Goal: Task Accomplishment & Management: Complete application form

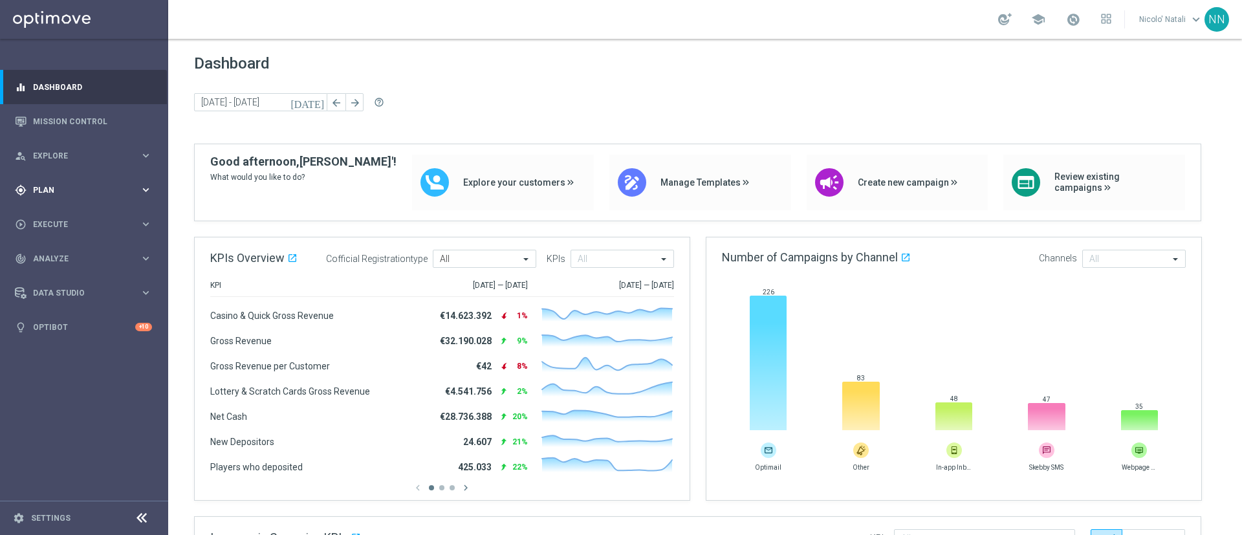
click at [49, 184] on div "gps_fixed Plan" at bounding box center [77, 190] width 125 height 12
click at [58, 250] on button "Templates keyboard_arrow_right" at bounding box center [93, 255] width 119 height 10
click at [59, 272] on link "Optimail" at bounding box center [87, 275] width 94 height 10
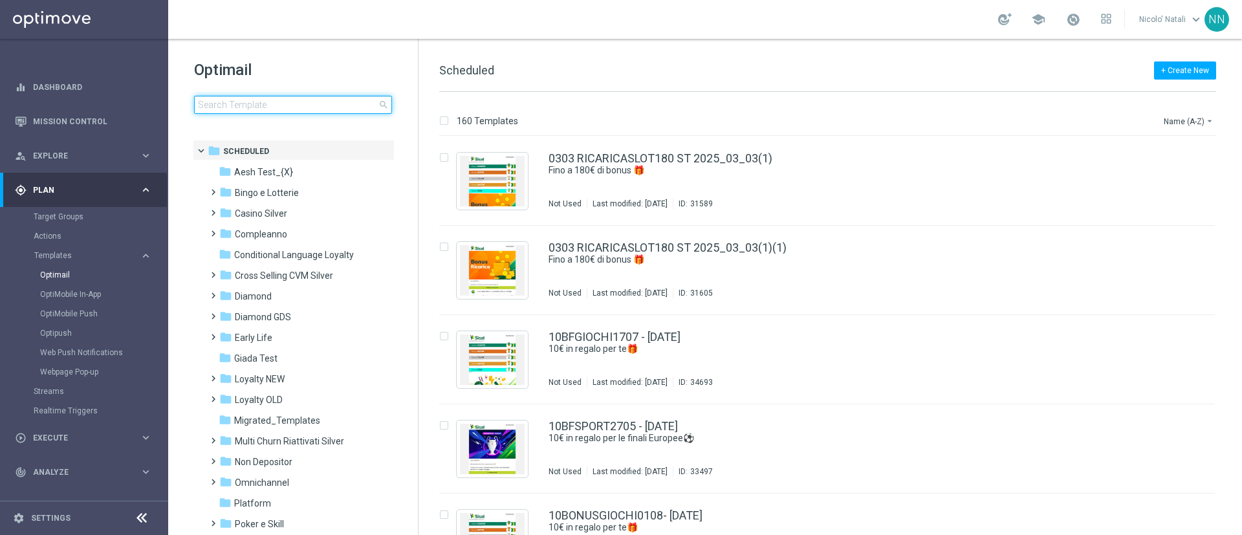
click at [249, 106] on input at bounding box center [293, 105] width 198 height 18
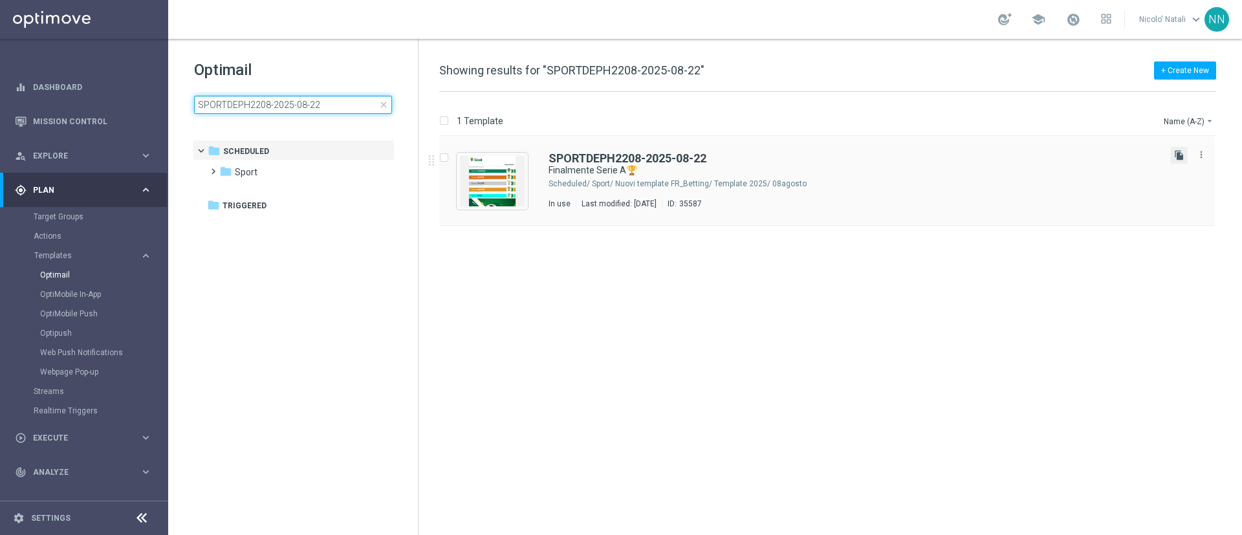
type input "SPORTDEPH2208-2025-08-22"
click at [1180, 158] on icon "file_copy" at bounding box center [1179, 155] width 10 height 10
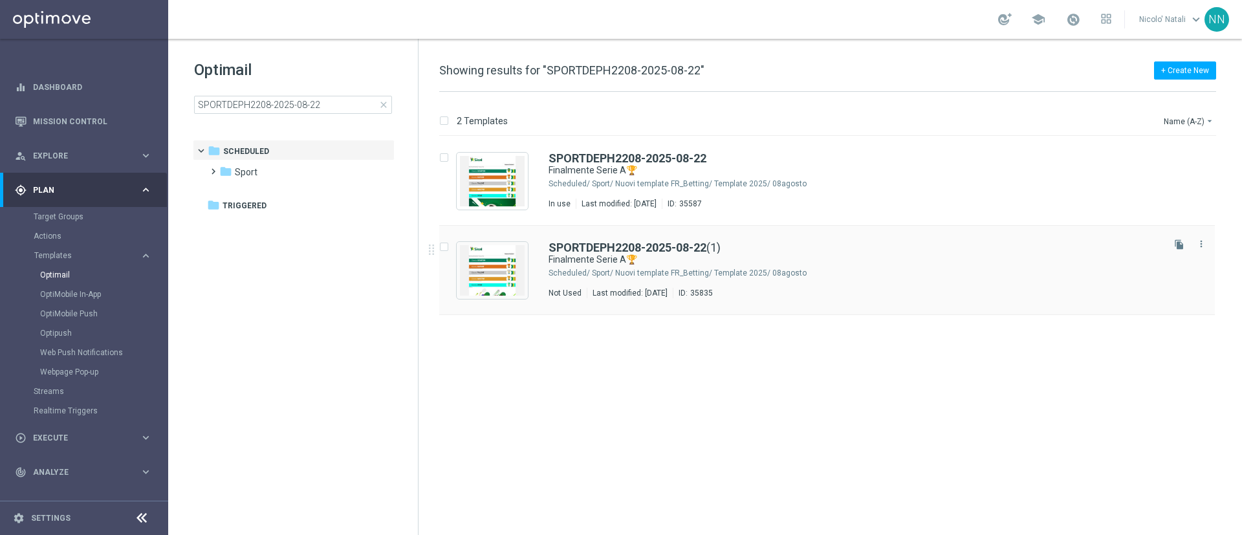
click at [889, 274] on div "Sport/ Nuovi template FR_Betting/ Template 2025/ 08agosto" at bounding box center [876, 273] width 569 height 10
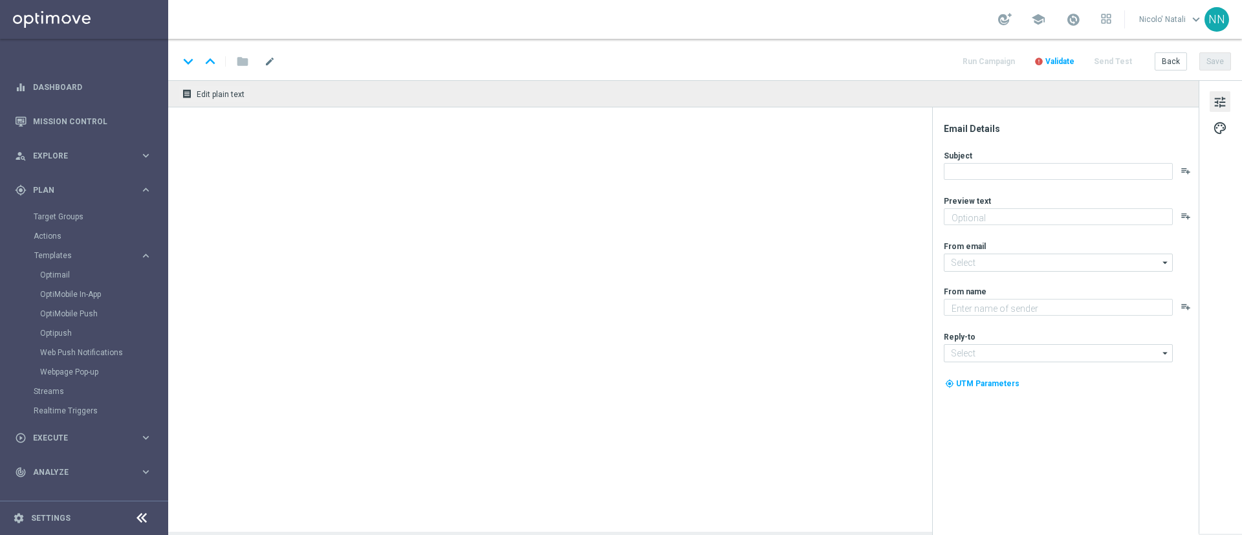
type textarea "fino a 30€ di bonus🎁"
type input "[EMAIL_ADDRESS][DOMAIN_NAME]"
type textarea "Sisal"
type input "[EMAIL_ADDRESS][DOMAIN_NAME]"
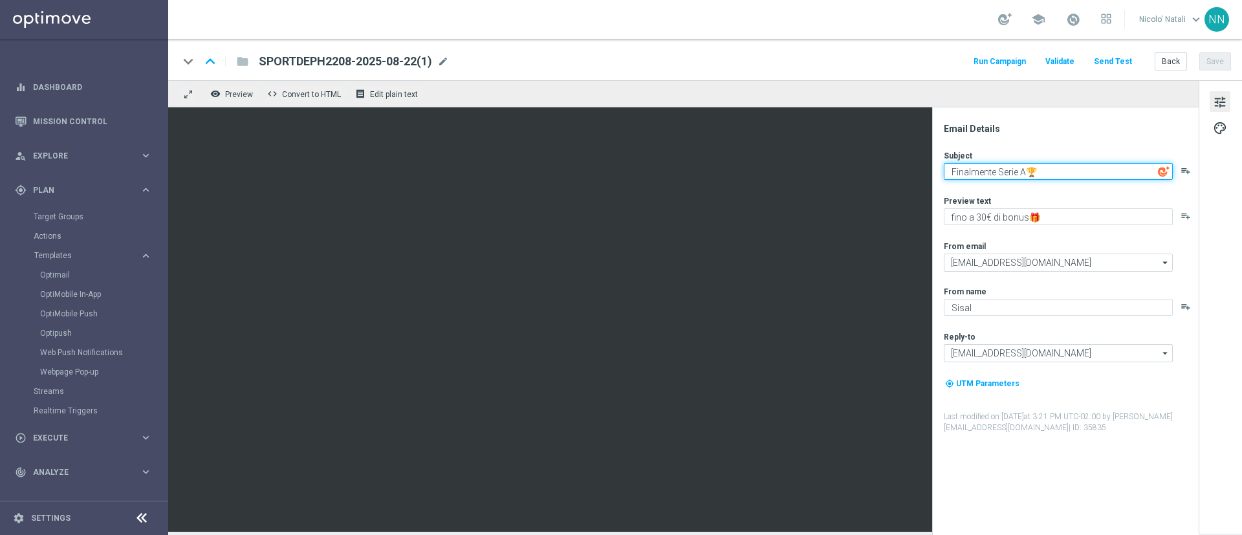
click at [1028, 171] on textarea "Finalmente Serie A🏆" at bounding box center [1058, 171] width 229 height 17
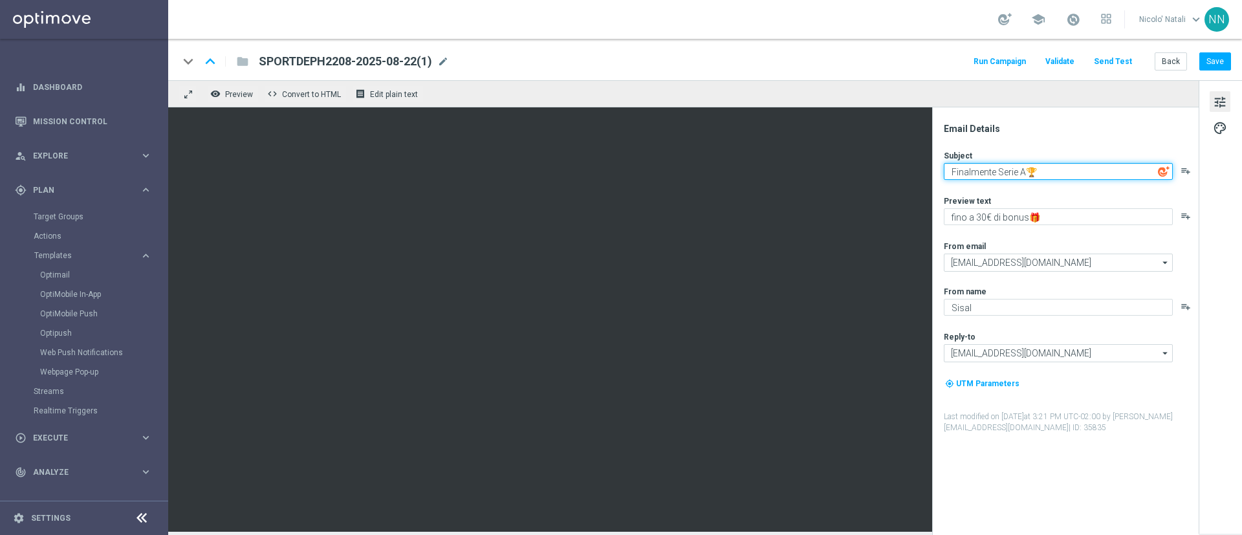
click at [1065, 167] on textarea "Finalmente Serie A🏆" at bounding box center [1058, 171] width 229 height 17
type textarea "Nazionale e Us Open🏆"
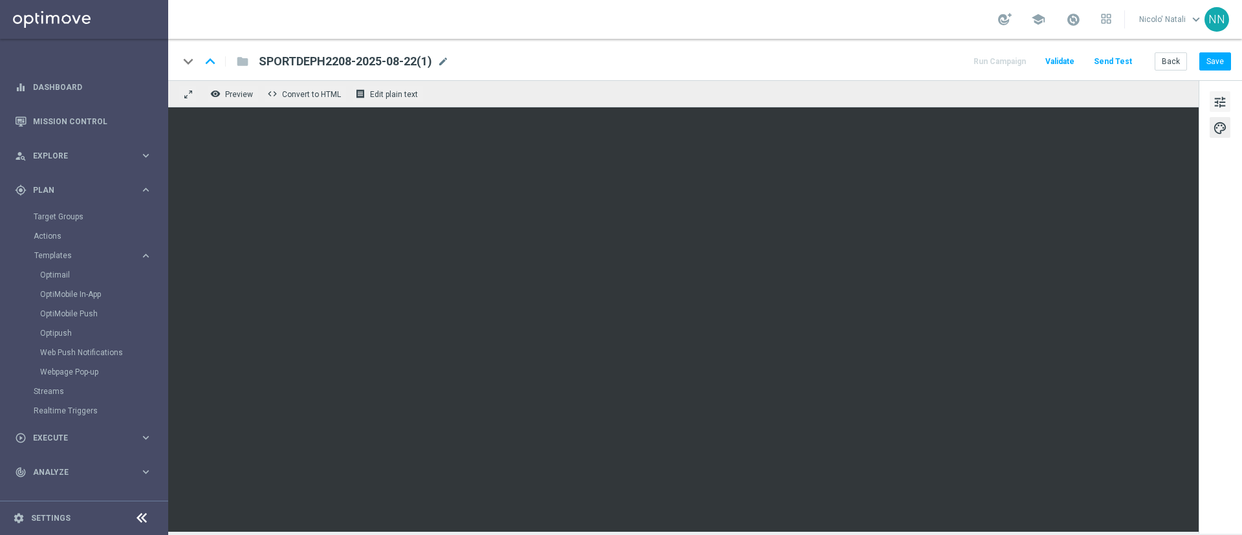
click at [1216, 92] on button "tune" at bounding box center [1220, 101] width 21 height 21
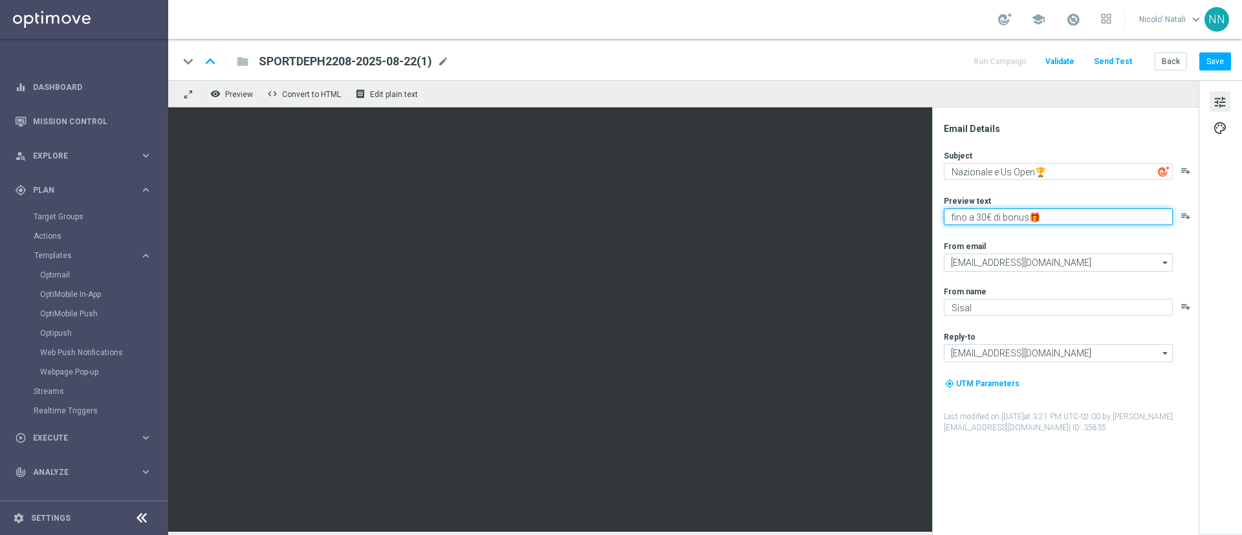
drag, startPoint x: 1027, startPoint y: 215, endPoint x: 992, endPoint y: 219, distance: 35.2
click at [992, 219] on textarea "fino a 30€ di bonus🎁" at bounding box center [1058, 216] width 229 height 17
type textarea "fino a 30€ Freebet🎁"
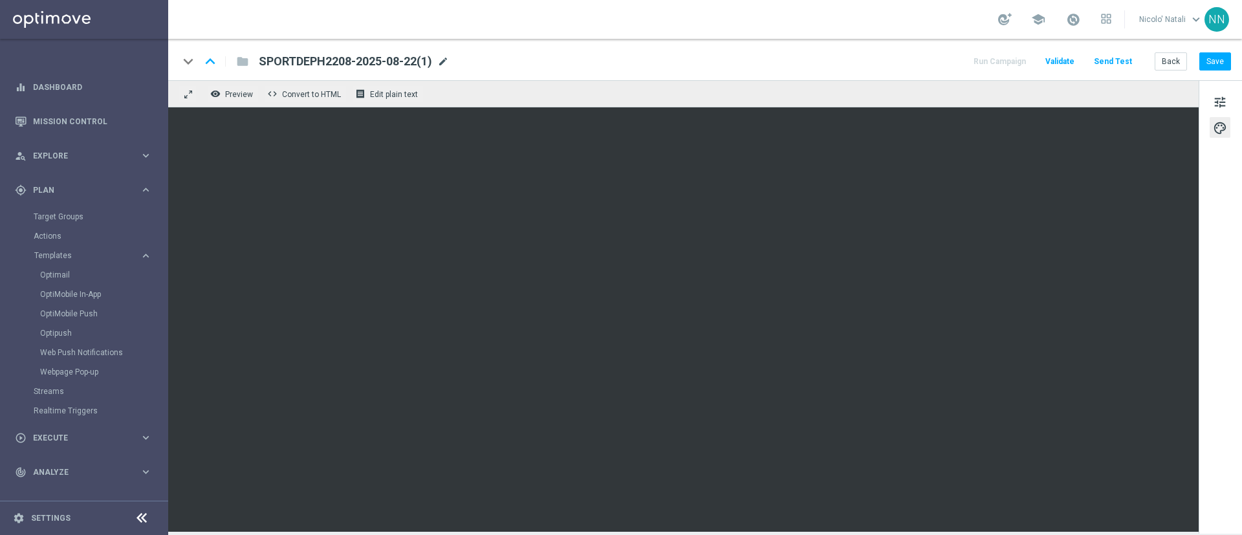
click at [449, 63] on span "mode_edit" at bounding box center [443, 62] width 12 height 12
click at [0, 0] on input "SPORTDEPH2208-2025-08-22(1)" at bounding box center [0, 0] width 0 height 0
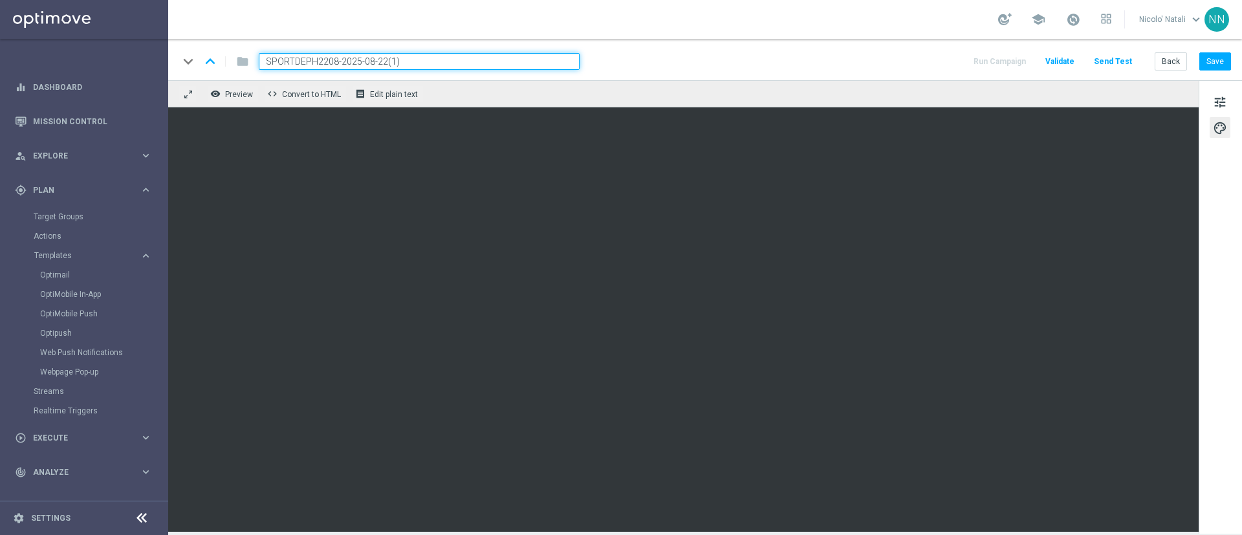
click at [449, 63] on input "SPORTDEPH2208-2025-08-22(1)" at bounding box center [419, 61] width 321 height 17
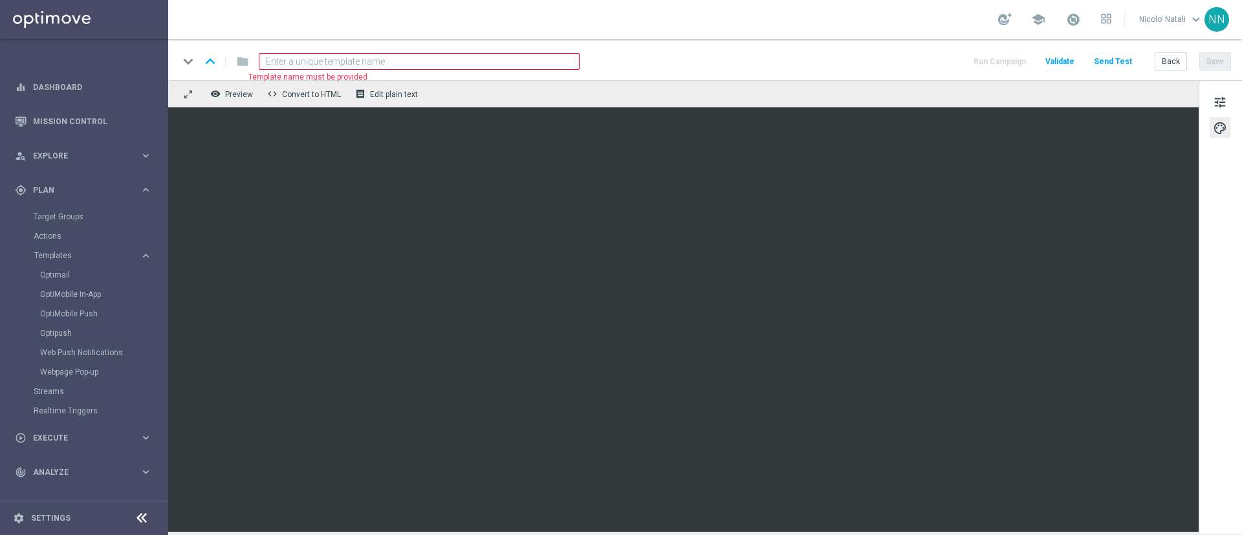
click at [449, 63] on input at bounding box center [419, 61] width 321 height 17
paste input "SPORTH0309-2025-09-03"
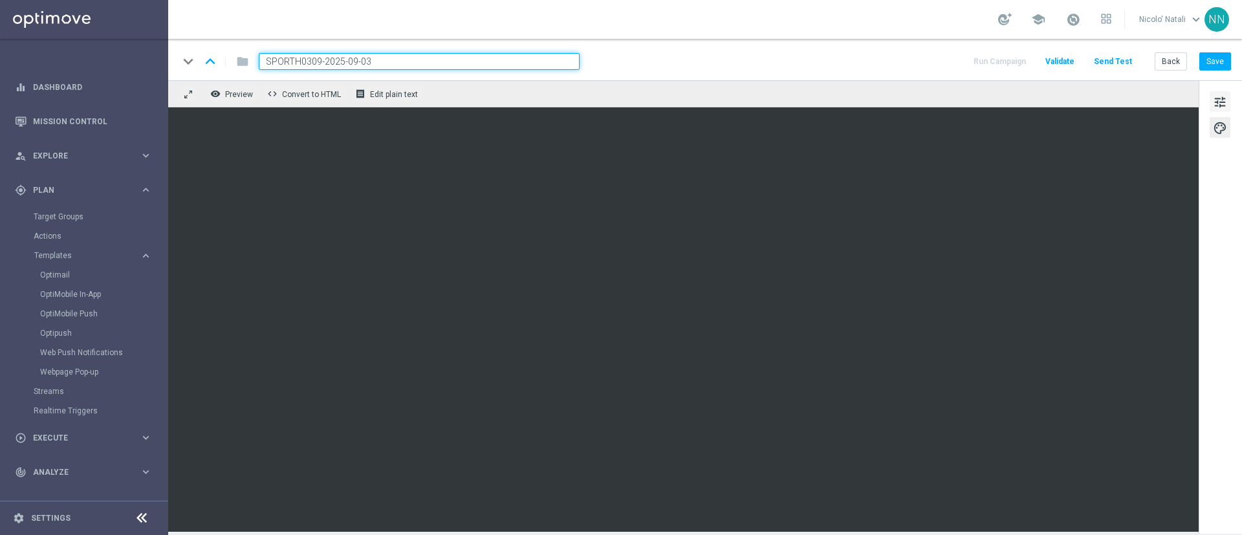
type input "SPORTH0309-2025-09-03"
click at [1221, 101] on span "tune" at bounding box center [1220, 102] width 14 height 17
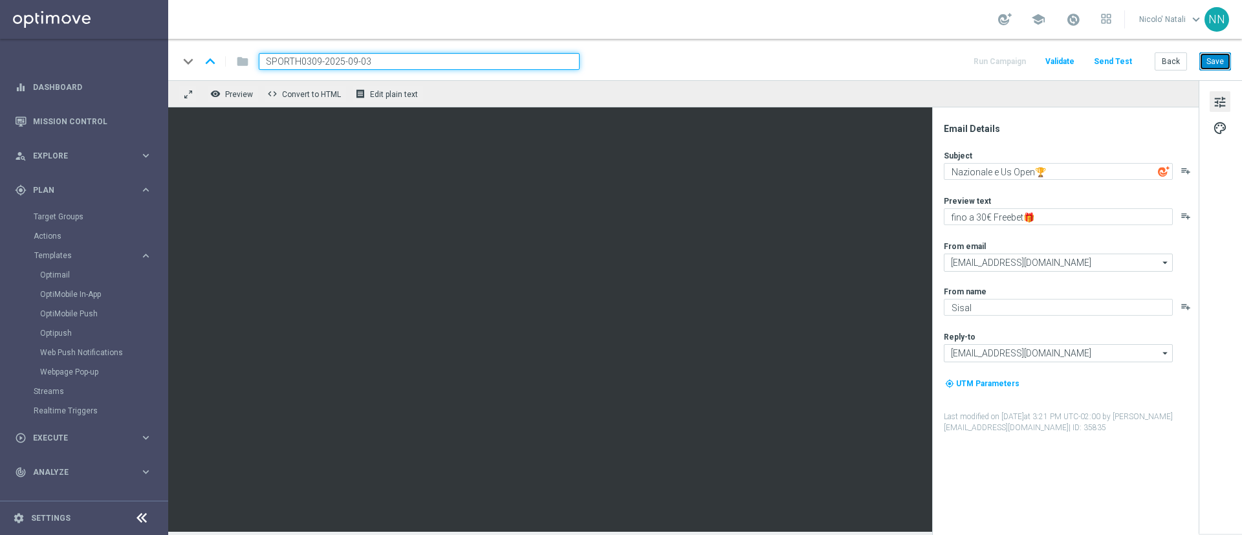
click at [1221, 55] on button "Save" at bounding box center [1215, 61] width 32 height 18
click at [1216, 67] on button "Save" at bounding box center [1215, 61] width 32 height 18
click at [66, 276] on link "Optimail" at bounding box center [87, 275] width 94 height 10
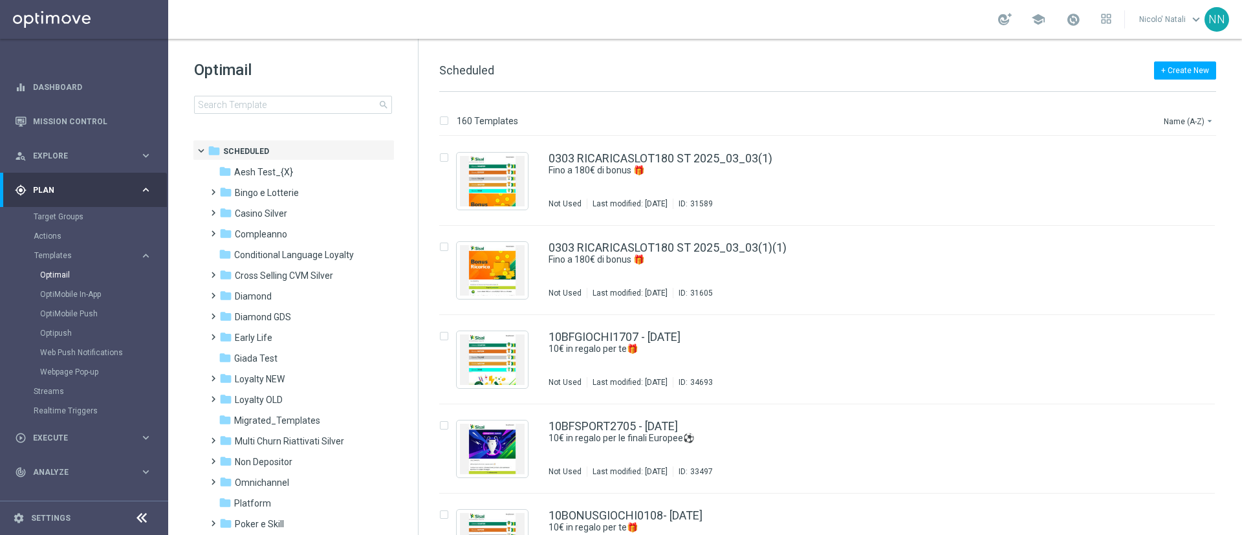
click at [263, 92] on div "Optimail search" at bounding box center [306, 87] width 224 height 54
click at [263, 98] on input at bounding box center [293, 105] width 198 height 18
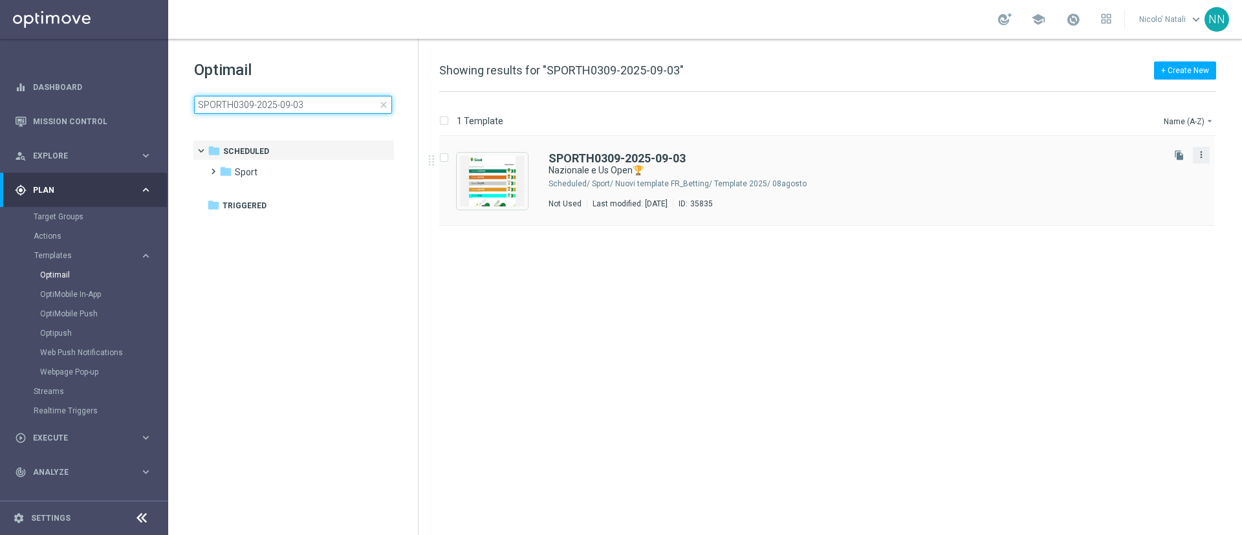
type input "SPORTH0309-2025-09-03"
click at [1202, 154] on icon "more_vert" at bounding box center [1201, 154] width 10 height 10
click at [322, 175] on div "folder Sport" at bounding box center [293, 172] width 149 height 15
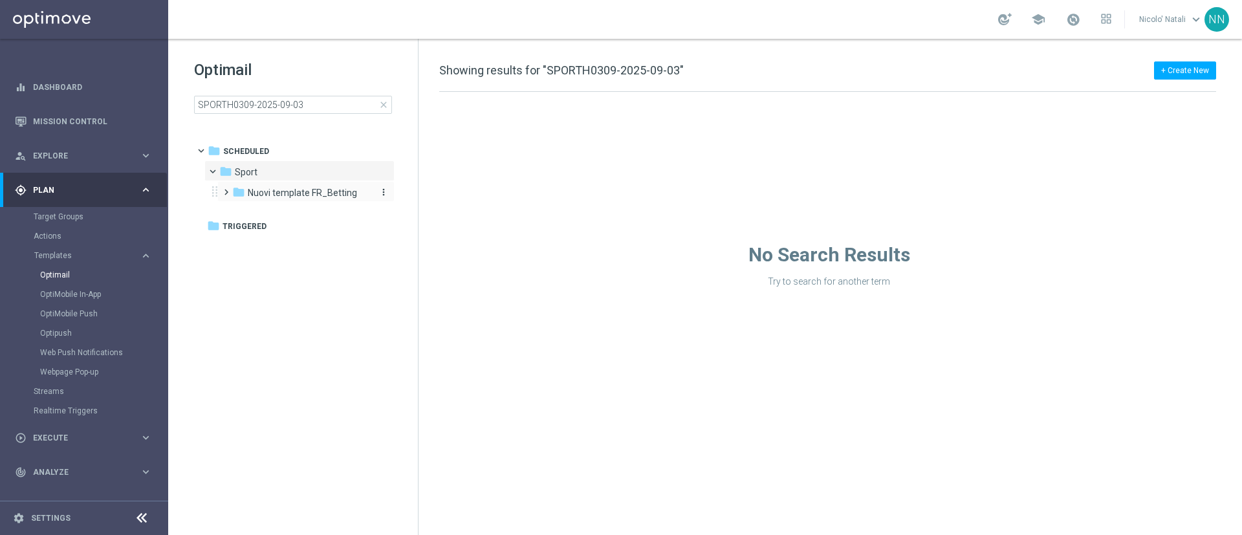
click at [339, 190] on span "Nuovi template FR_Betting" at bounding box center [302, 193] width 109 height 12
click at [340, 206] on div "folder Template 2025" at bounding box center [308, 213] width 127 height 15
click at [384, 212] on icon "more_vert" at bounding box center [383, 213] width 10 height 10
click at [439, 197] on span "New Folder" at bounding box center [436, 198] width 39 height 10
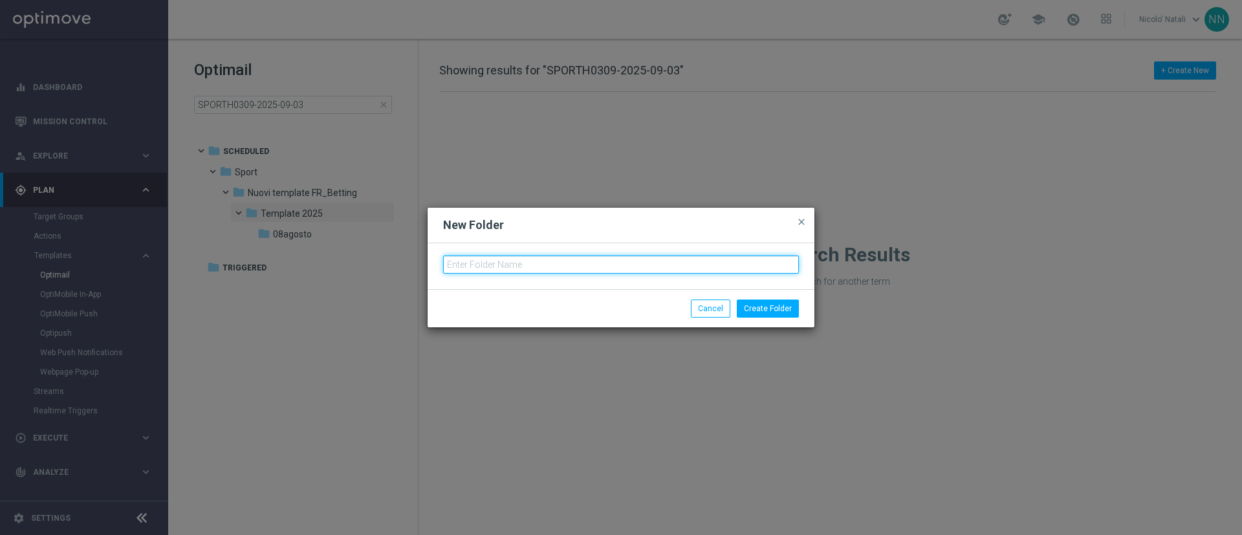
click at [513, 269] on input "text" at bounding box center [621, 264] width 356 height 18
type input "09settembre"
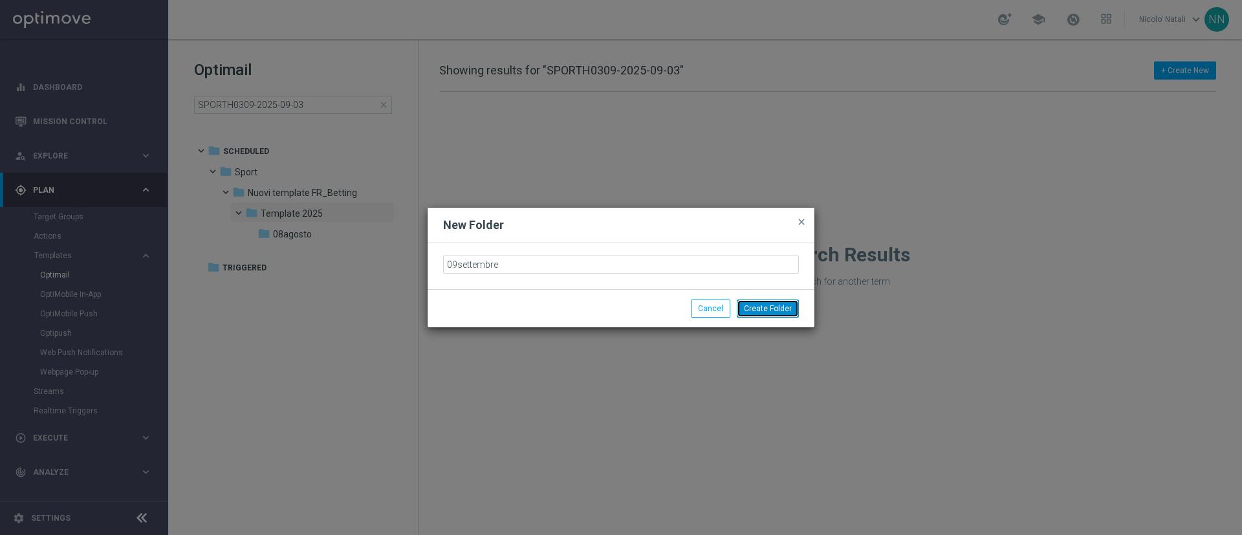
click at [787, 305] on button "Create Folder" at bounding box center [768, 308] width 62 height 18
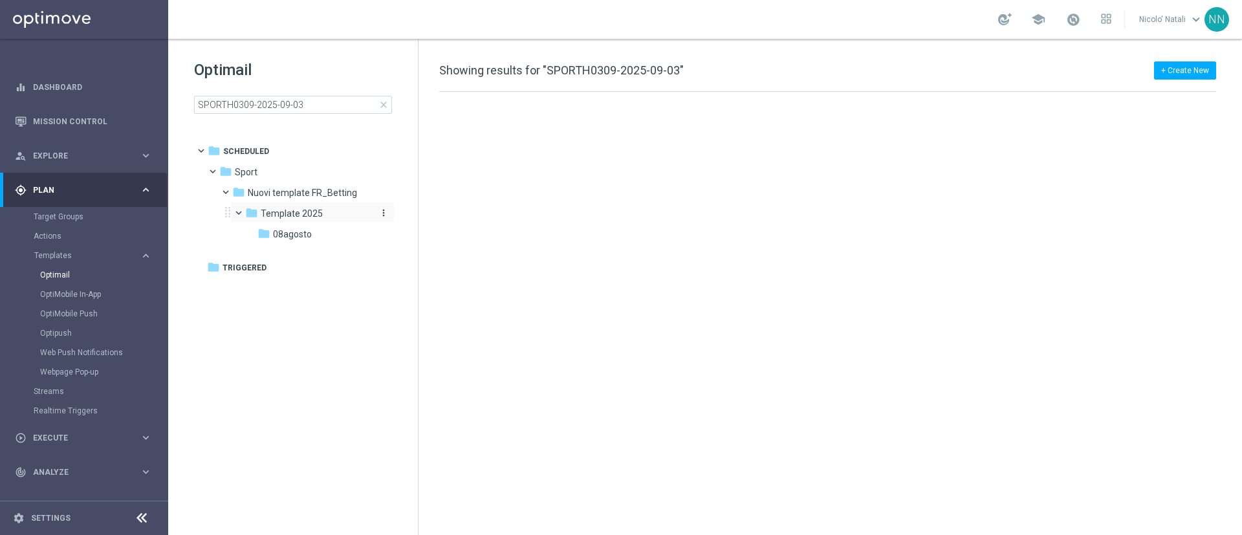
click at [337, 206] on div "folder Template 2025" at bounding box center [308, 213] width 127 height 15
click at [243, 213] on span at bounding box center [244, 210] width 5 height 6
click at [239, 210] on span at bounding box center [237, 206] width 6 height 5
click at [387, 104] on span "close" at bounding box center [383, 105] width 10 height 10
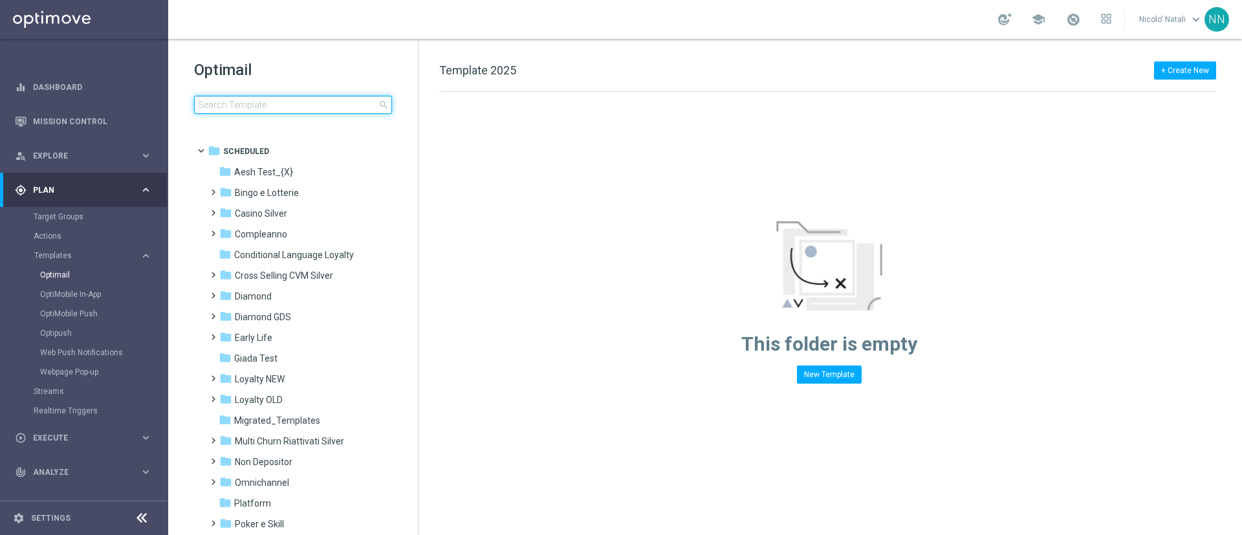
click at [326, 108] on input at bounding box center [293, 105] width 198 height 18
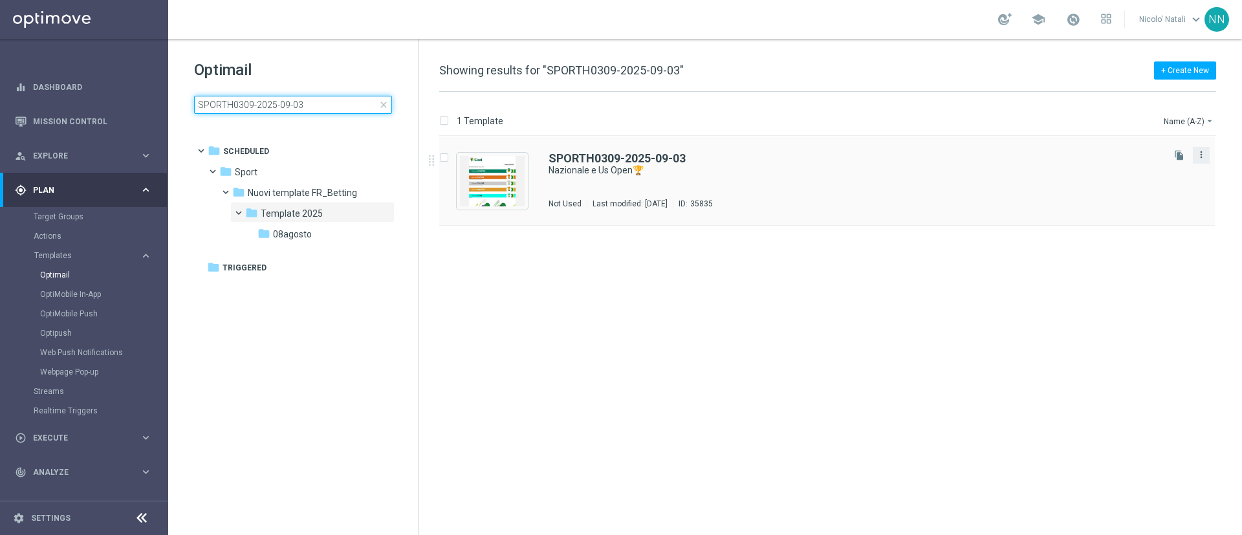
type input "SPORTH0309-2025-09-03"
click at [1204, 157] on icon "more_vert" at bounding box center [1201, 154] width 10 height 10
click at [1128, 172] on span "Move" at bounding box center [1121, 168] width 20 height 9
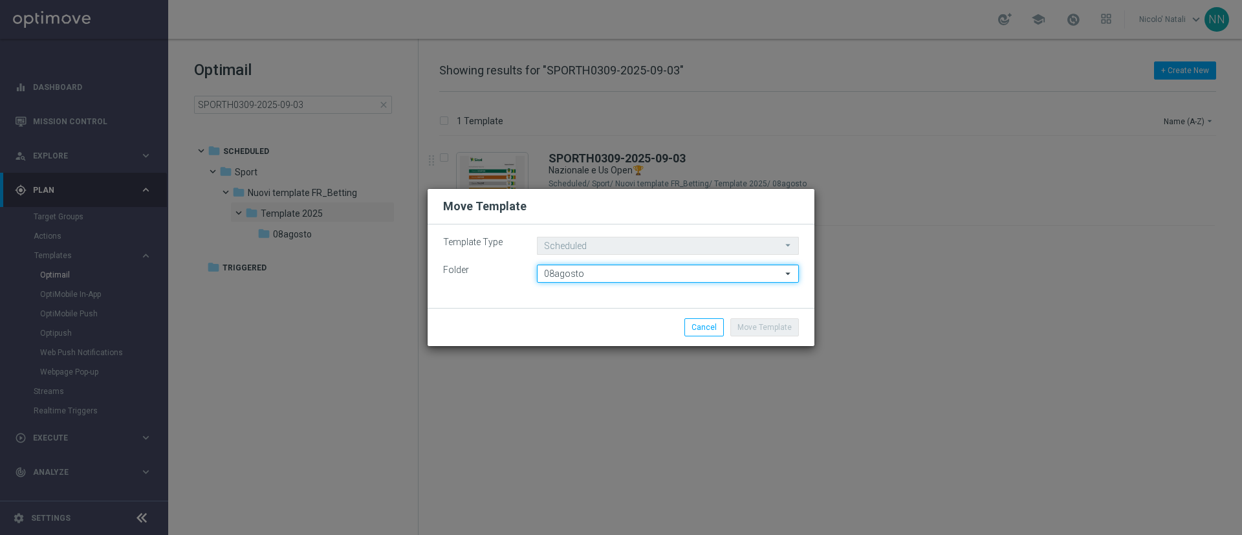
click at [713, 268] on input "08agosto" at bounding box center [668, 274] width 262 height 18
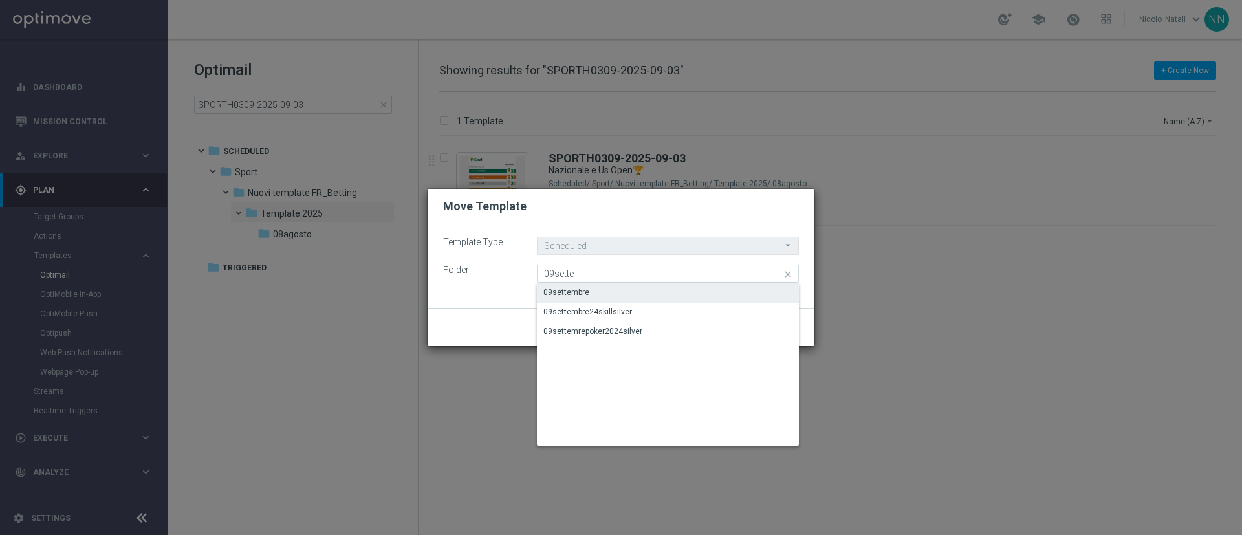
click at [650, 290] on div "09settembre" at bounding box center [668, 292] width 262 height 18
type input "09settembre"
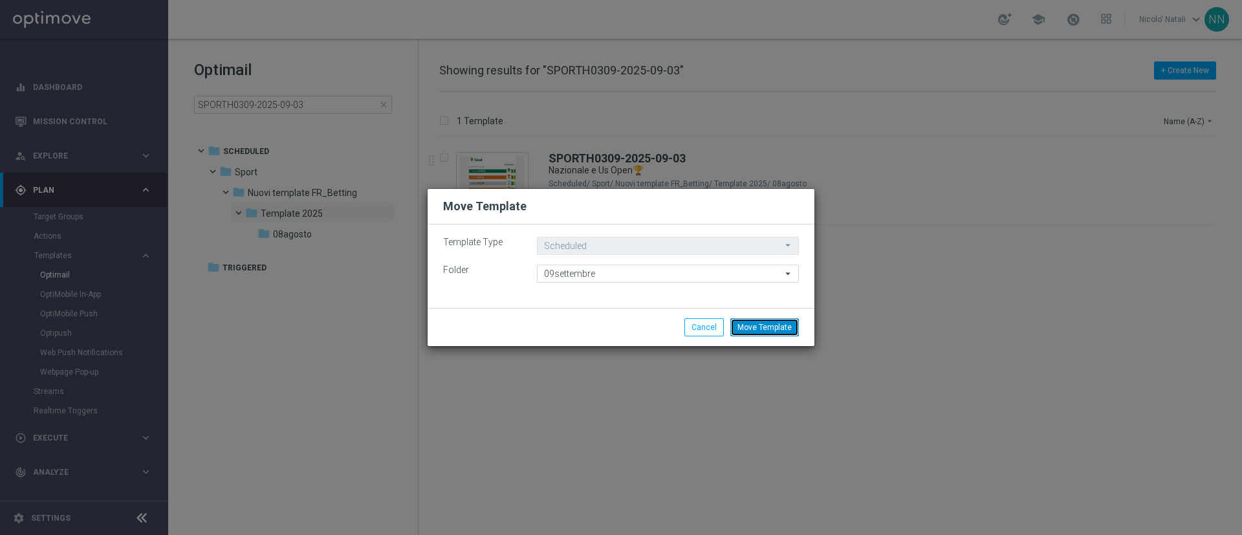
click at [763, 330] on button "Move Template" at bounding box center [764, 327] width 69 height 18
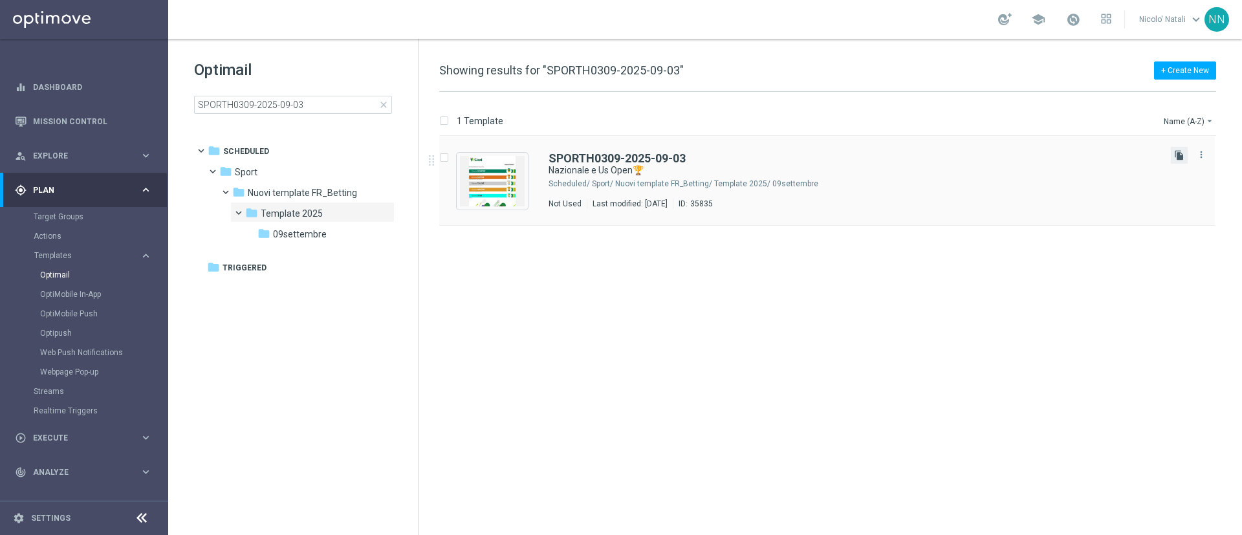
click at [1182, 155] on icon "file_copy" at bounding box center [1179, 155] width 10 height 10
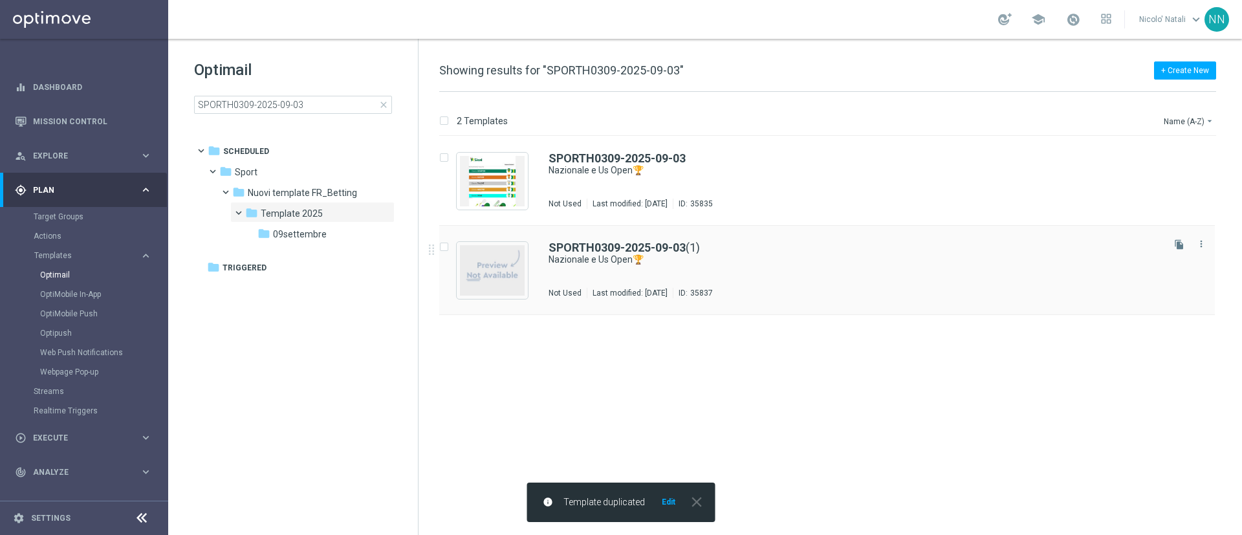
click at [745, 270] on div "SPORTH0309-2025-09-03 (1) Nazionale e Us Open🏆 Not Used Last modified: [DATE] I…" at bounding box center [855, 270] width 612 height 56
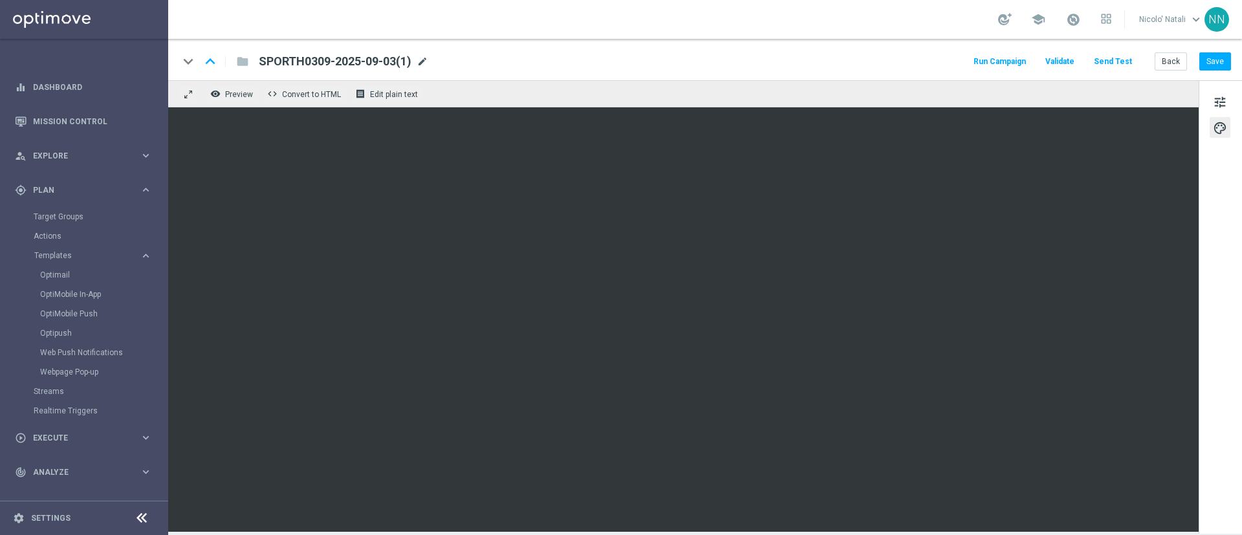
click at [428, 61] on span "mode_edit" at bounding box center [423, 62] width 12 height 12
click at [0, 0] on input "SPORTH0309-2025-09-03(1)" at bounding box center [0, 0] width 0 height 0
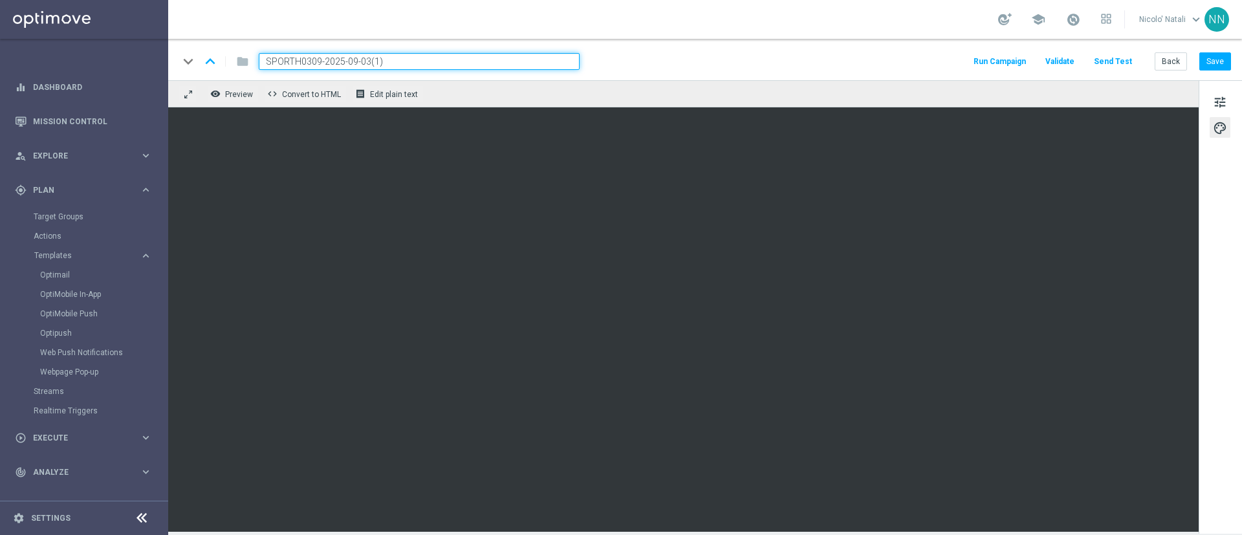
click at [428, 61] on input "SPORTH0309-2025-09-03(1)" at bounding box center [419, 61] width 321 height 17
paste input "M0309-2025-09-03"
type input "SPORTM0309-2025-09-03"
click at [1221, 95] on span "tune" at bounding box center [1220, 102] width 14 height 17
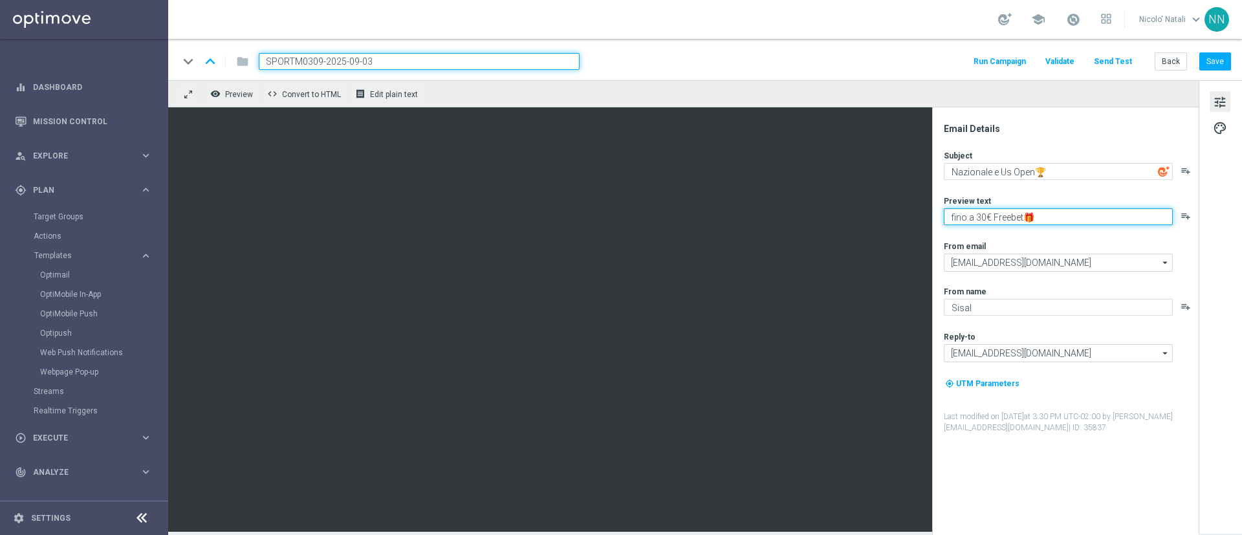
click at [985, 213] on textarea "fino a 30€ Freebet🎁" at bounding box center [1058, 216] width 229 height 17
type textarea "fino a 15€ Freebet🎁"
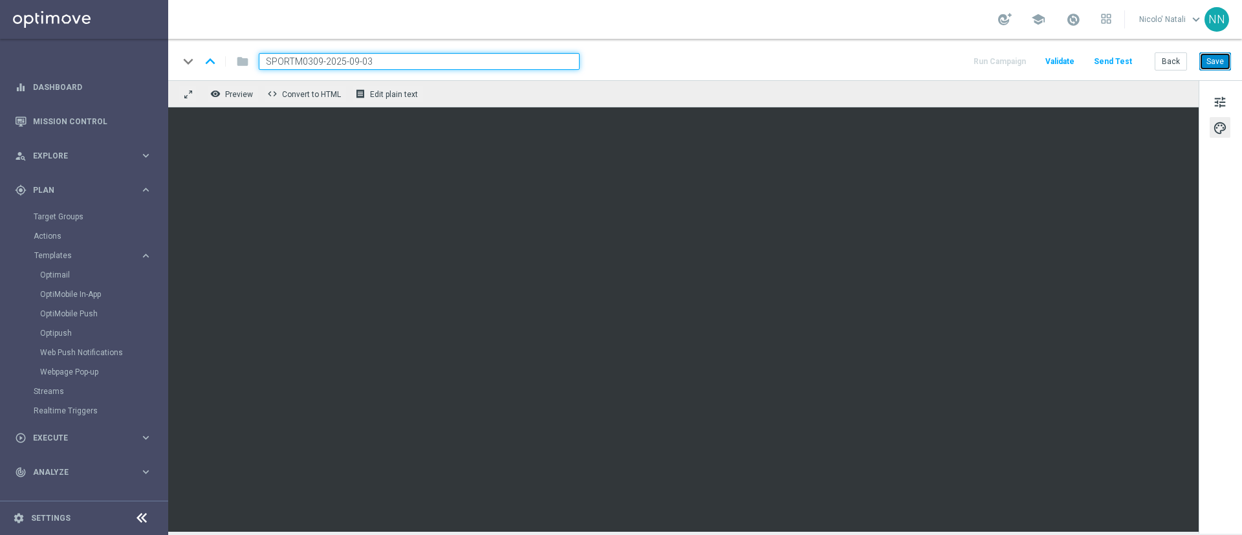
click at [1222, 60] on button "Save" at bounding box center [1215, 61] width 32 height 18
click at [1215, 56] on button "Save" at bounding box center [1215, 61] width 32 height 18
click at [66, 255] on span "Templates" at bounding box center [80, 256] width 92 height 8
click at [63, 265] on div "Optimail" at bounding box center [103, 274] width 127 height 19
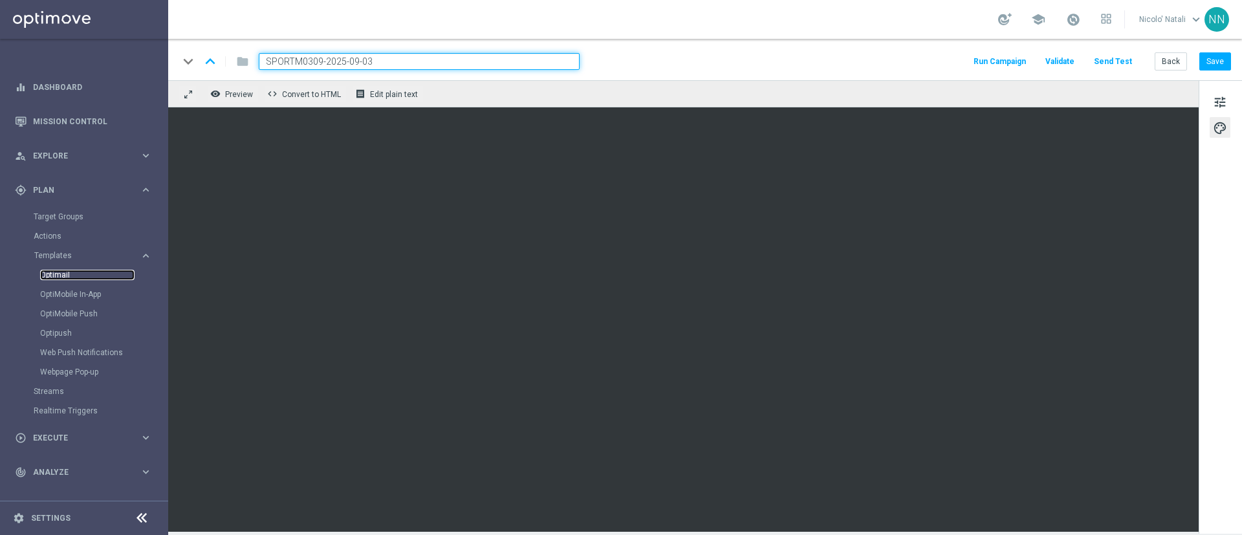
click at [61, 270] on link "Optimail" at bounding box center [87, 275] width 94 height 10
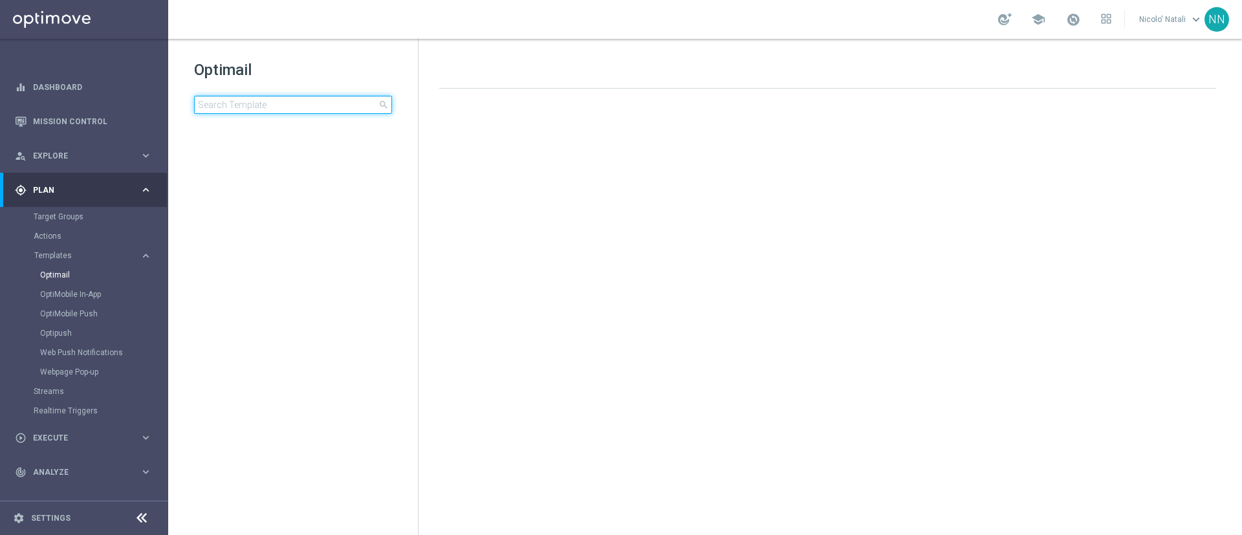
click at [310, 100] on input at bounding box center [293, 105] width 198 height 18
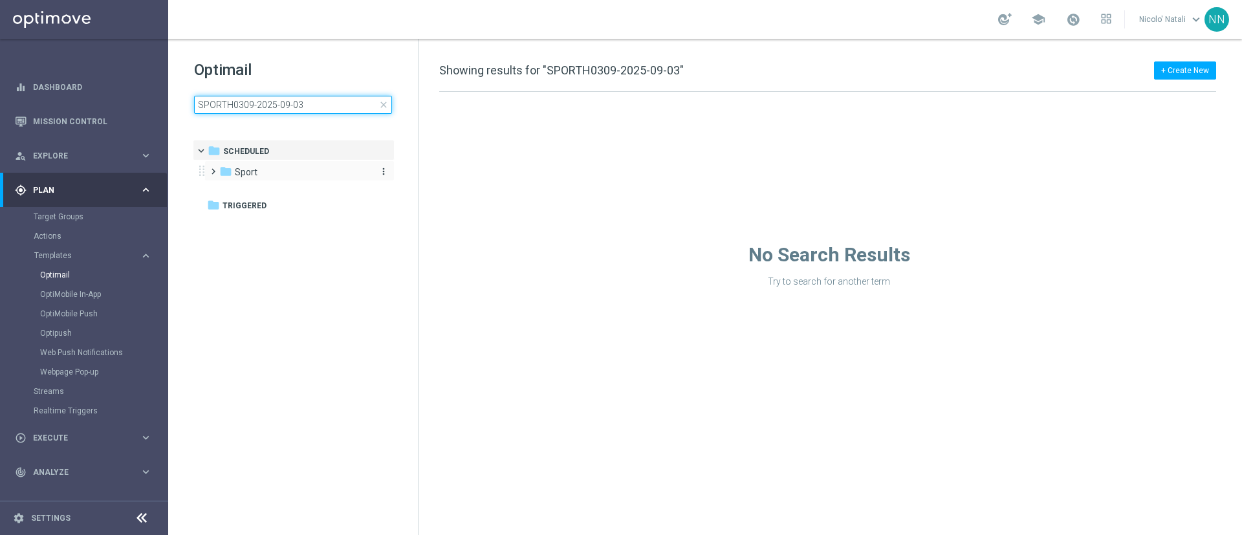
type input "SPORTH0309-2025-09-03"
click at [270, 173] on div "folder Sport" at bounding box center [293, 172] width 149 height 15
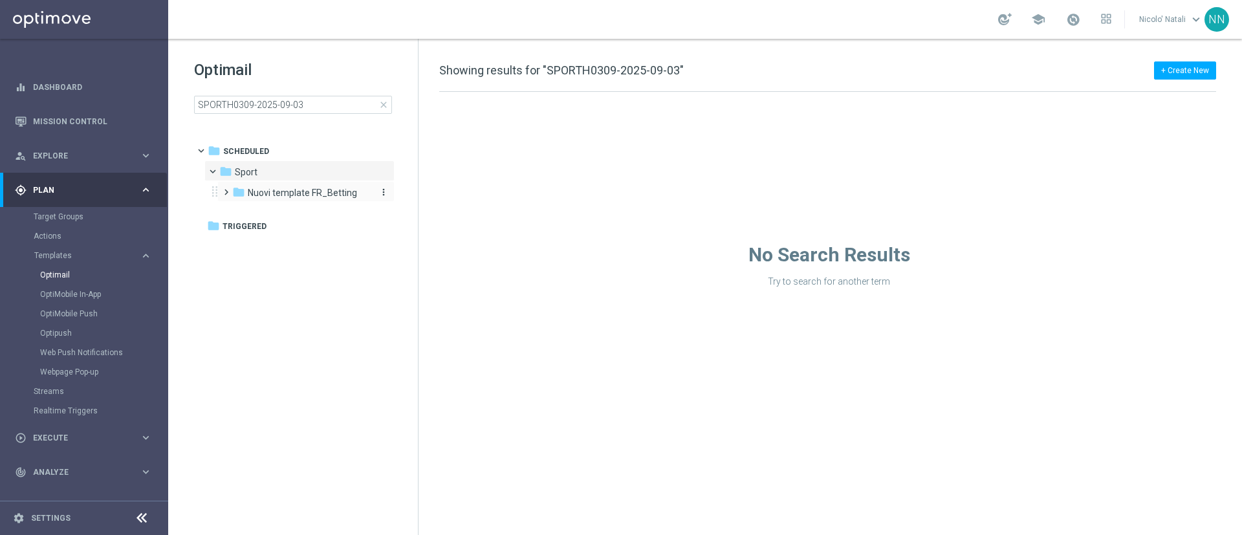
click at [272, 188] on span "Nuovi template FR_Betting" at bounding box center [302, 193] width 109 height 12
click at [273, 208] on span "Template 2025" at bounding box center [292, 214] width 62 height 12
click at [277, 234] on span "09settembre" at bounding box center [300, 234] width 54 height 12
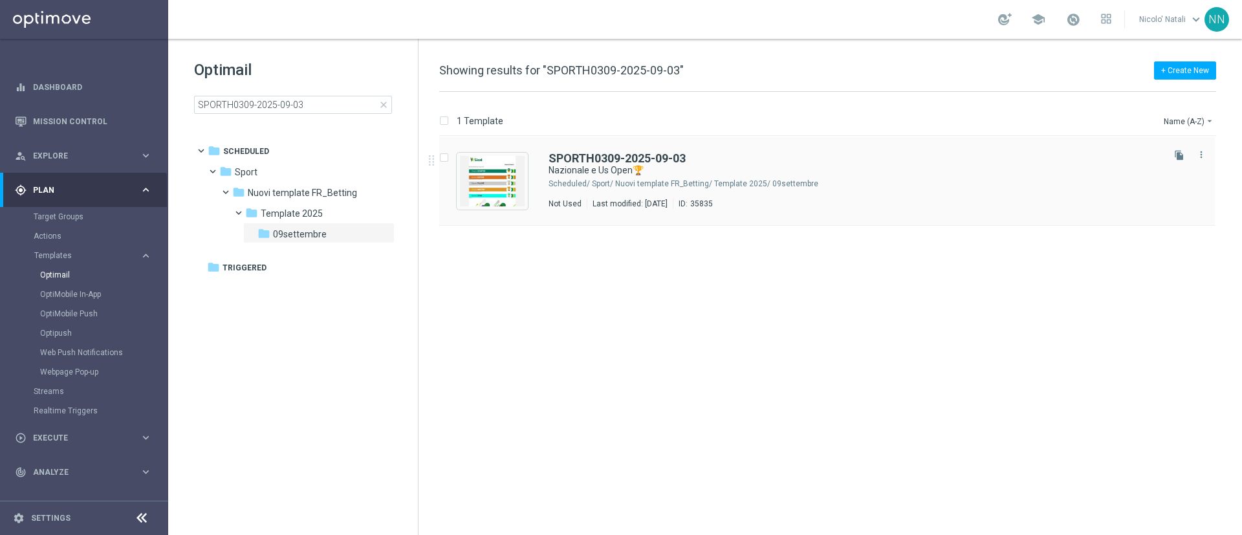
click at [862, 177] on div "SPORTH0309-2025-09-03 Nazionale e Us Open🏆 Scheduled/ Sport/ Nuovi template FR_…" at bounding box center [855, 181] width 612 height 56
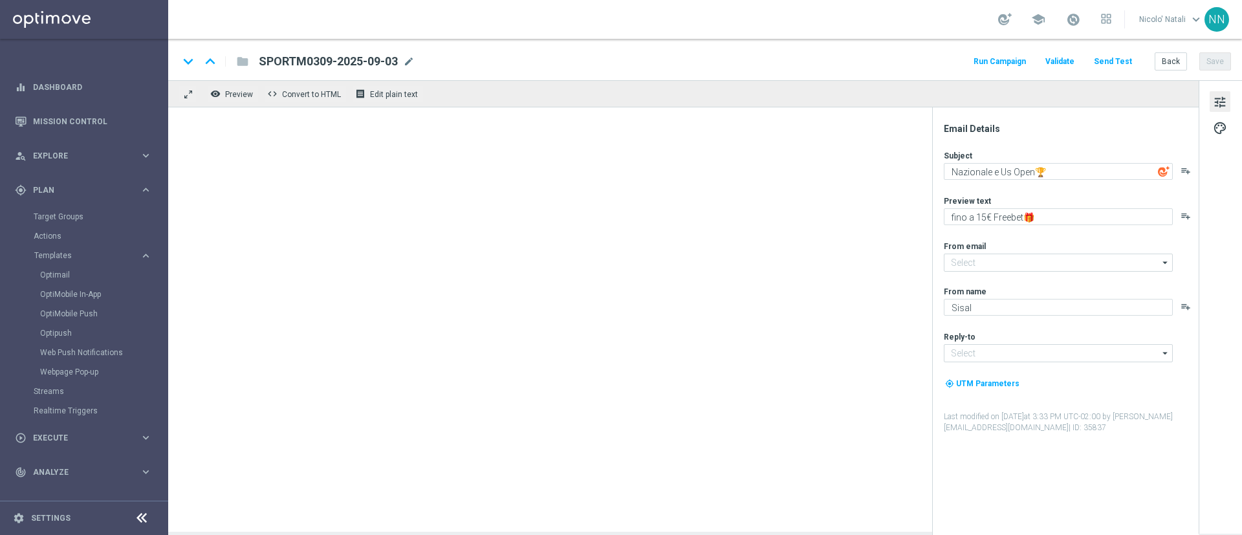
type input "[EMAIL_ADDRESS][DOMAIN_NAME]"
type textarea "fino a 30€ Freebet🎁"
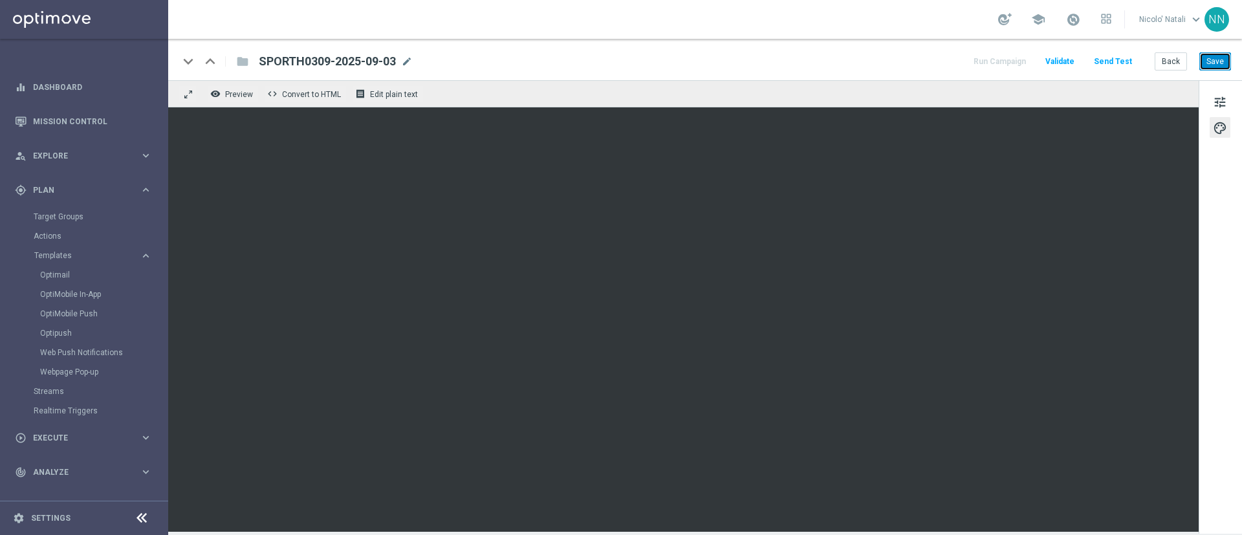
click at [1217, 54] on button "Save" at bounding box center [1215, 61] width 32 height 18
click at [61, 274] on link "Optimail" at bounding box center [87, 275] width 94 height 10
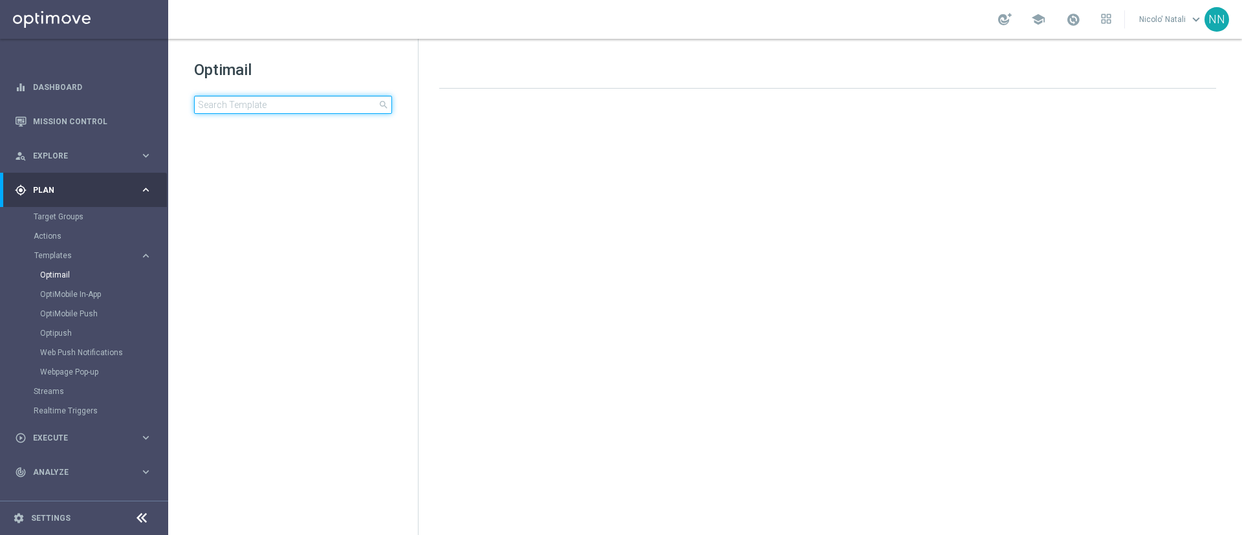
click at [286, 99] on input at bounding box center [293, 105] width 198 height 18
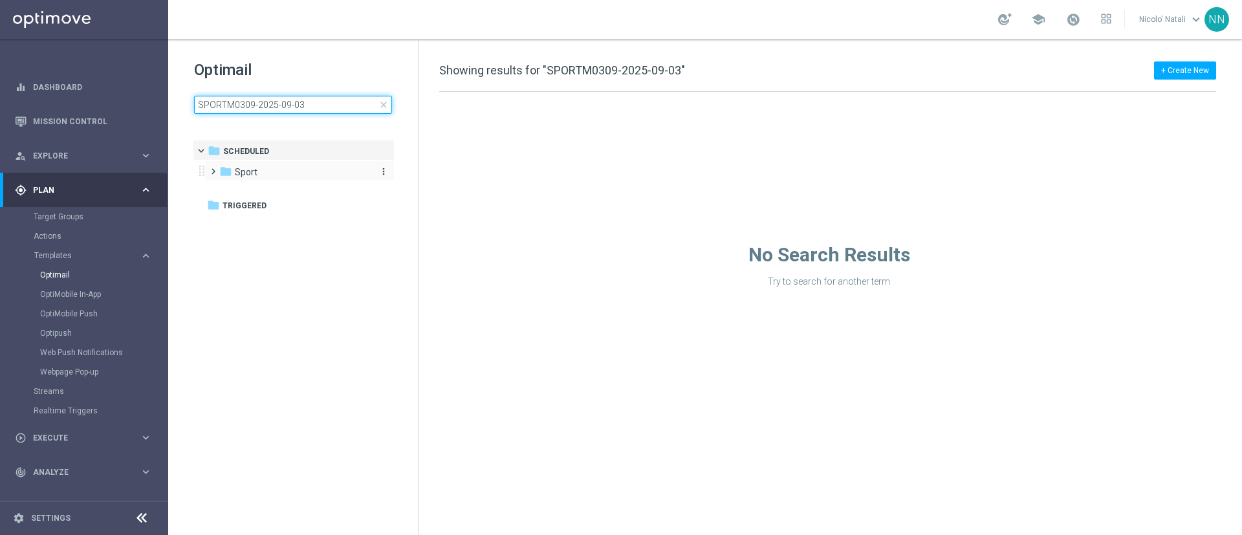
type input "SPORTM0309-2025-09-03"
click at [290, 175] on div "folder Sport" at bounding box center [293, 172] width 149 height 15
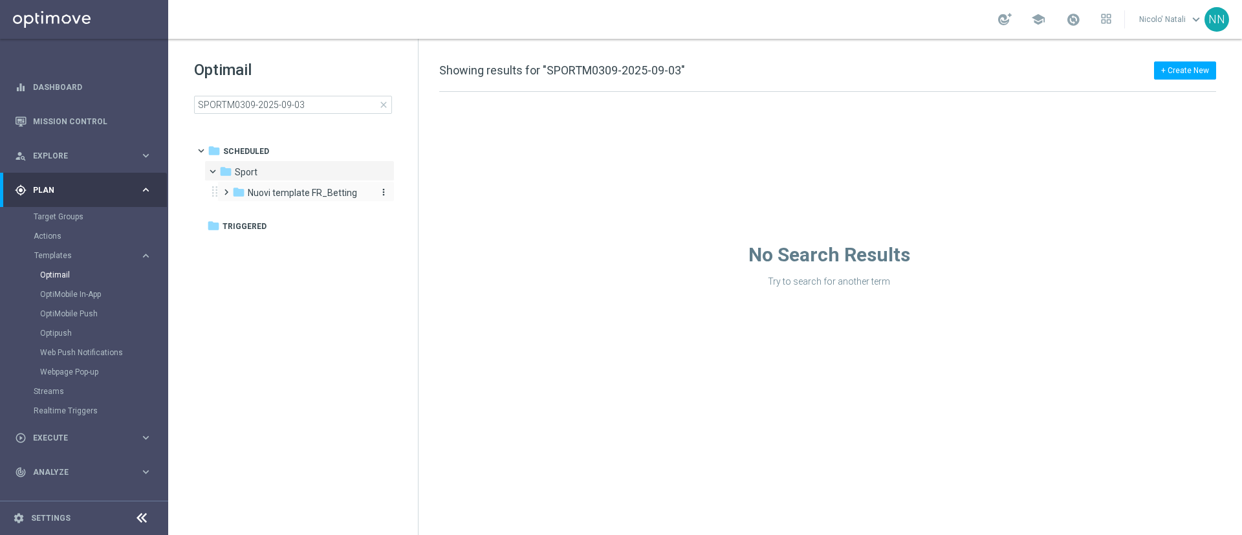
click at [287, 191] on span "Nuovi template FR_Betting" at bounding box center [302, 193] width 109 height 12
click at [287, 215] on span "Template 2025" at bounding box center [292, 214] width 62 height 12
click at [292, 235] on span "09settembre" at bounding box center [300, 234] width 54 height 12
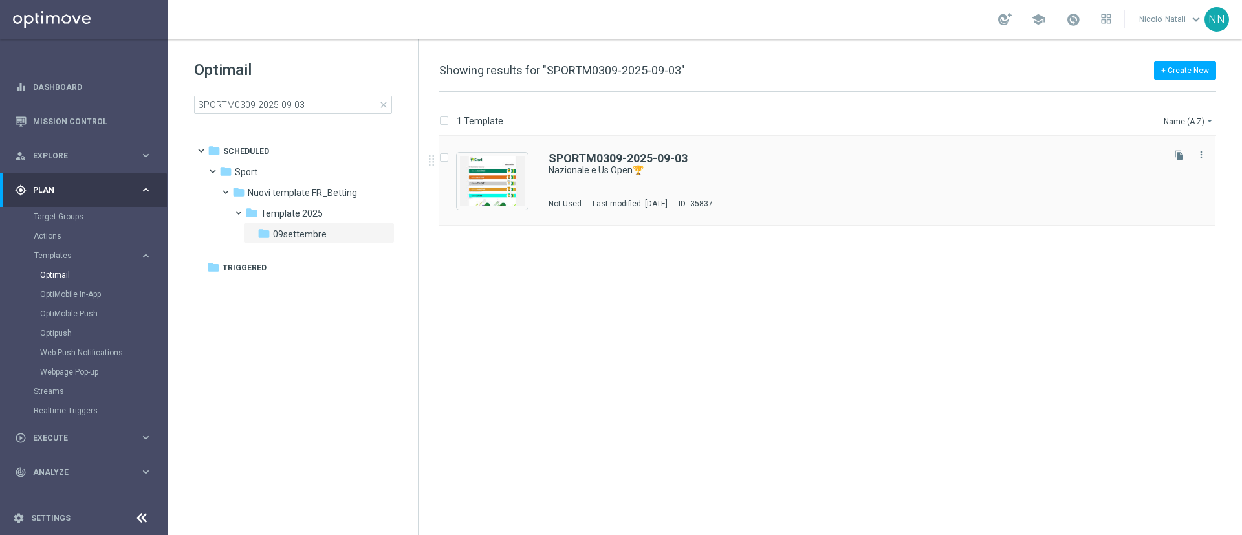
click at [674, 179] on div "SPORTM0309-2025-09-03 Nazionale e Us Open🏆 Not Used Last modified: [DATE] ID: 3…" at bounding box center [855, 181] width 612 height 56
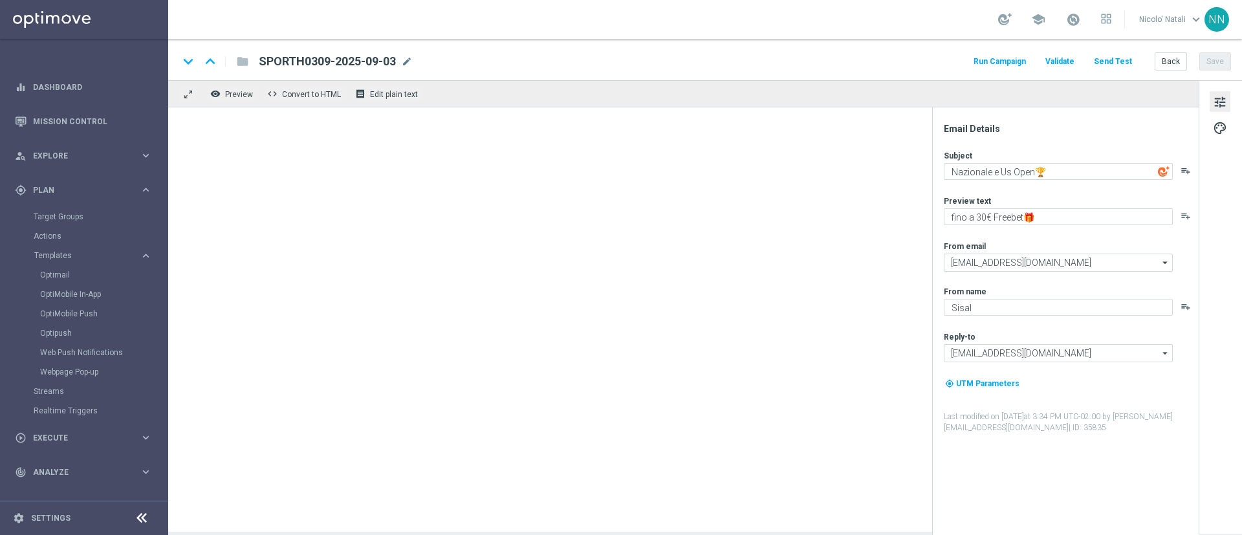
type textarea "fino a 15€ Freebet🎁"
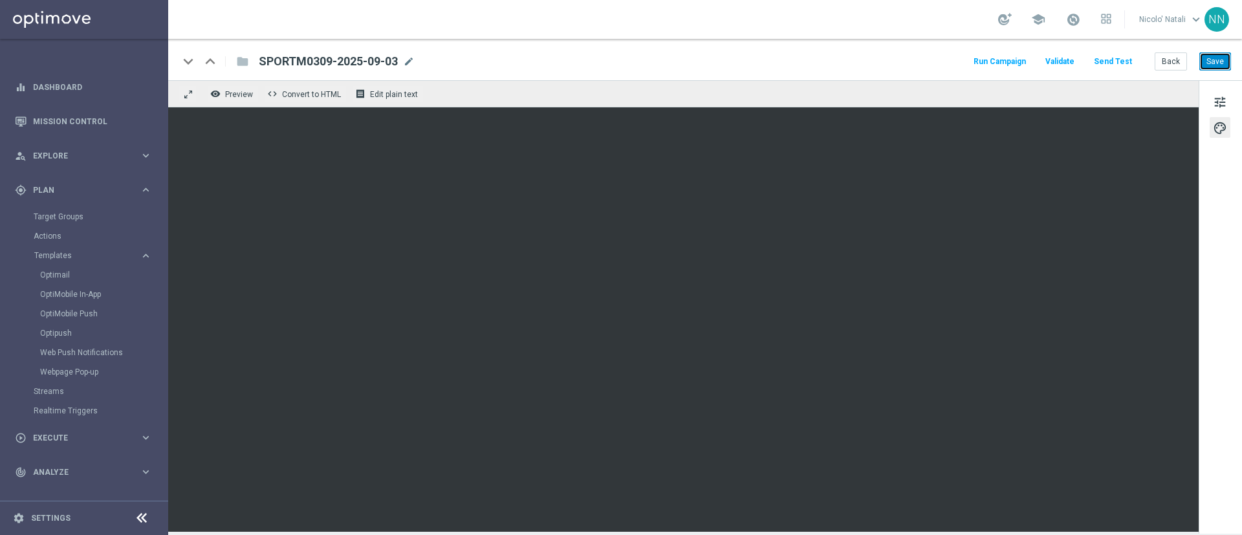
click at [1213, 67] on button "Save" at bounding box center [1215, 61] width 32 height 18
click at [64, 274] on link "Optimail" at bounding box center [87, 275] width 94 height 10
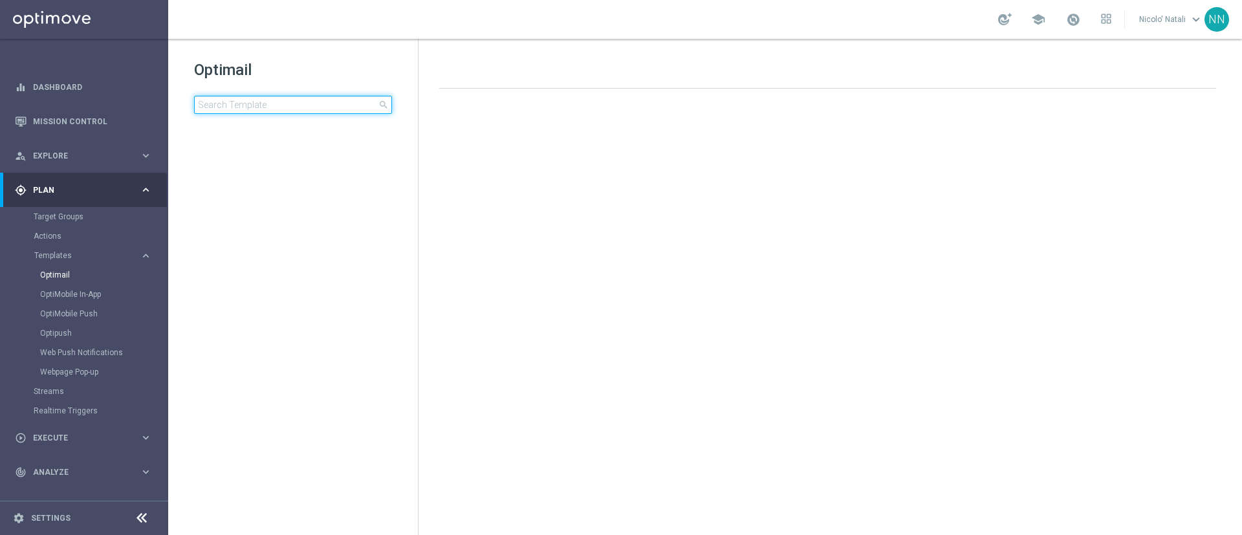
click at [254, 101] on input at bounding box center [293, 105] width 198 height 18
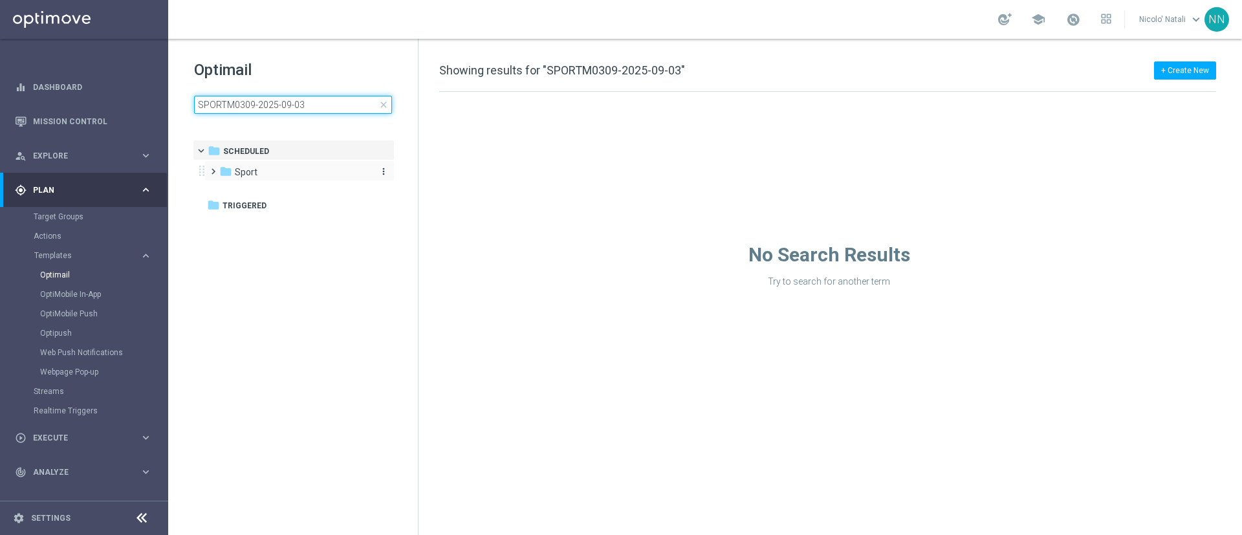
type input "SPORTM0309-2025-09-03"
click at [314, 168] on div "folder Sport" at bounding box center [293, 172] width 149 height 15
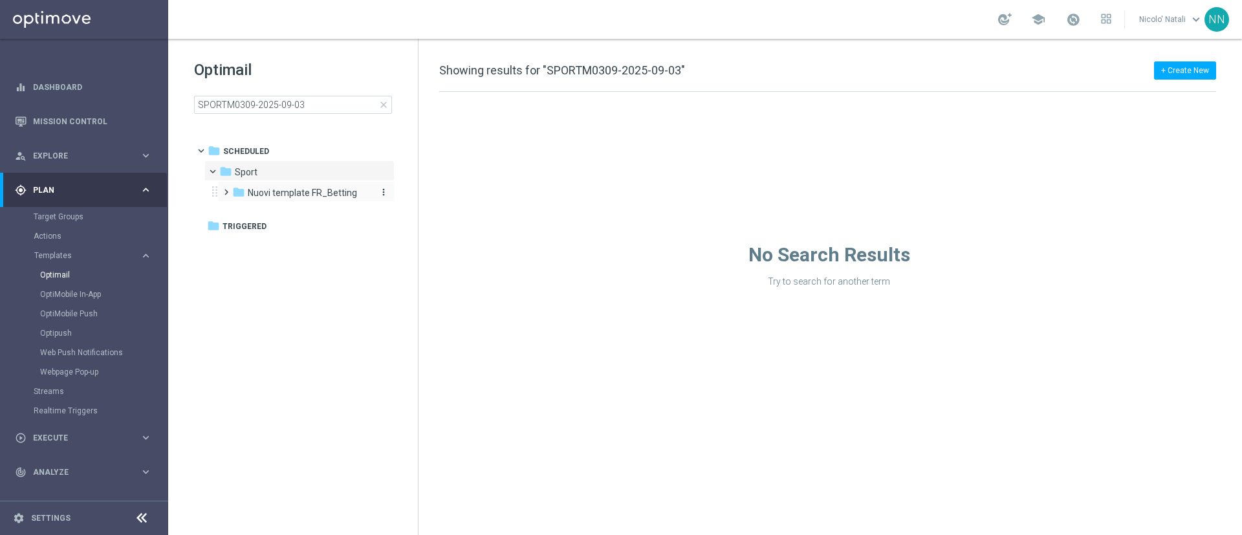
click at [311, 193] on span "Nuovi template FR_Betting" at bounding box center [302, 193] width 109 height 12
click at [320, 214] on span "Template 2025" at bounding box center [292, 214] width 62 height 12
click at [319, 225] on div "folder 09settembre more_vert" at bounding box center [318, 233] width 151 height 21
click at [340, 230] on div "folder 09settembre" at bounding box center [315, 234] width 116 height 15
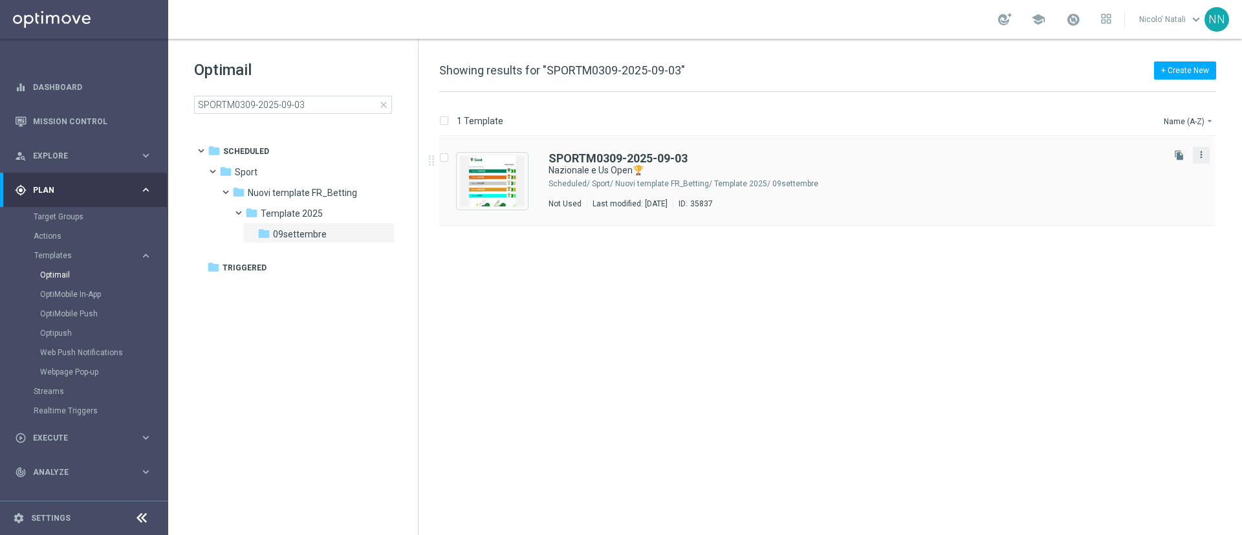
click at [1203, 156] on icon "more_vert" at bounding box center [1201, 154] width 10 height 10
click at [1026, 275] on div "insert_drive_file SPORTM0309-2025-09-03 Nazionale e Us Open🏆 Scheduled/ Sport/ …" at bounding box center [832, 335] width 813 height 398
click at [1173, 151] on button "file_copy" at bounding box center [1179, 155] width 17 height 17
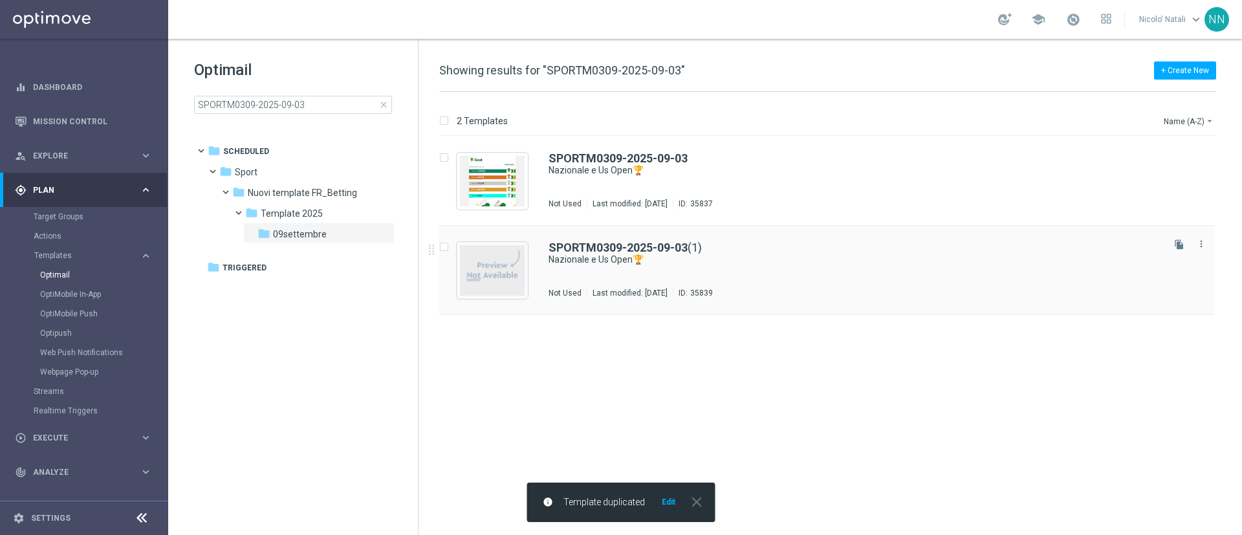
click at [900, 266] on div "SPORTM0309-2025-09-03 (1) Nazionale e Us Open🏆 Not Used Last modified: [DATE] I…" at bounding box center [855, 270] width 612 height 56
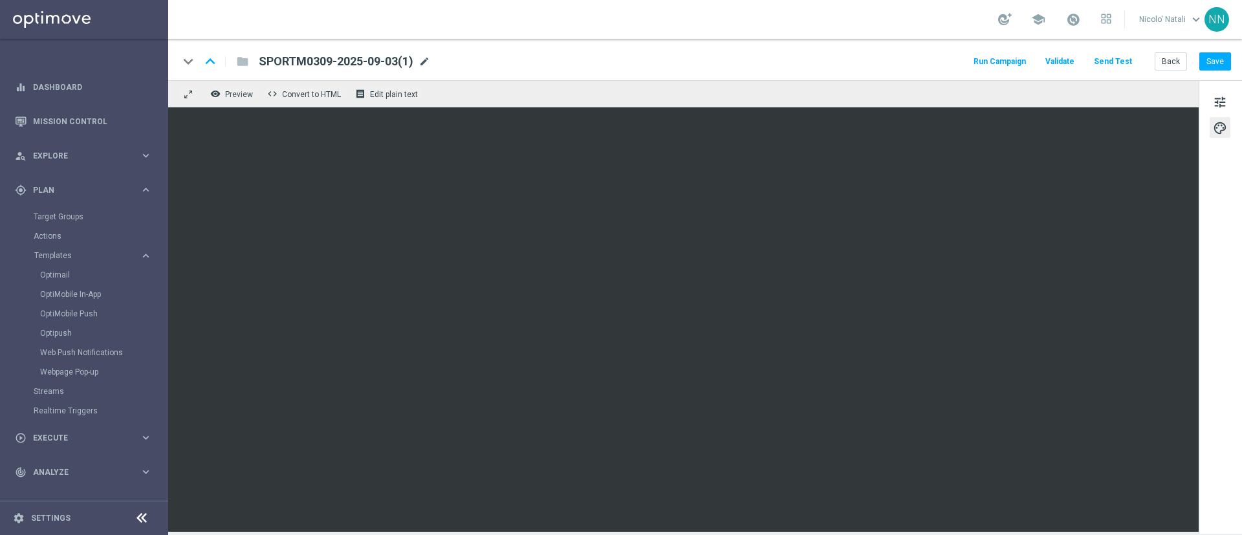
click at [428, 65] on span "mode_edit" at bounding box center [424, 62] width 12 height 12
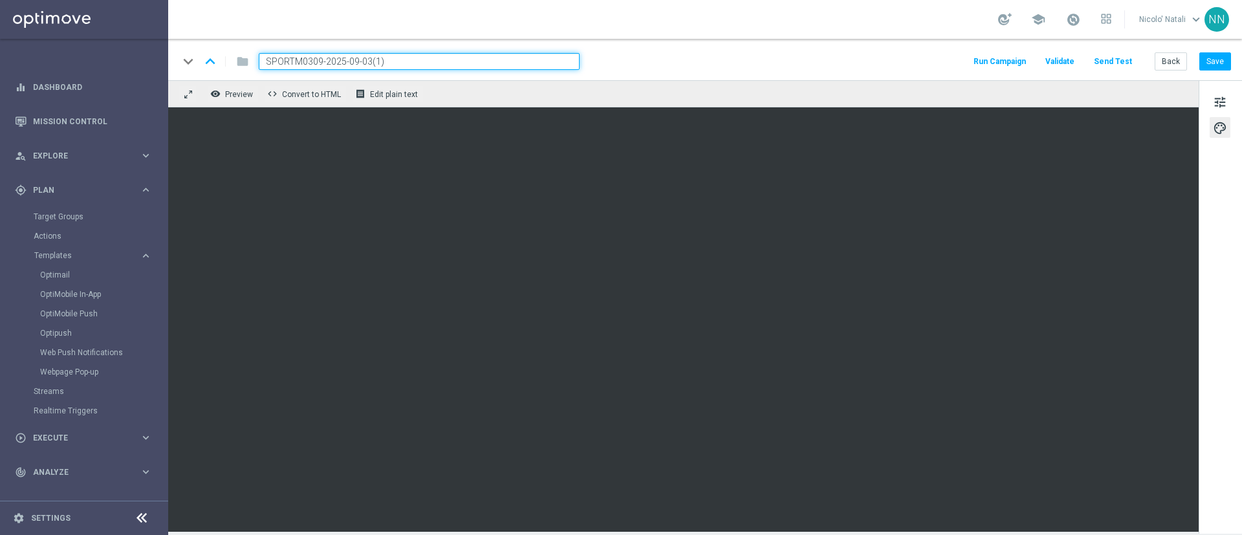
click at [428, 65] on input "SPORTM0309-2025-09-03(1)" at bounding box center [419, 61] width 321 height 17
paste input "COMMDEP0309-2025-09-03"
type input "SCOMMDEP0309-2025-09-03"
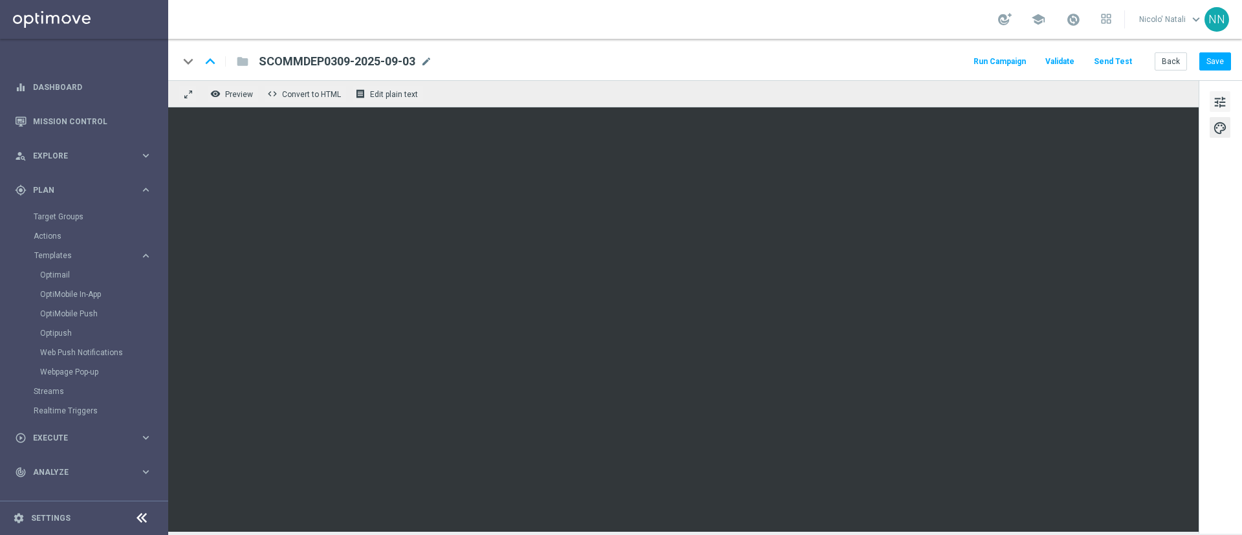
click at [1228, 103] on button "tune" at bounding box center [1220, 101] width 21 height 21
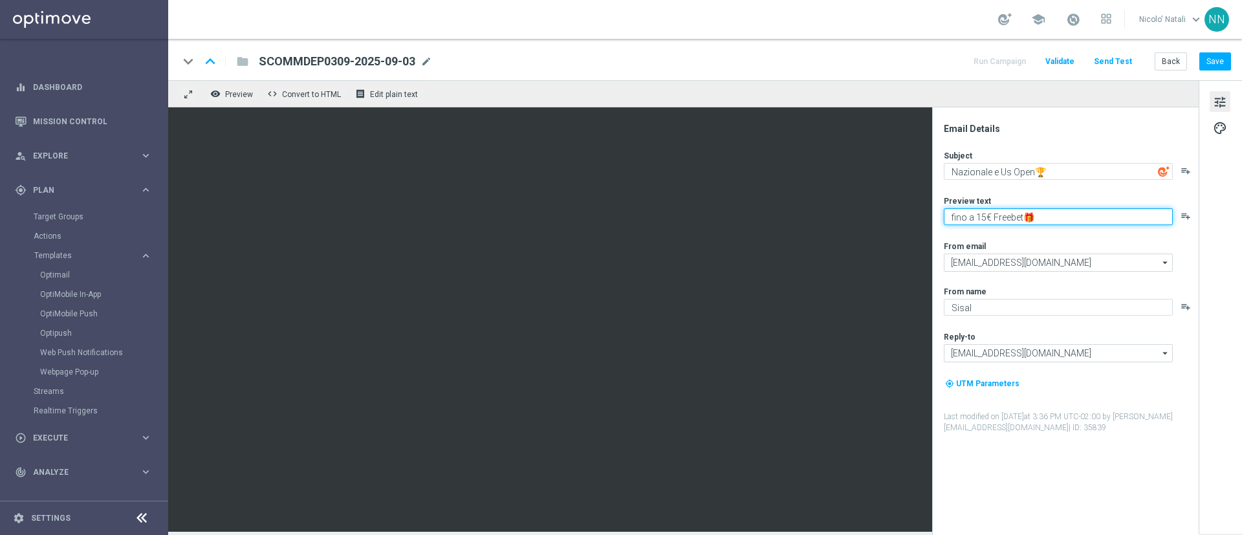
click at [985, 215] on textarea "fino a 15€ Freebet🎁" at bounding box center [1058, 216] width 229 height 17
type textarea "fino a 10€ Freebet🎁"
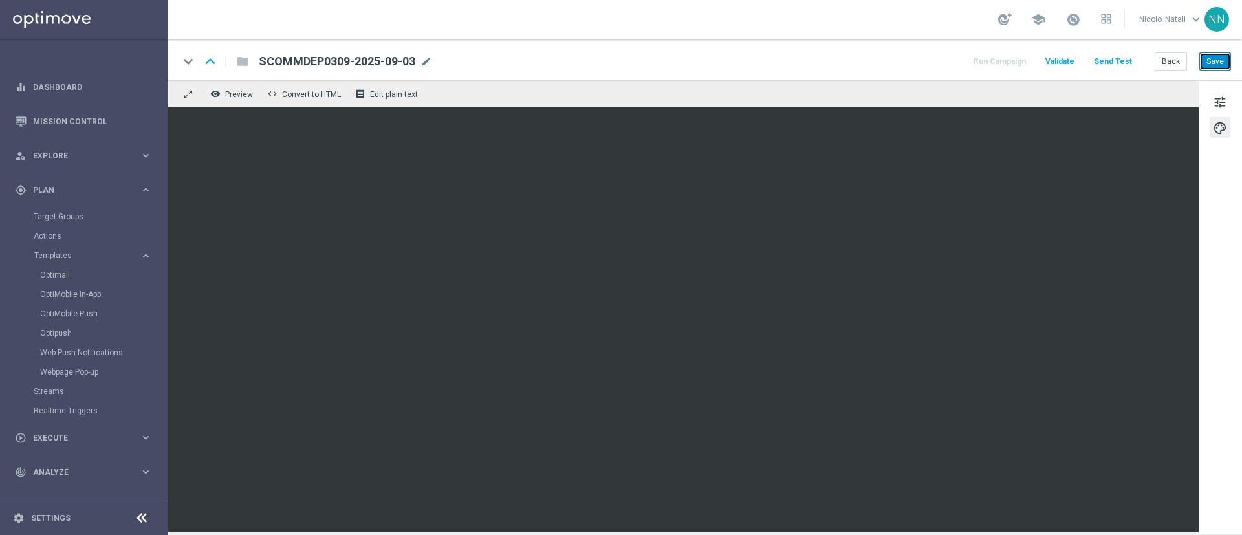
click at [1214, 67] on button "Save" at bounding box center [1215, 61] width 32 height 18
click at [1080, 21] on span at bounding box center [1073, 19] width 14 height 14
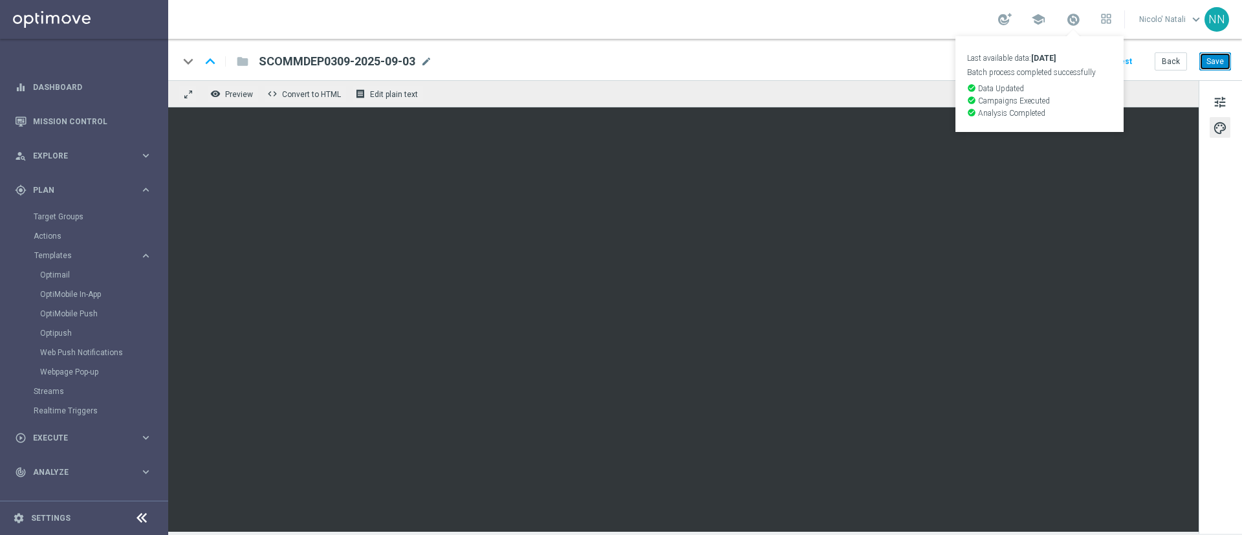
click at [1213, 60] on button "Save" at bounding box center [1215, 61] width 32 height 18
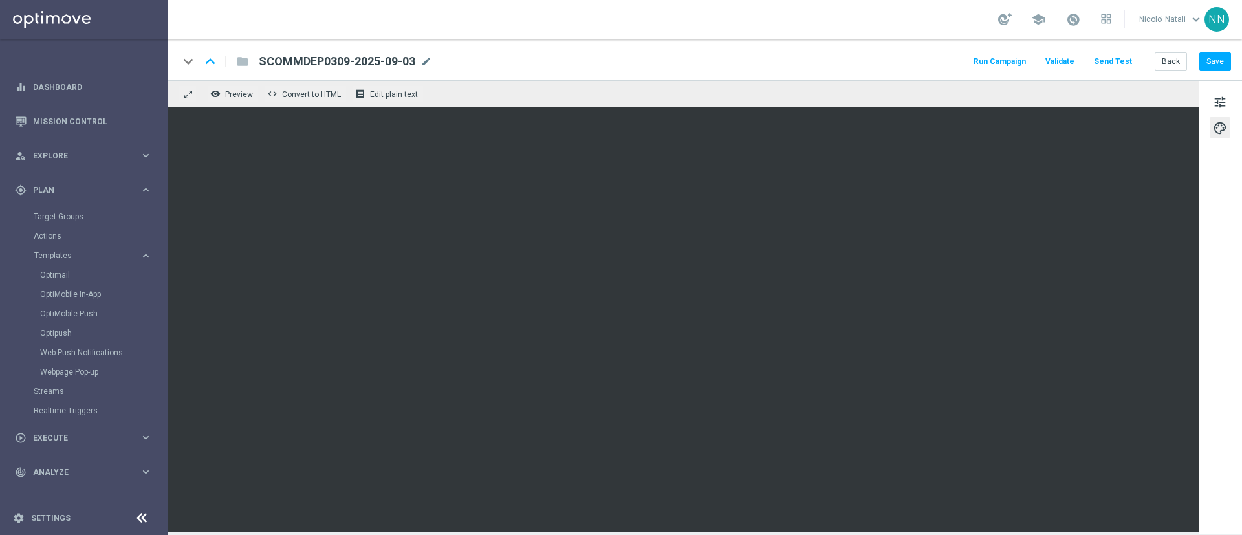
click at [1225, 71] on div "keyboard_arrow_down keyboard_arrow_up folder SCOMMDEP0309-2025-09-03 SCOMMDEP03…" at bounding box center [705, 59] width 1074 height 41
click at [1219, 65] on button "Save" at bounding box center [1215, 61] width 32 height 18
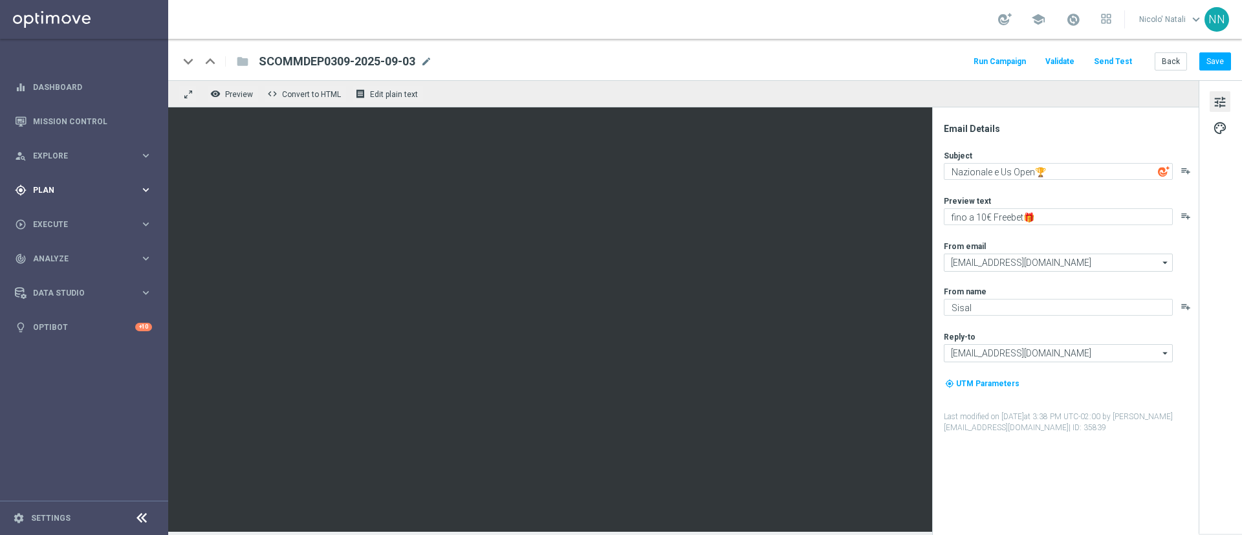
click at [52, 188] on span "Plan" at bounding box center [86, 190] width 107 height 8
click at [56, 253] on span "Templates" at bounding box center [80, 256] width 92 height 8
click at [60, 277] on link "Optimail" at bounding box center [87, 275] width 94 height 10
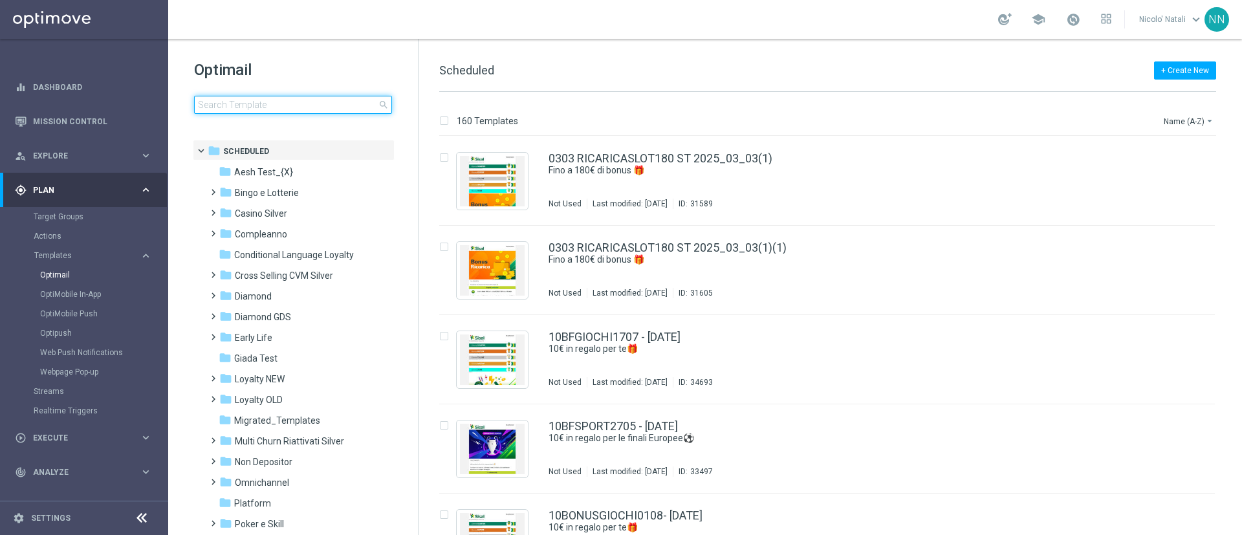
click at [252, 100] on input at bounding box center [293, 105] width 198 height 18
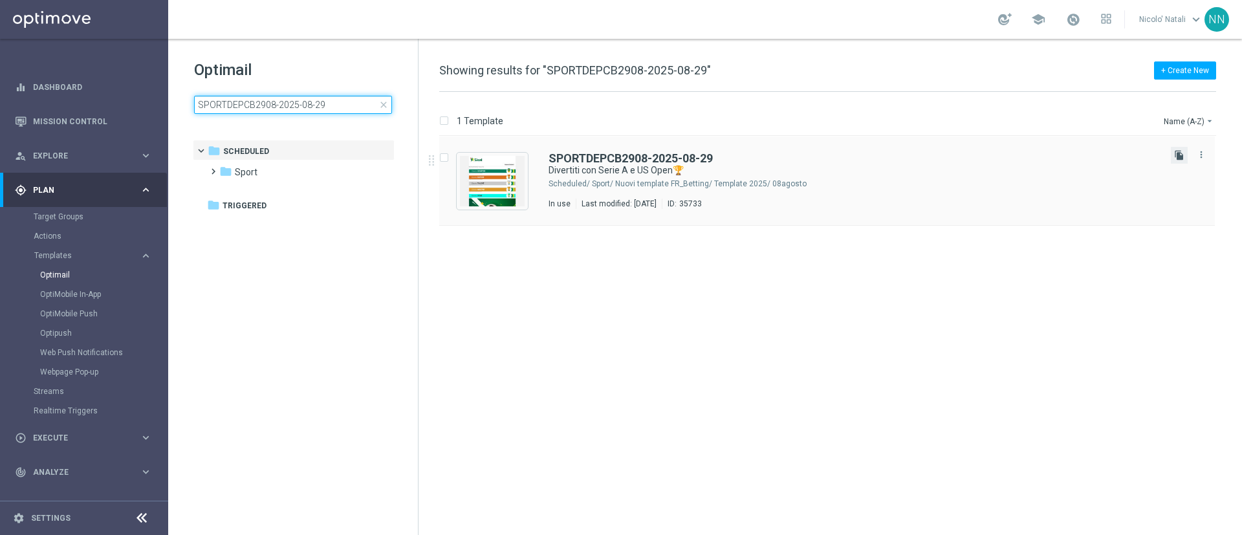
type input "SPORTDEPCB2908-2025-08-29"
click at [1182, 157] on icon "file_copy" at bounding box center [1179, 155] width 10 height 10
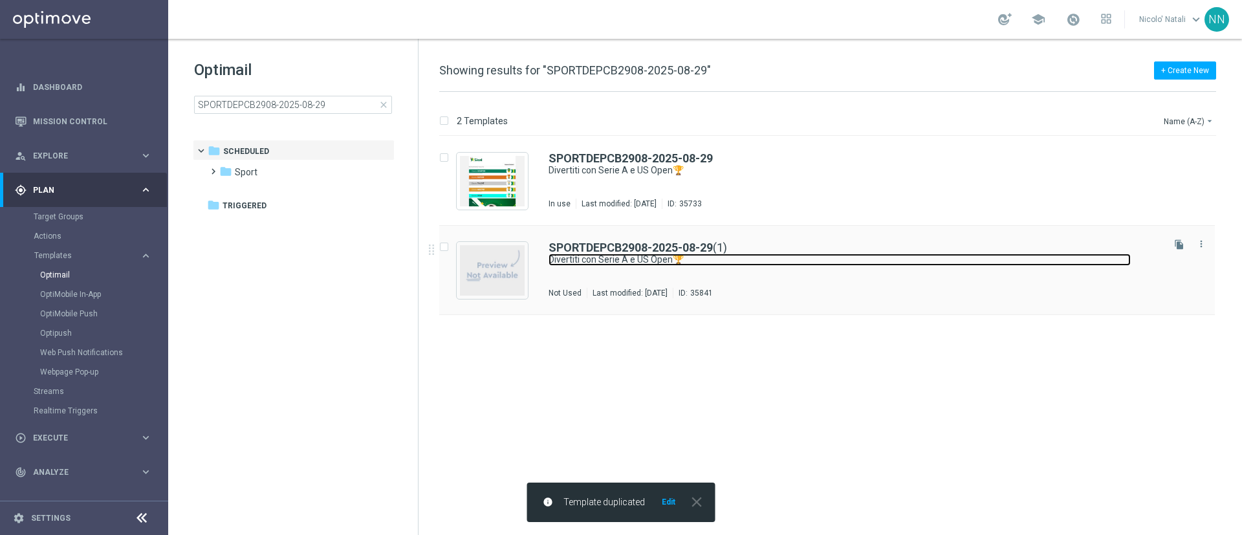
click at [737, 264] on link "Divertiti con Serie A e US Open🏆" at bounding box center [840, 260] width 582 height 12
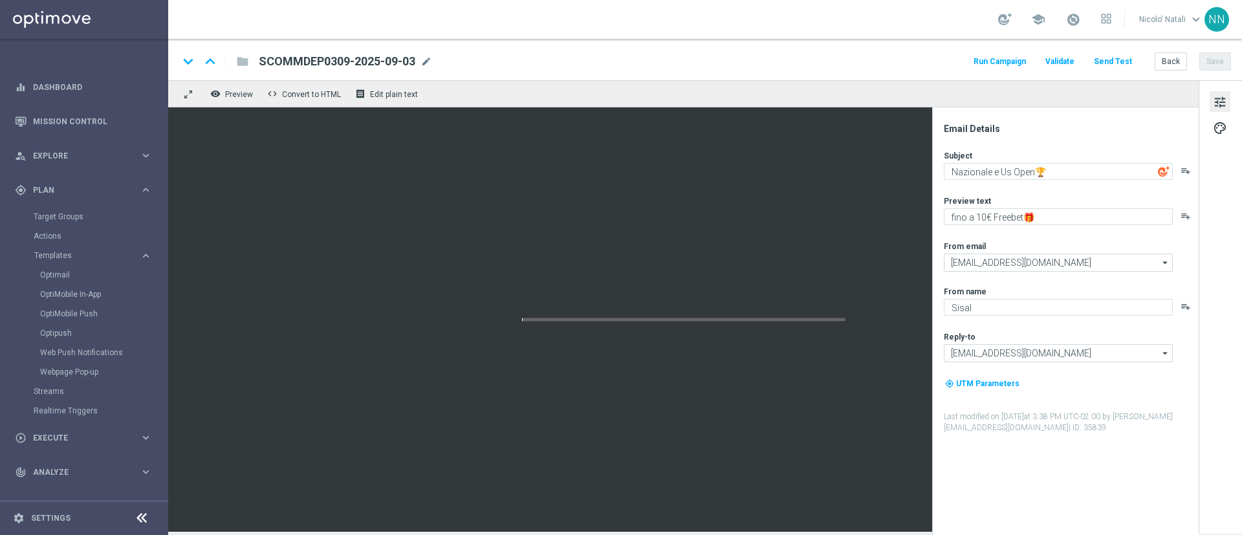
type textarea "Divertiti con Serie A e US Open🏆"
type textarea "fino a 200€ bonus🎁"
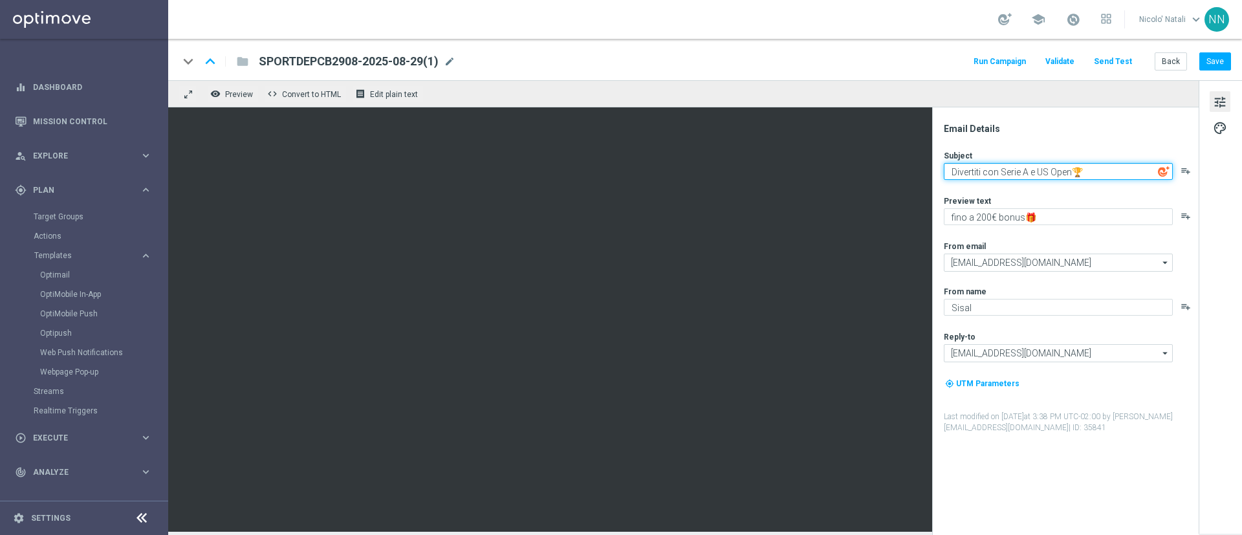
drag, startPoint x: 1029, startPoint y: 171, endPoint x: 1002, endPoint y: 171, distance: 27.2
click at [1002, 171] on textarea "Divertiti con Serie A e US Open🏆" at bounding box center [1058, 171] width 229 height 17
type textarea "Divertiti con nazionale e US Open🏆"
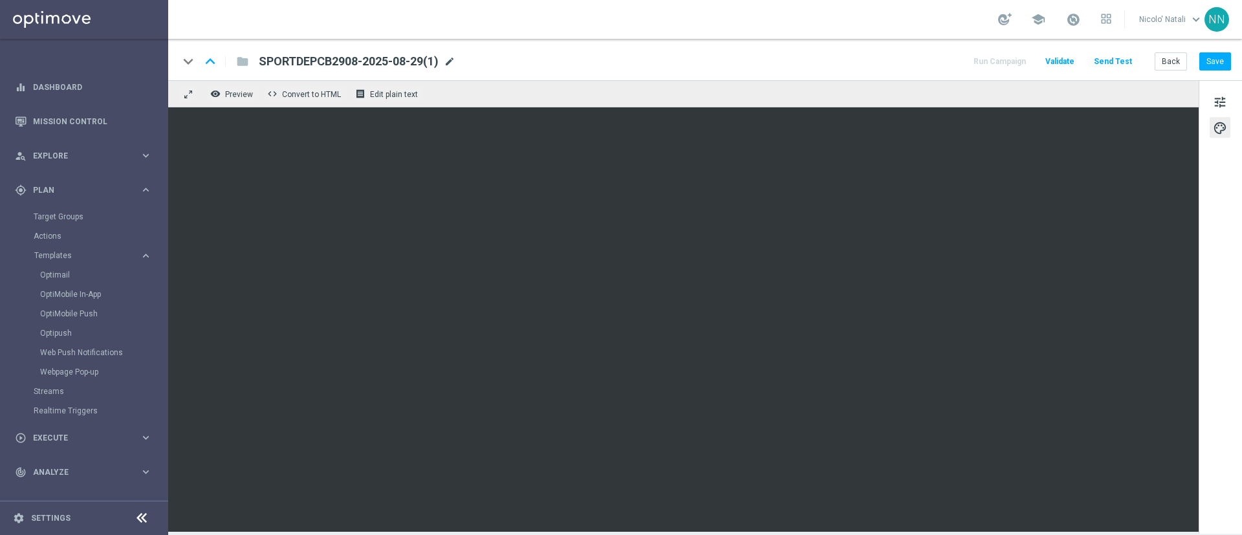
click at [455, 63] on span "mode_edit" at bounding box center [450, 62] width 12 height 12
click at [0, 0] on input "SPORTDEPCB2908-2025-08-29(1)" at bounding box center [0, 0] width 0 height 0
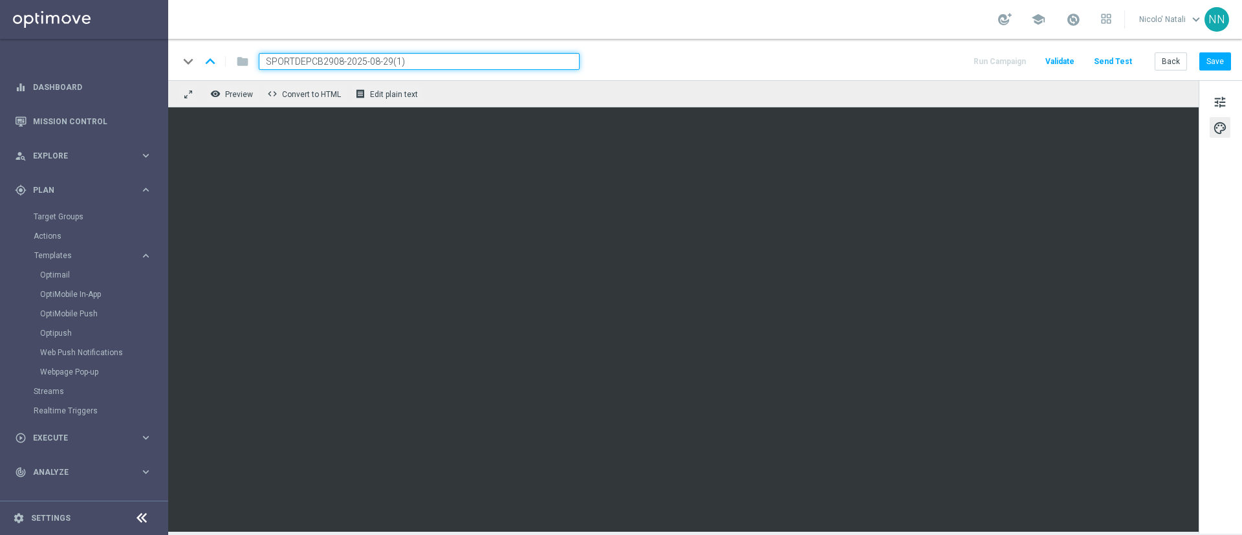
click at [455, 63] on input "SPORTDEPCB2908-2025-08-29(1)" at bounding box center [419, 61] width 321 height 17
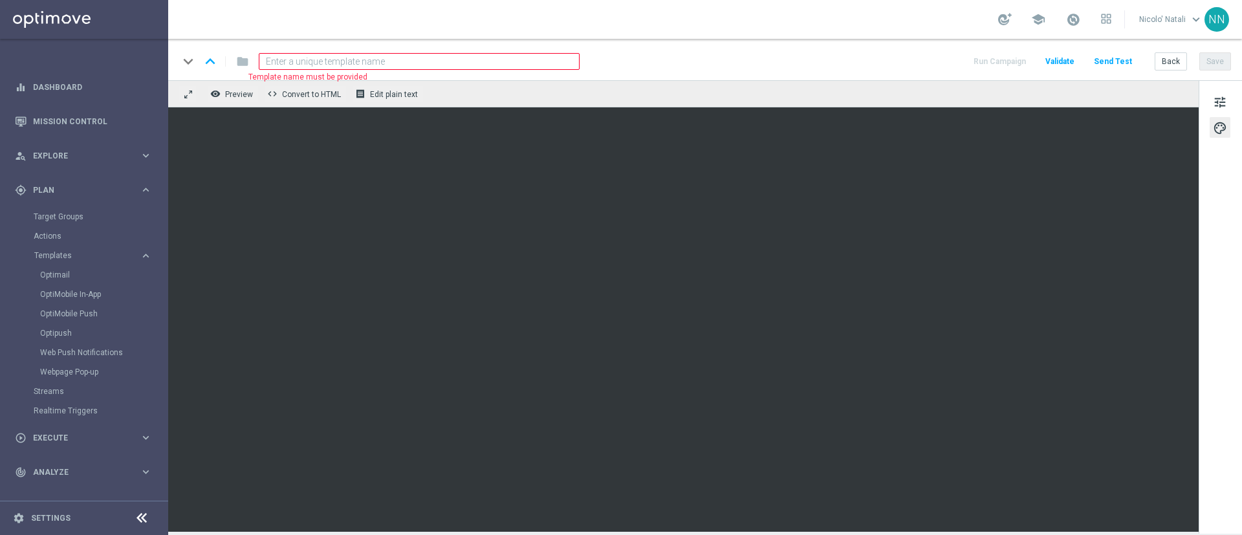
paste input "SPORTDEPCB0309-2025-09-03"
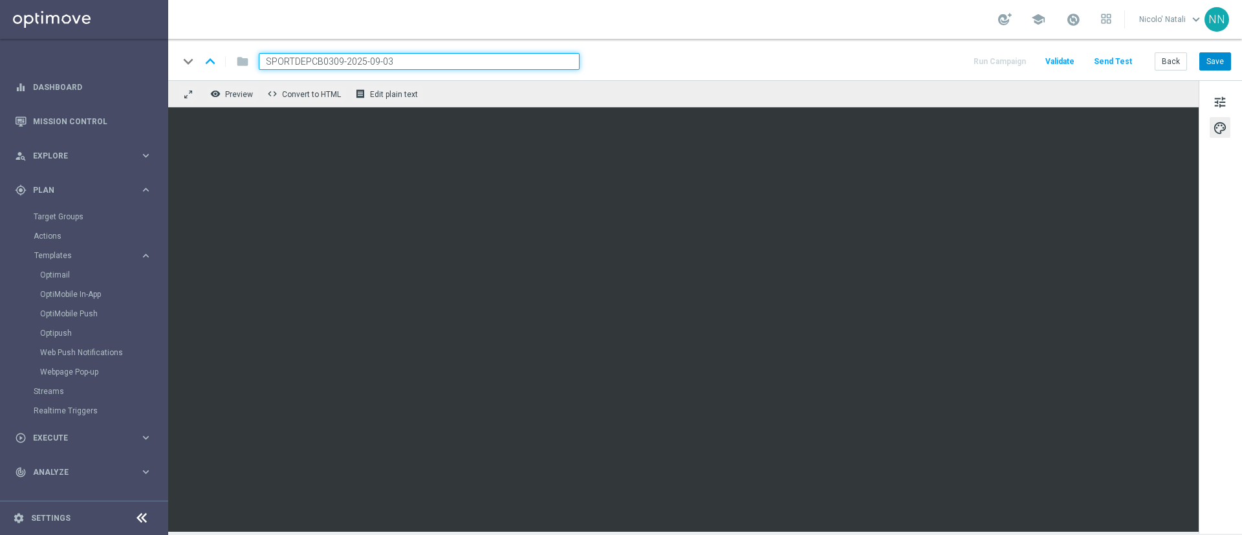
type input "SPORTDEPCB0309-2025-09-03"
click at [1212, 54] on button "Save" at bounding box center [1215, 61] width 32 height 18
click at [1211, 58] on button "Save" at bounding box center [1215, 61] width 32 height 18
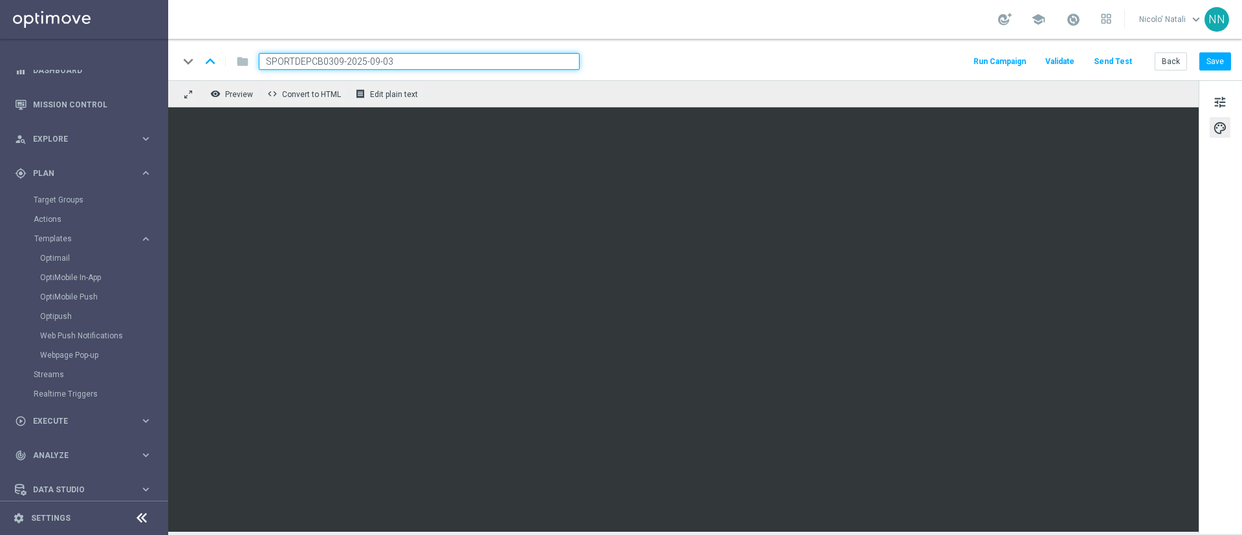
scroll to position [19, 0]
click at [52, 417] on span "Execute" at bounding box center [86, 419] width 107 height 8
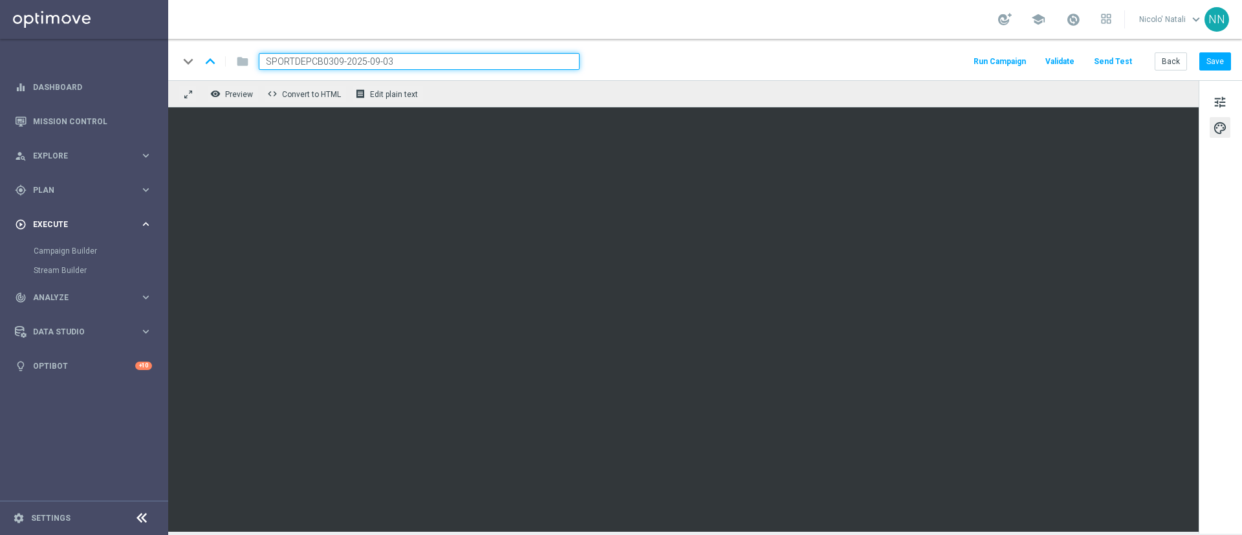
scroll to position [0, 0]
click at [70, 250] on link "Campaign Builder" at bounding box center [84, 251] width 101 height 10
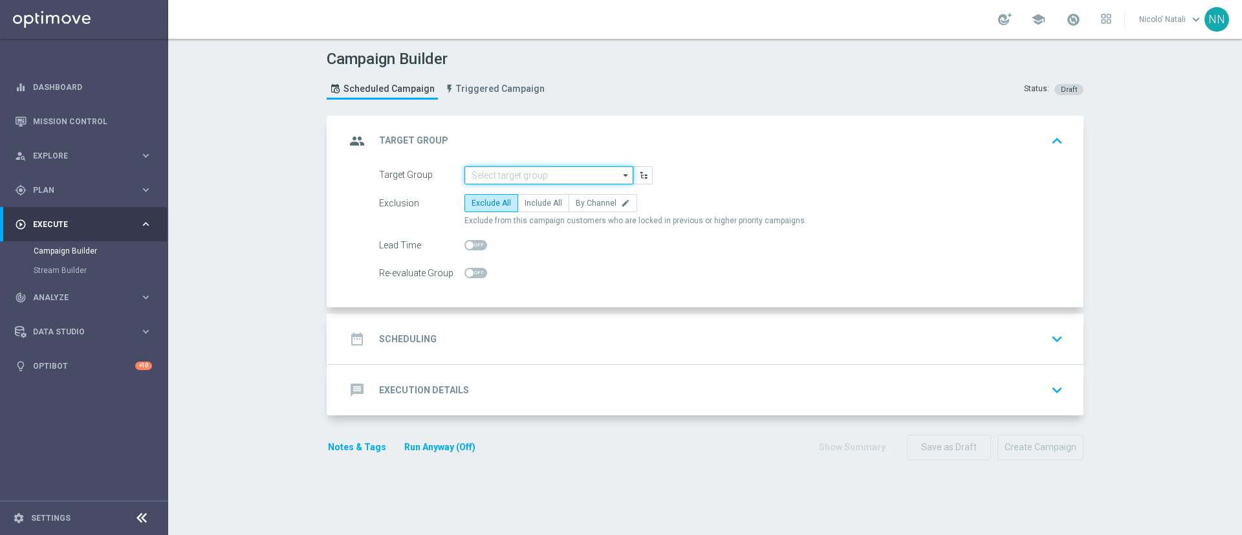
click at [481, 169] on input at bounding box center [548, 175] width 169 height 18
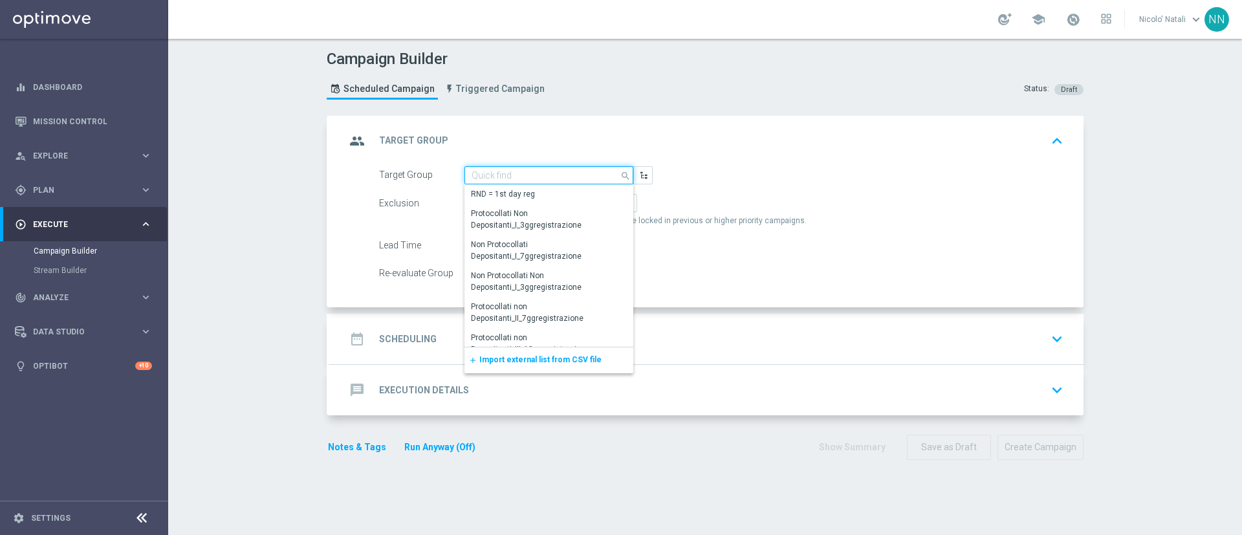
paste input "Active BETTING nosaldo GGR > 0 L3M modeH"
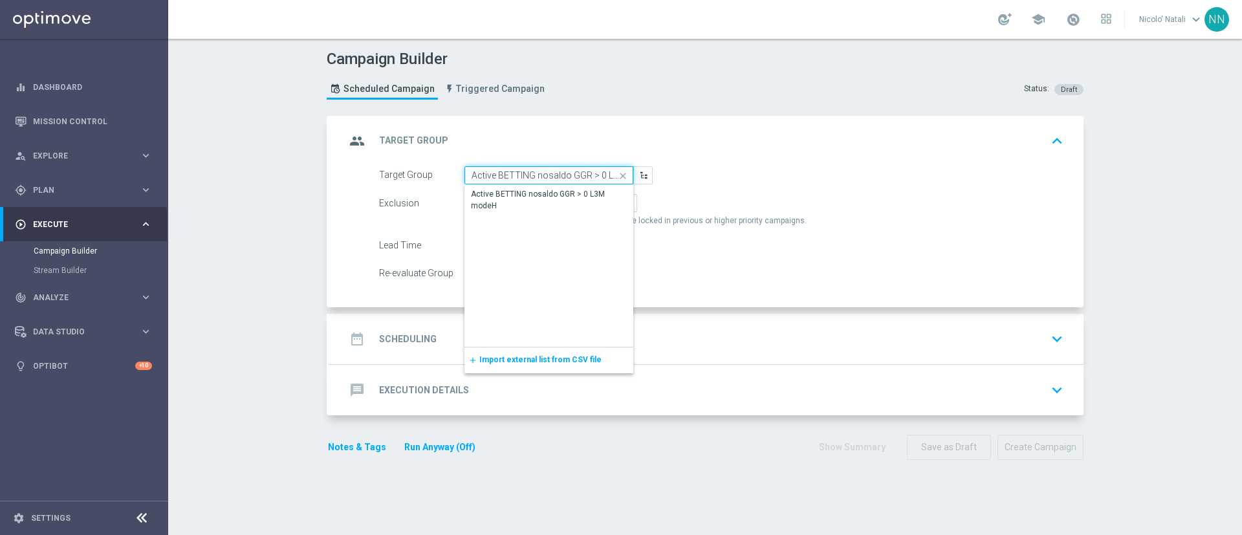
scroll to position [0, 34]
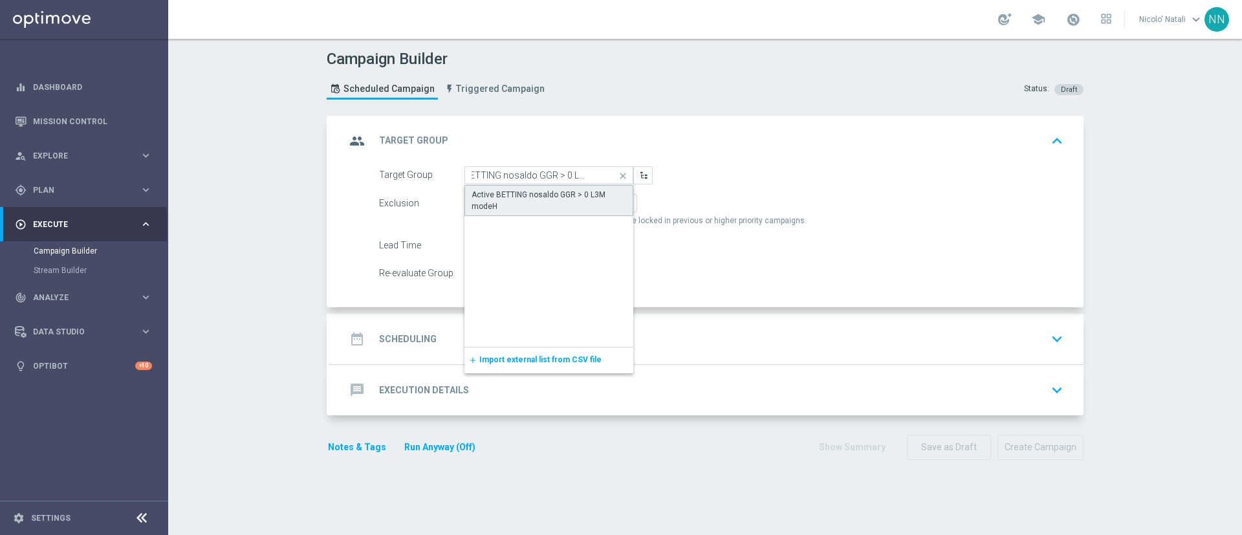
click at [490, 200] on div "Active BETTING nosaldo GGR > 0 L3M modeH" at bounding box center [549, 200] width 155 height 23
type input "Active BETTING nosaldo GGR > 0 L3M modeH"
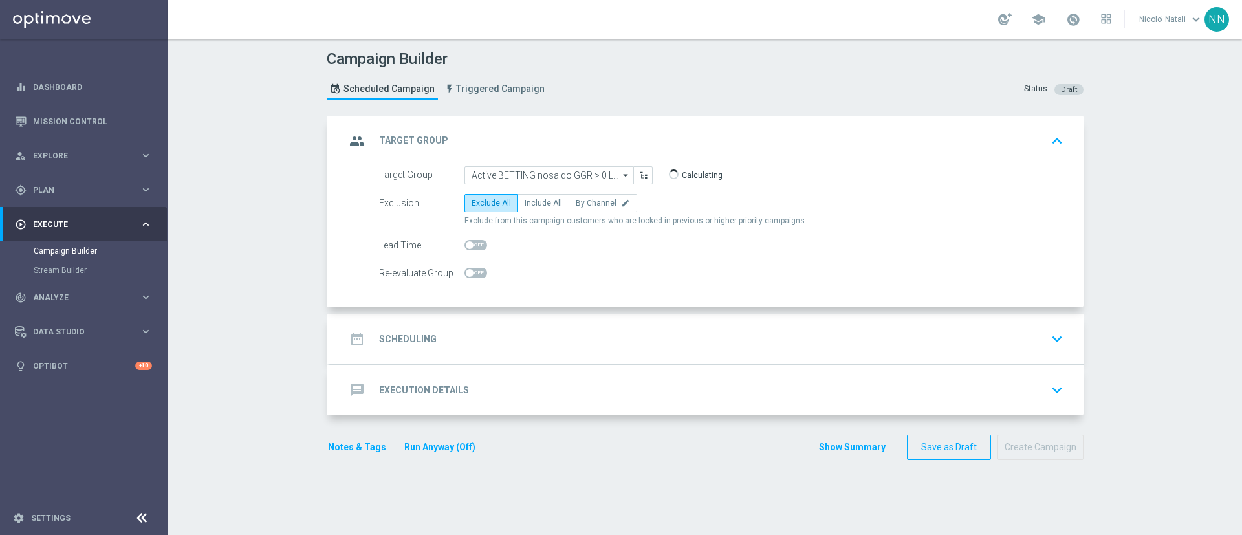
click at [505, 318] on div "date_range Scheduling keyboard_arrow_down" at bounding box center [707, 339] width 754 height 50
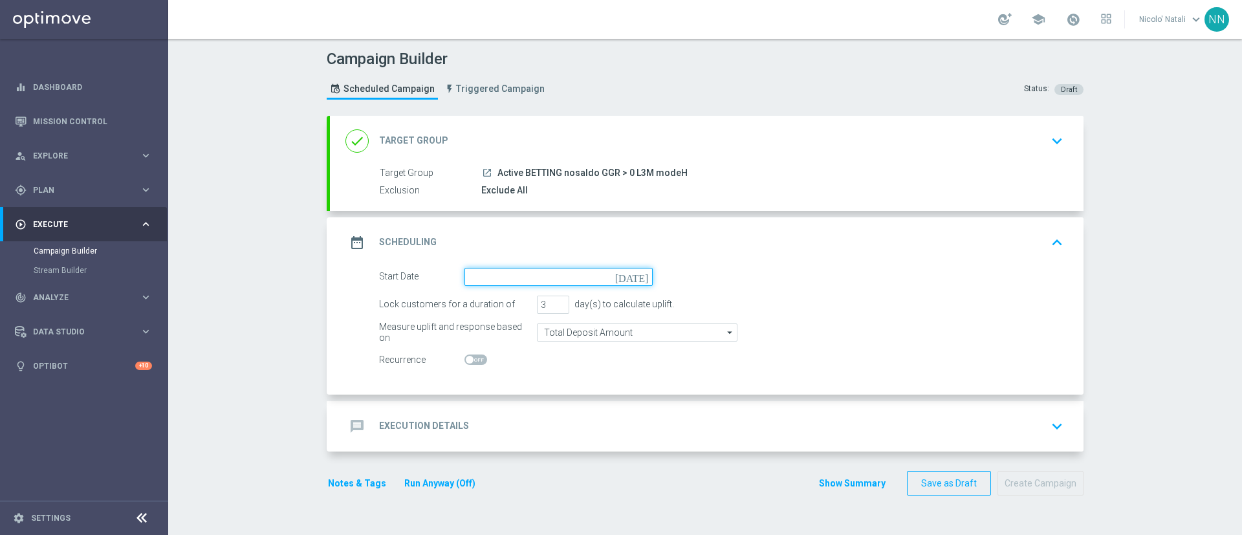
click at [508, 272] on input at bounding box center [558, 277] width 188 height 18
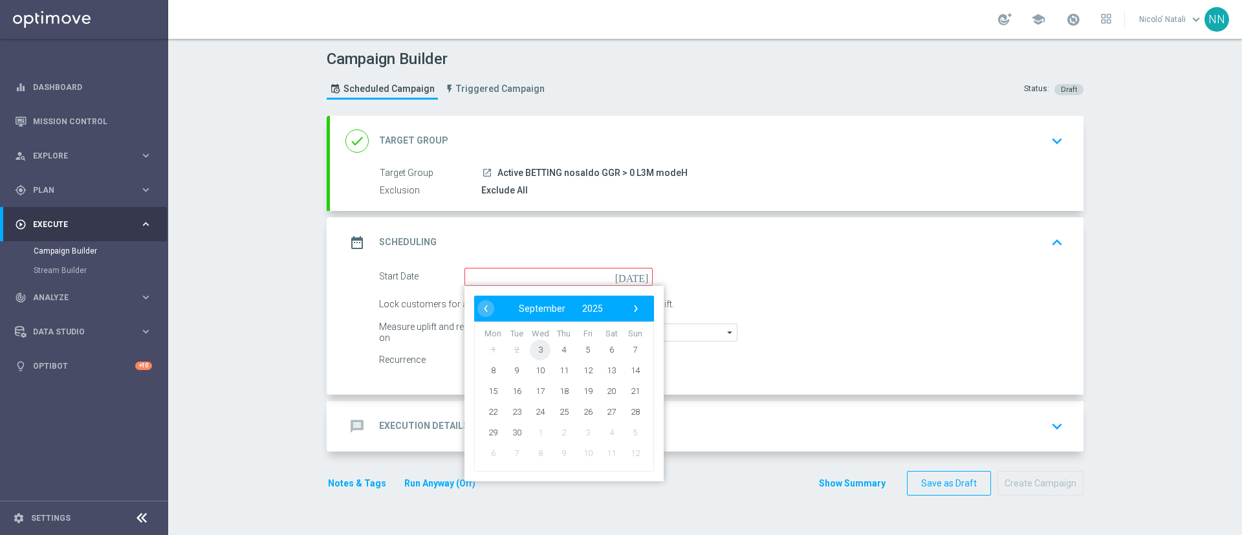
click at [534, 352] on span "3" at bounding box center [540, 349] width 21 height 21
type input "03 Sep 2025"
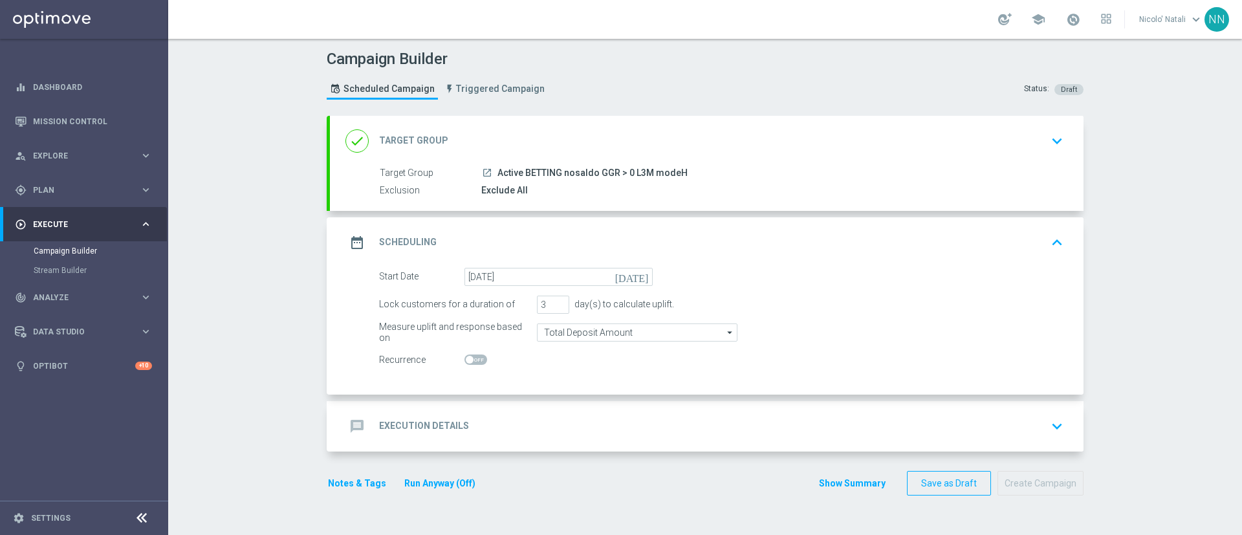
click at [532, 418] on div "message Execution Details keyboard_arrow_down" at bounding box center [706, 426] width 723 height 25
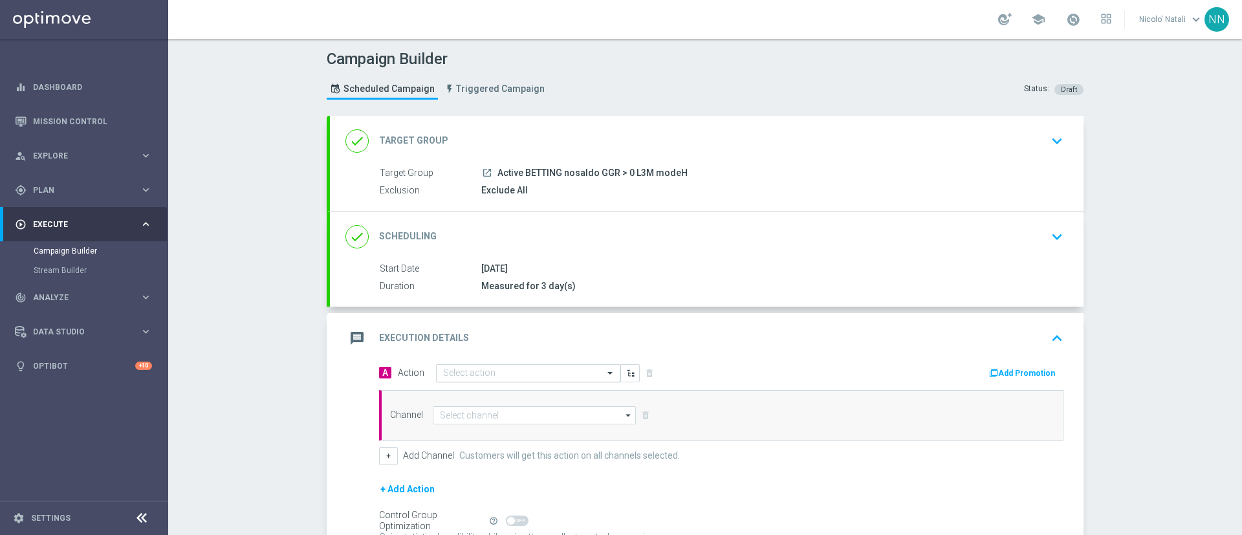
click at [501, 368] on input "text" at bounding box center [515, 373] width 144 height 11
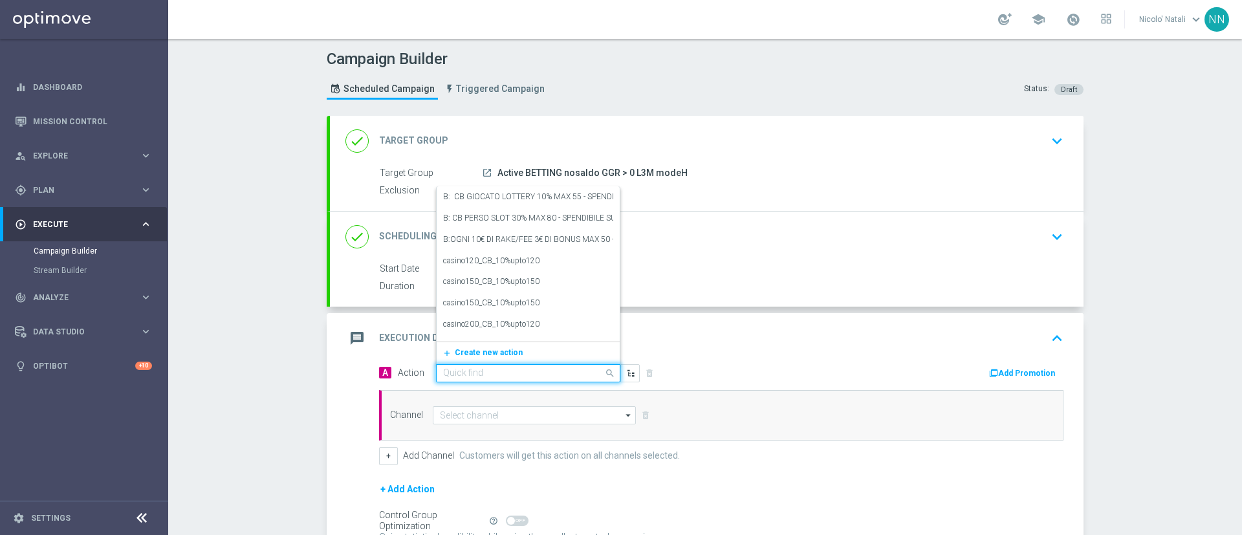
paste input "Deposita almeno 50 per ricevere 10€ freebet , deposita almeno 80€per ricevere 2…"
type input "Deposita almeno 50 per ricevere 10€ freebet , deposita almeno 80€per ricevere 2…"
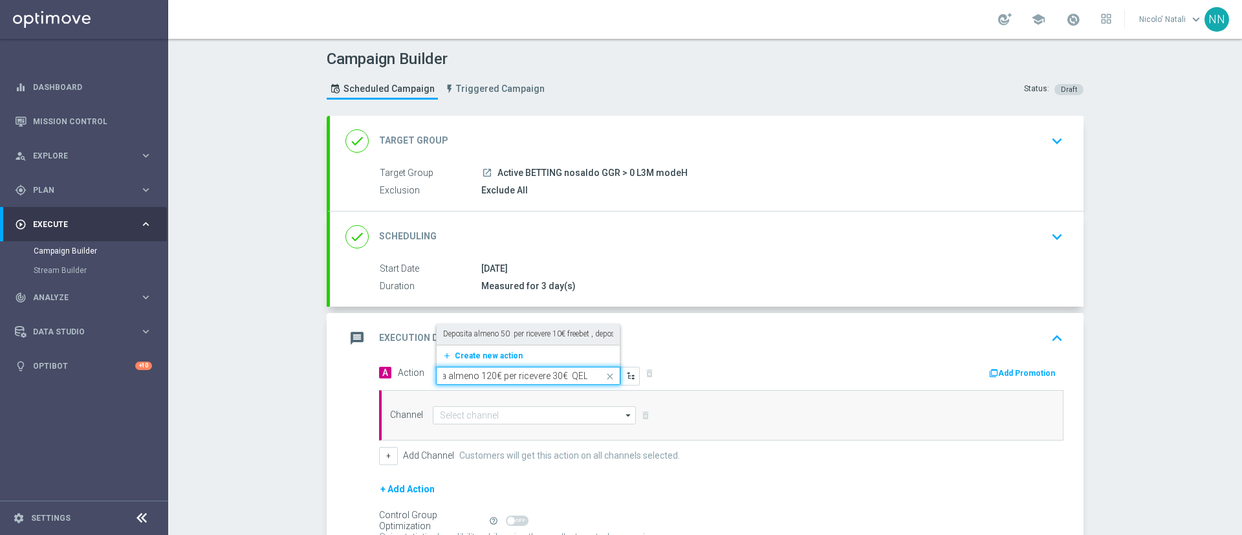
click at [500, 336] on label "Deposita almeno 50 per ricevere 10€ freebet , deposita almeno 80€per ricevere 2…" at bounding box center [670, 334] width 454 height 11
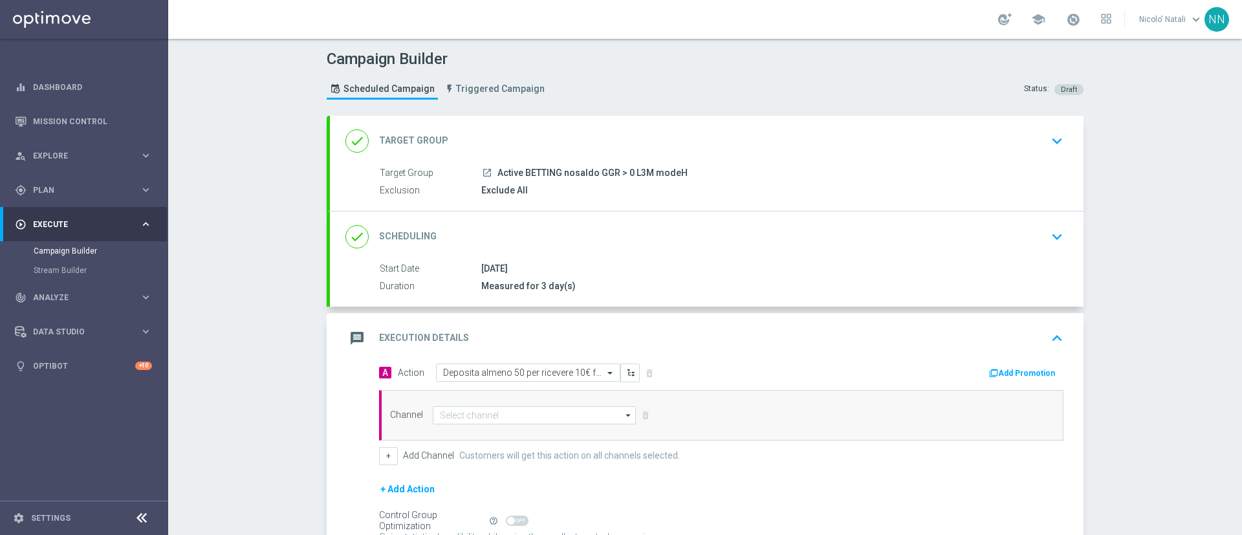
scroll to position [0, 0]
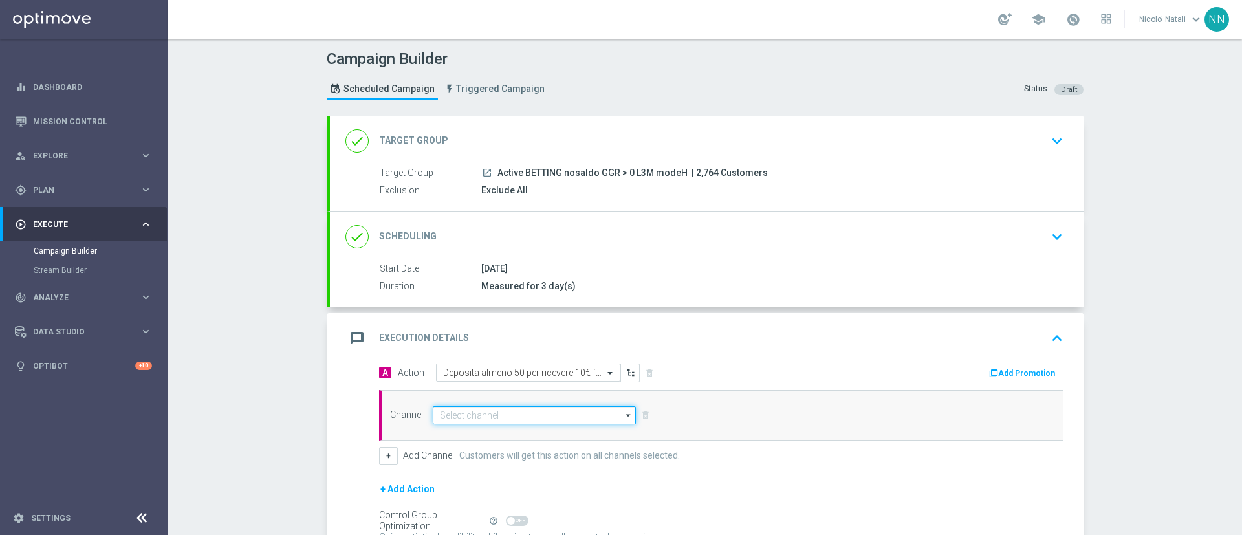
click at [488, 419] on input at bounding box center [534, 415] width 203 height 18
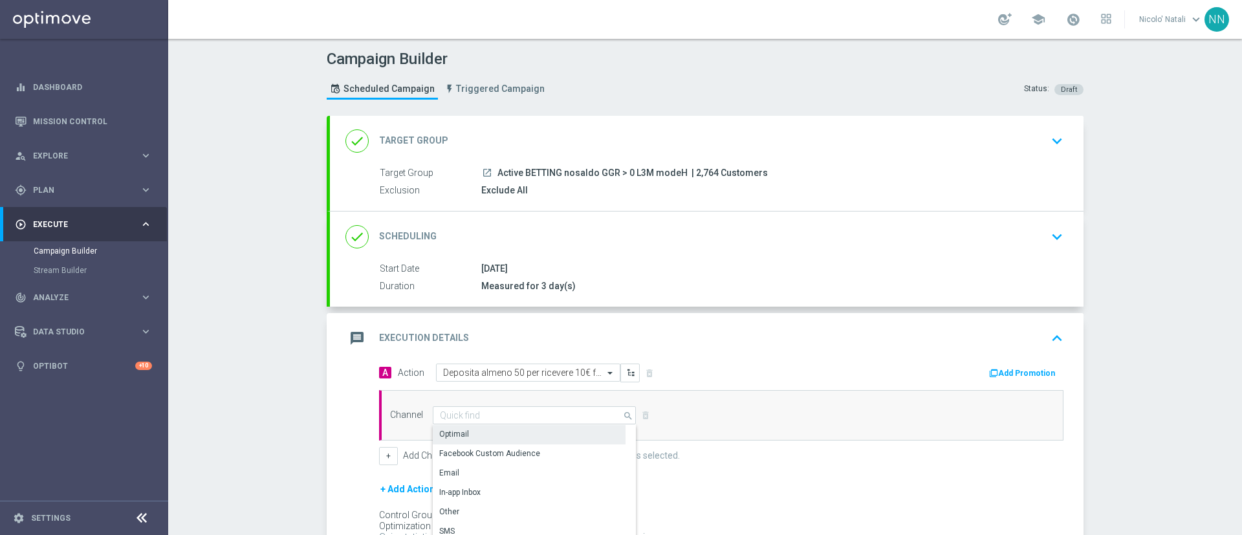
click at [475, 432] on div "Optimail" at bounding box center [529, 434] width 193 height 18
type input "Optimail"
click at [989, 375] on icon "button" at bounding box center [993, 373] width 9 height 9
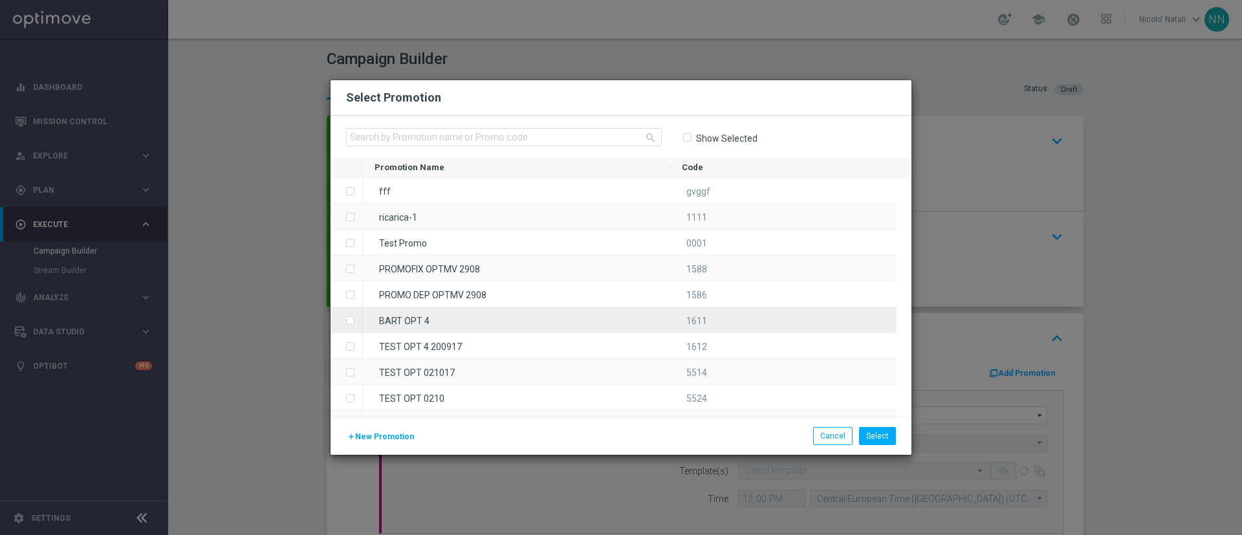
type input "Sisal Marketing"
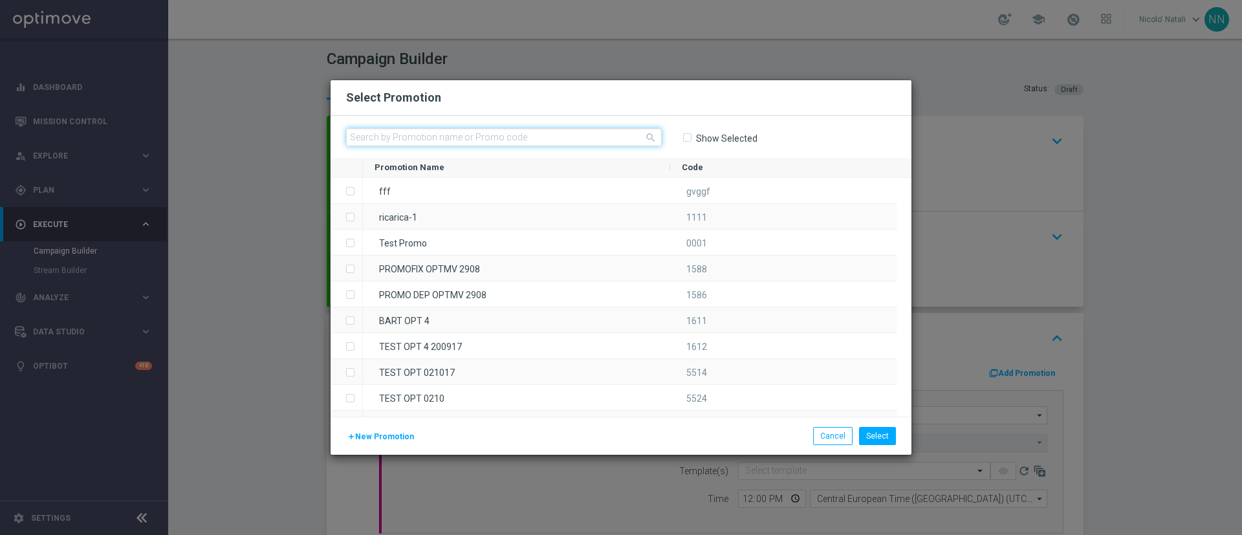
click at [556, 138] on input "text" at bounding box center [504, 137] width 316 height 18
paste input "SPORTH0309"
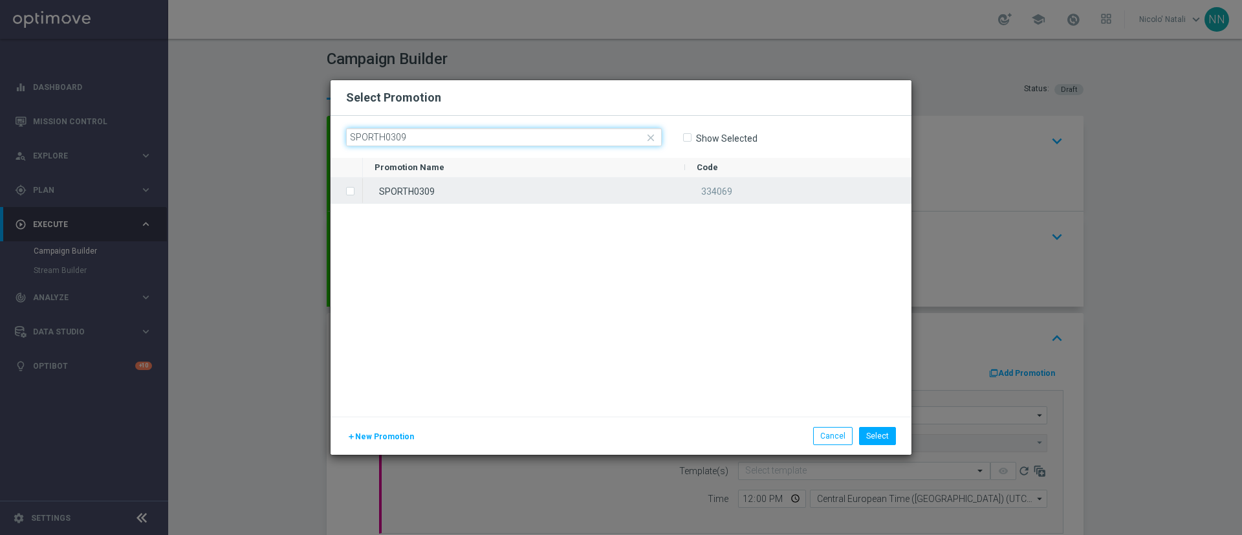
type input "SPORTH0309"
click at [541, 186] on div "SPORTH0309" at bounding box center [524, 190] width 322 height 25
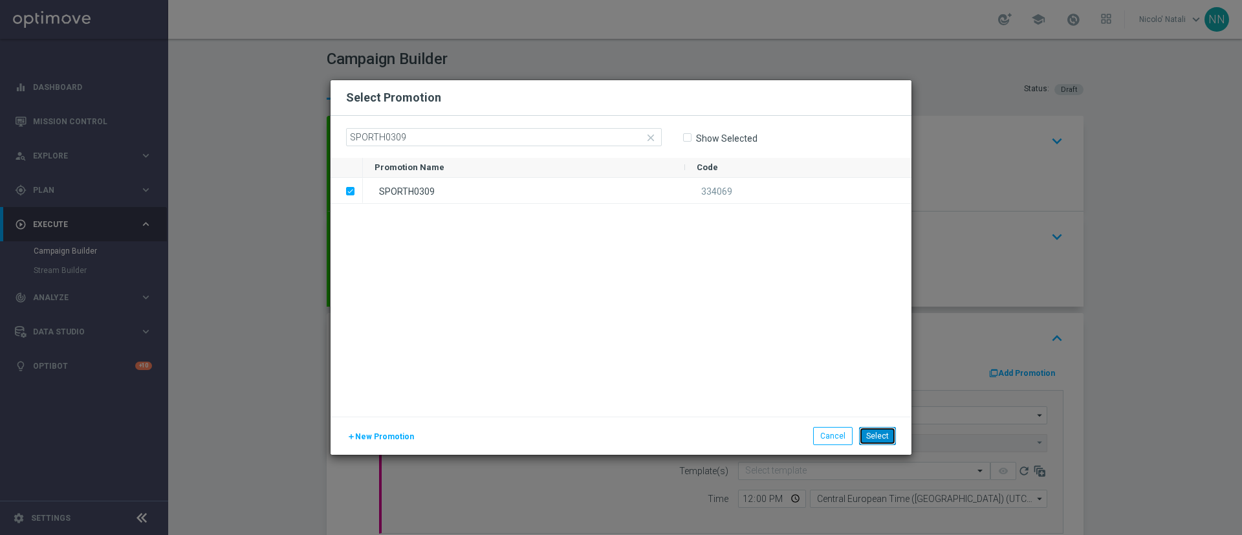
click at [868, 430] on button "Select" at bounding box center [877, 436] width 37 height 18
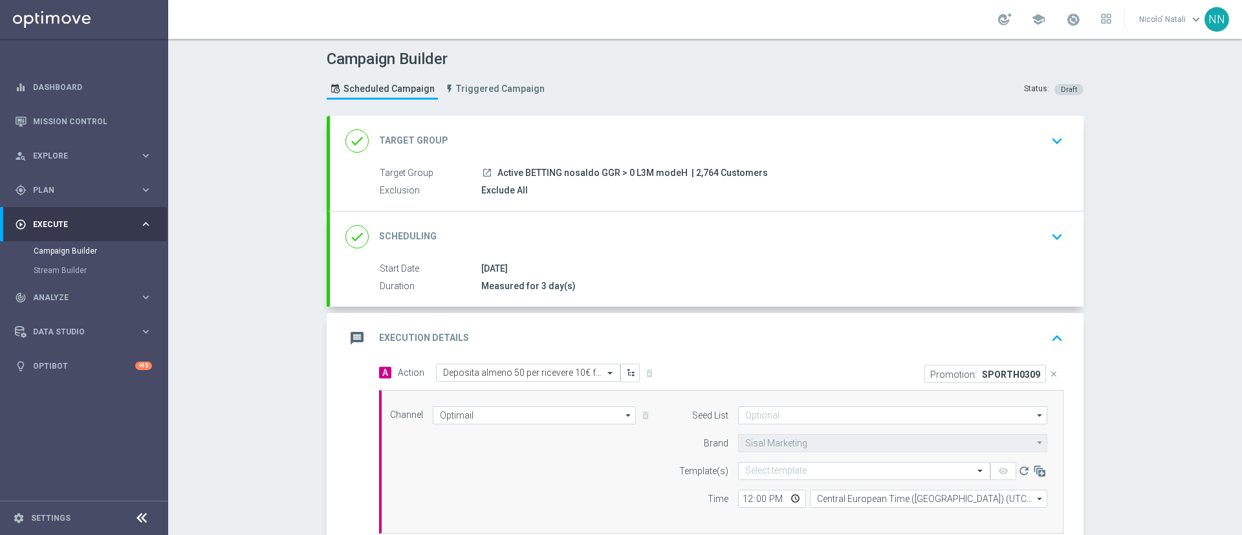
click at [790, 481] on form "Template(s) Select template remove_red_eye refresh Time 12:00 Central European …" at bounding box center [859, 485] width 375 height 46
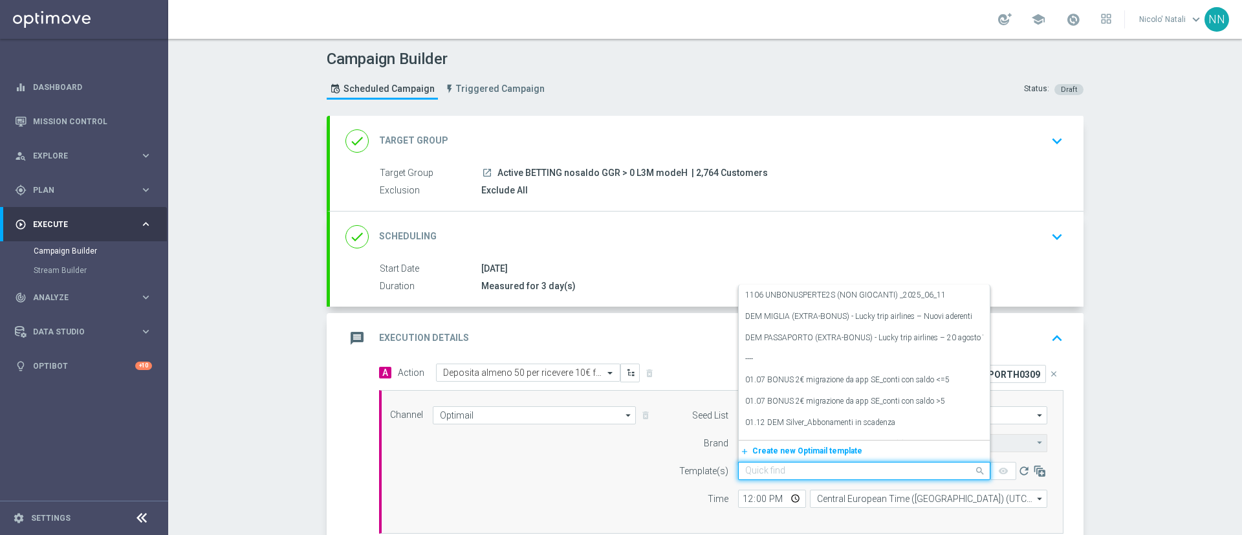
click at [781, 472] on input "text" at bounding box center [851, 471] width 212 height 11
paste input "SPORTH0309"
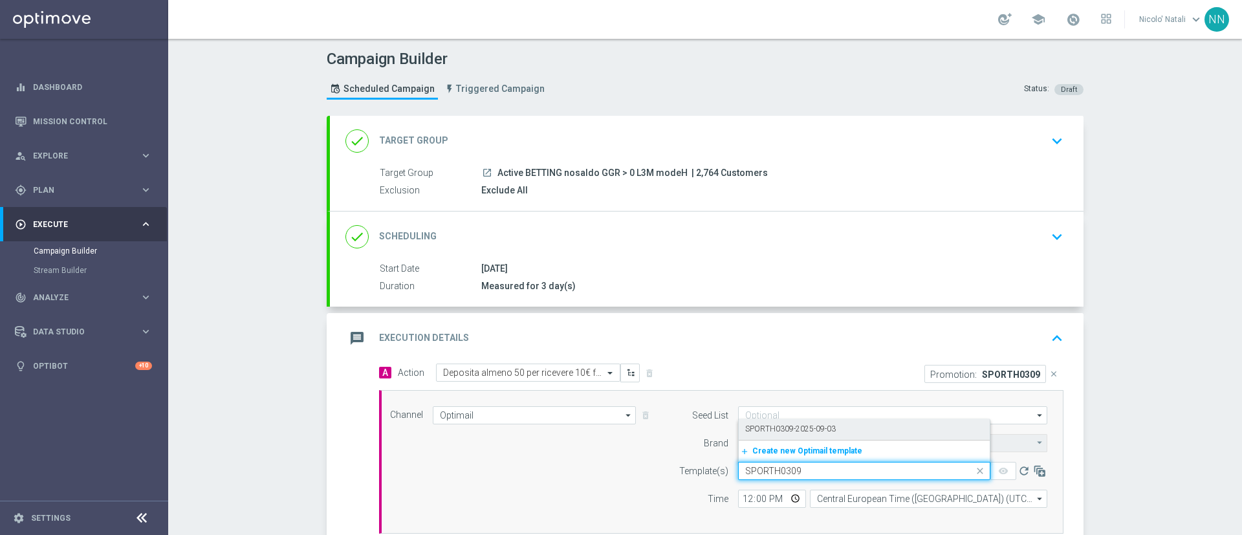
click at [781, 428] on label "SPORTH0309-2025-09-03" at bounding box center [790, 429] width 91 height 11
type input "SPORTH0309"
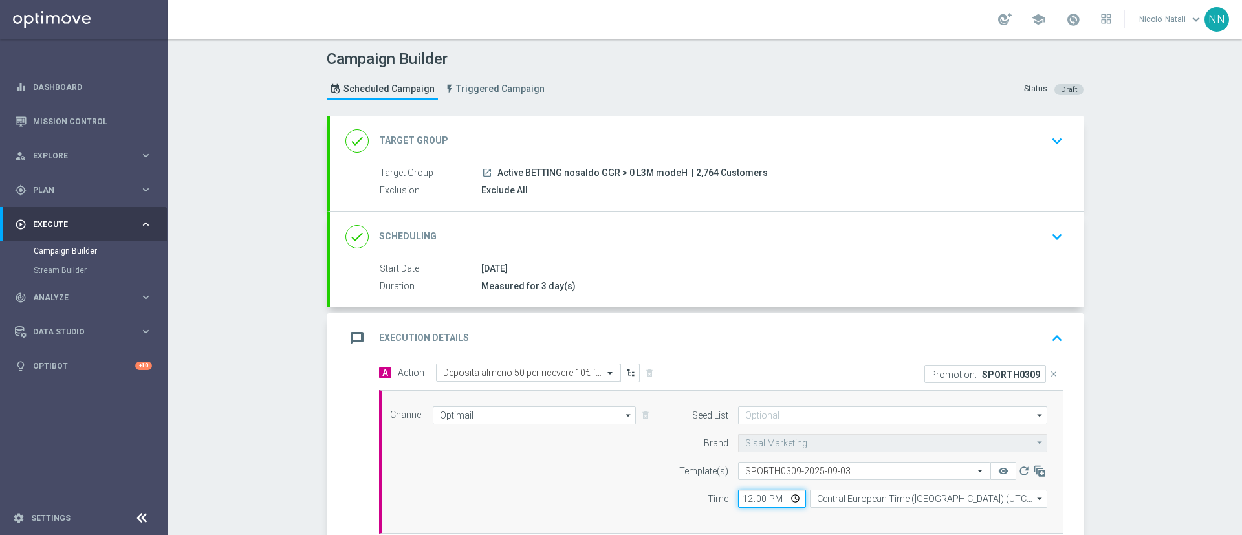
click at [743, 499] on input "12:00" at bounding box center [772, 499] width 68 height 18
type input "18:00"
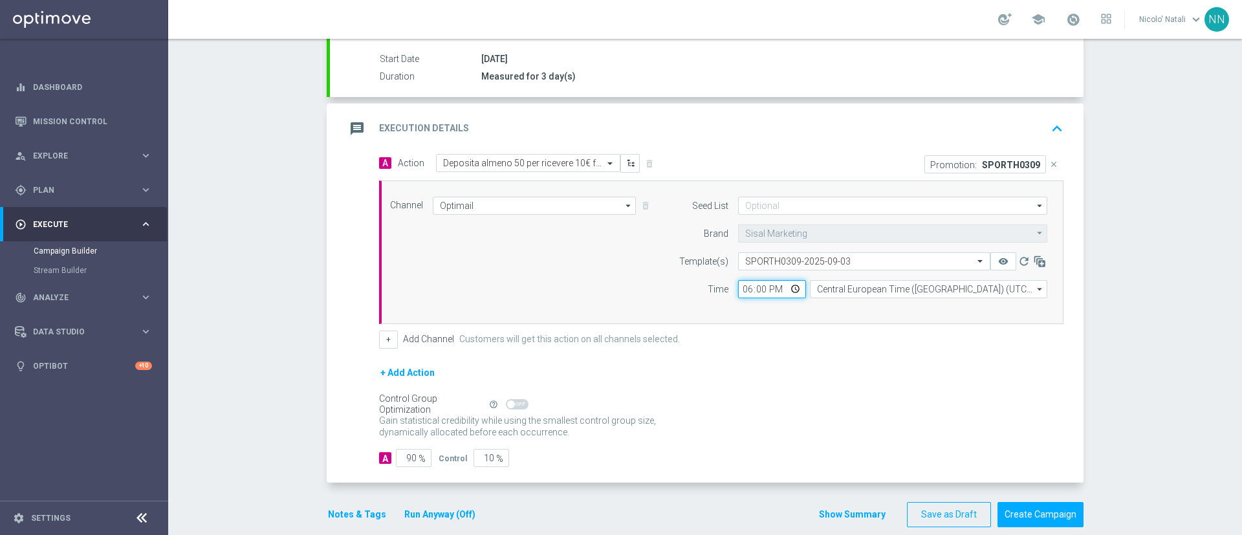
scroll to position [228, 0]
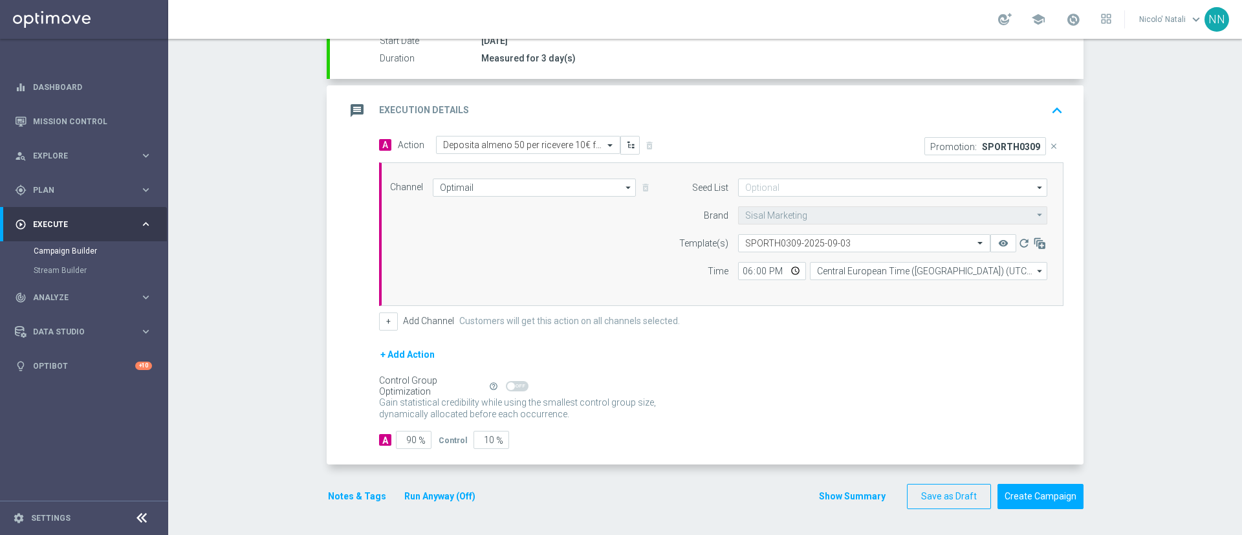
click at [341, 497] on button "Notes & Tags" at bounding box center [357, 496] width 61 height 16
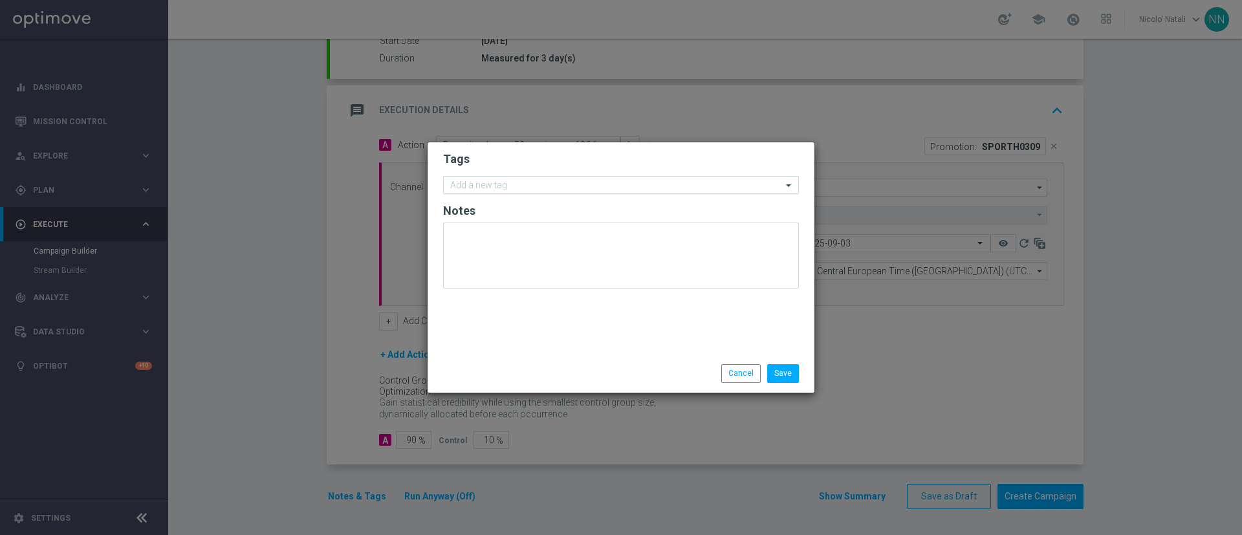
click at [517, 191] on input "text" at bounding box center [616, 185] width 332 height 11
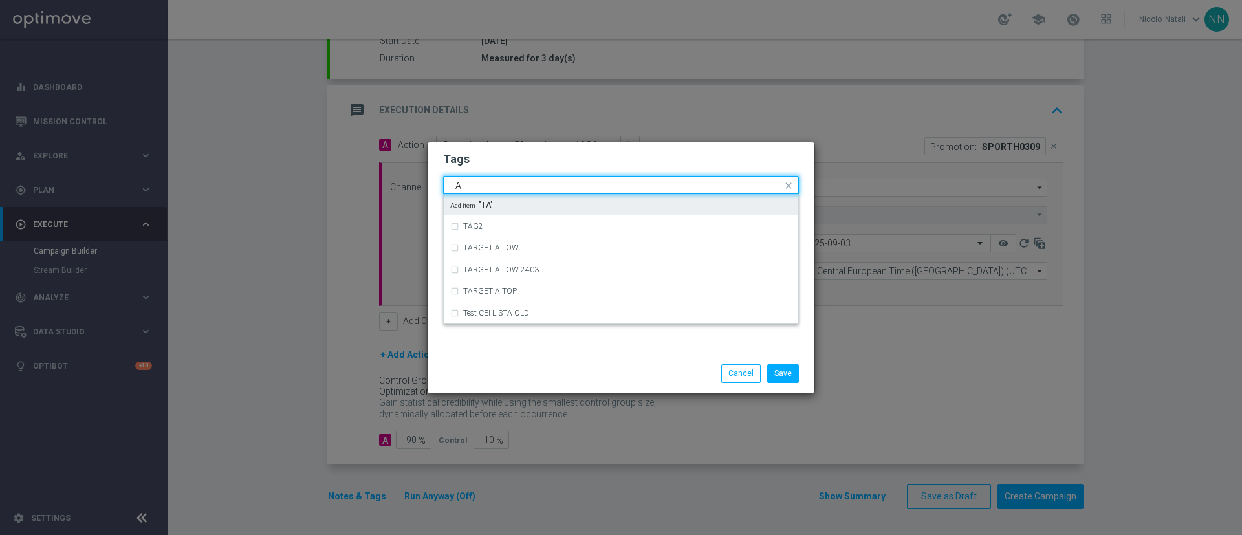
type input "T"
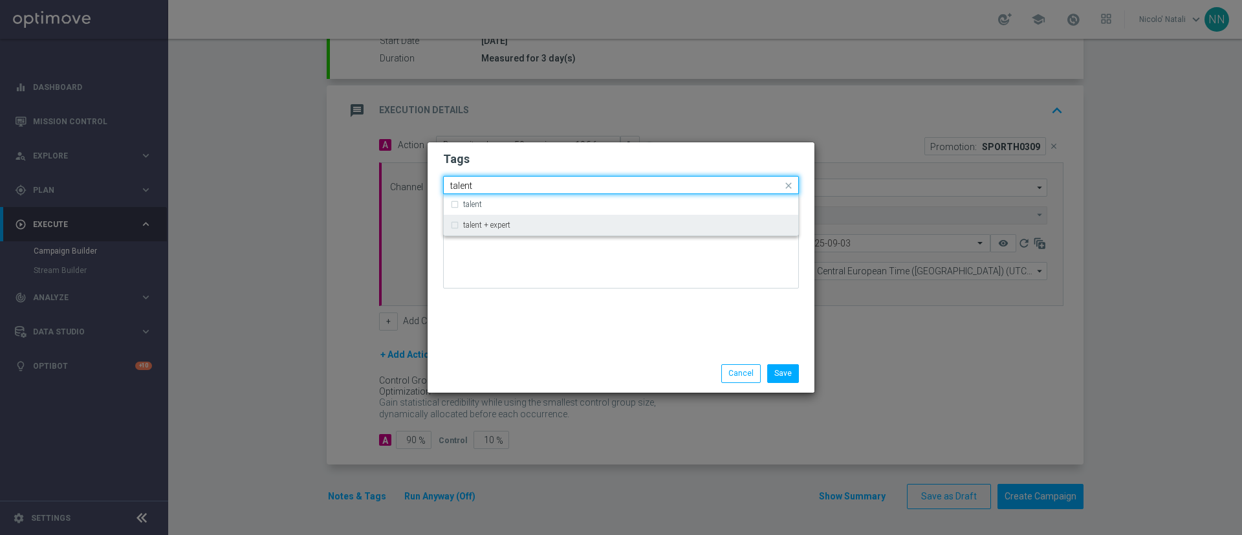
type input "talent"
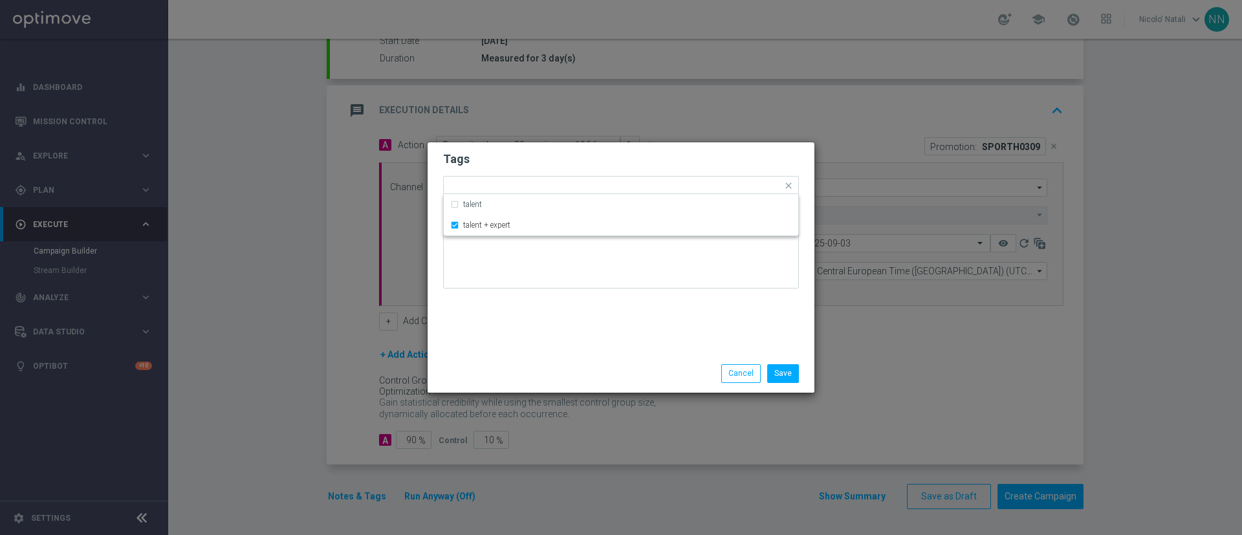
click at [530, 327] on div "Tags Quick find × talent + expert talent talent + expert Notes" at bounding box center [621, 248] width 387 height 212
click at [554, 190] on input "text" at bounding box center [654, 186] width 255 height 11
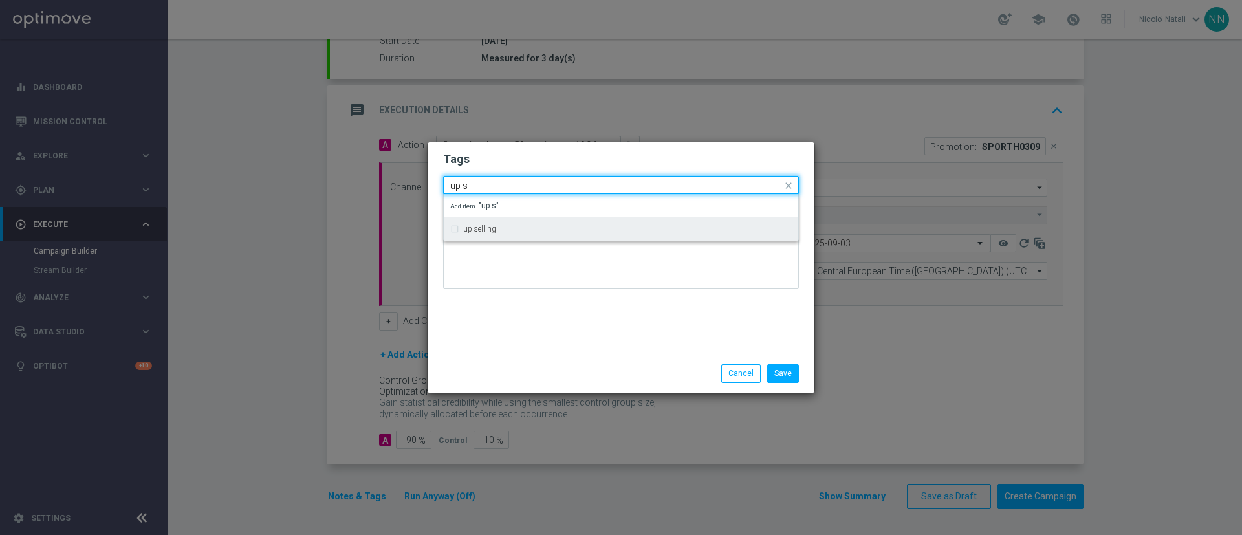
type input "up s"
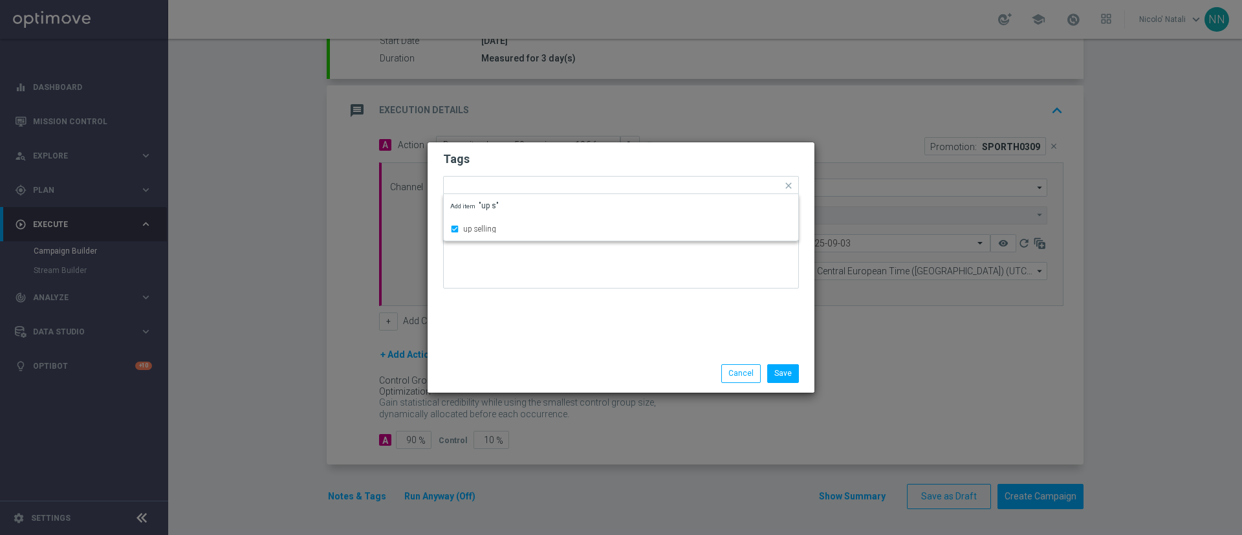
click at [544, 328] on div "Tags Quick find × talent + expert × up selling up selling Add item "up s" Notes" at bounding box center [621, 248] width 387 height 212
click at [611, 190] on input "text" at bounding box center [684, 186] width 195 height 11
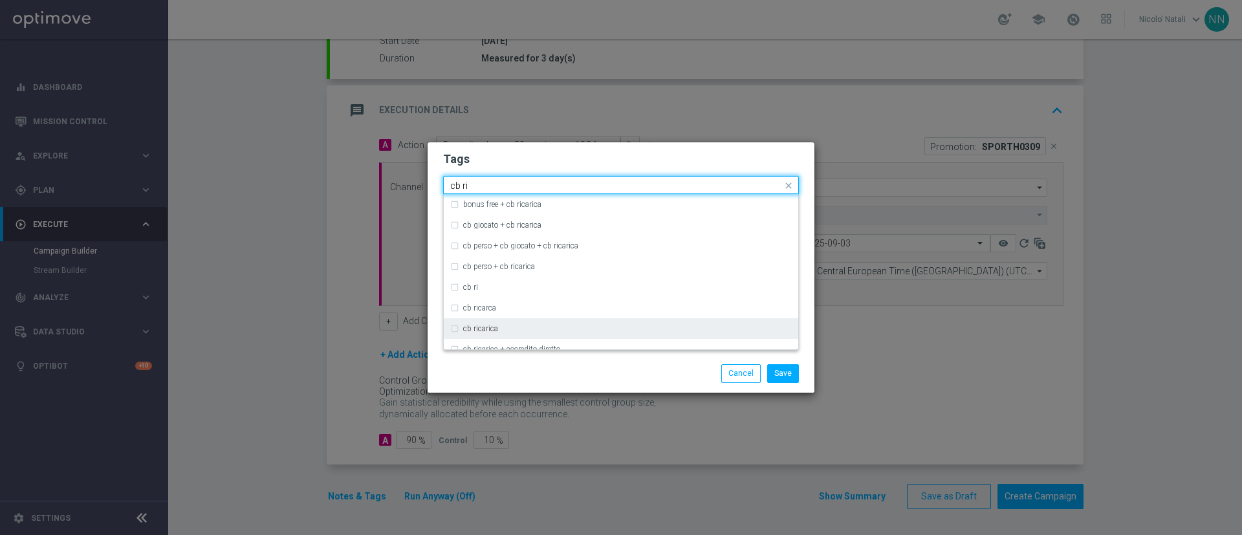
click at [509, 325] on div "cb ricarica" at bounding box center [627, 329] width 329 height 8
type input "cb ri"
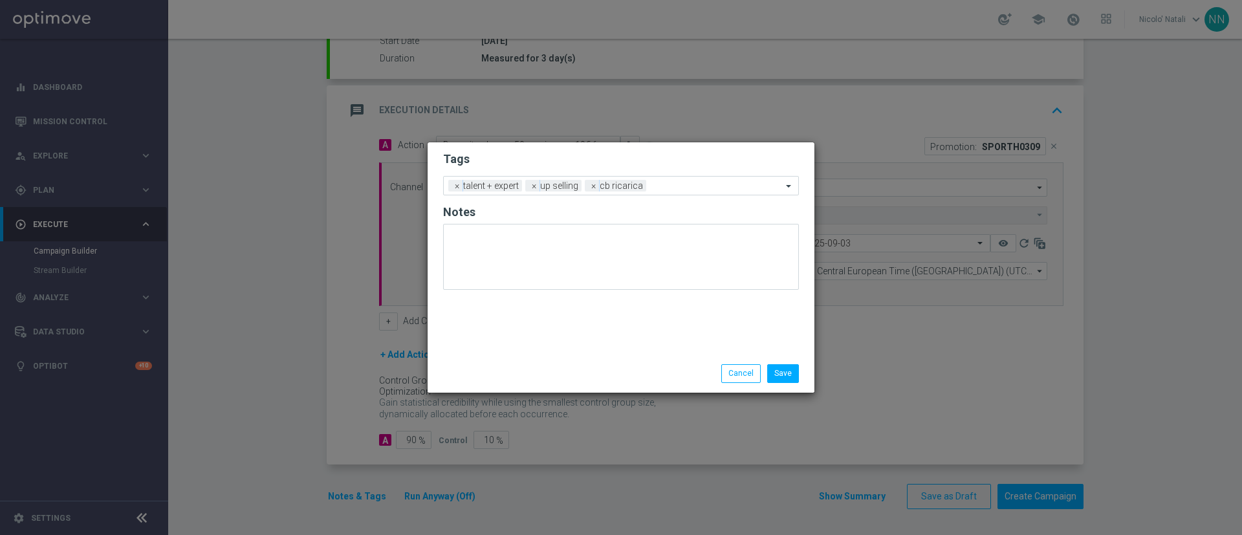
click at [514, 362] on div "Save Cancel" at bounding box center [621, 373] width 387 height 38
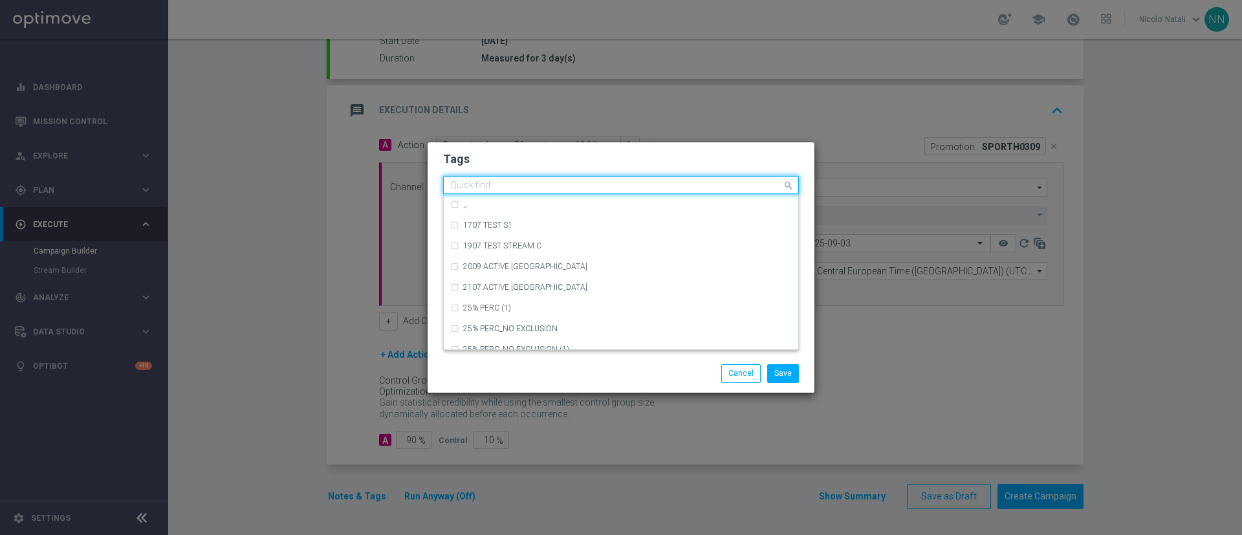
click at [660, 190] on input "text" at bounding box center [616, 185] width 332 height 11
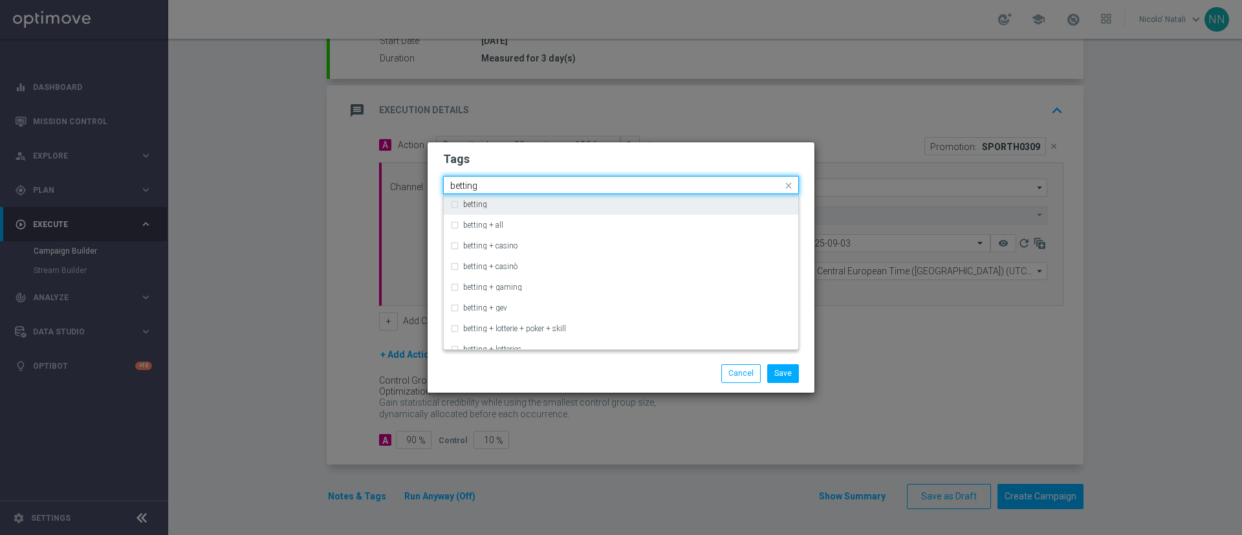
click at [630, 204] on div "betting" at bounding box center [627, 205] width 329 height 8
type input "betting"
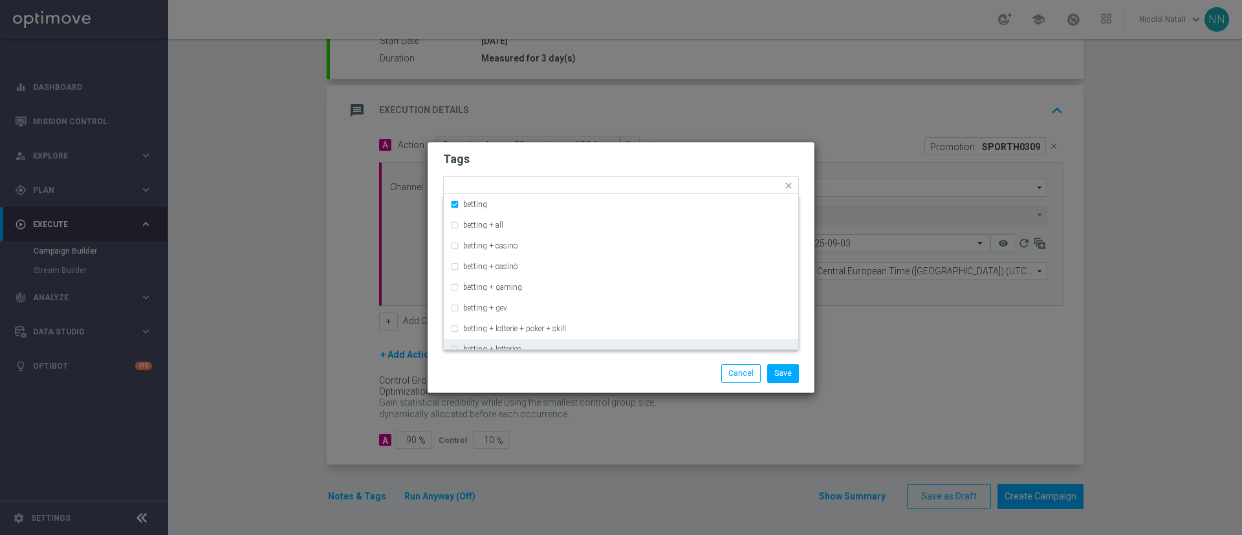
click at [605, 357] on div "Save Cancel" at bounding box center [621, 373] width 387 height 38
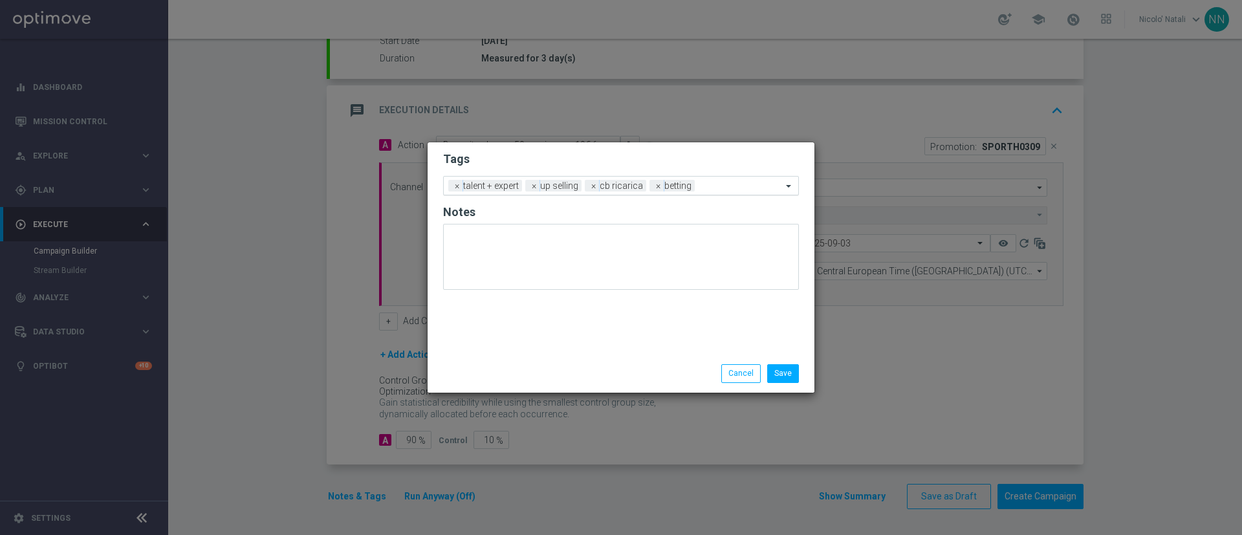
click at [724, 193] on div "Add a new tag × talent + expert × up selling × cb ricarica × betting" at bounding box center [621, 185] width 356 height 19
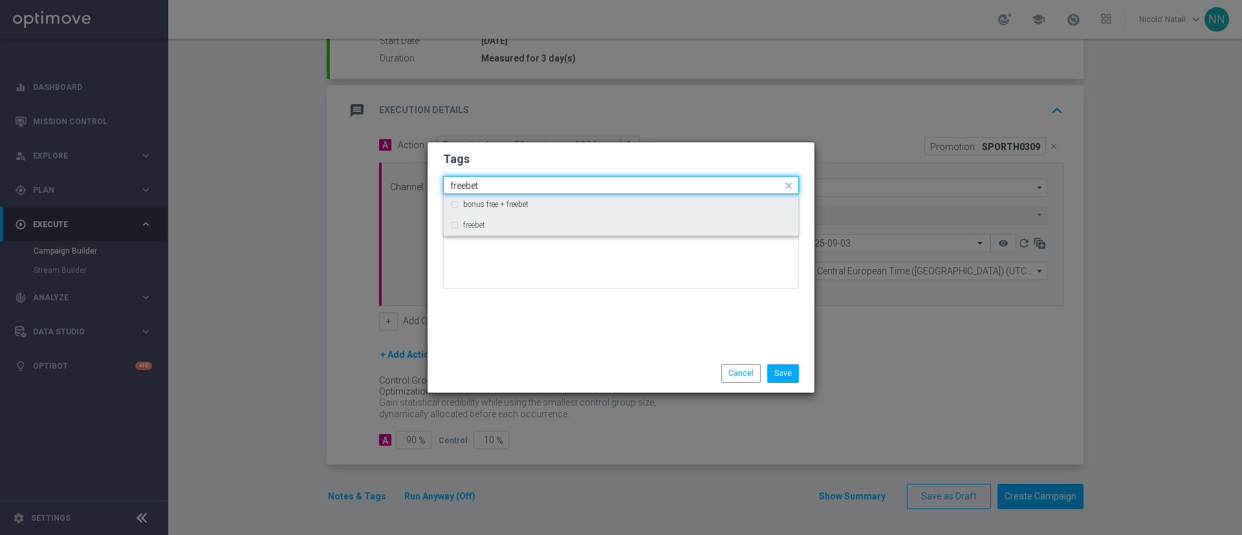
click at [691, 215] on div "freebet" at bounding box center [621, 225] width 342 height 21
type input "freebet"
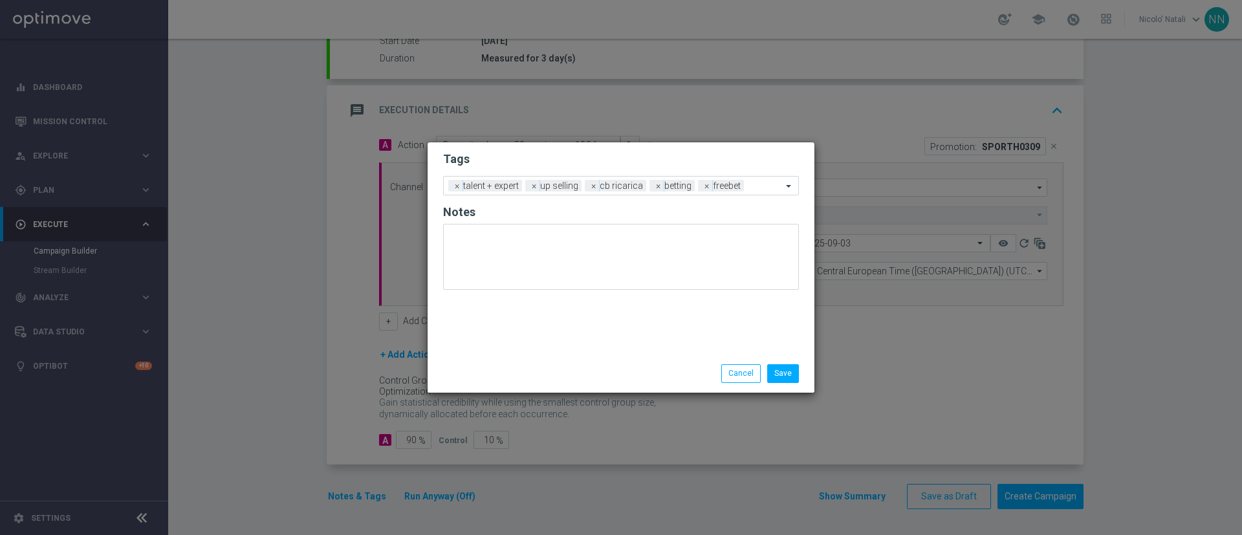
click at [656, 320] on div "Tags Add a new tag × talent + expert × up selling × cb ricarica × betting × fre…" at bounding box center [621, 248] width 387 height 212
click at [783, 375] on button "Save" at bounding box center [783, 373] width 32 height 18
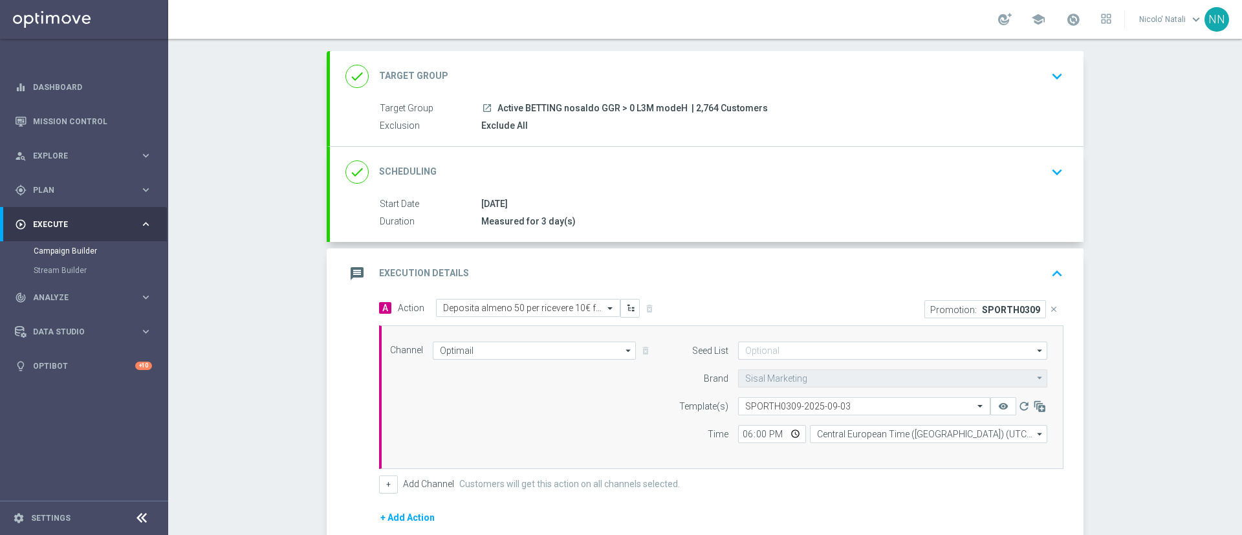
scroll to position [0, 0]
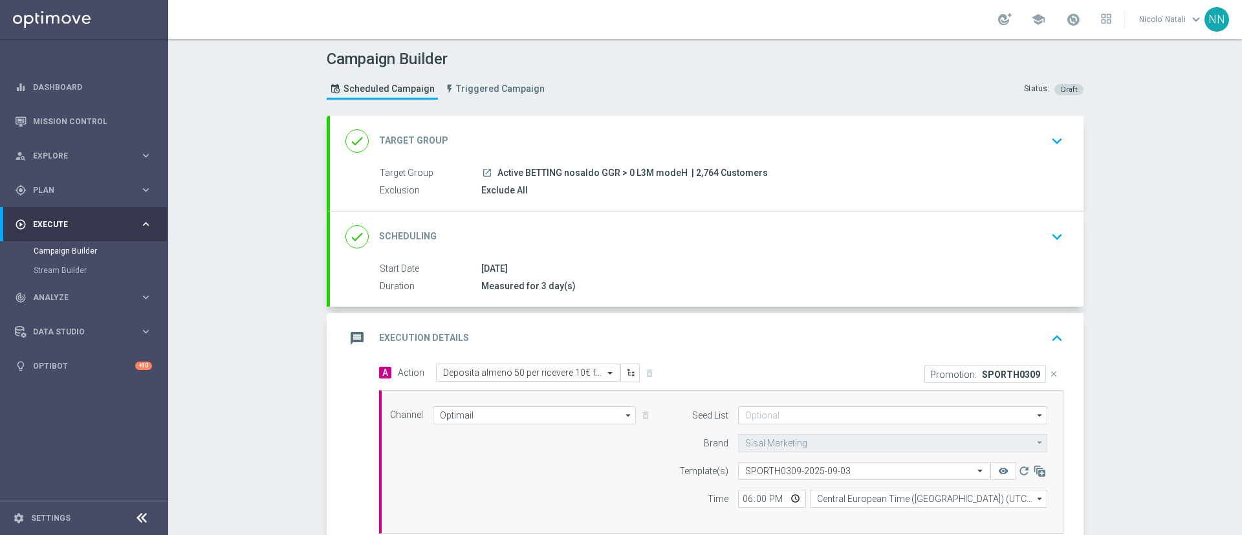
click at [689, 240] on div "done Scheduling keyboard_arrow_down" at bounding box center [706, 236] width 723 height 25
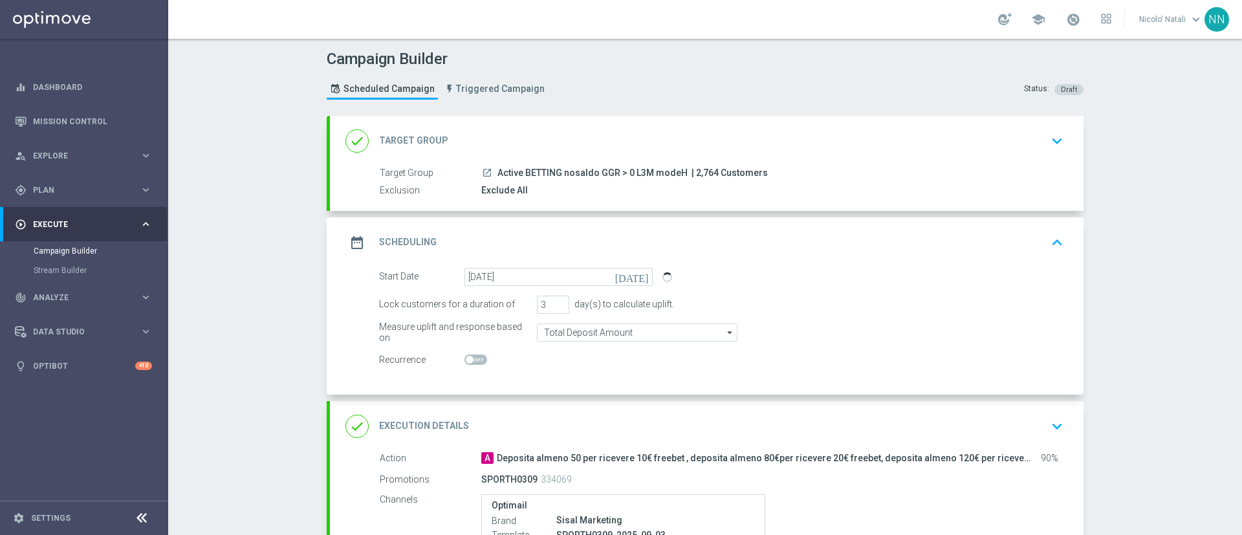
click at [787, 147] on div "done Target Group keyboard_arrow_down" at bounding box center [706, 141] width 723 height 25
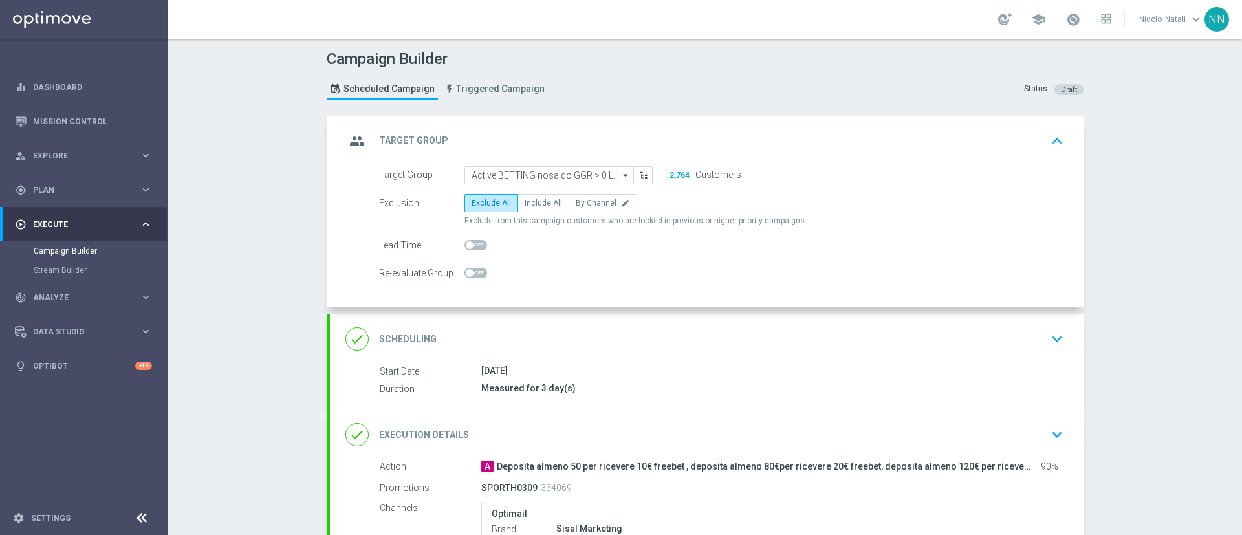
click at [787, 147] on div "group Target Group keyboard_arrow_up" at bounding box center [706, 141] width 723 height 25
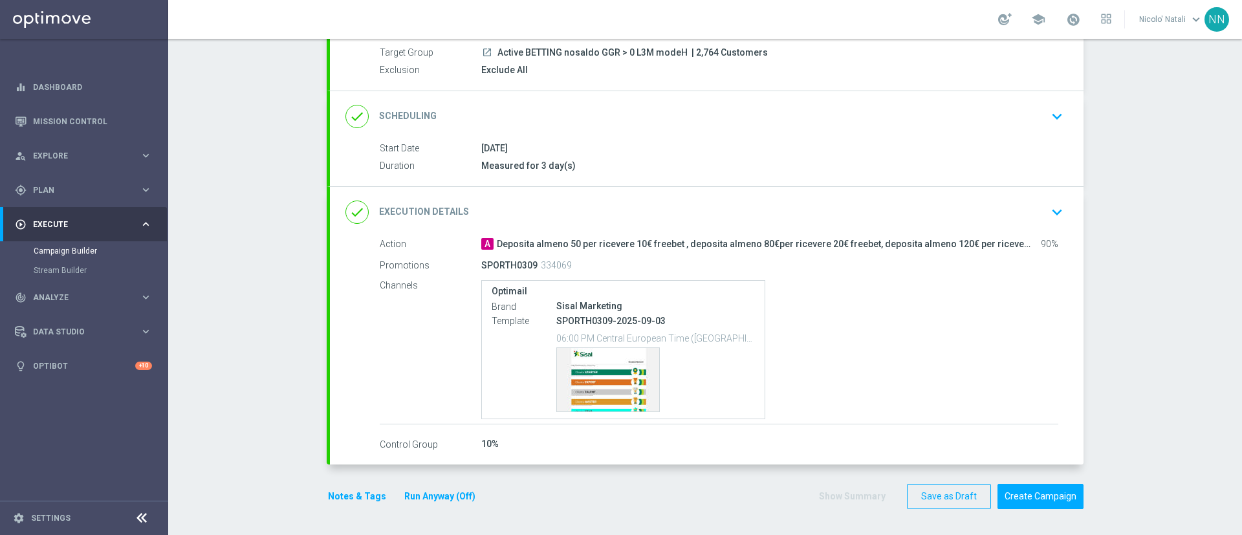
scroll to position [62, 0]
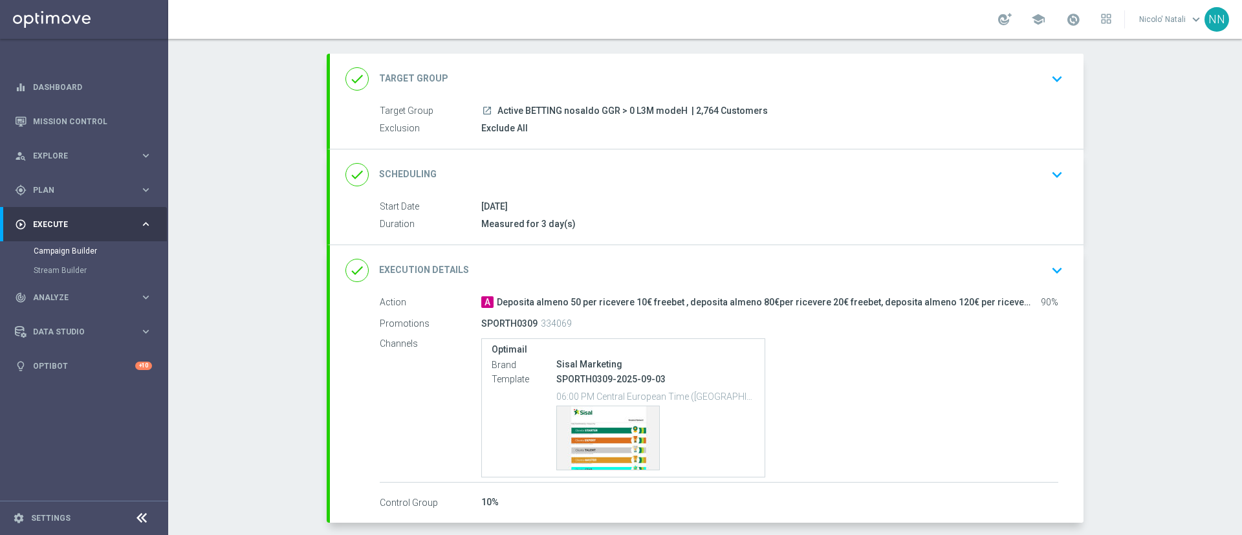
click at [591, 172] on div "done Scheduling keyboard_arrow_down" at bounding box center [706, 174] width 723 height 25
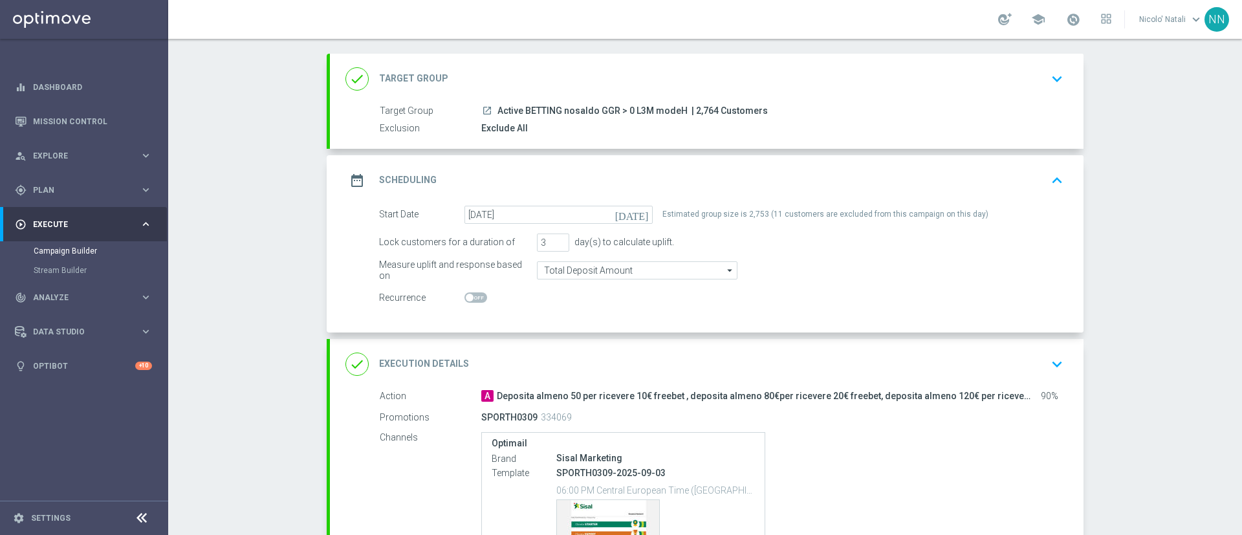
scroll to position [214, 0]
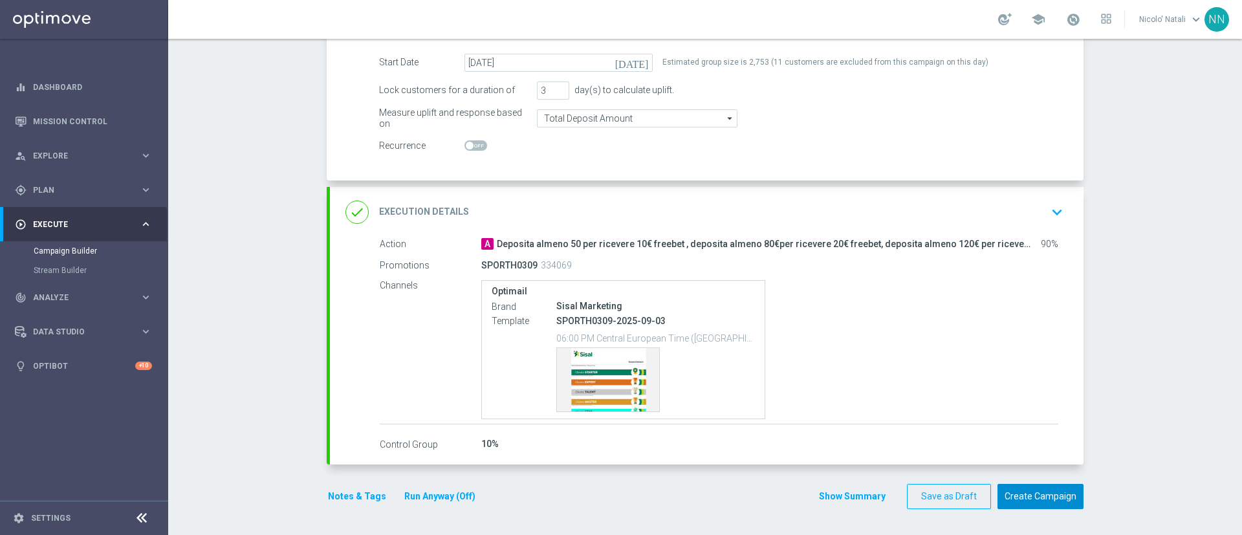
click at [1036, 495] on button "Create Campaign" at bounding box center [1040, 496] width 86 height 25
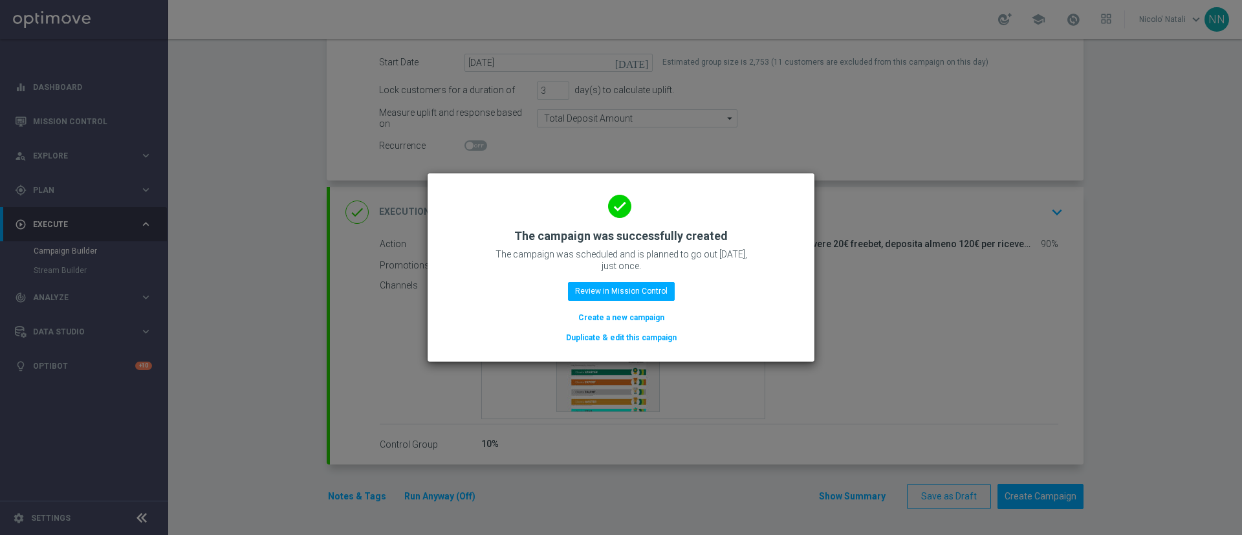
click at [643, 320] on button "Create a new campaign" at bounding box center [621, 317] width 89 height 14
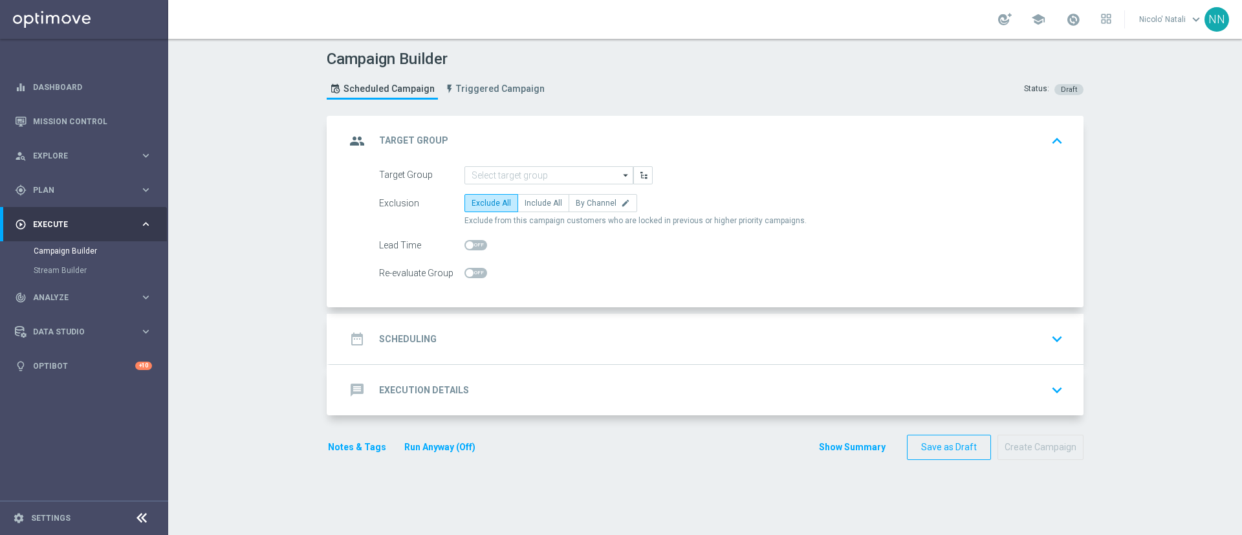
scroll to position [0, 0]
click at [484, 169] on input at bounding box center [548, 175] width 169 height 18
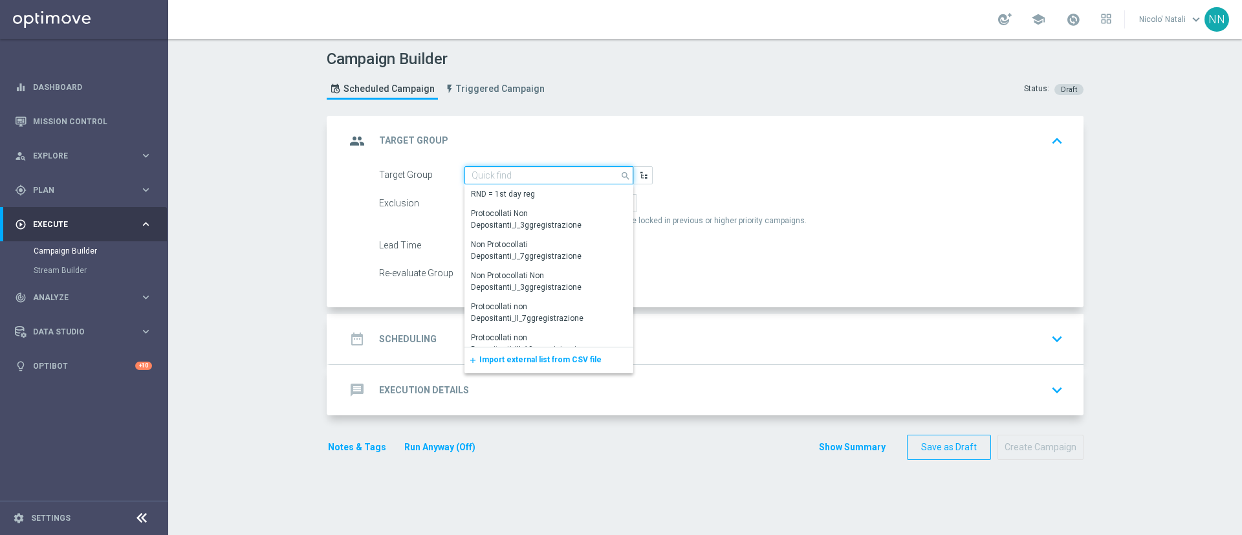
paste input "Active BETTING nosaldo GGR <= 0 L3M"
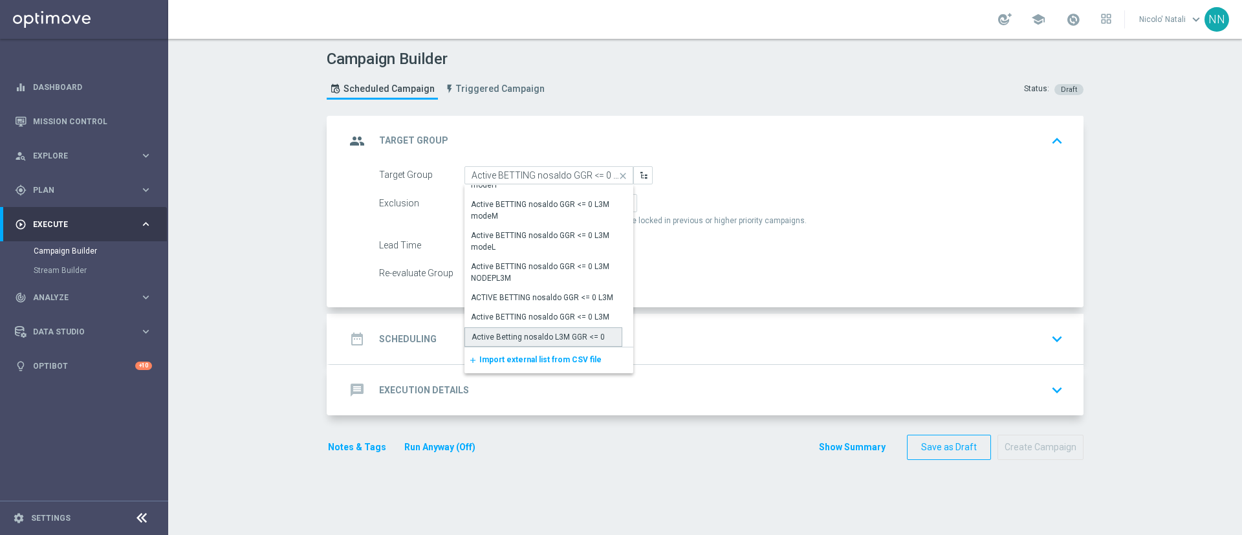
click at [538, 338] on div "Active Betting nosaldo L3M GGR <= 0" at bounding box center [538, 337] width 133 height 12
type input "Active Betting nosaldo L3M GGR <= 0"
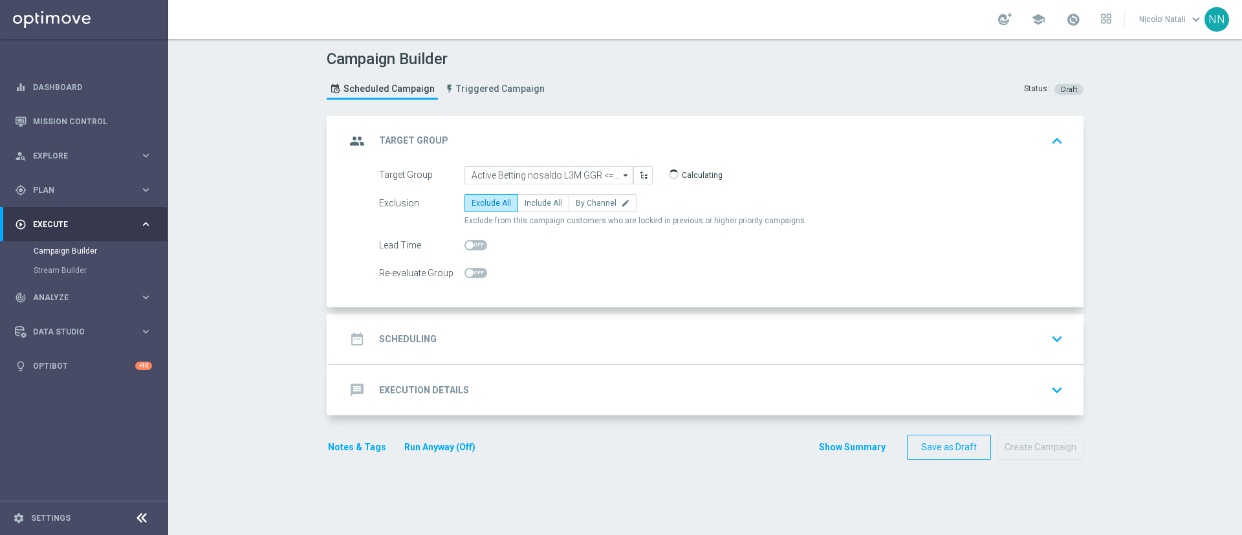
click at [537, 336] on div "date_range Scheduling keyboard_arrow_down" at bounding box center [706, 339] width 723 height 25
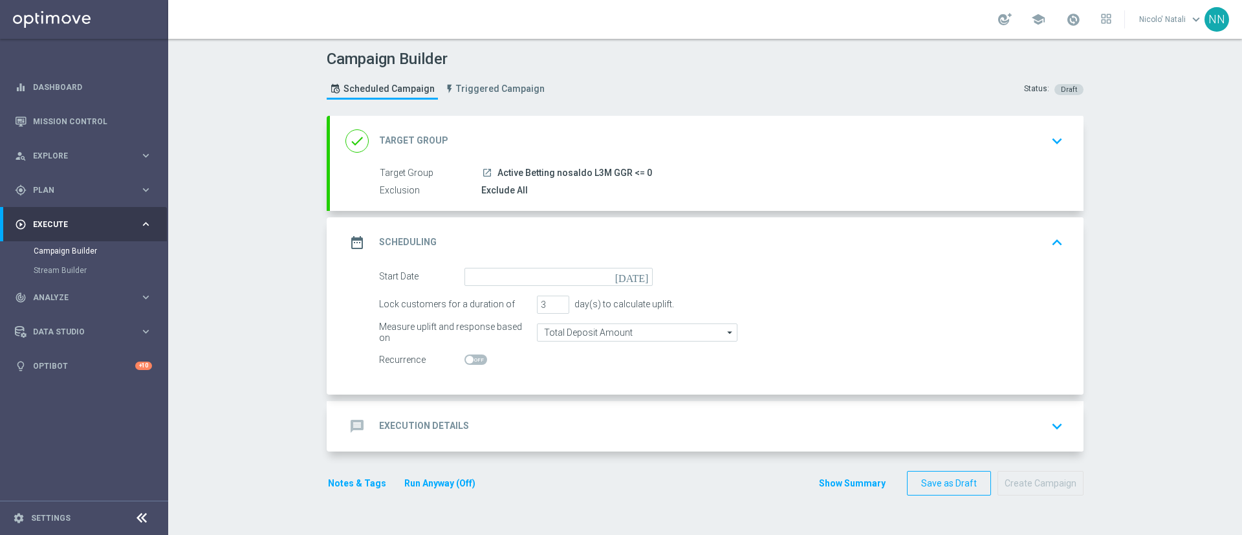
click at [492, 288] on form "Start Date today Lock customers for a duration of 3 day(s) to calculate uplift.…" at bounding box center [721, 319] width 684 height 102
click at [492, 280] on input at bounding box center [558, 277] width 188 height 18
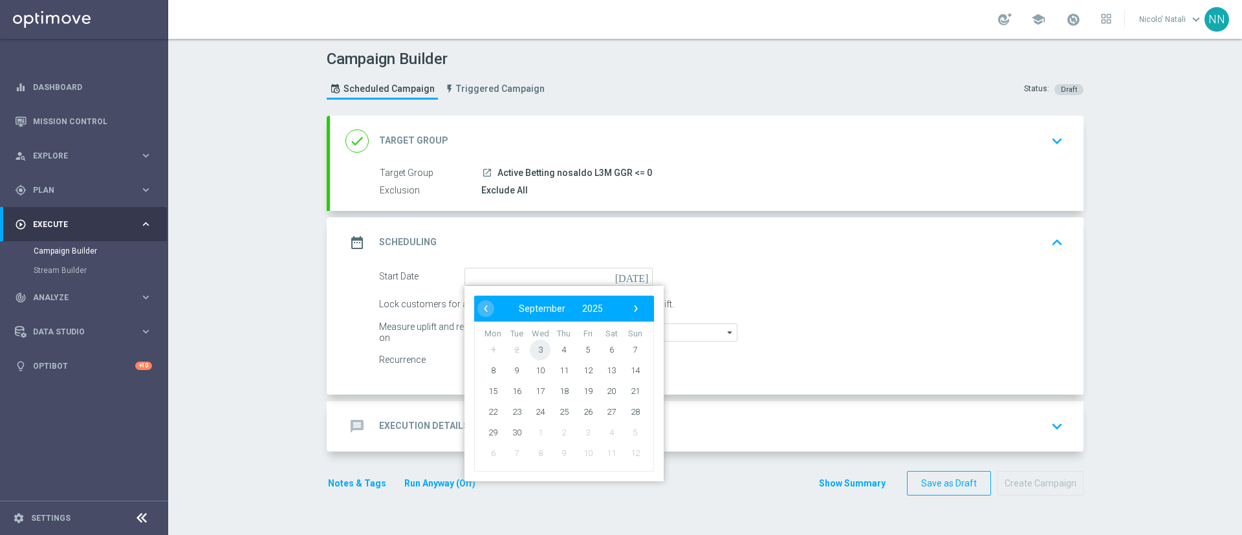
click at [532, 347] on span "3" at bounding box center [540, 349] width 21 height 21
type input "03 Sep 2025"
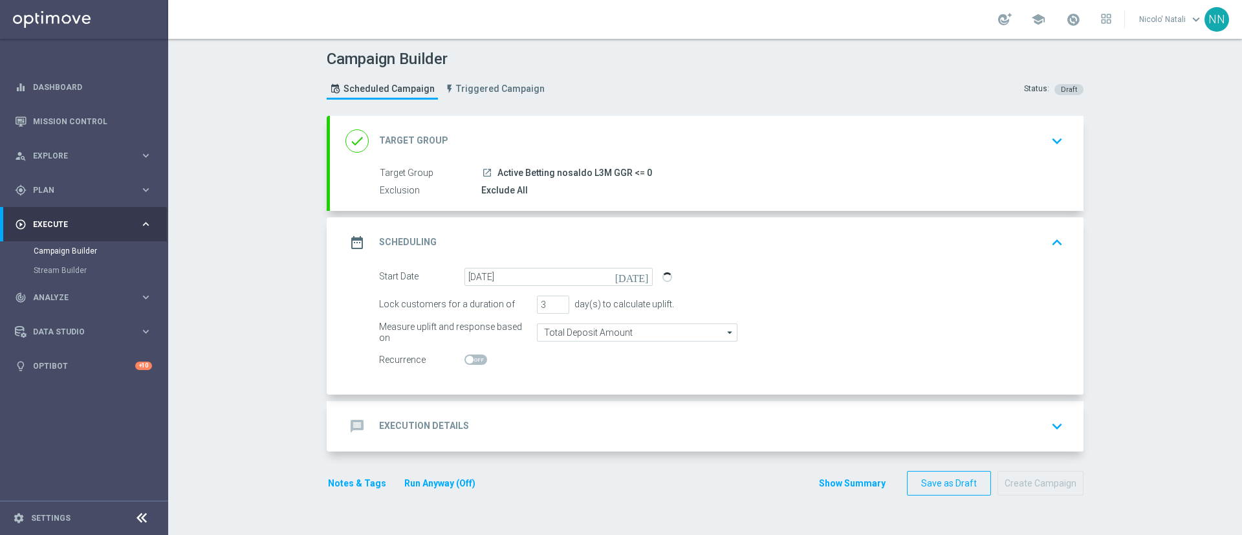
click at [525, 413] on div "message Execution Details keyboard_arrow_down" at bounding box center [707, 426] width 754 height 50
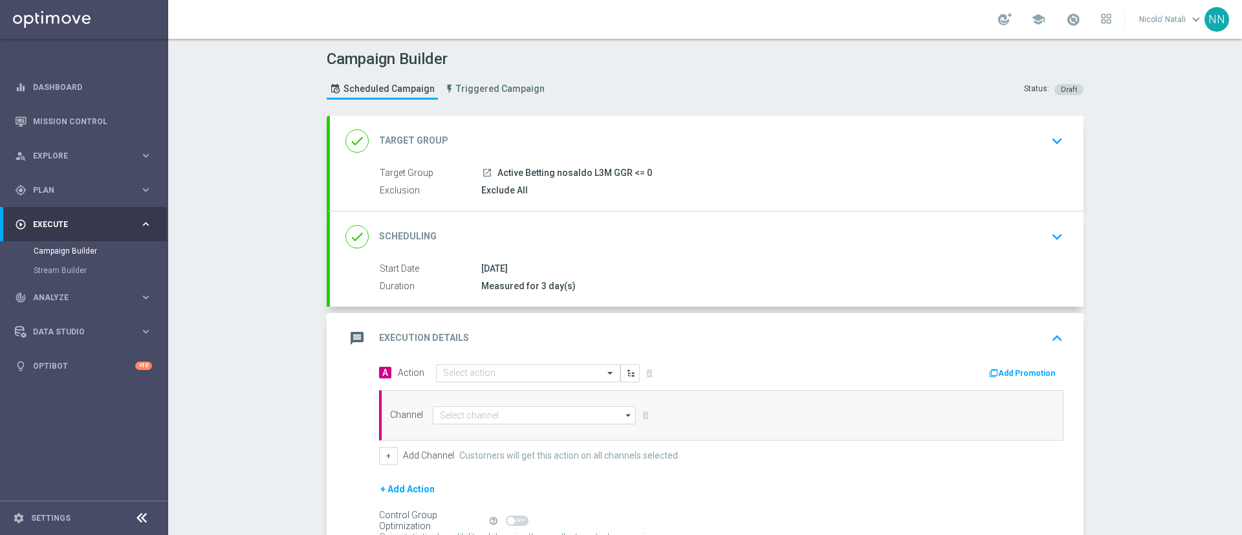
click at [508, 364] on div "A Action Select action delete_forever" at bounding box center [545, 373] width 352 height 19
click at [505, 369] on input "text" at bounding box center [515, 373] width 144 height 11
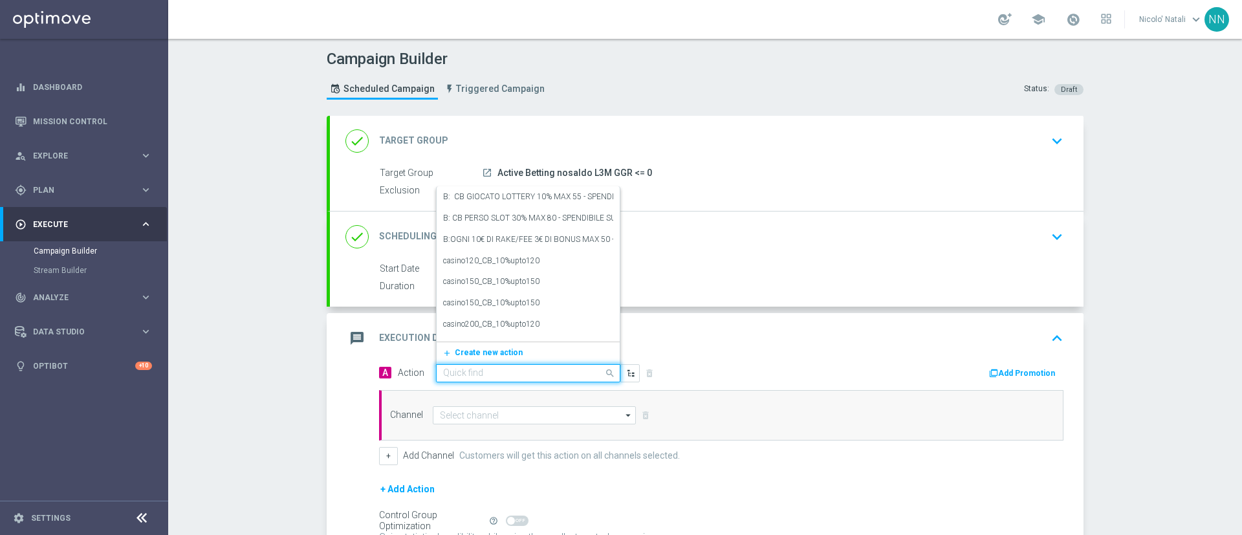
paste input "Ricarica almeno 20€ per freebet da 2euro almeno 30€ per freebet da 5€ almeno 50…"
type input "Ricarica almeno 20€ per freebet da 2euro almeno 30€ per freebet da 5€ almeno 50…"
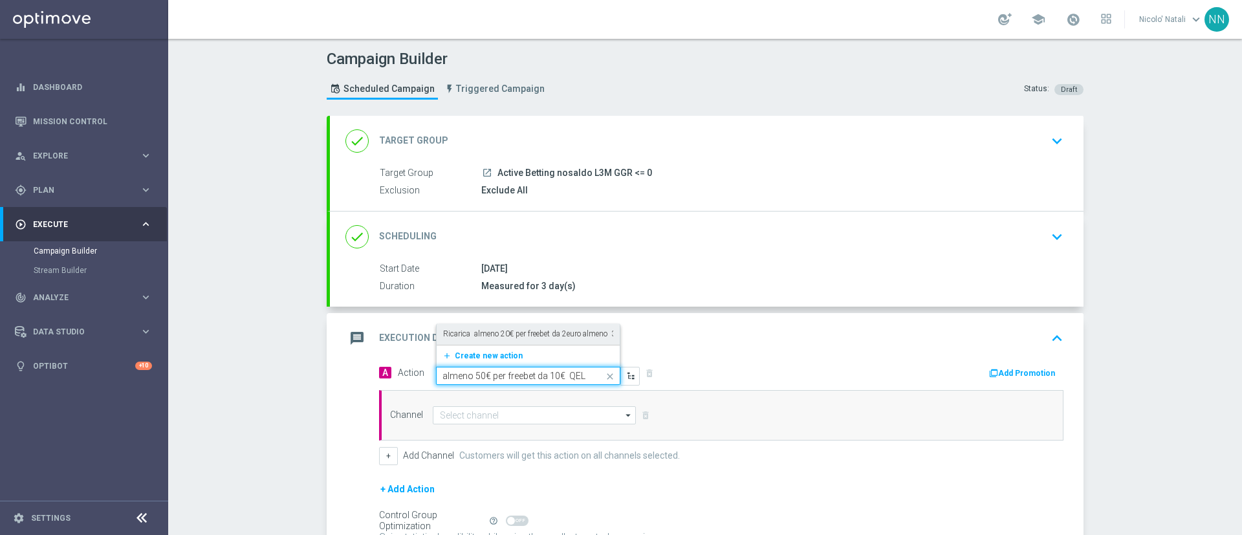
click at [502, 323] on div "Ricarica almeno 20€ per freebet da 2euro almeno 30€ per freebet da 5€ almeno 50…" at bounding box center [528, 333] width 170 height 21
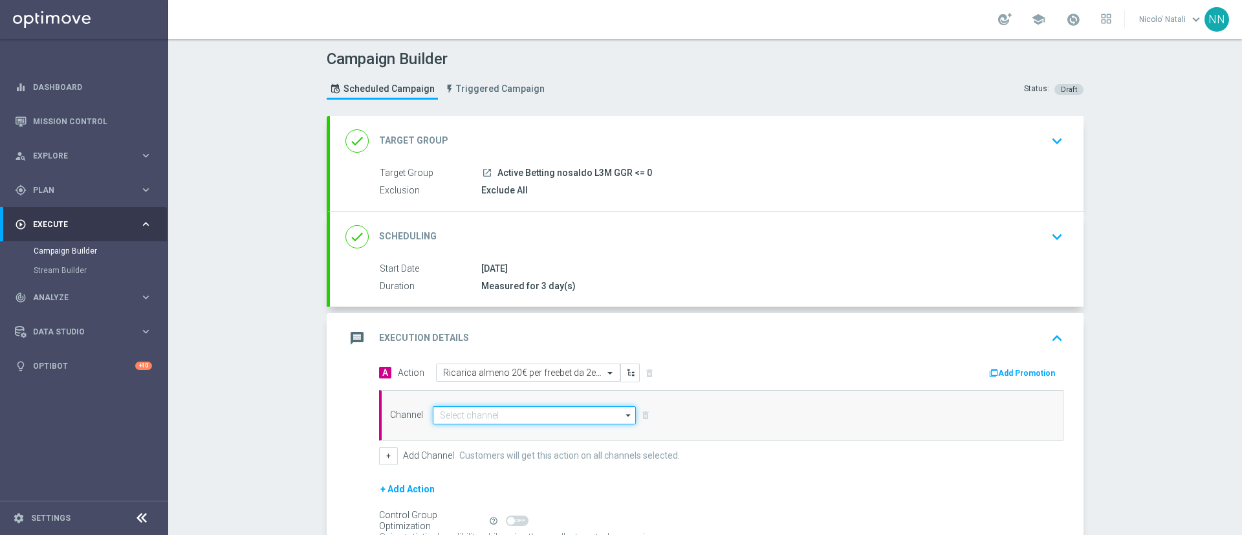
click at [555, 411] on input at bounding box center [534, 415] width 203 height 18
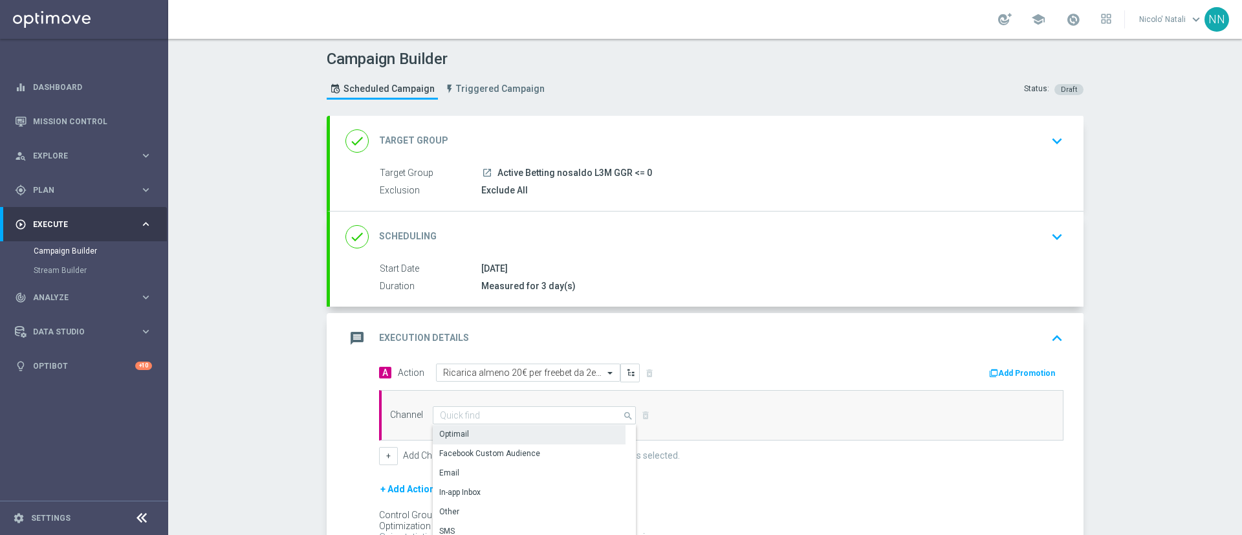
click at [519, 427] on div "Optimail" at bounding box center [529, 434] width 193 height 18
type input "Optimail"
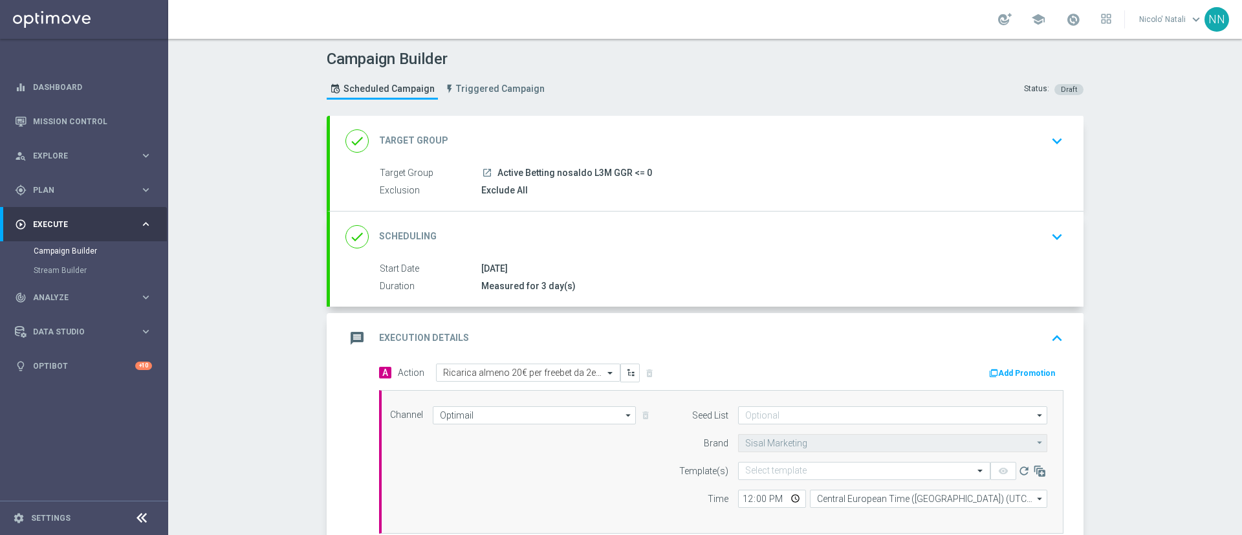
click at [1022, 366] on button "Add Promotion" at bounding box center [1024, 373] width 72 height 14
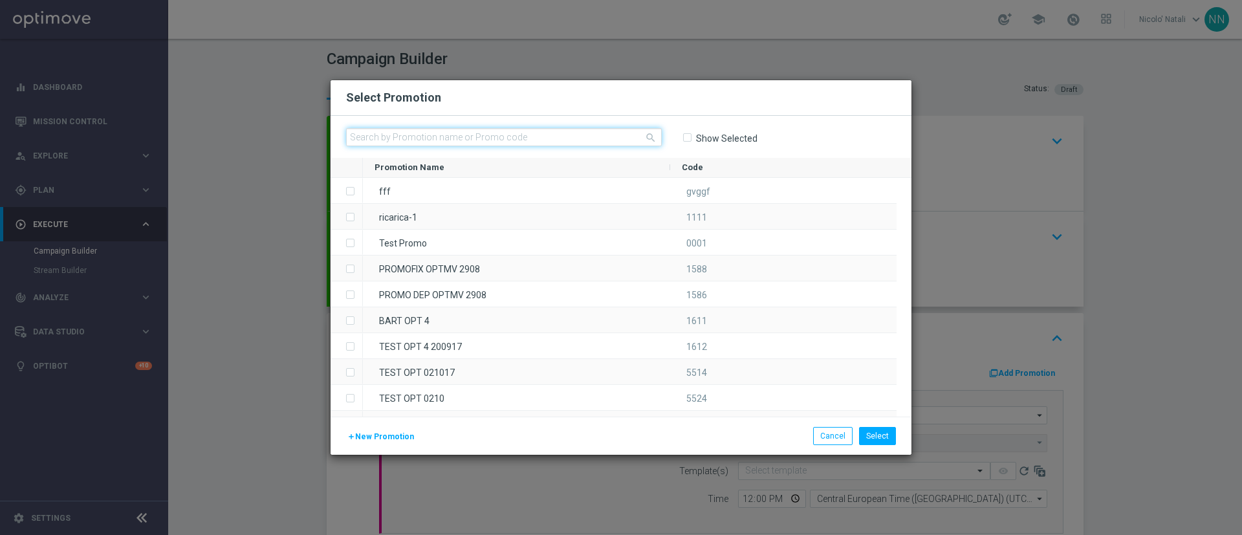
click at [430, 140] on input "text" at bounding box center [504, 137] width 316 height 18
paste input "SCOMMDEP0309"
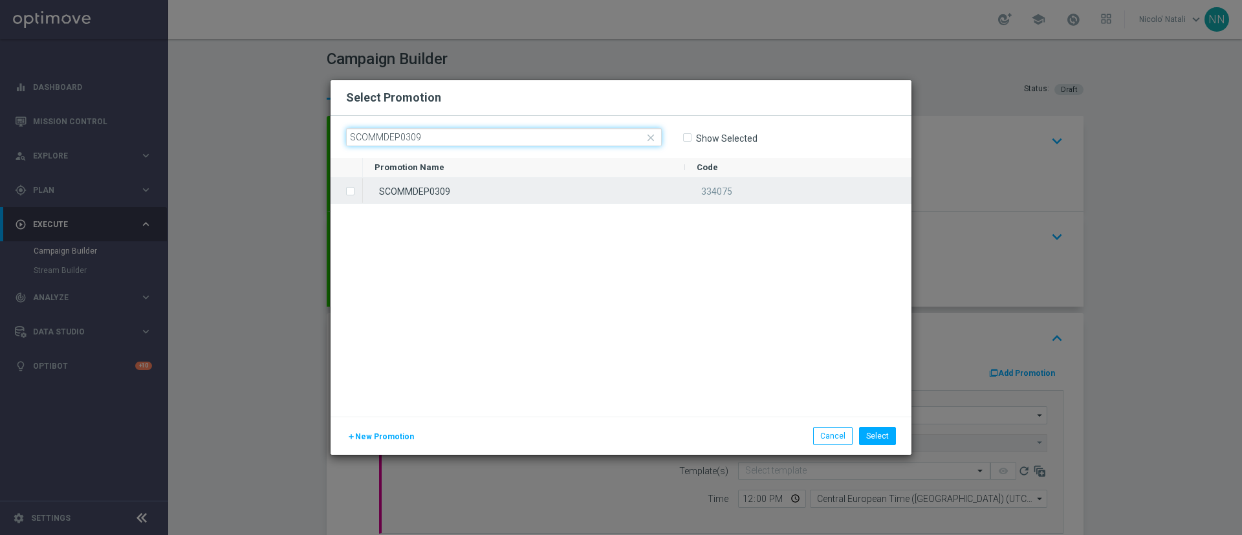
type input "SCOMMDEP0309"
click at [428, 191] on div "SCOMMDEP0309" at bounding box center [524, 190] width 322 height 25
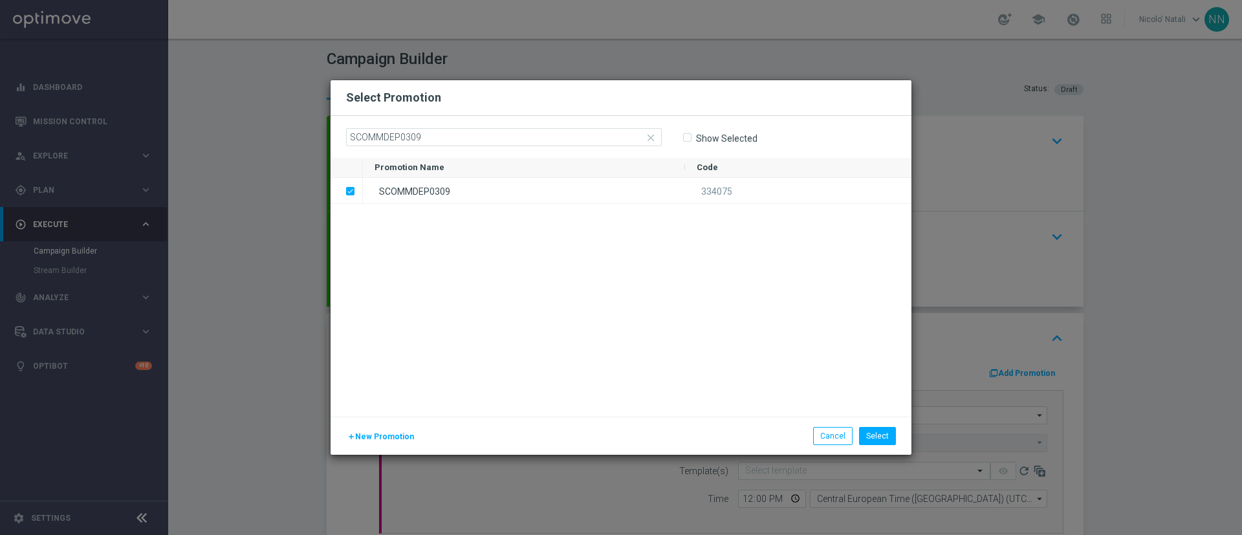
click at [884, 446] on div "add New Promotion Select Cancel" at bounding box center [621, 436] width 581 height 38
click at [882, 437] on button "Select" at bounding box center [877, 436] width 37 height 18
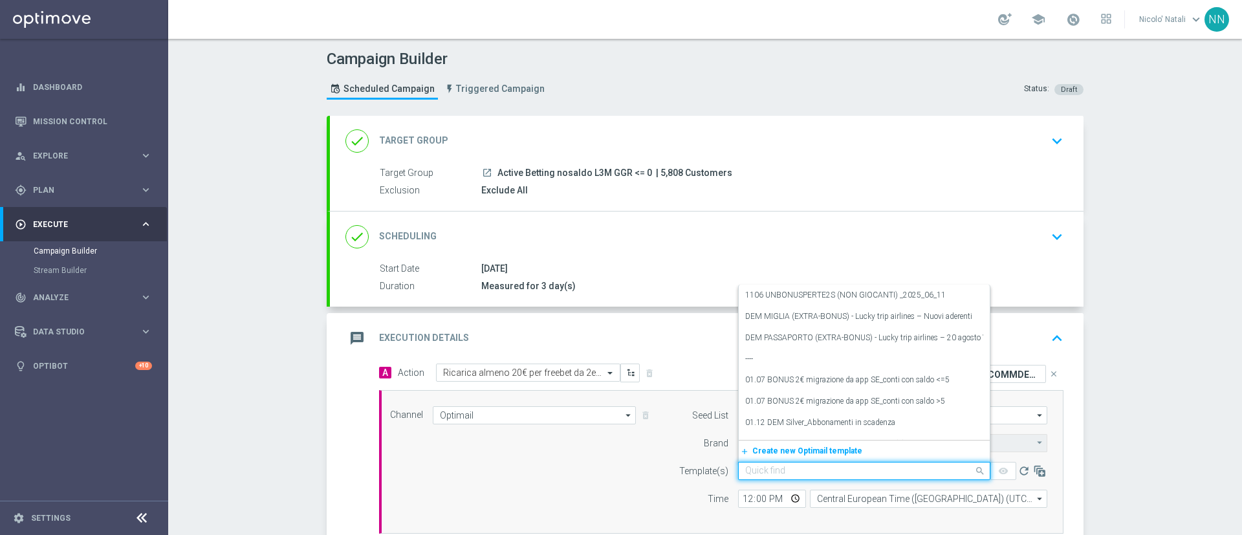
click at [807, 466] on input "text" at bounding box center [851, 471] width 212 height 11
paste input "SCOMMDEP0309"
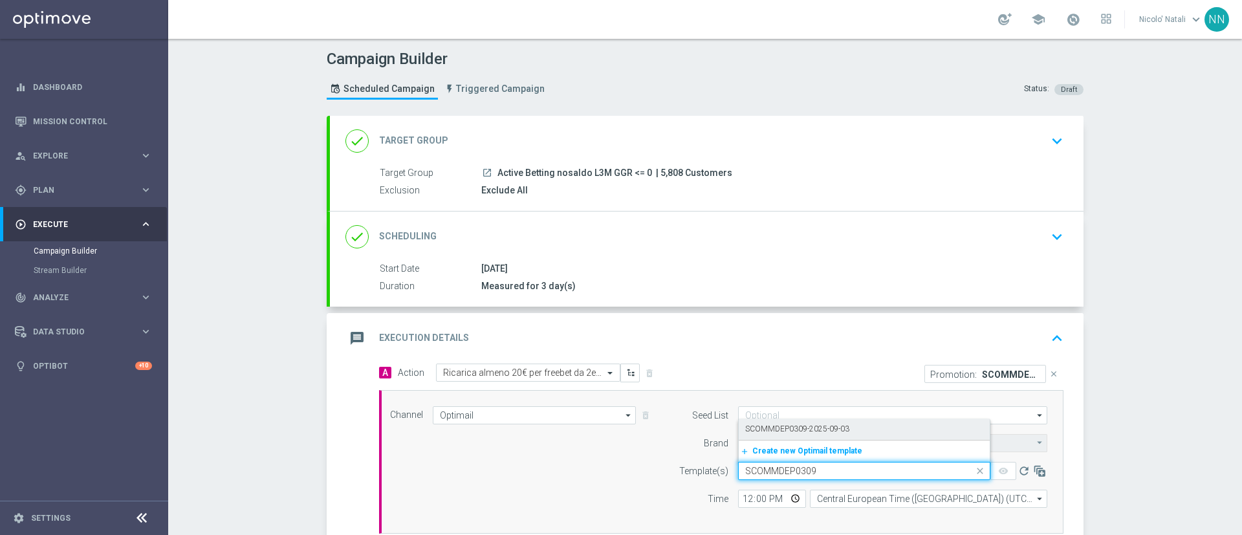
click at [798, 432] on label "SCOMMDEP0309-2025-09-03" at bounding box center [797, 429] width 104 height 11
type input "SCOMMDEP0309"
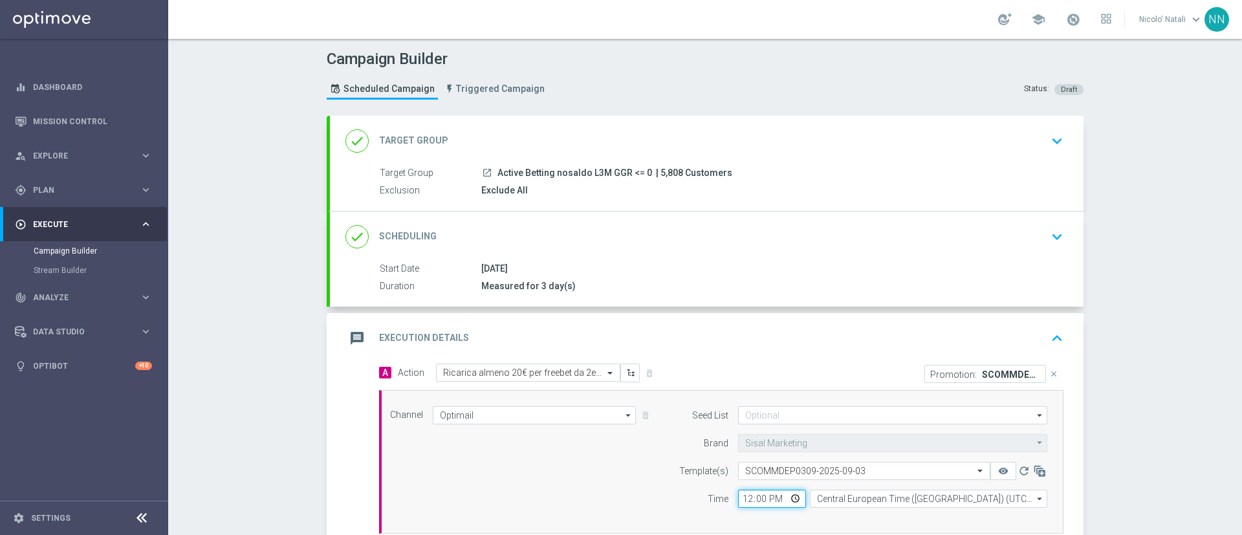
click at [740, 497] on input "12:00" at bounding box center [772, 499] width 68 height 18
type input "18:00"
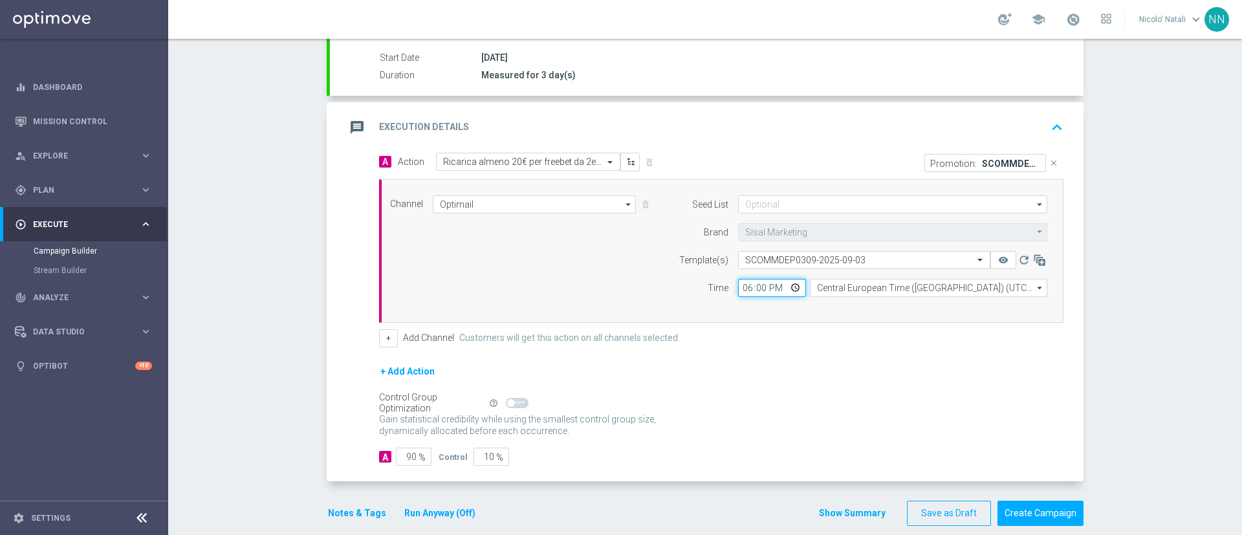
scroll to position [212, 0]
click at [330, 510] on button "Notes & Tags" at bounding box center [357, 513] width 61 height 16
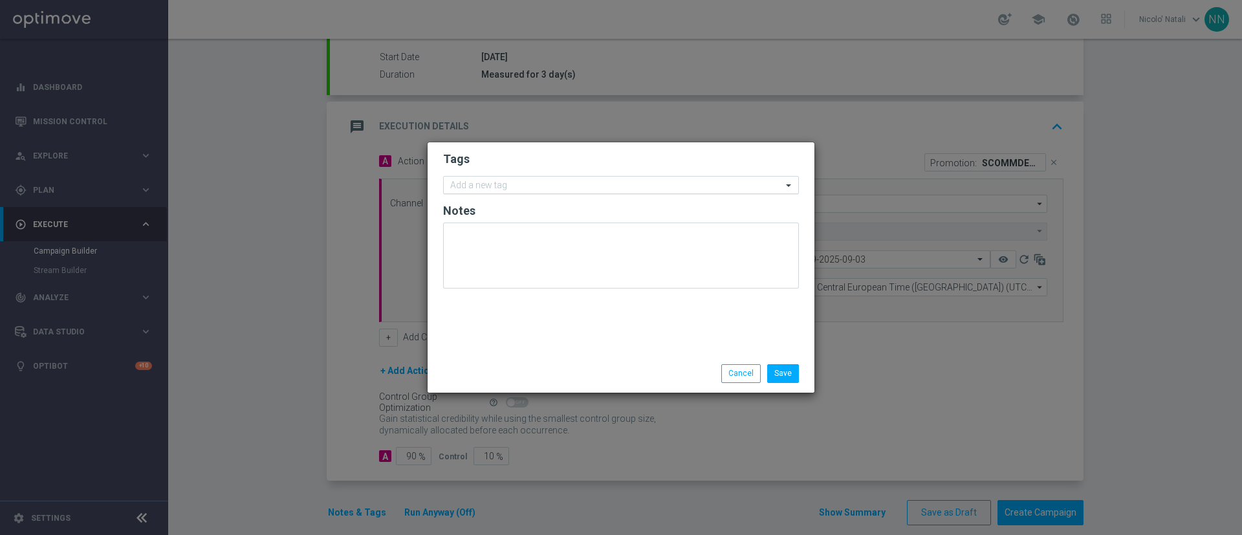
click at [501, 179] on div "Add a new tag" at bounding box center [613, 185] width 338 height 16
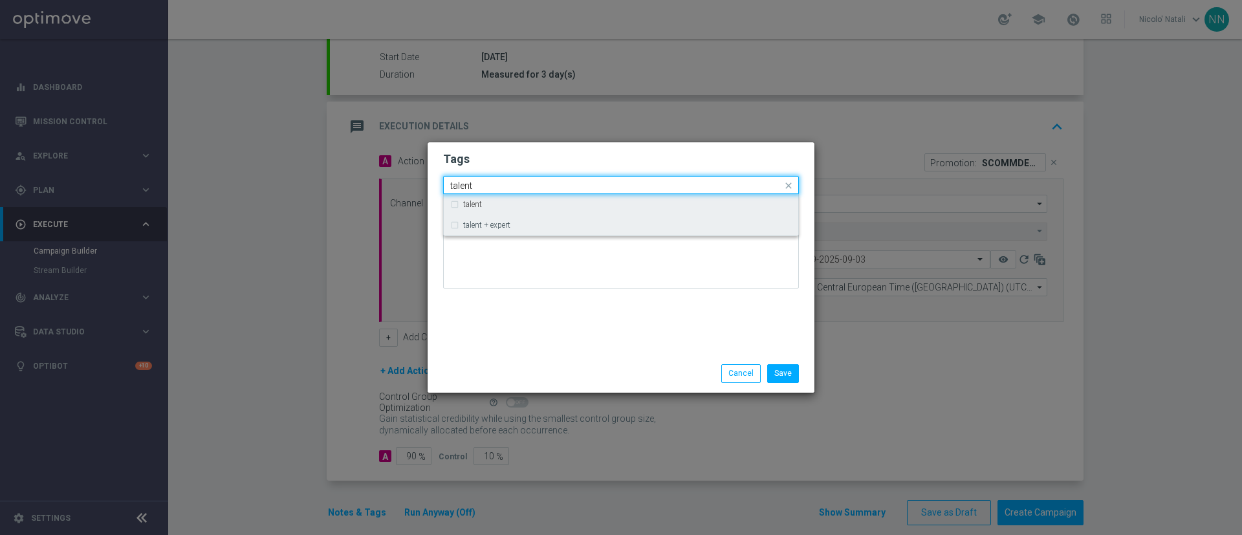
click at [501, 227] on label "talent + expert" at bounding box center [486, 225] width 47 height 8
type input "talent"
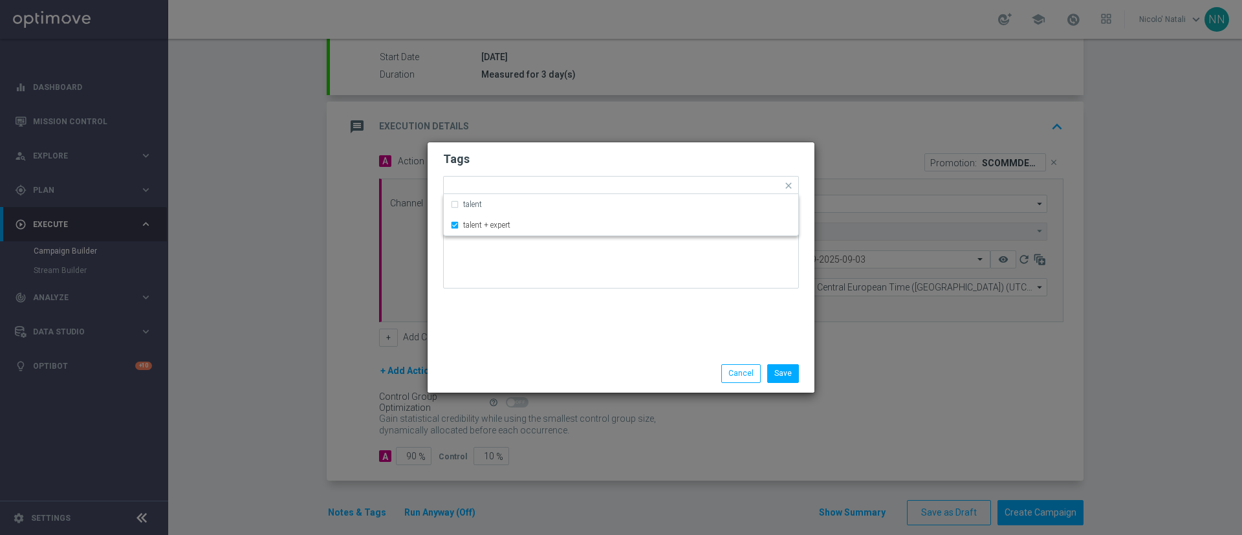
click at [516, 381] on div "Save Cancel" at bounding box center [620, 373] width 375 height 18
click at [566, 193] on div "Add a new tag × talent + expert" at bounding box center [621, 185] width 356 height 19
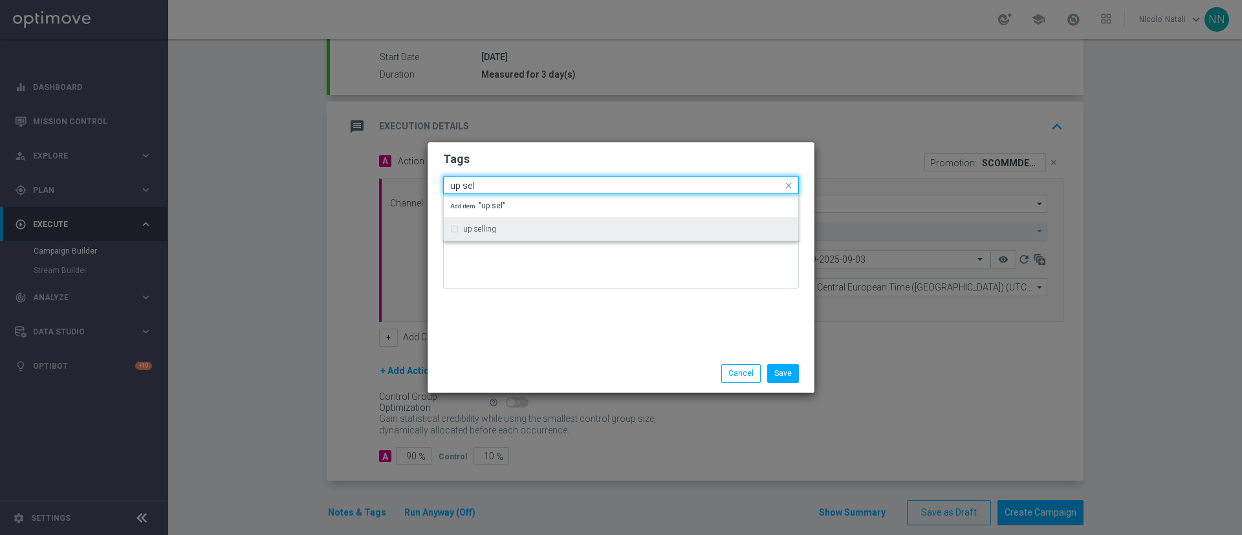
click at [547, 226] on div "up selling" at bounding box center [627, 229] width 329 height 8
type input "up sel"
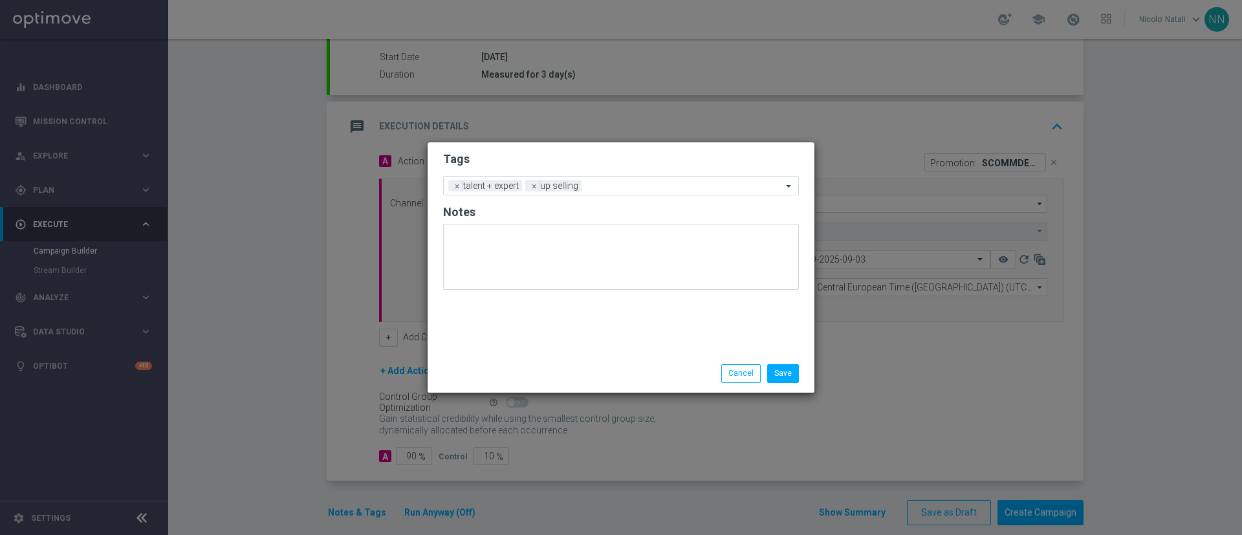
click at [545, 348] on div "Tags Add a new tag × talent + expert × up selling Notes" at bounding box center [621, 248] width 387 height 212
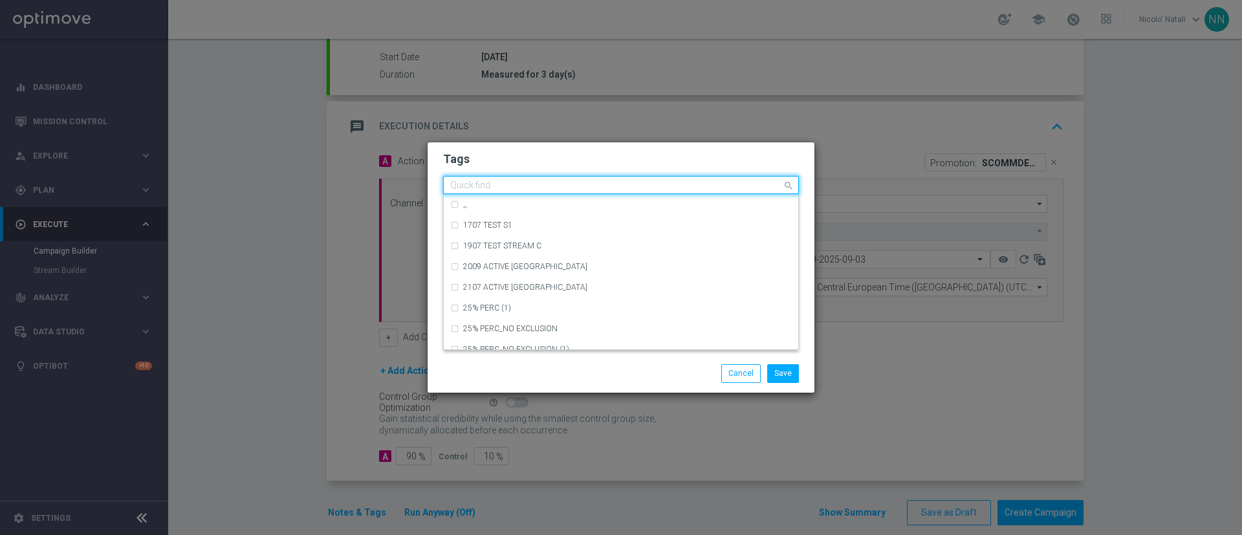
click at [624, 188] on input "text" at bounding box center [616, 185] width 332 height 11
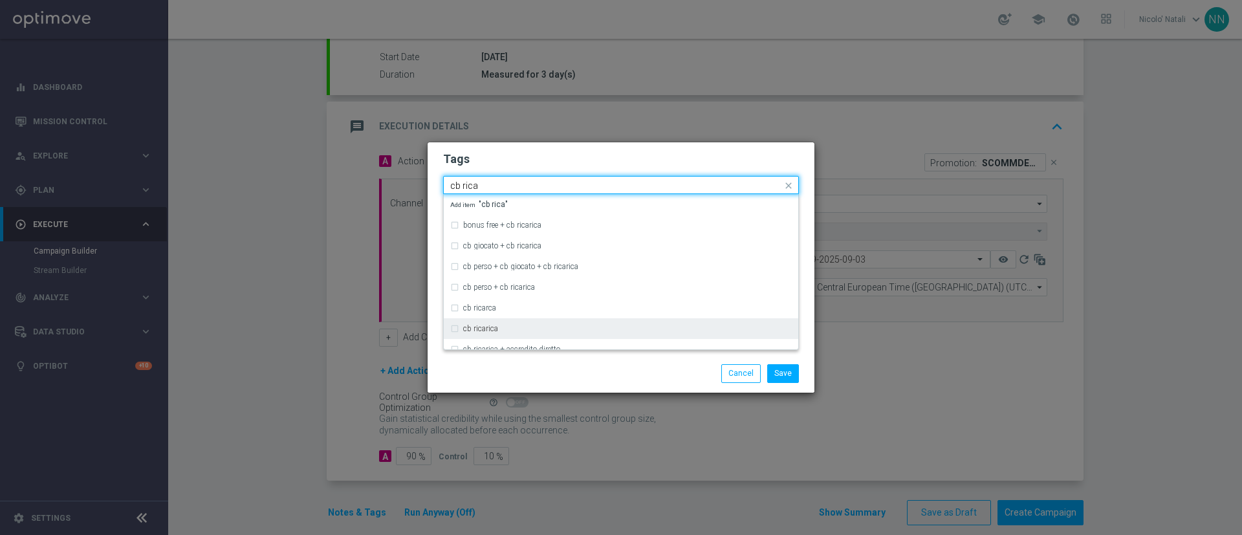
click at [511, 321] on div "cb ricarica" at bounding box center [621, 328] width 342 height 21
type input "cb rica"
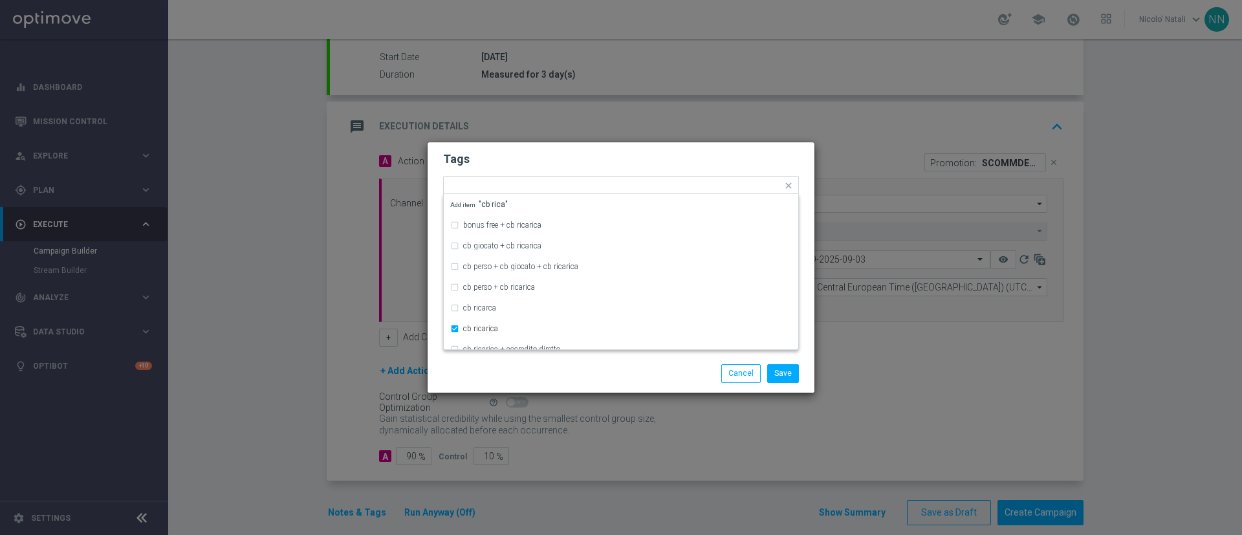
click at [514, 380] on div "Save Cancel" at bounding box center [620, 373] width 375 height 18
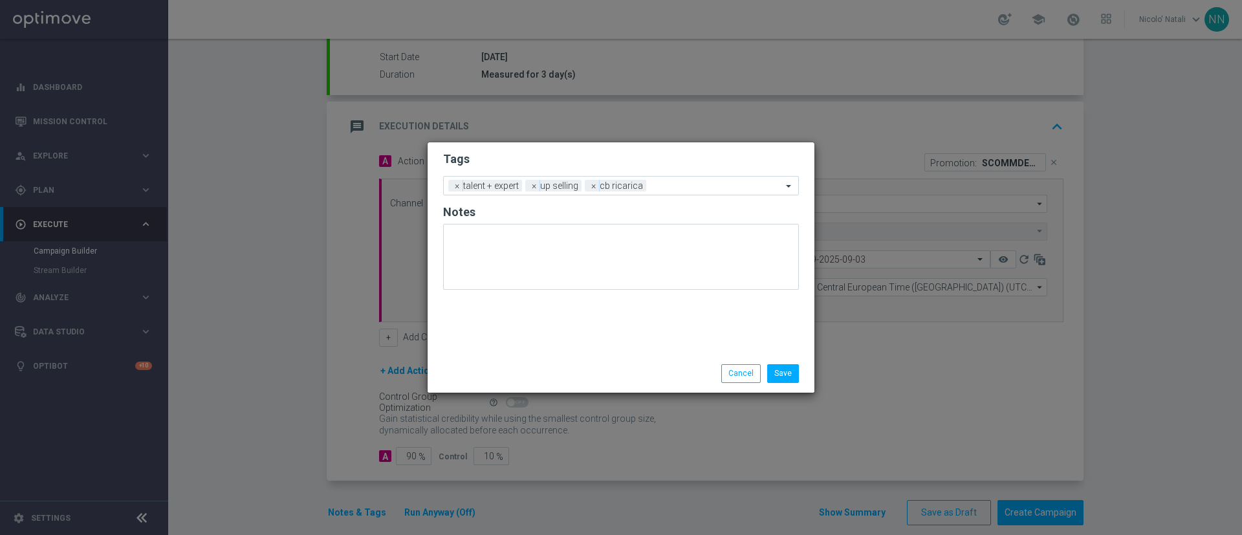
click at [671, 197] on form "Tags Add a new tag × talent + expert × up selling × cb ricarica Notes" at bounding box center [621, 223] width 356 height 151
click at [675, 184] on input "text" at bounding box center [716, 186] width 131 height 11
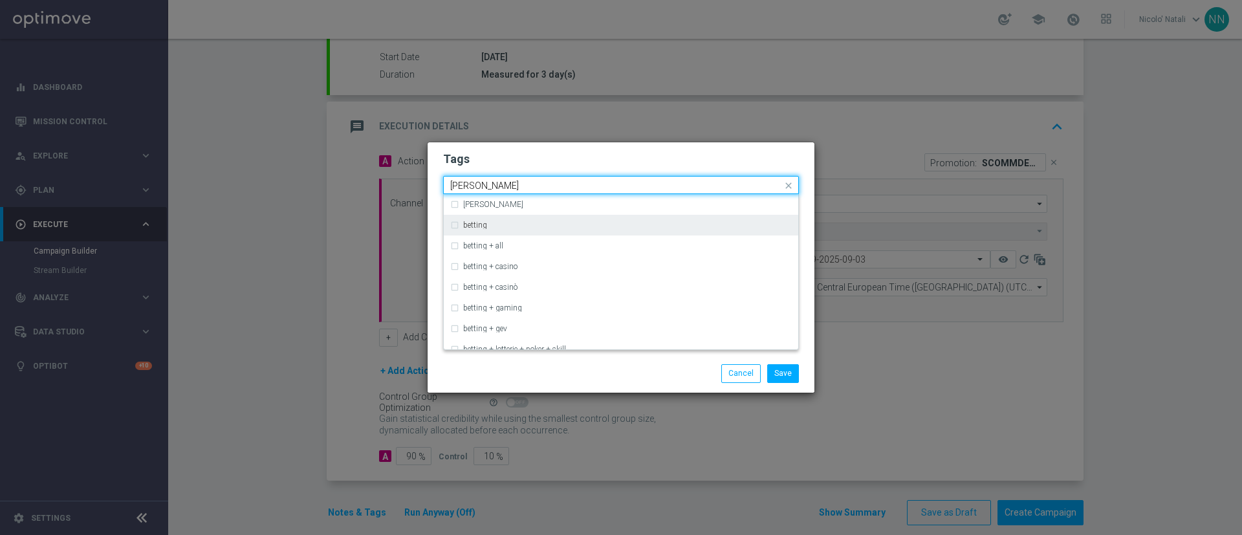
click at [600, 224] on div "betting" at bounding box center [627, 225] width 329 height 8
type input "bettin"
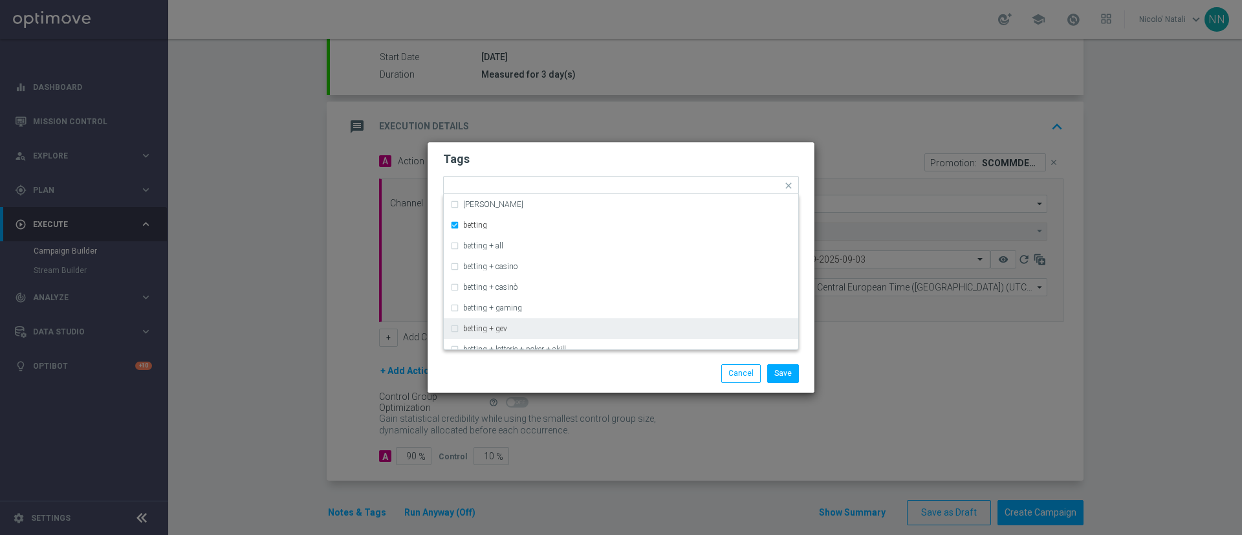
click at [593, 379] on div "Save Cancel" at bounding box center [683, 373] width 250 height 18
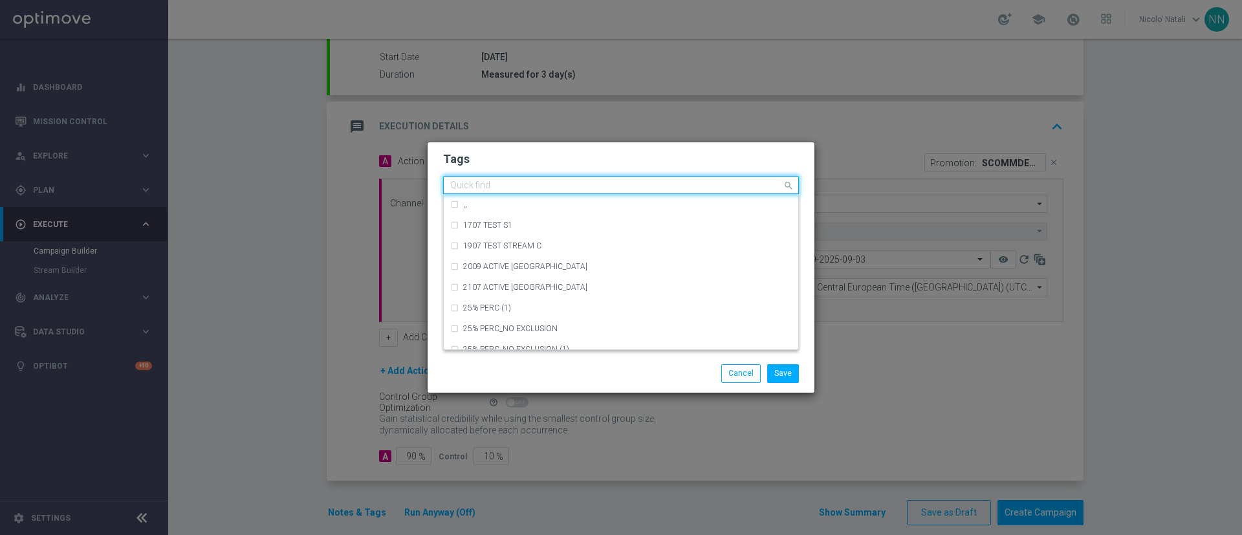
click at [727, 178] on div "Quick find × talent + expert × up selling × cb ricarica × betting" at bounding box center [613, 185] width 338 height 16
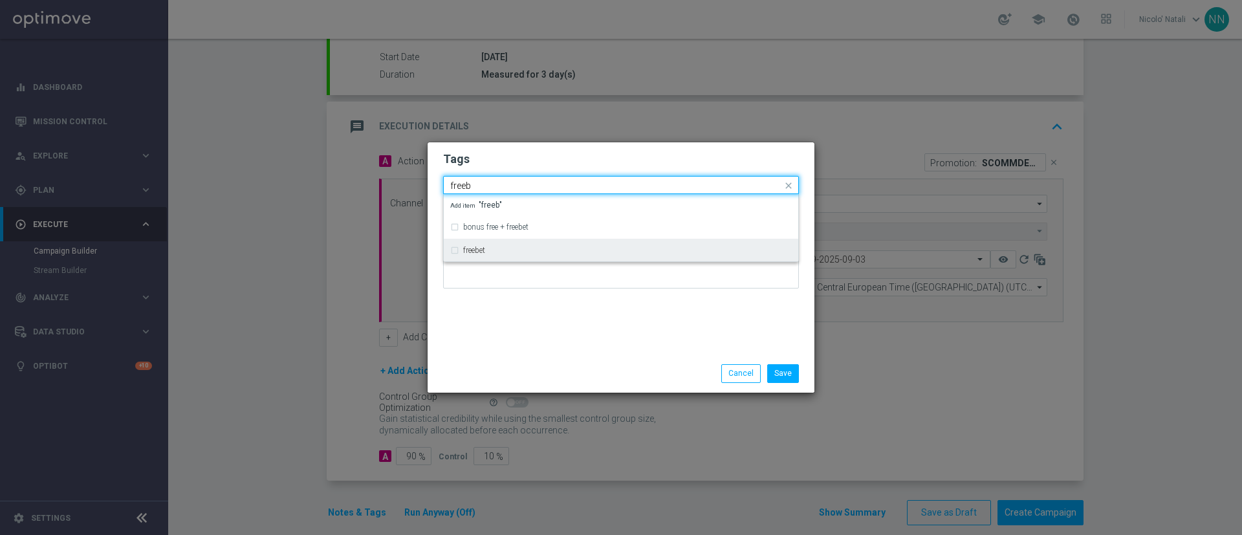
click at [521, 252] on div "freebet" at bounding box center [627, 250] width 329 height 8
type input "freeb"
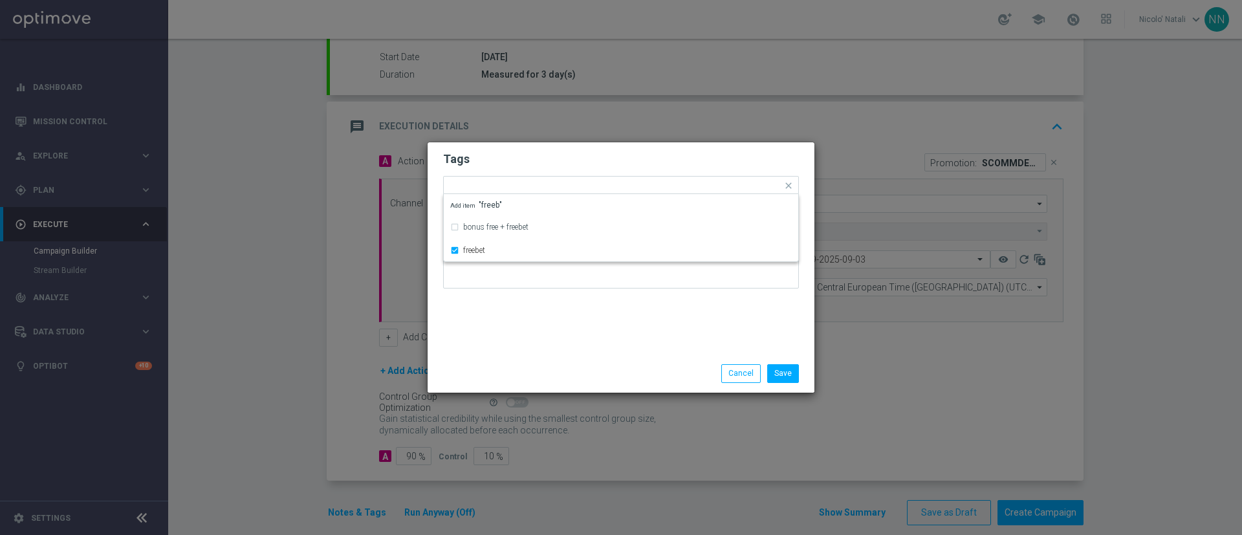
click at [528, 329] on div "Tags Quick find × talent + expert × up selling × cb ricarica × betting × freebe…" at bounding box center [621, 248] width 387 height 212
click at [784, 386] on div "Save Cancel" at bounding box center [621, 373] width 387 height 38
click at [786, 382] on li "Save" at bounding box center [783, 373] width 38 height 18
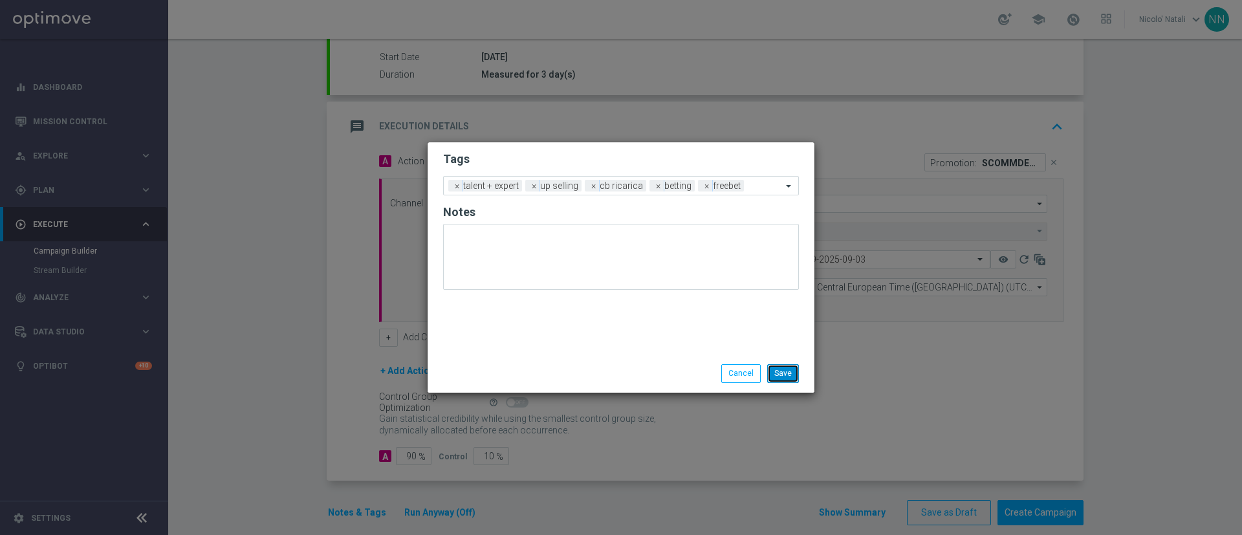
click at [785, 371] on button "Save" at bounding box center [783, 373] width 32 height 18
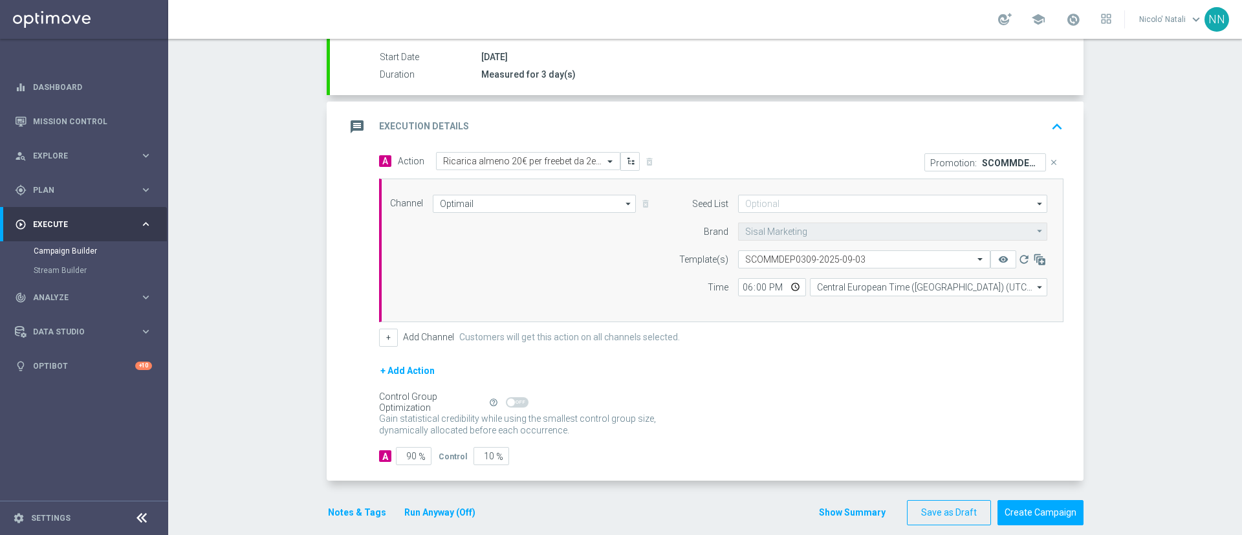
scroll to position [0, 0]
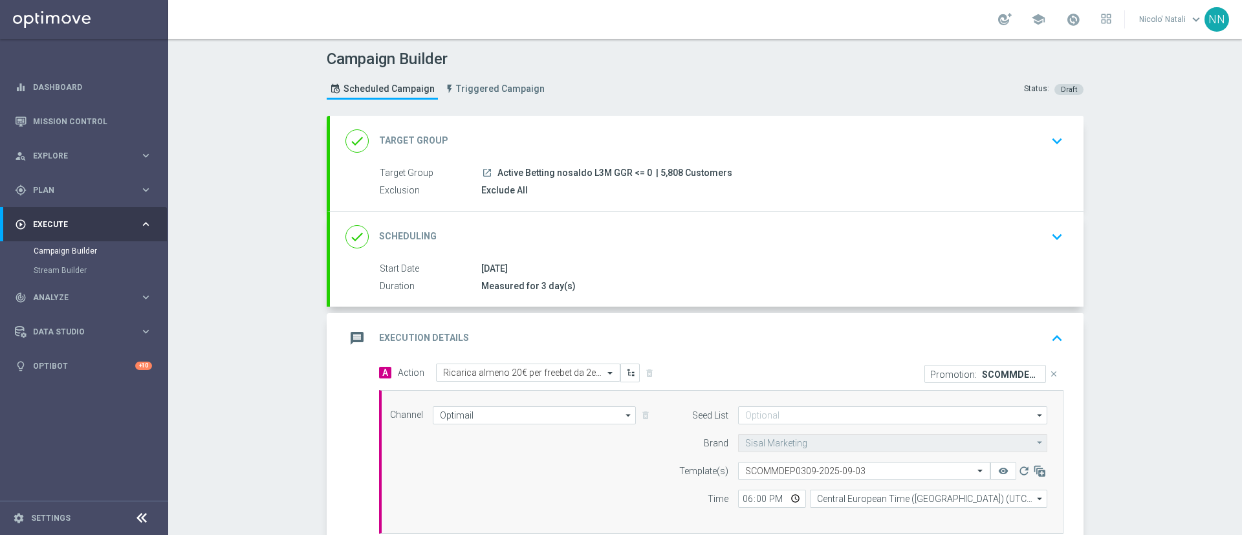
click at [726, 245] on div "done Scheduling keyboard_arrow_down" at bounding box center [706, 236] width 723 height 25
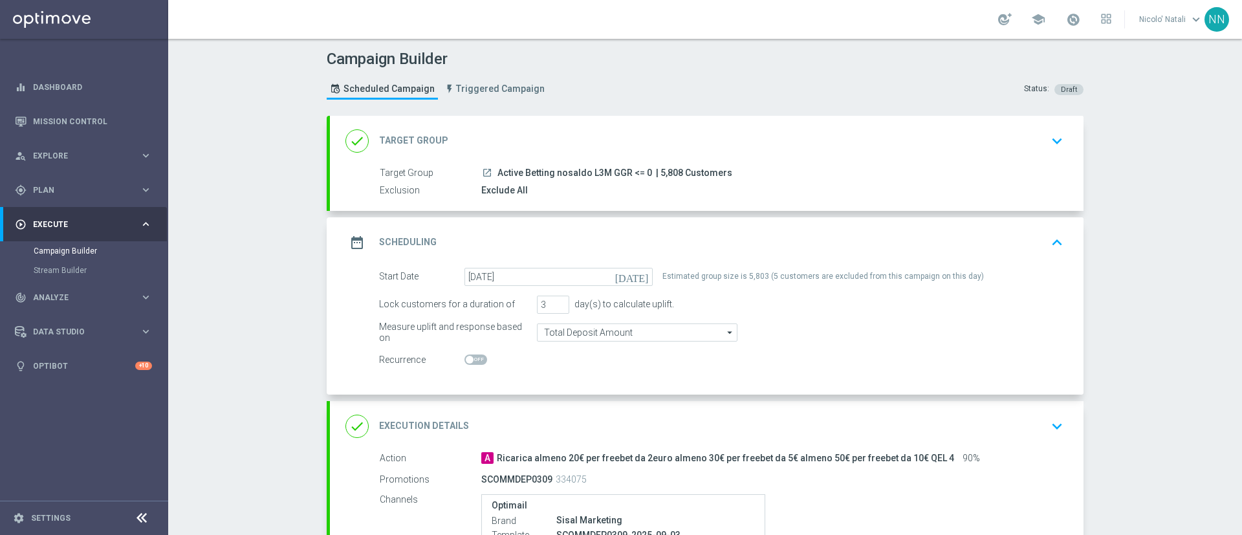
scroll to position [214, 0]
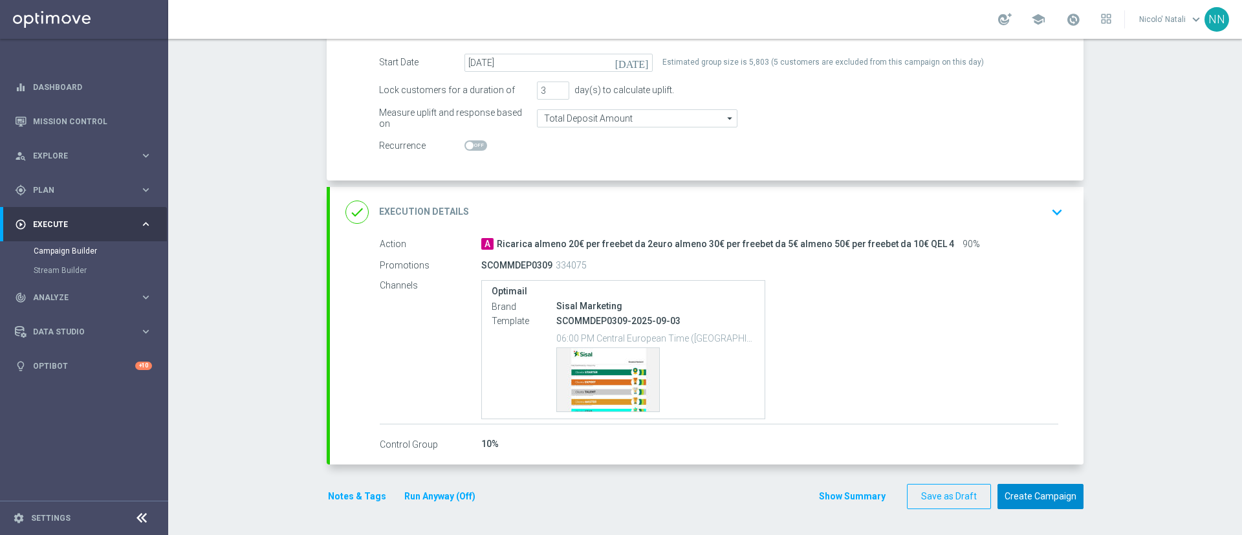
click at [1048, 494] on button "Create Campaign" at bounding box center [1040, 496] width 86 height 25
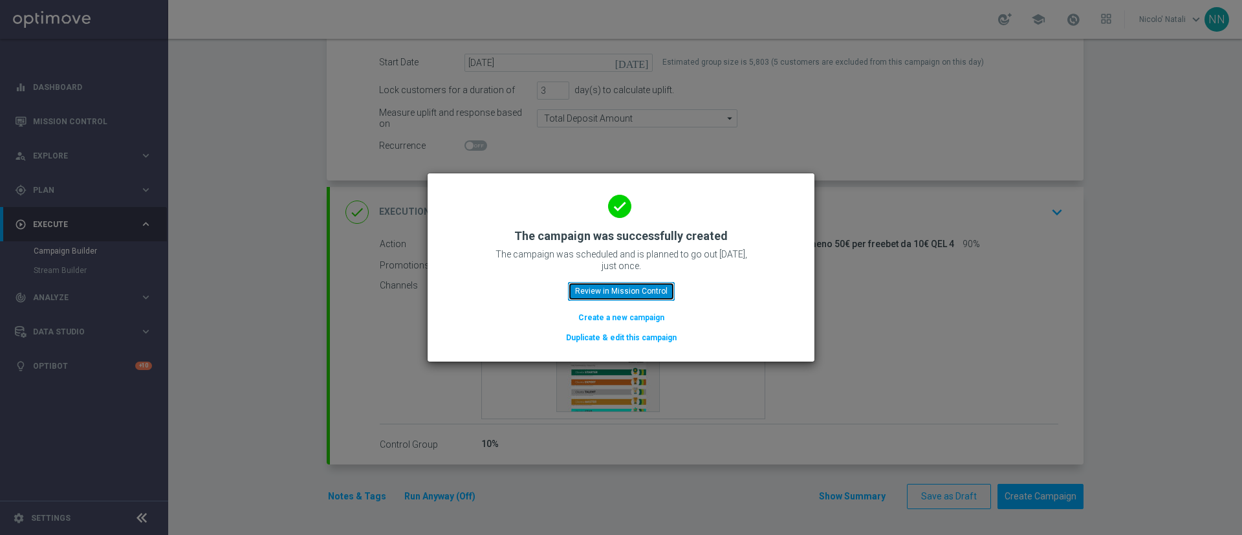
click at [603, 290] on button "Review in Mission Control" at bounding box center [621, 291] width 107 height 18
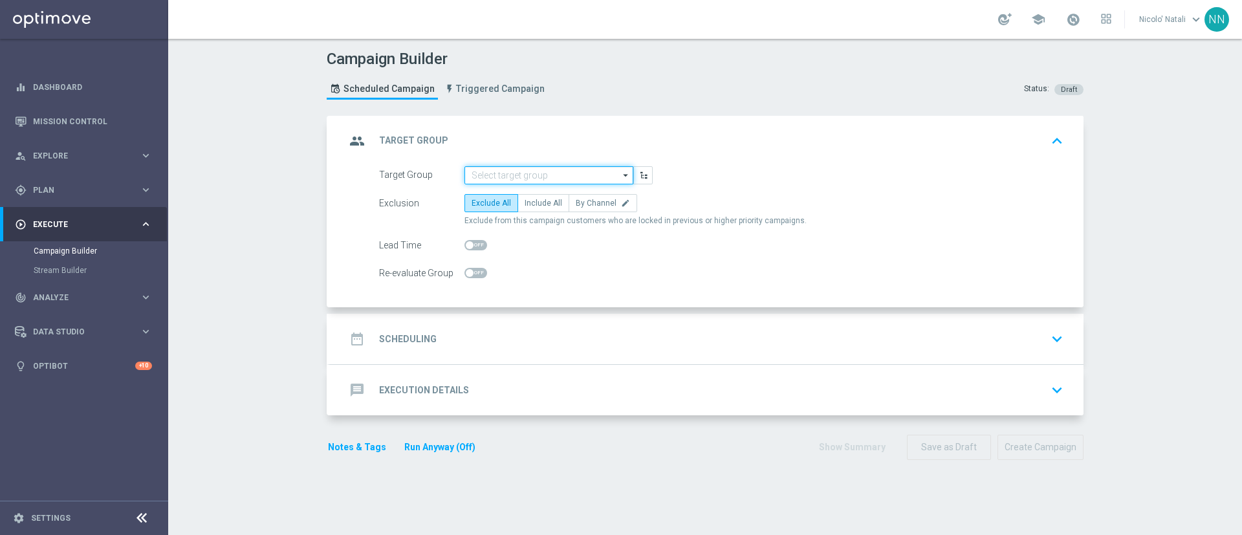
click at [515, 179] on input at bounding box center [548, 175] width 169 height 18
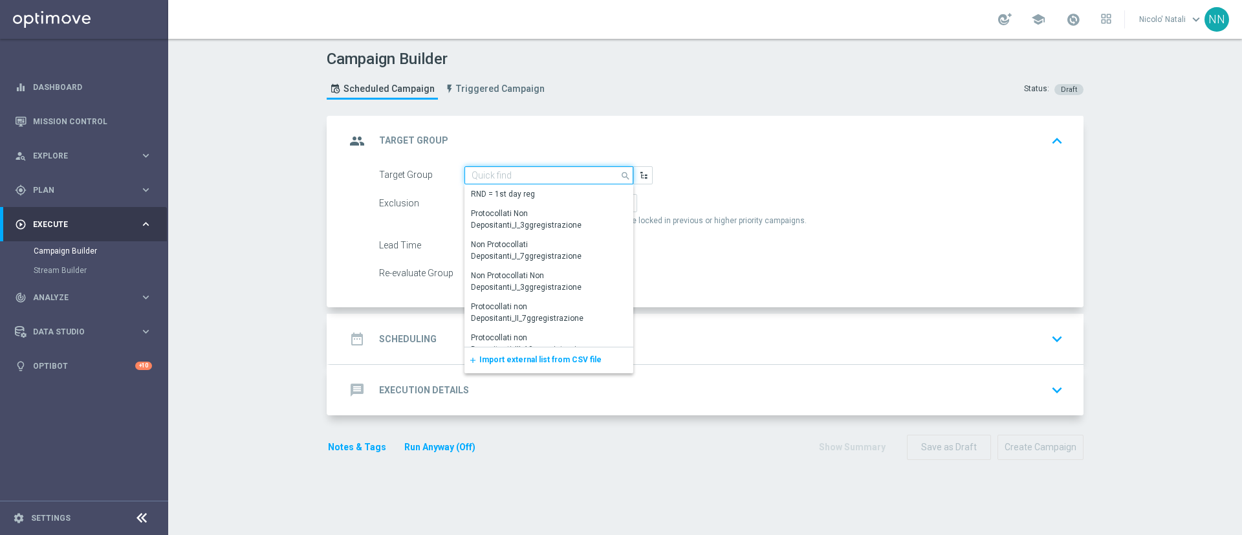
paste input "Active BETTING nosaldo GGR > 0 L3M modeM"
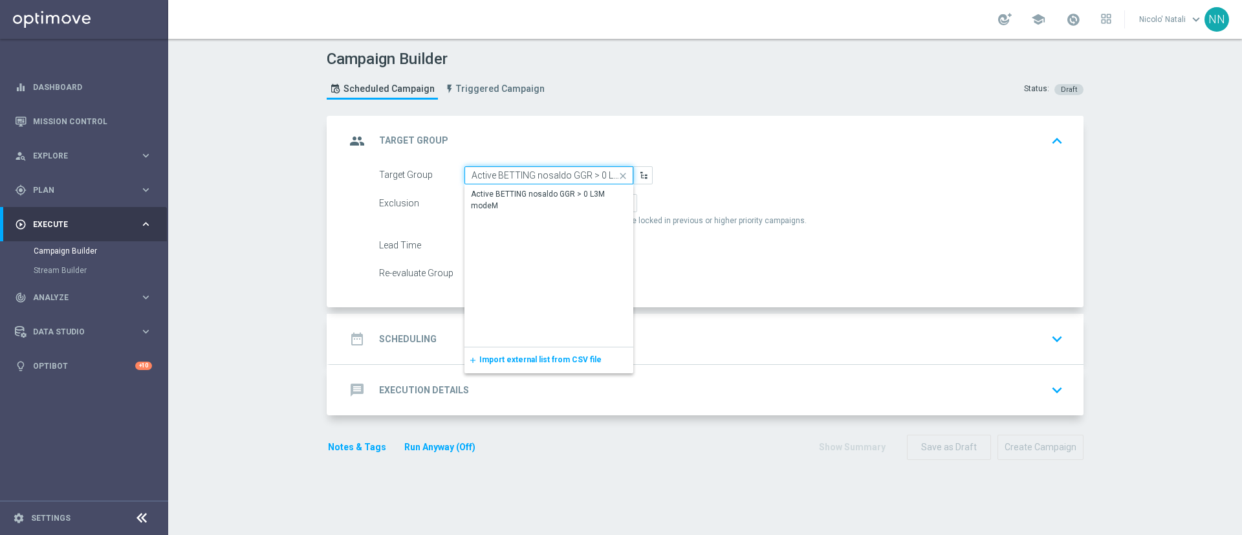
scroll to position [0, 36]
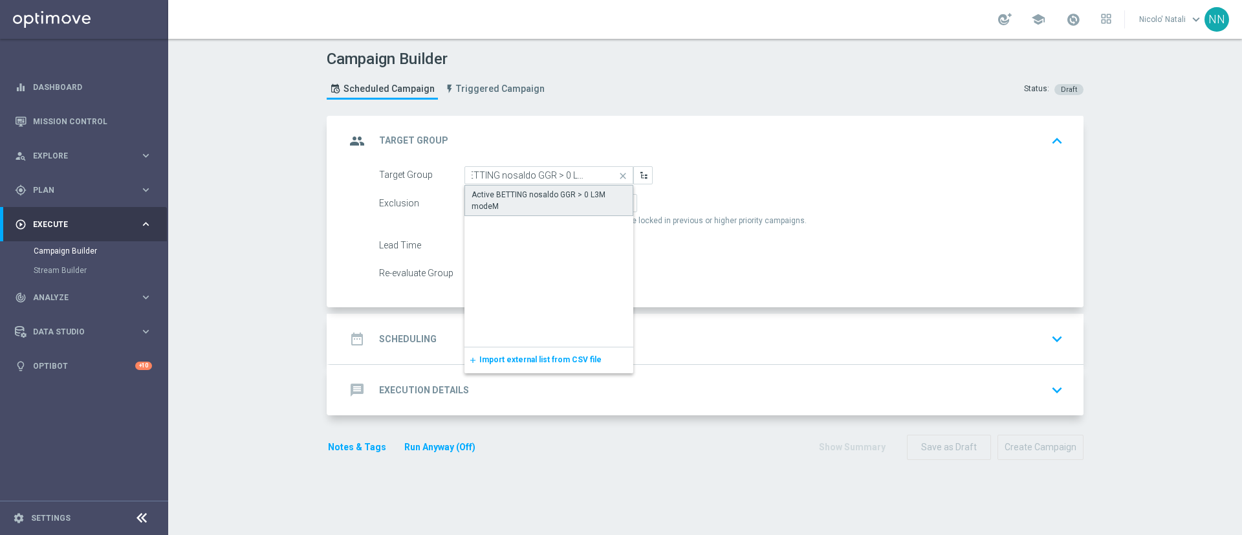
click at [512, 189] on div "Active BETTING nosaldo GGR > 0 L3M modeM" at bounding box center [549, 200] width 155 height 23
type input "Active BETTING nosaldo GGR > 0 L3M modeM"
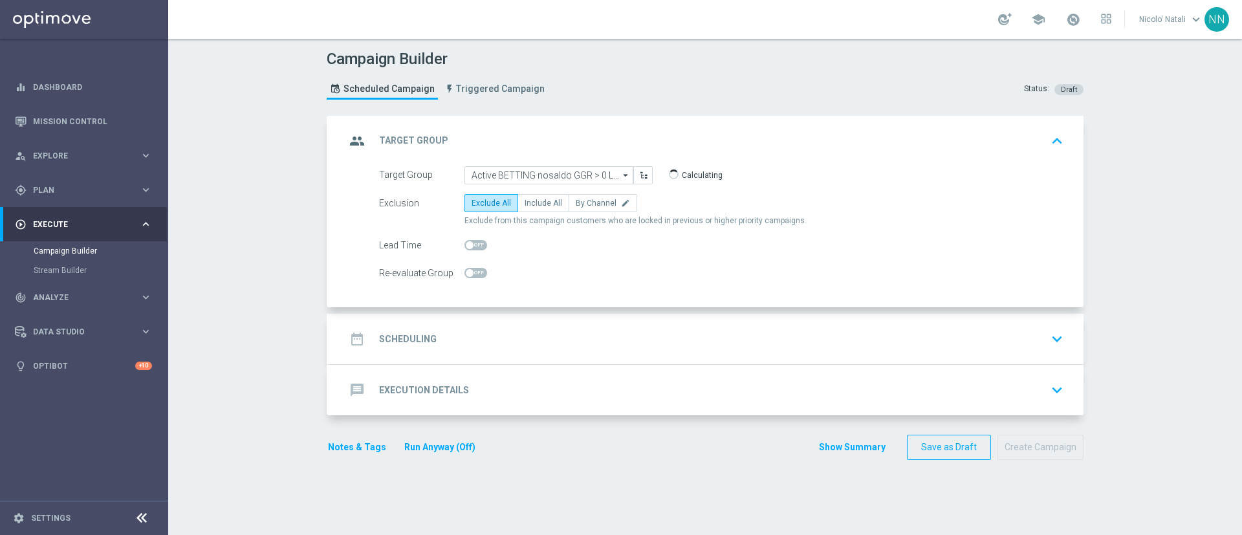
click at [597, 336] on div "date_range Scheduling keyboard_arrow_down" at bounding box center [706, 339] width 723 height 25
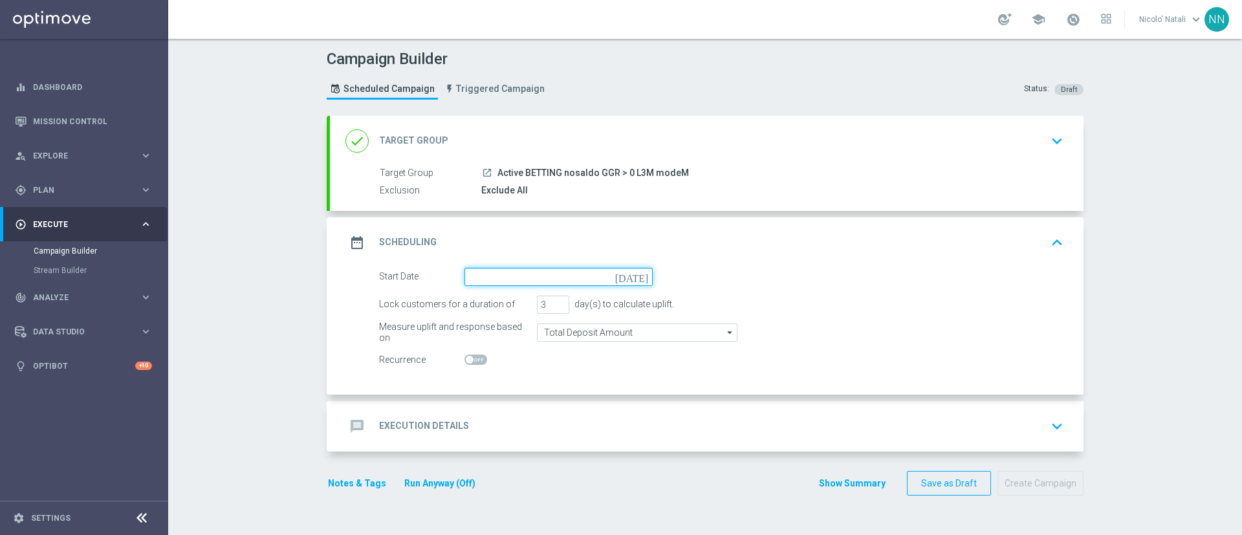
click at [508, 275] on input at bounding box center [558, 277] width 188 height 18
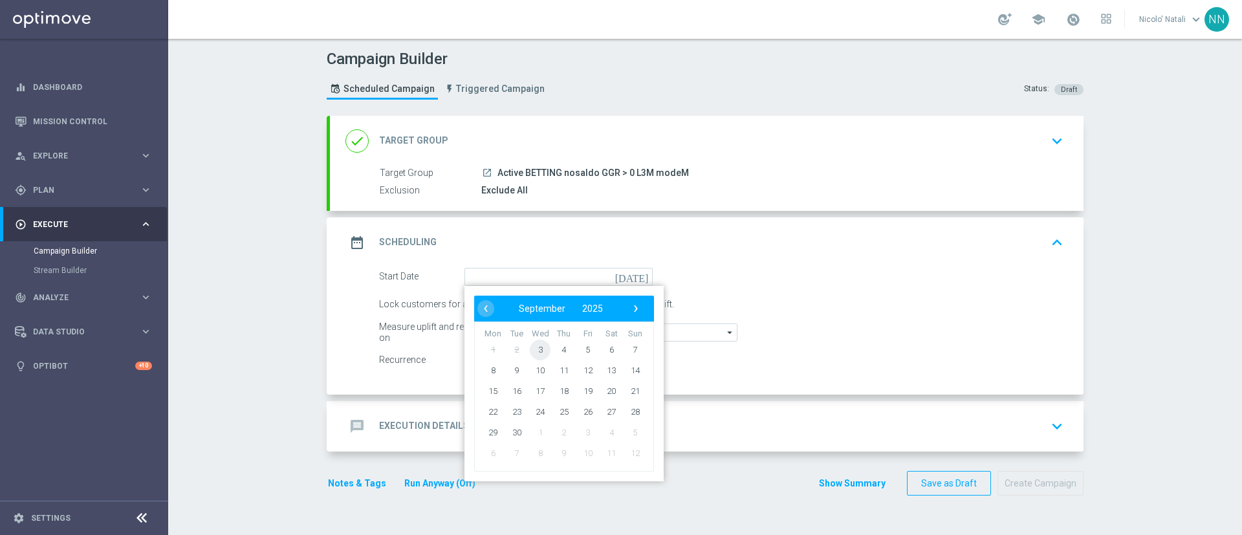
click at [532, 351] on span "3" at bounding box center [540, 349] width 21 height 21
type input "03 Sep 2025"
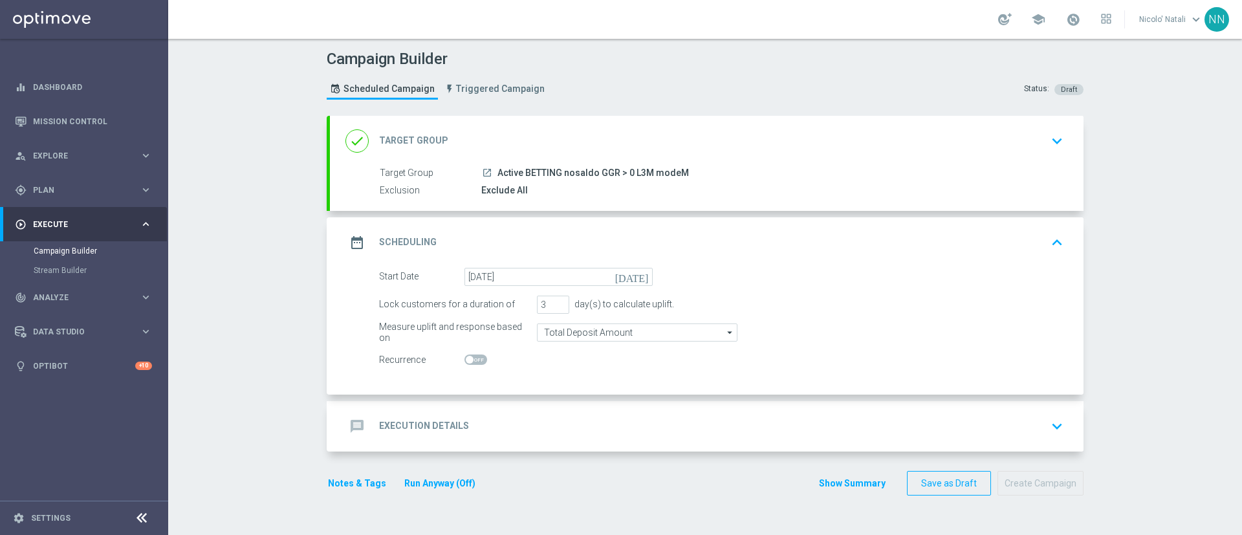
click at [528, 410] on div "message Execution Details keyboard_arrow_down" at bounding box center [707, 426] width 754 height 50
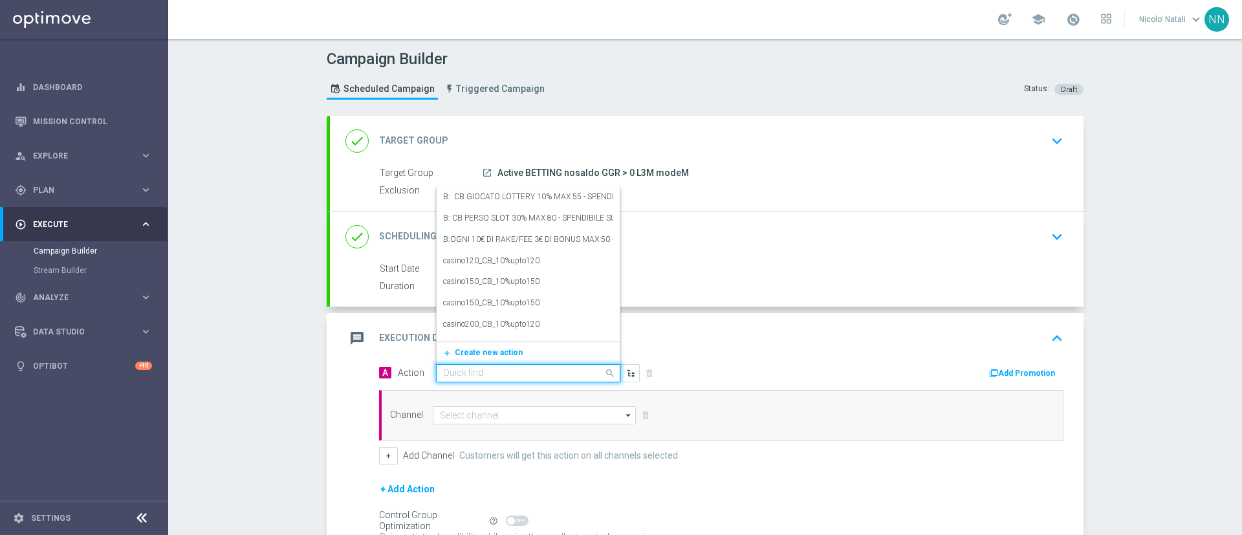
click at [516, 377] on input "text" at bounding box center [515, 373] width 144 height 11
paste input "Deposita almeno 20 € per 5€ freebet almeno 40€ per 10€ freebet almeno 60€ per 1…"
type input "Deposita almeno 20 € per 5€ freebet almeno 40€ per 10€ freebet almeno 60€ per 1…"
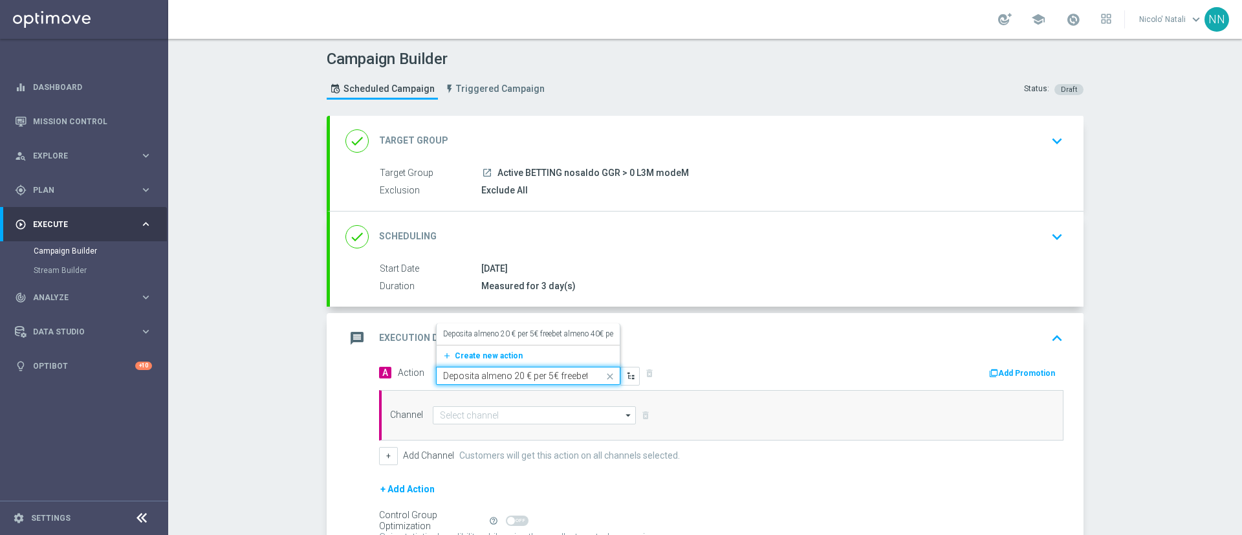
scroll to position [0, 250]
click at [506, 332] on label "Deposita almeno 20 € per 5€ freebet almeno 40€ per 10€ freebet almeno 60€ per 1…" at bounding box center [607, 334] width 329 height 11
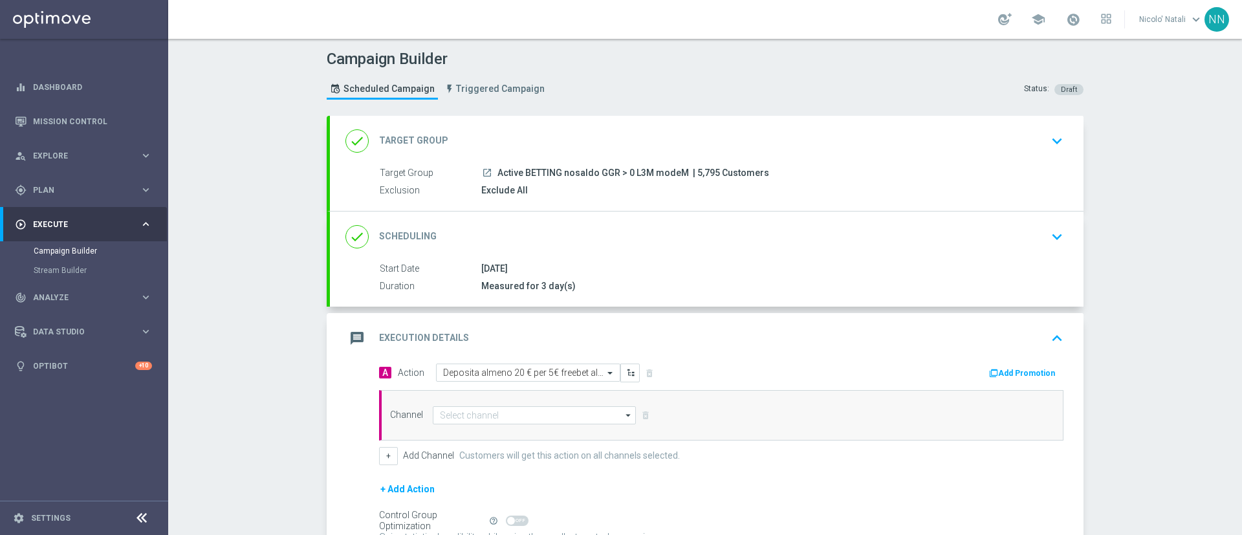
scroll to position [0, 0]
click at [490, 425] on div "Channel arrow_drop_down Show Selected 0 of 20 Optimail" at bounding box center [721, 415] width 684 height 50
click at [490, 415] on input at bounding box center [534, 415] width 203 height 18
click at [477, 431] on div "Optimail" at bounding box center [529, 434] width 193 height 18
type input "Optimail"
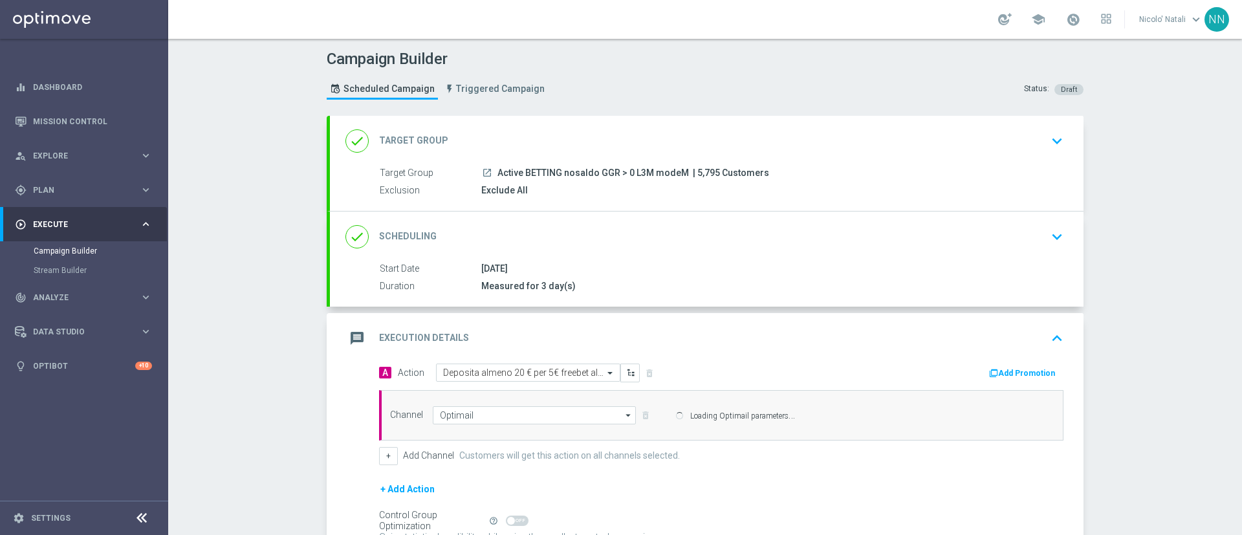
click at [1012, 376] on button "Add Promotion" at bounding box center [1024, 373] width 72 height 14
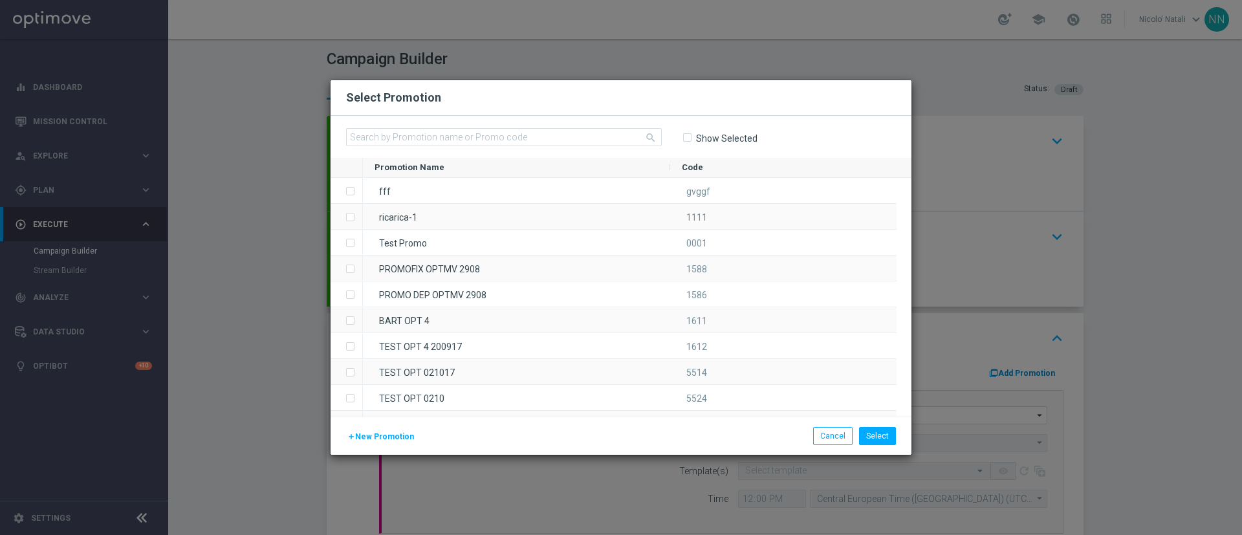
type input "Sisal Marketing"
click at [487, 136] on input "text" at bounding box center [504, 137] width 316 height 18
paste input "SPORTM0309"
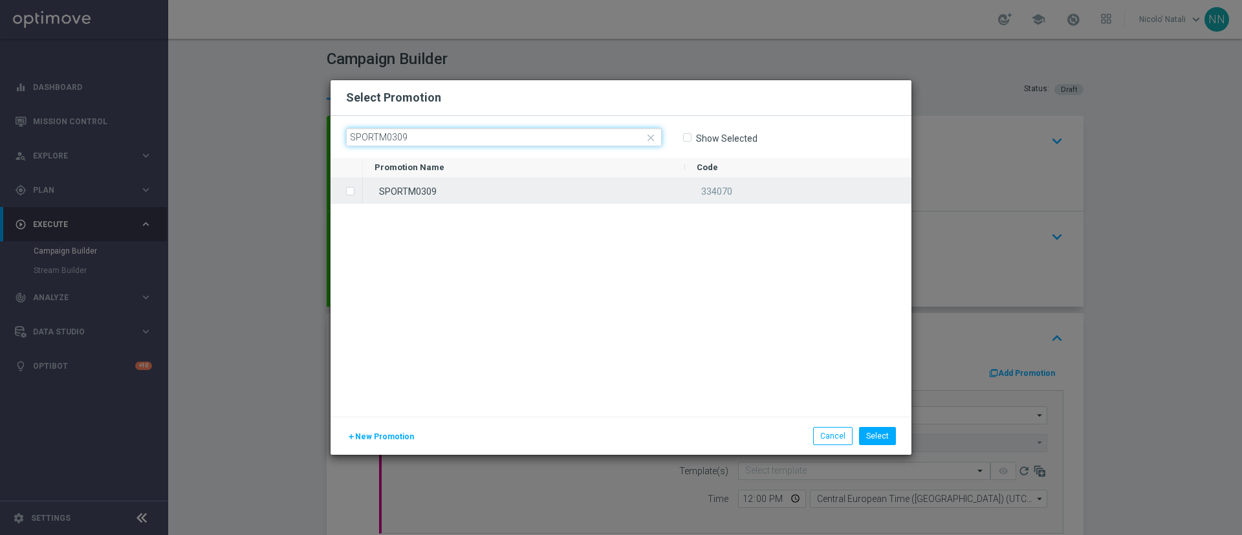
type input "SPORTM0309"
click at [473, 190] on div "SPORTM0309" at bounding box center [524, 190] width 322 height 25
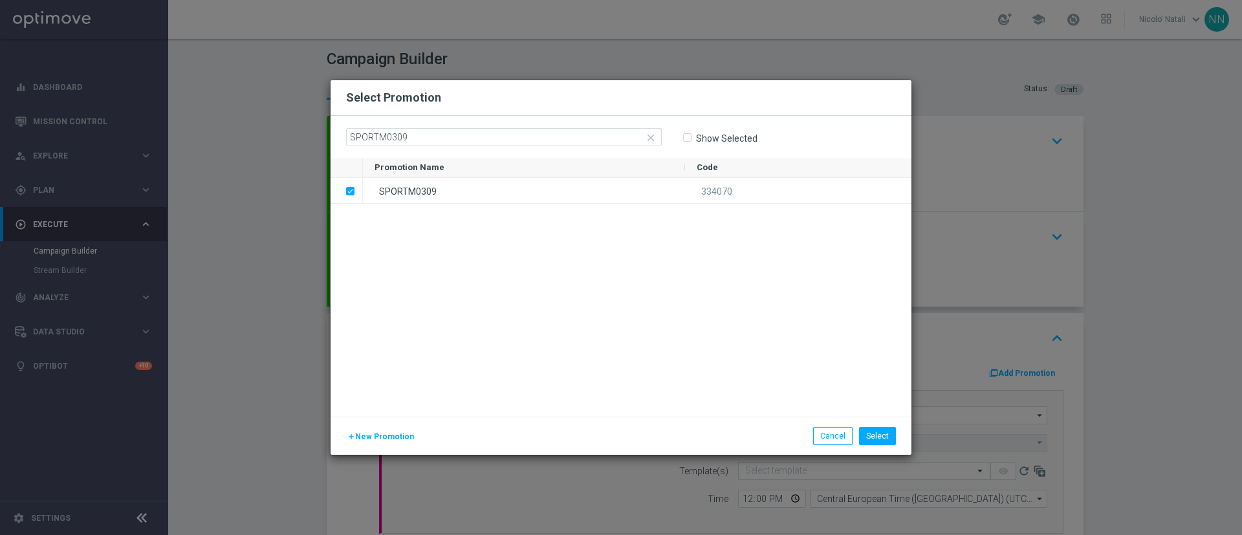
click at [874, 424] on div "add New Promotion Select Cancel" at bounding box center [621, 436] width 581 height 38
click at [875, 438] on button "Select" at bounding box center [877, 436] width 37 height 18
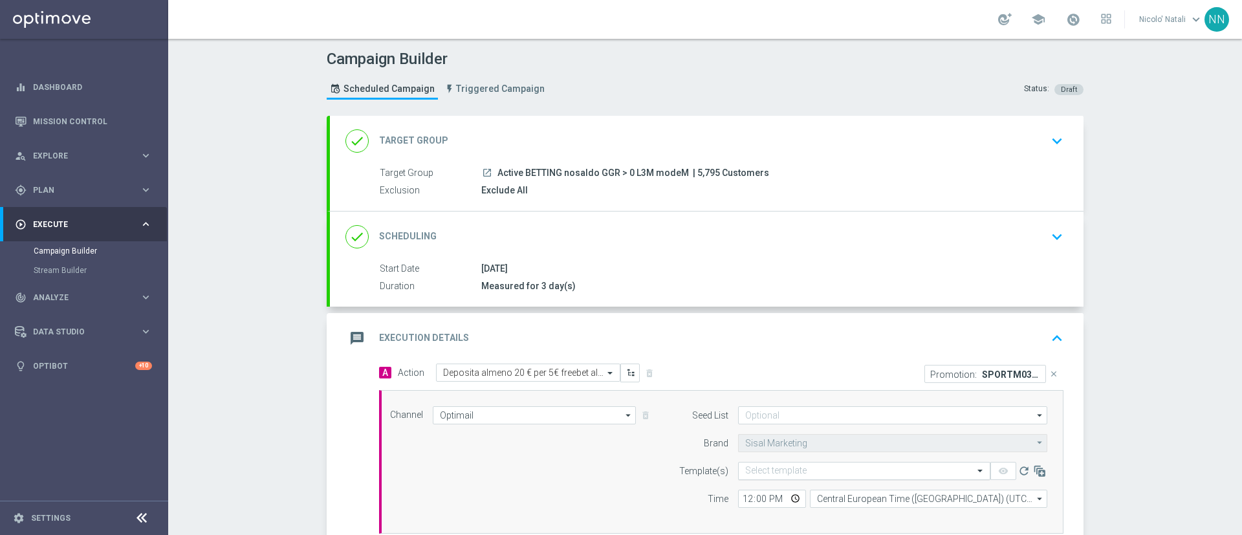
click at [805, 473] on input "text" at bounding box center [851, 471] width 212 height 11
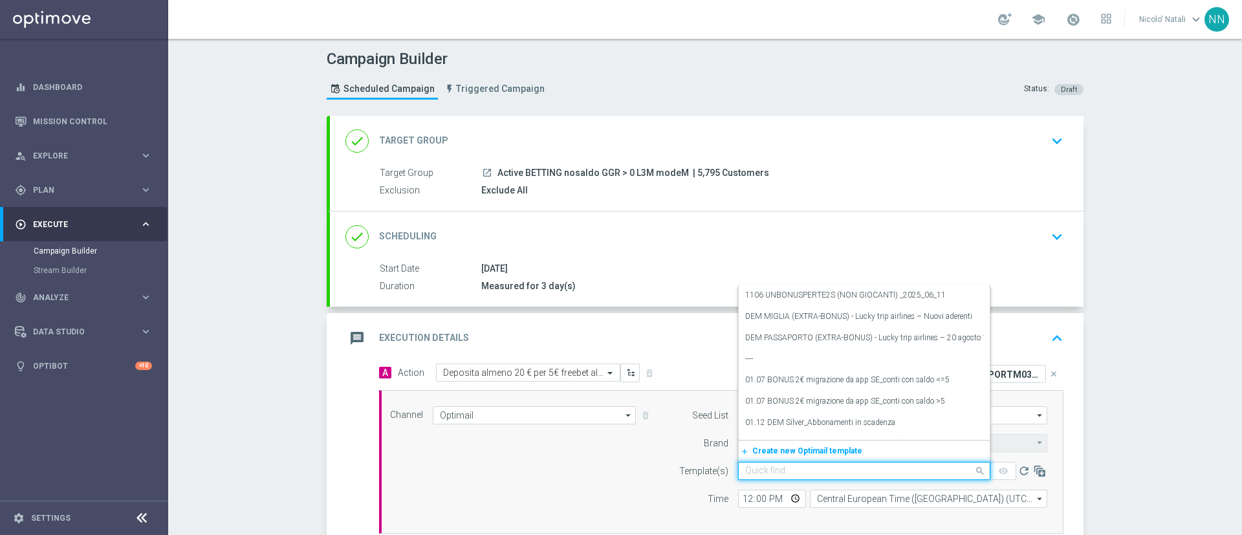
paste input "SPORTM0309"
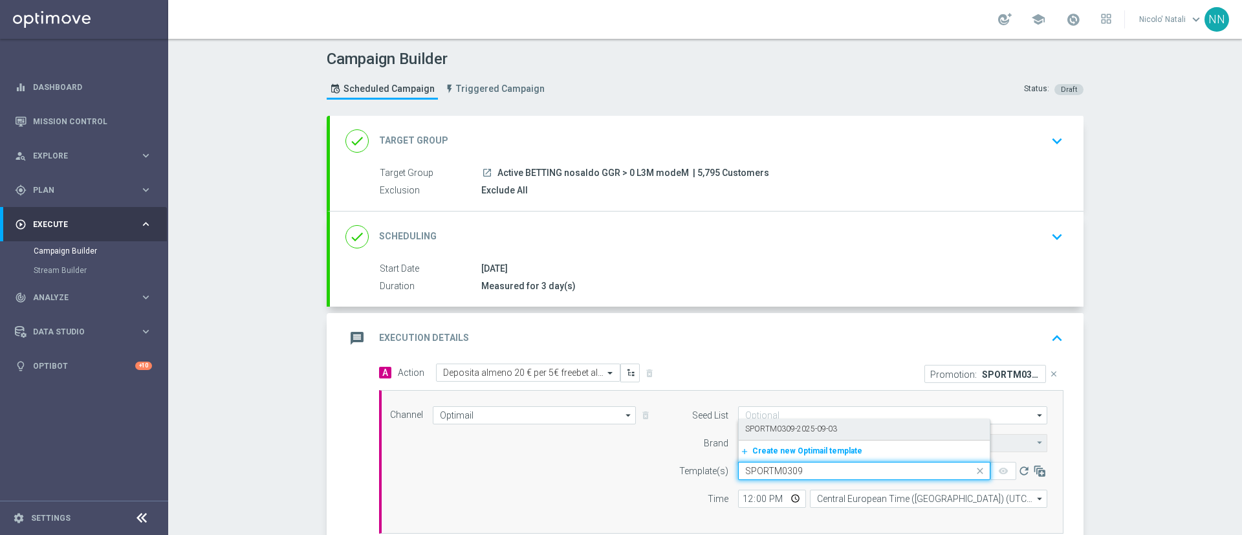
click at [790, 430] on label "SPORTM0309-2025-09-03" at bounding box center [791, 429] width 92 height 11
type input "SPORTM0309"
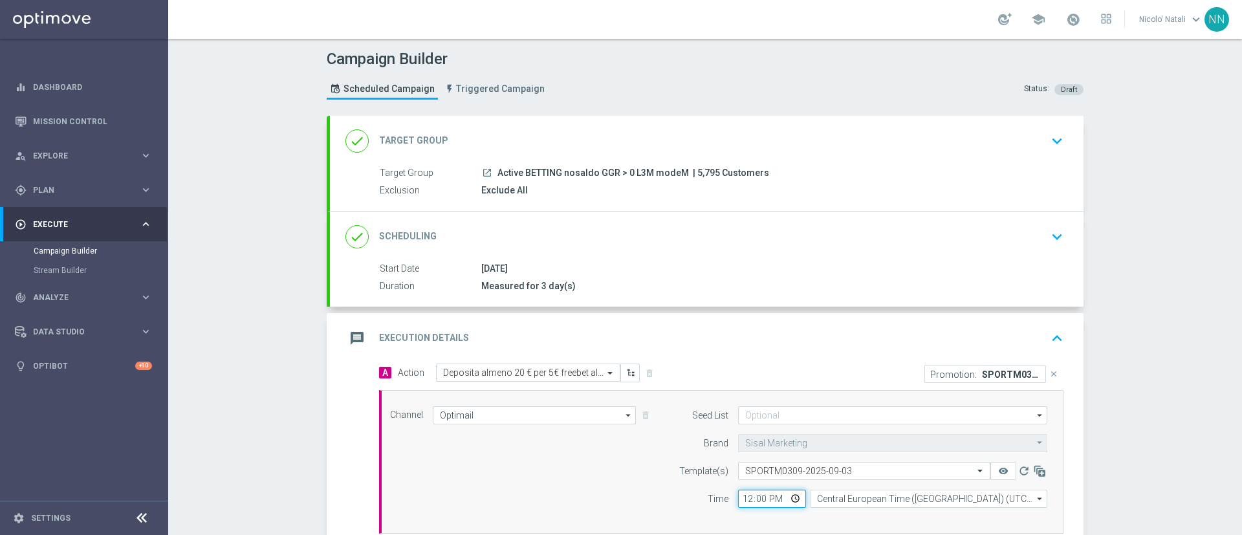
click at [744, 496] on input "12:00" at bounding box center [772, 499] width 68 height 18
type input "18:00"
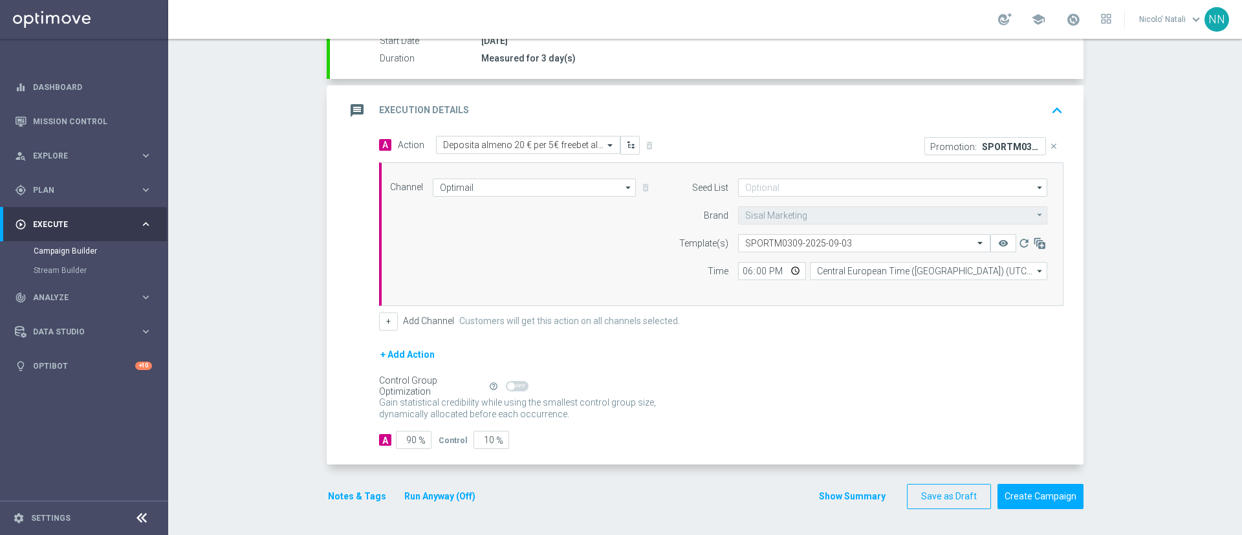
click at [340, 501] on button "Notes & Tags" at bounding box center [357, 496] width 61 height 16
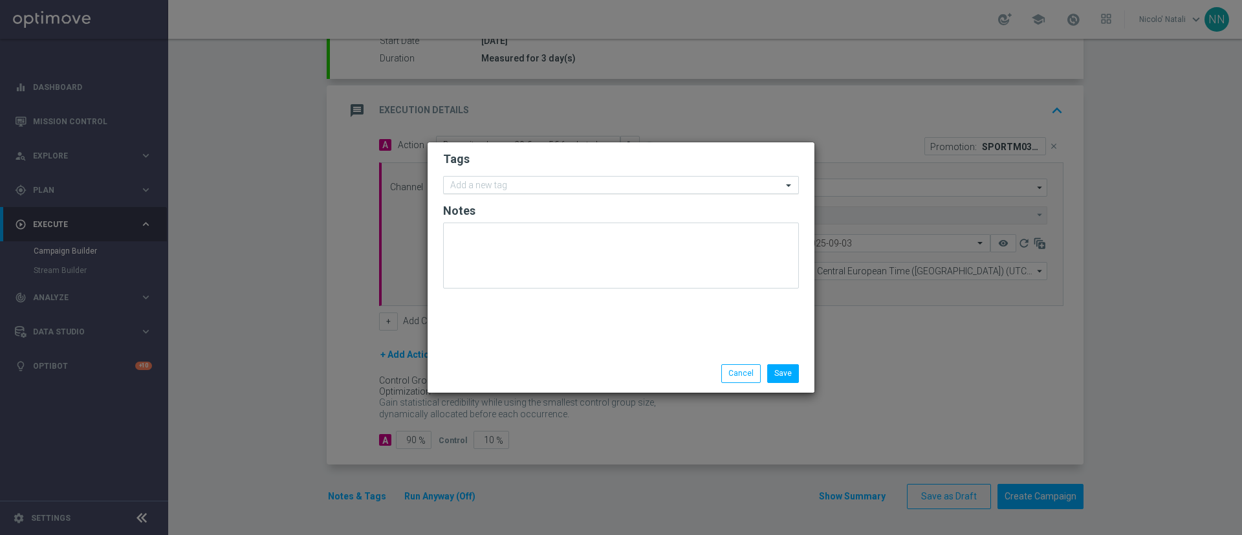
click at [513, 183] on input "text" at bounding box center [616, 185] width 332 height 11
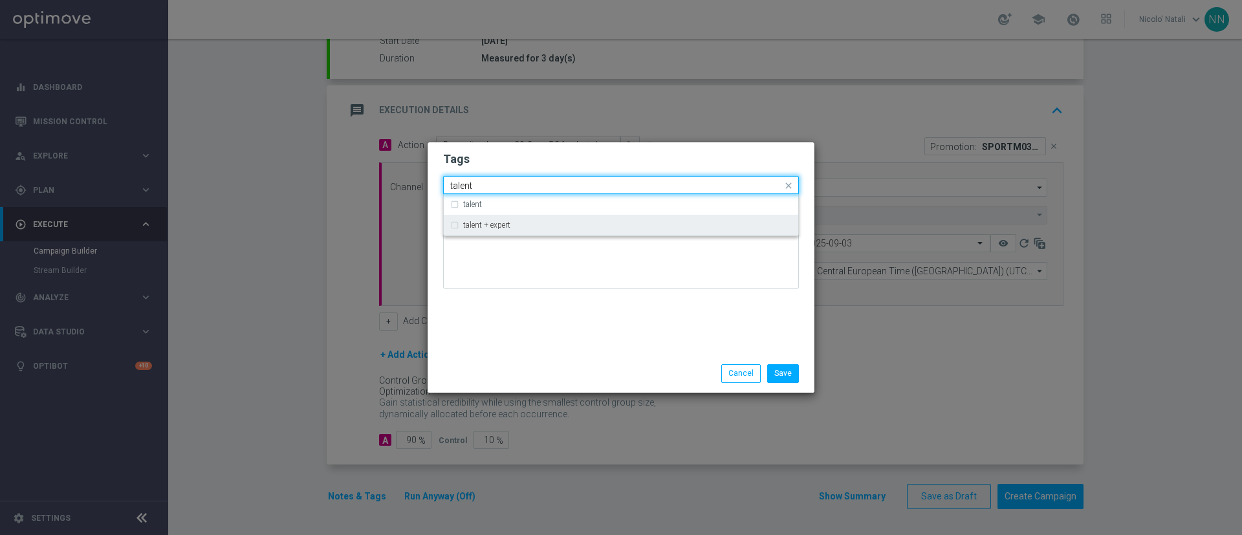
click at [511, 219] on div "talent + expert" at bounding box center [621, 225] width 342 height 21
type input "talent"
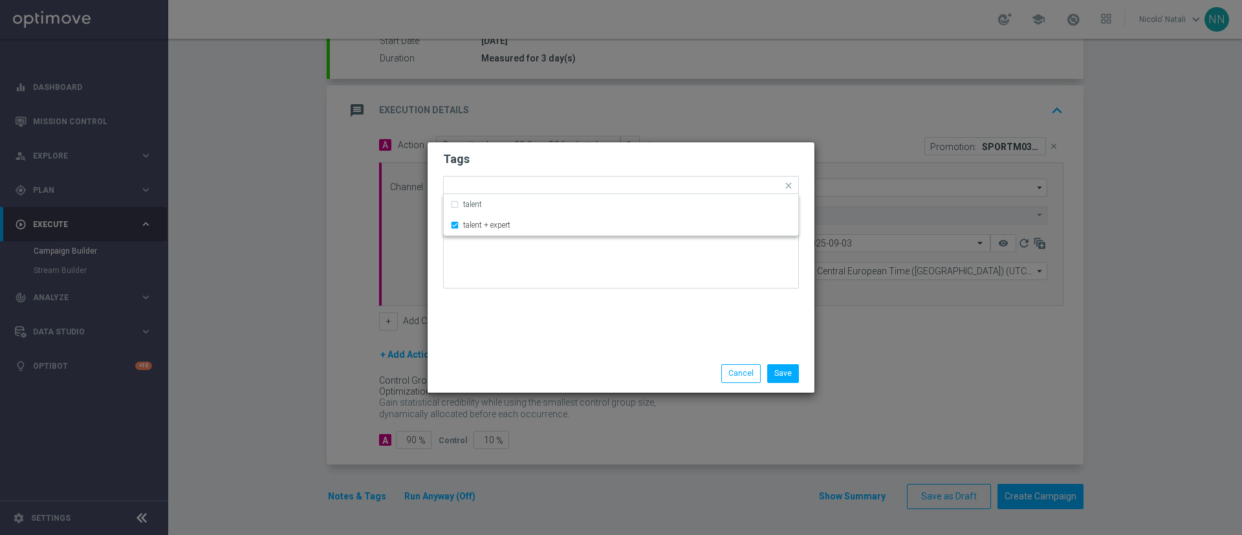
click at [516, 327] on div "Tags Quick find × talent + expert talent talent + expert Notes" at bounding box center [621, 248] width 387 height 212
click at [577, 188] on input "text" at bounding box center [654, 186] width 255 height 11
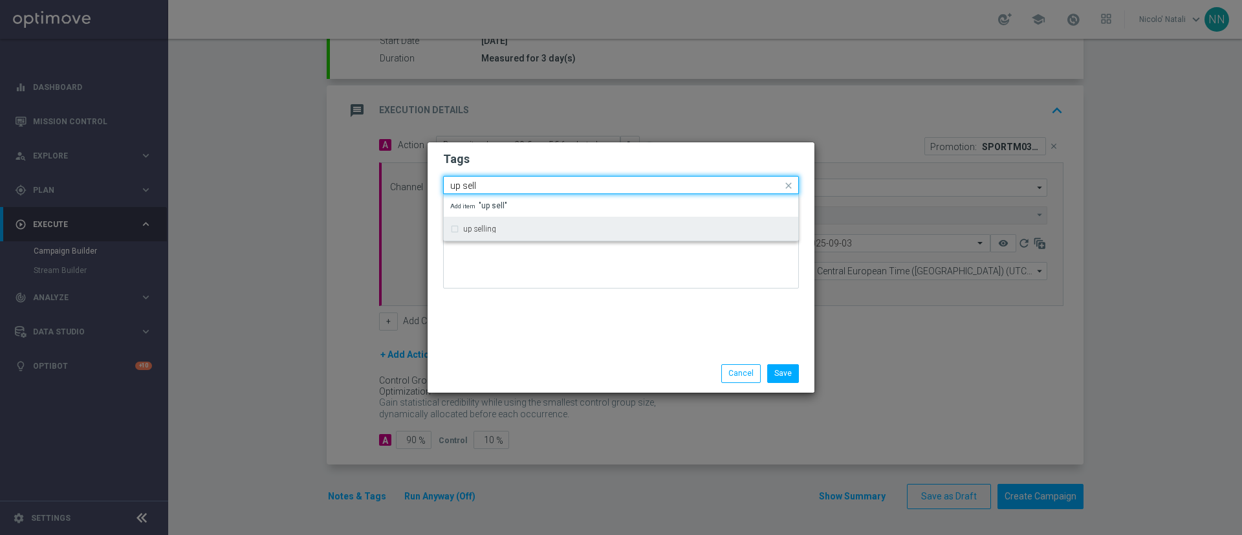
click at [563, 221] on div "up selling" at bounding box center [621, 229] width 342 height 21
type input "up sell"
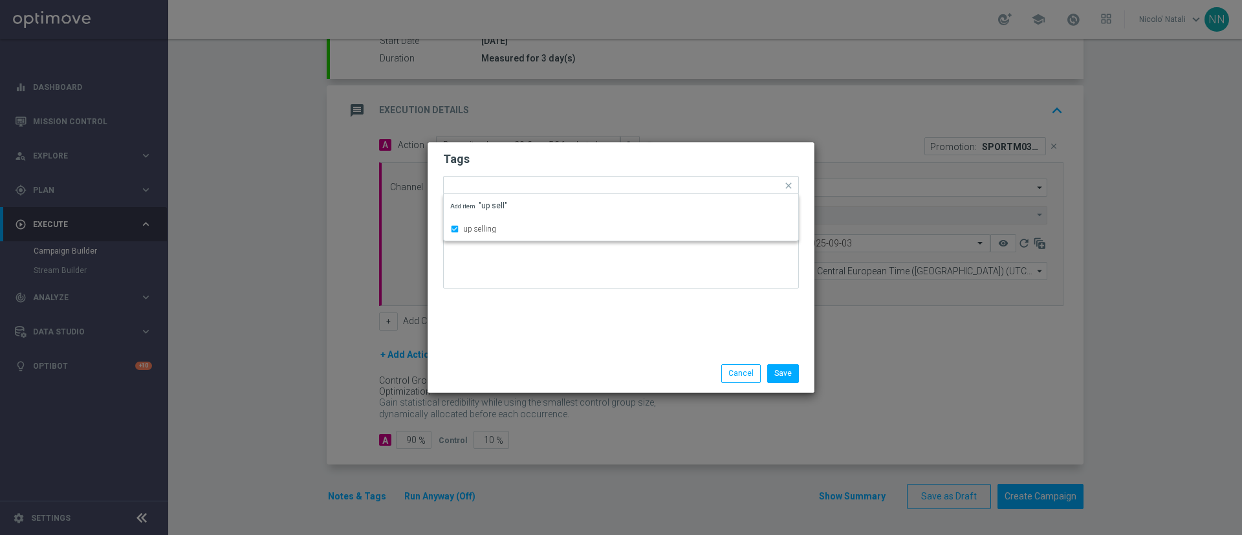
click at [541, 326] on div "Tags Quick find × talent + expert × up selling up selling Add item "up sell" No…" at bounding box center [621, 248] width 387 height 212
click at [607, 184] on input "text" at bounding box center [684, 186] width 195 height 11
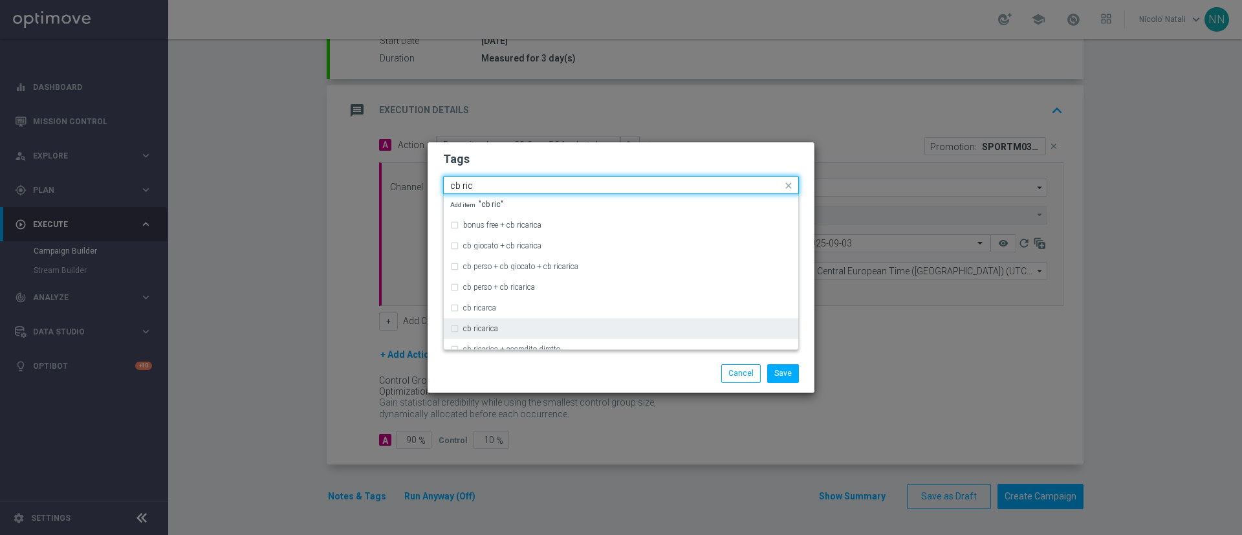
click at [522, 329] on div "cb ricarica" at bounding box center [627, 329] width 329 height 8
type input "cb ric"
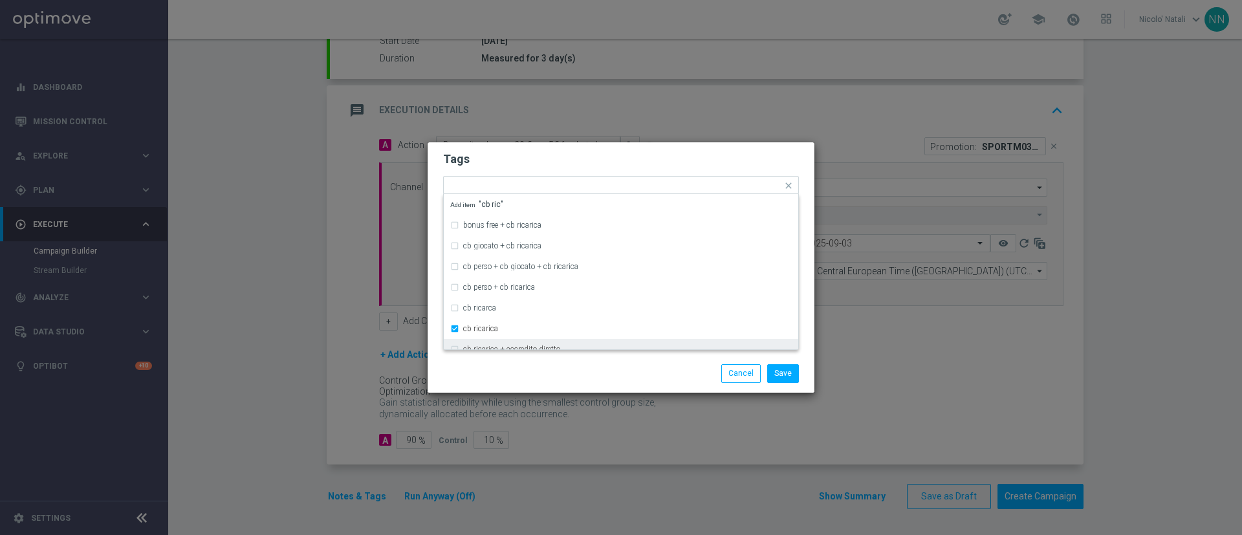
click at [520, 378] on div "Save Cancel" at bounding box center [620, 373] width 375 height 18
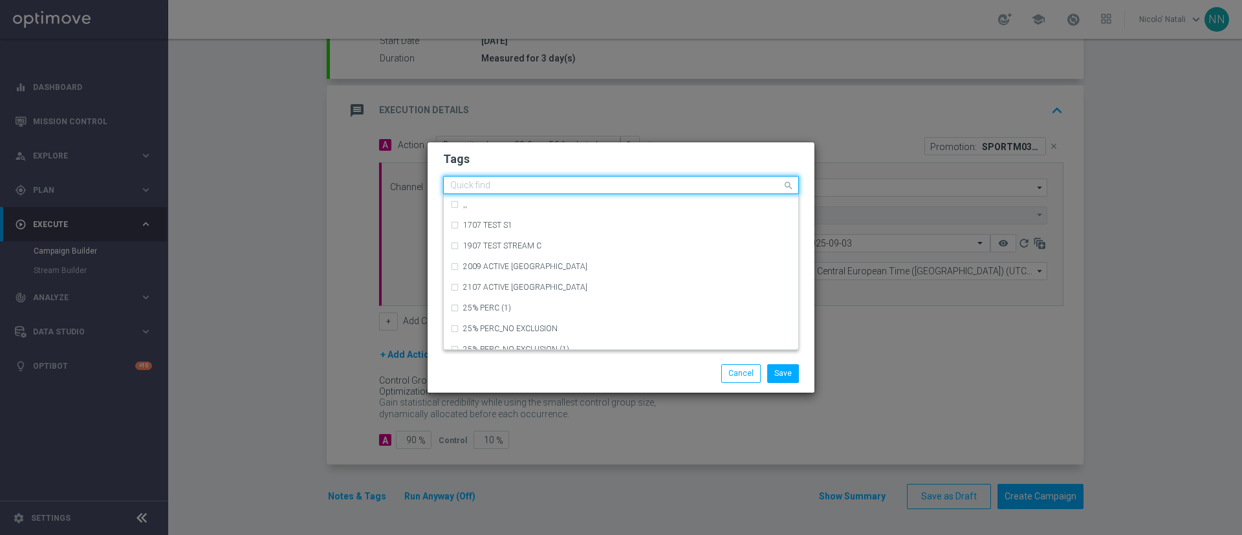
click at [672, 191] on div at bounding box center [615, 186] width 334 height 13
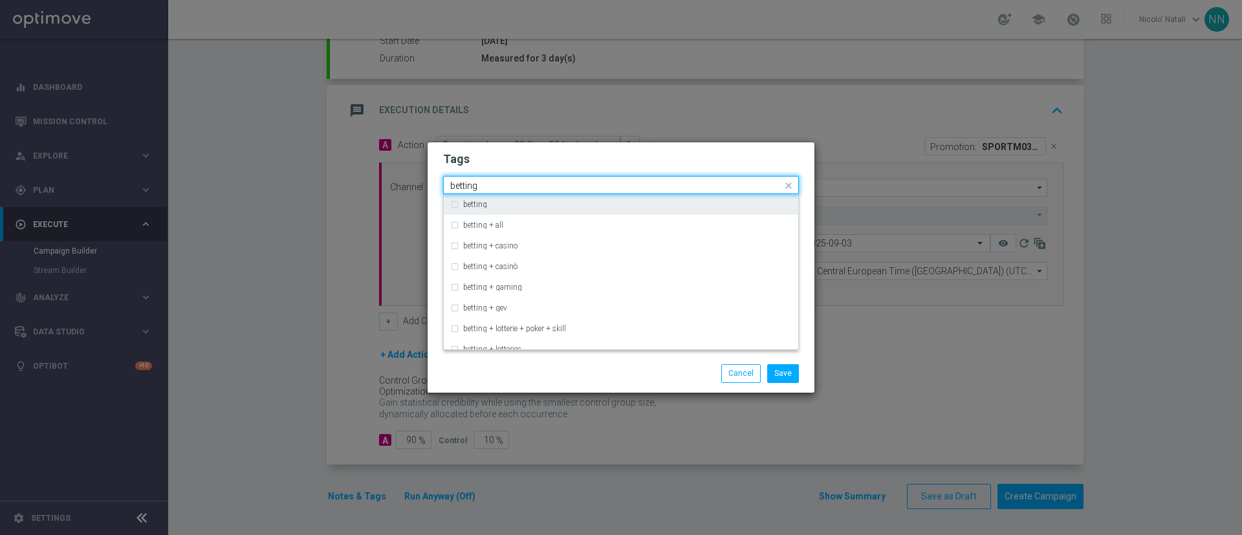
click at [653, 201] on div "betting" at bounding box center [627, 205] width 329 height 8
type input "betting"
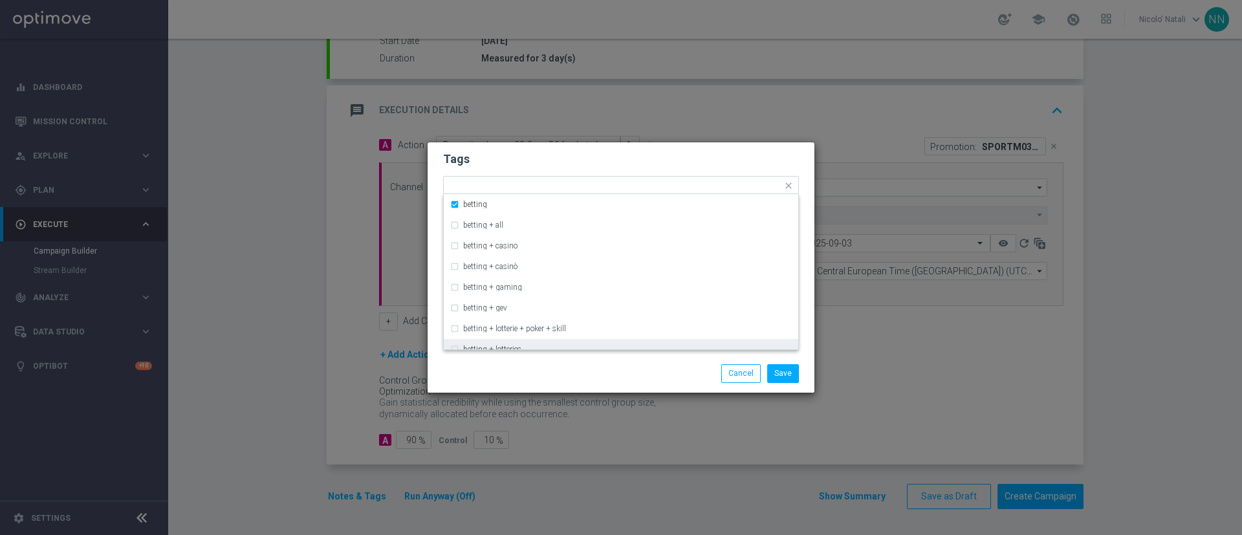
click at [620, 358] on div "Save Cancel" at bounding box center [621, 373] width 387 height 38
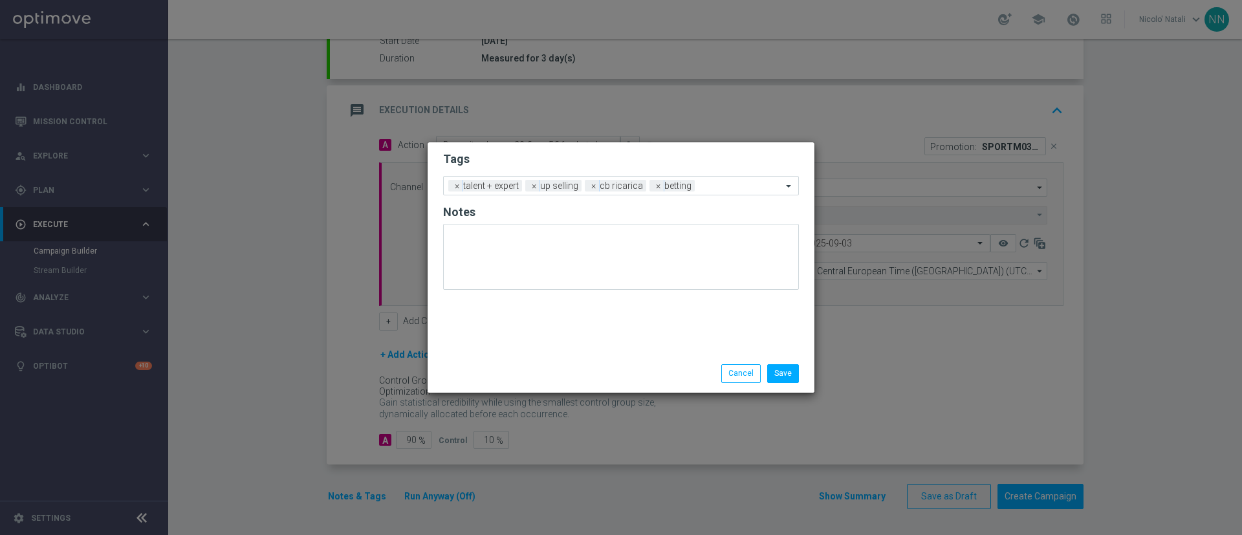
click at [724, 173] on form "Tags Add a new tag × talent + expert × up selling × cb ricarica × betting Notes" at bounding box center [621, 223] width 356 height 151
click at [721, 191] on input "text" at bounding box center [741, 186] width 82 height 11
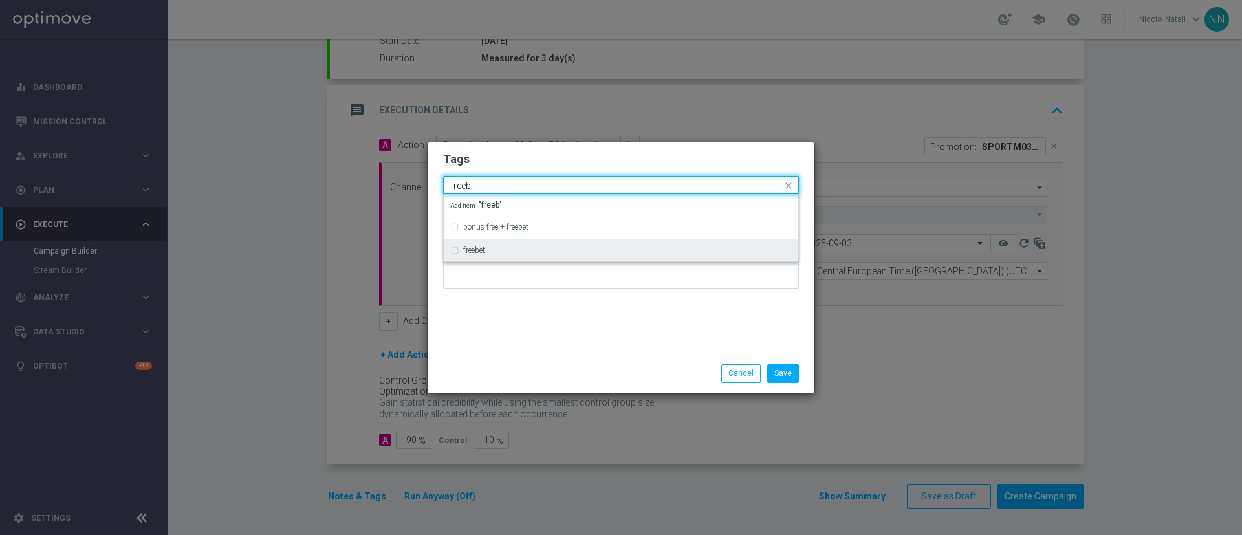
click at [656, 252] on div "freebet" at bounding box center [627, 250] width 329 height 8
type input "freeb"
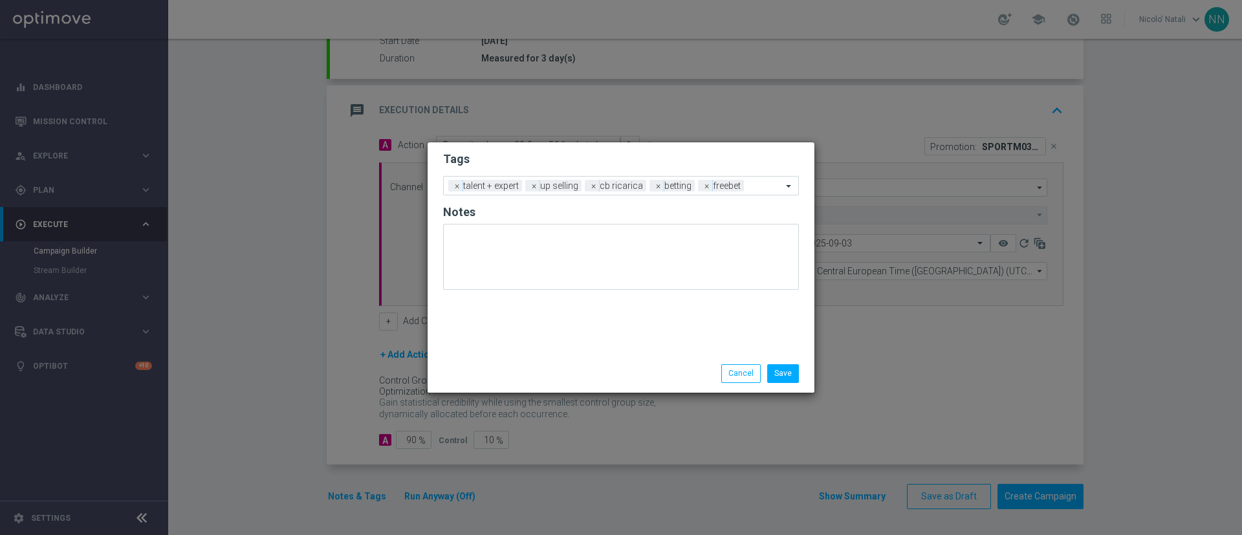
click at [629, 334] on div "Tags Add a new tag × talent + expert × up selling × cb ricarica × betting × fre…" at bounding box center [621, 248] width 387 height 212
click at [784, 369] on button "Save" at bounding box center [783, 373] width 32 height 18
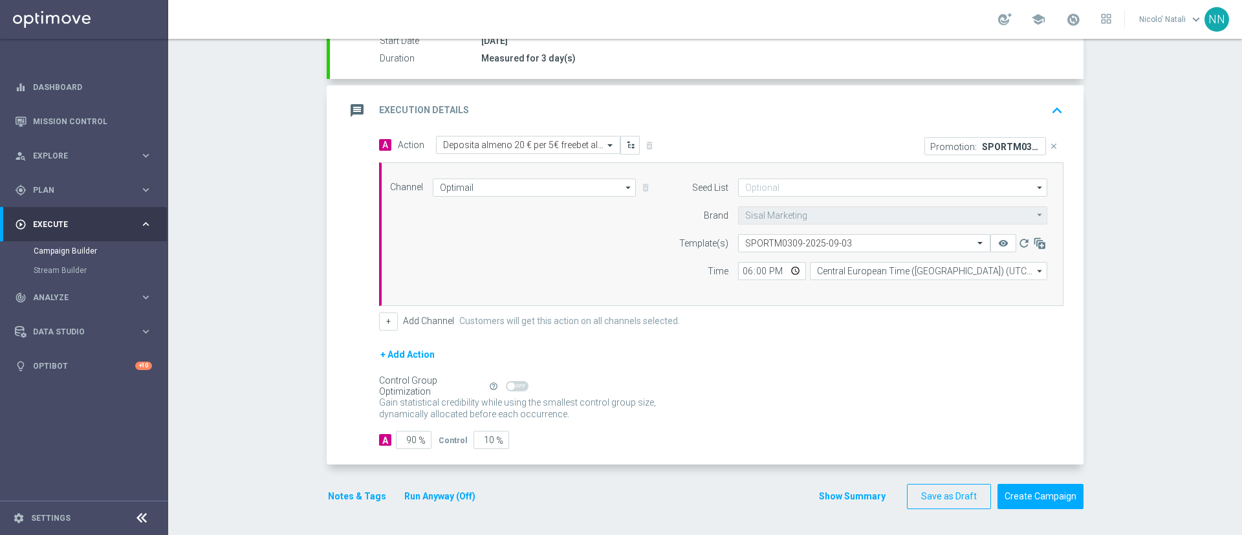
scroll to position [0, 0]
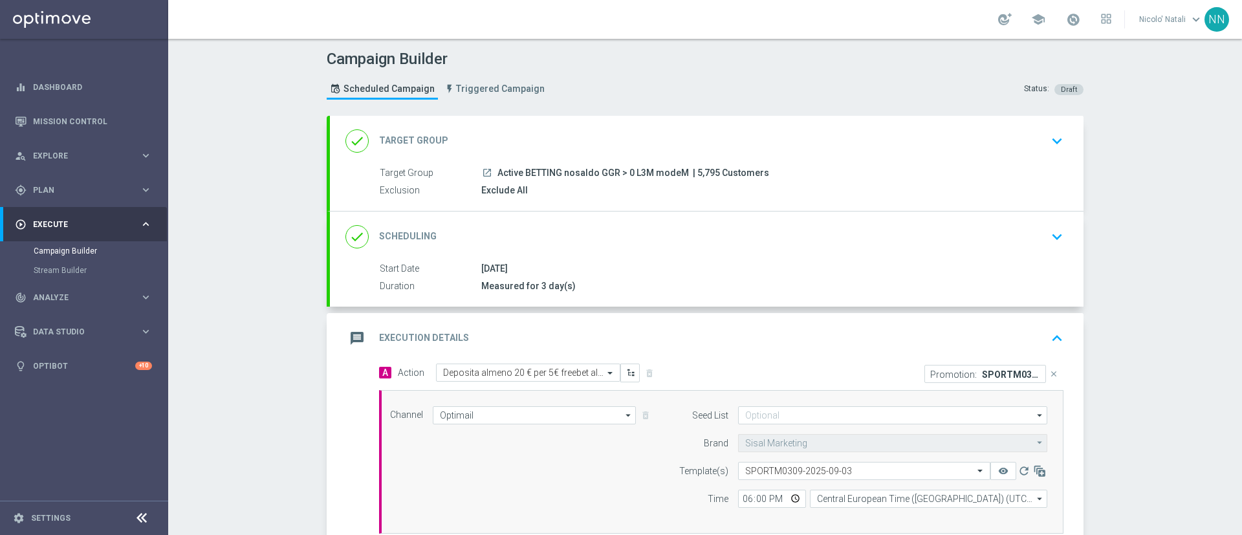
click at [654, 235] on div "done Scheduling keyboard_arrow_down" at bounding box center [706, 236] width 723 height 25
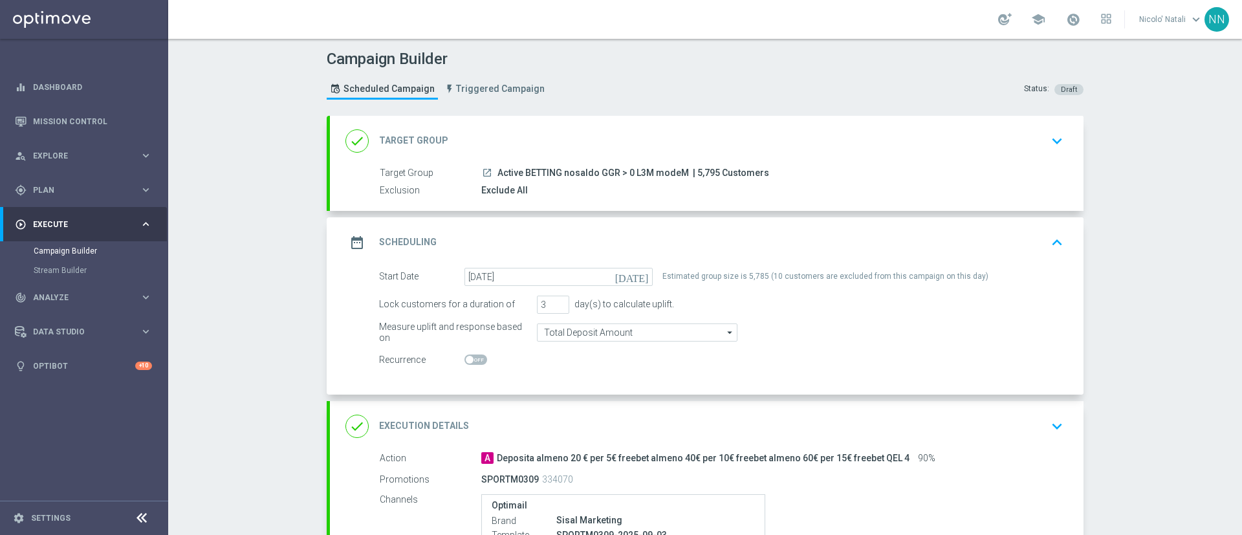
scroll to position [214, 0]
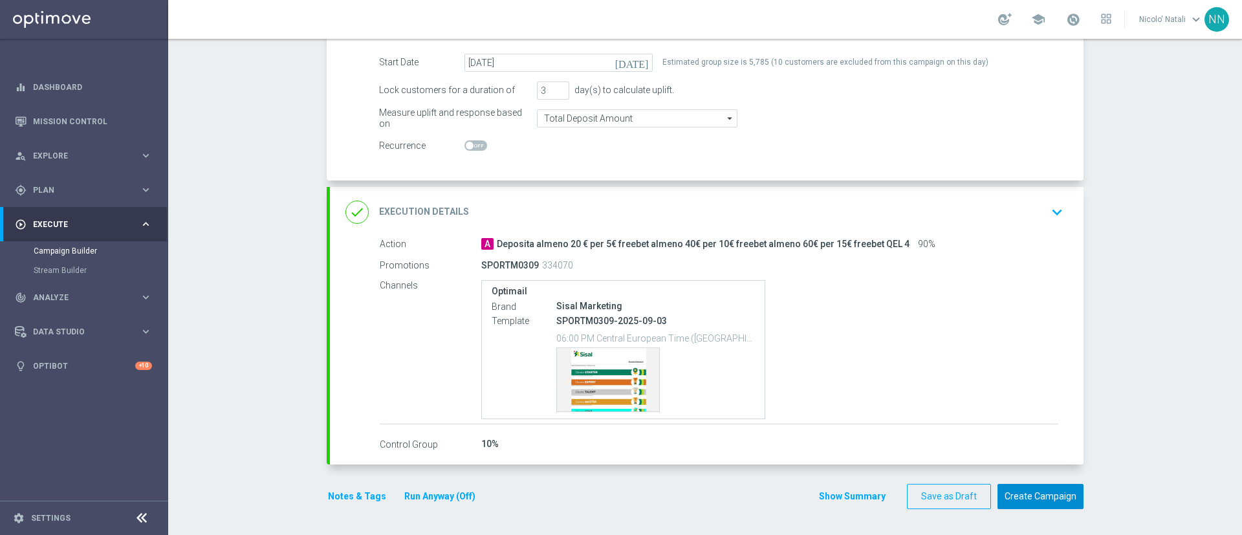
click at [1048, 499] on button "Create Campaign" at bounding box center [1040, 496] width 86 height 25
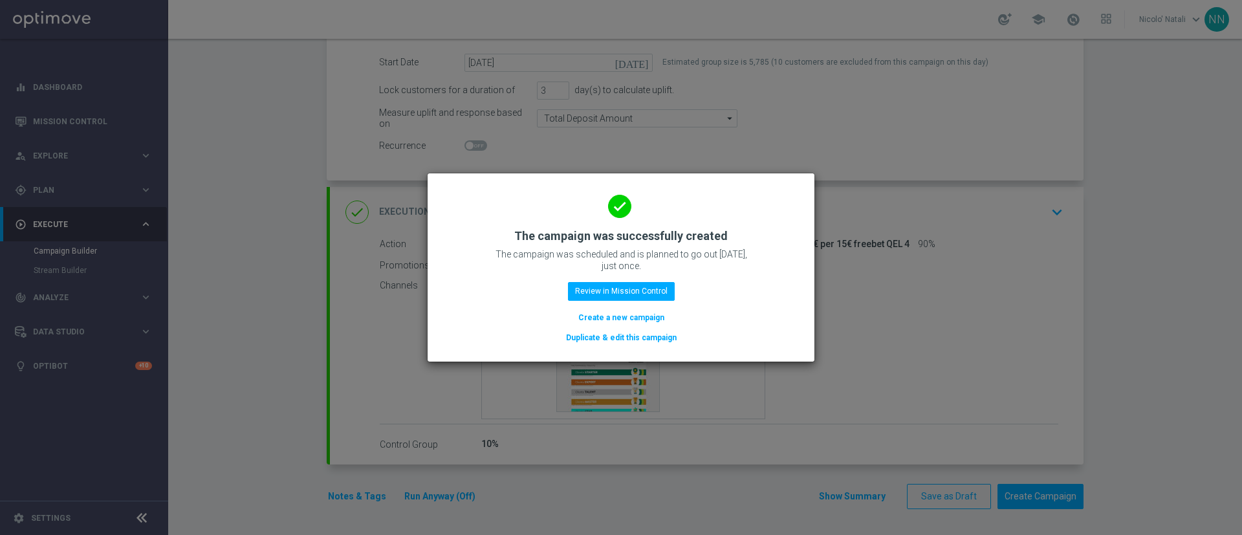
click at [640, 316] on button "Create a new campaign" at bounding box center [621, 317] width 89 height 14
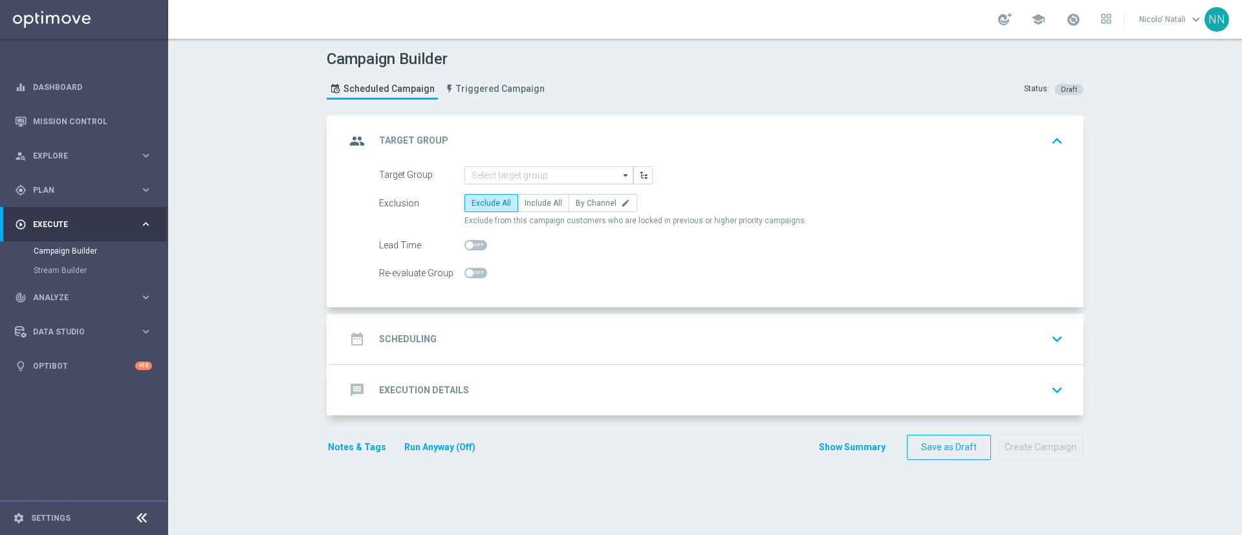
scroll to position [0, 0]
click at [512, 177] on input at bounding box center [548, 175] width 169 height 18
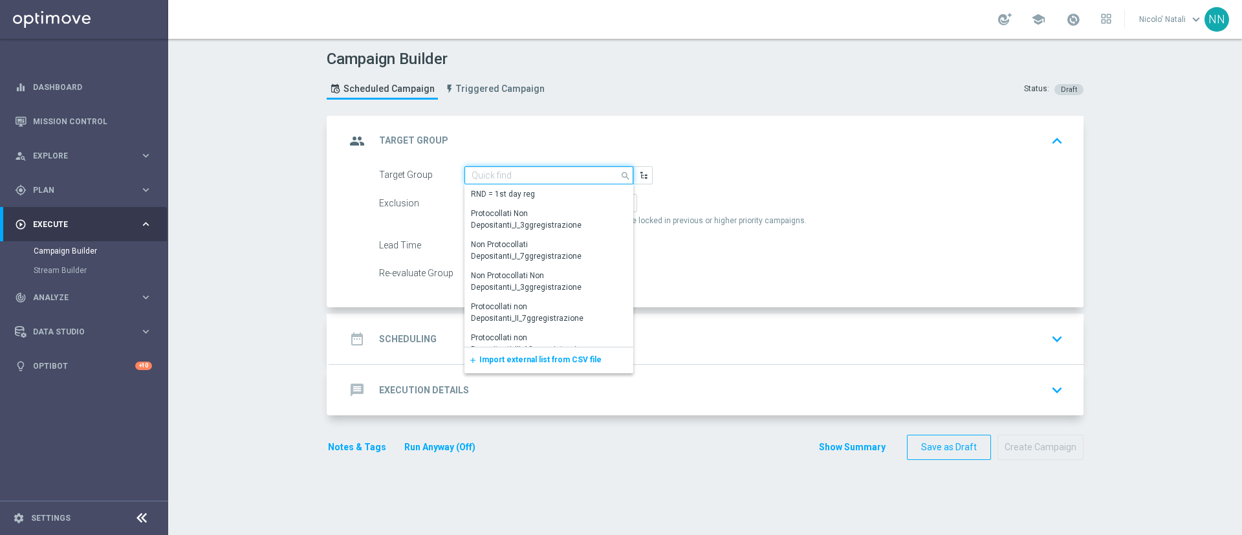
paste input "Active BETTING Master low TOTALI GGRnb>0"
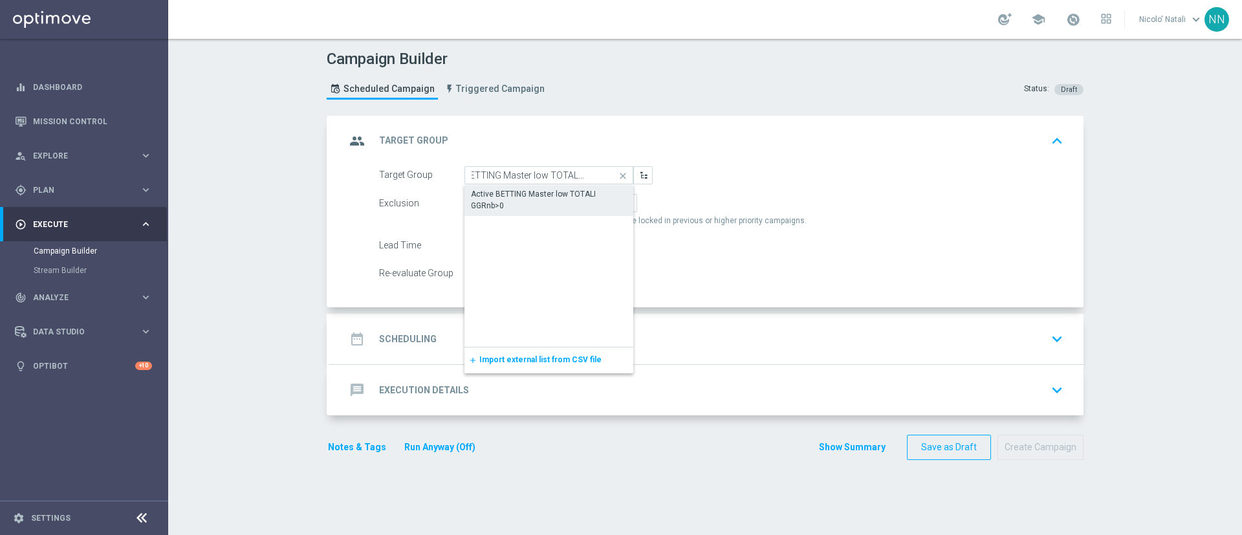
click at [508, 193] on div "Active BETTING Master low TOTALI GGRnb>0" at bounding box center [549, 199] width 156 height 23
type input "Active BETTING Master low TOTALI GGRnb>0"
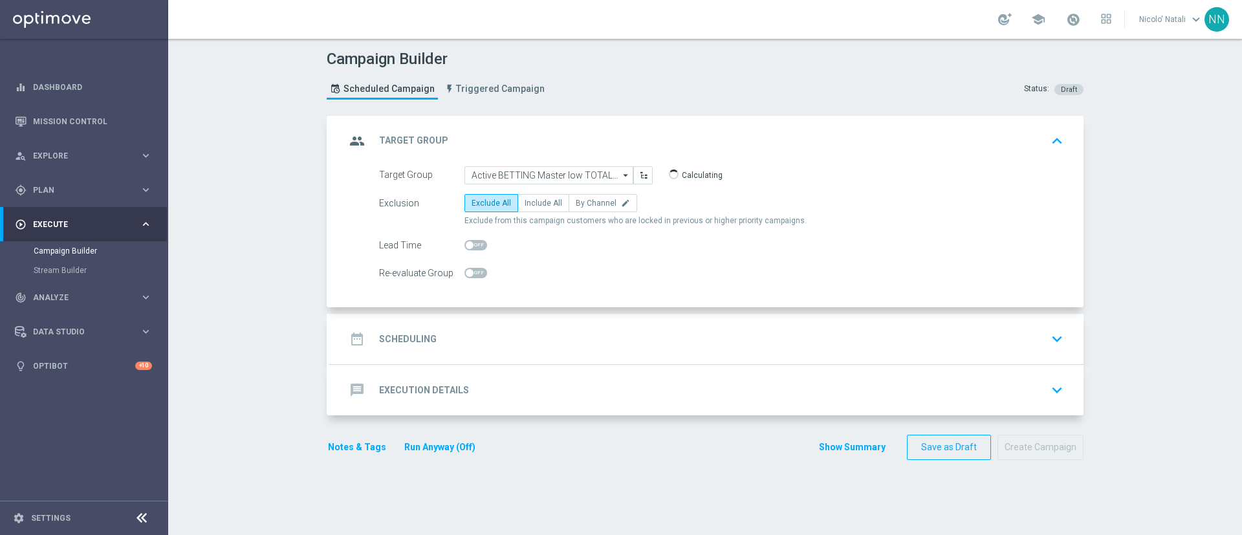
click at [493, 318] on div "date_range Scheduling keyboard_arrow_down" at bounding box center [707, 339] width 754 height 50
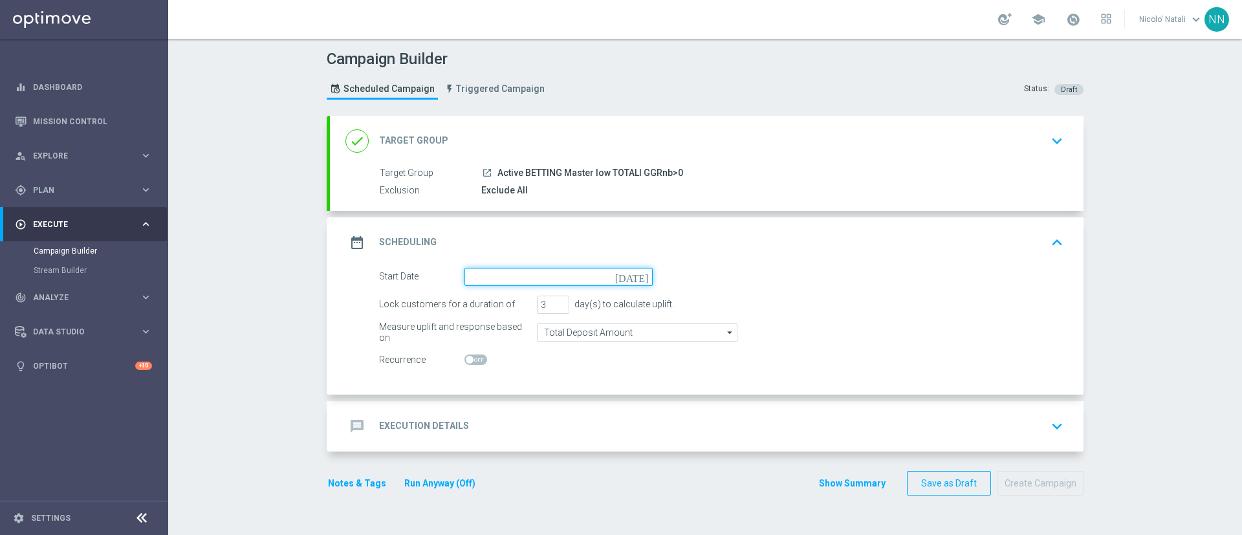
click at [502, 280] on input at bounding box center [558, 277] width 188 height 18
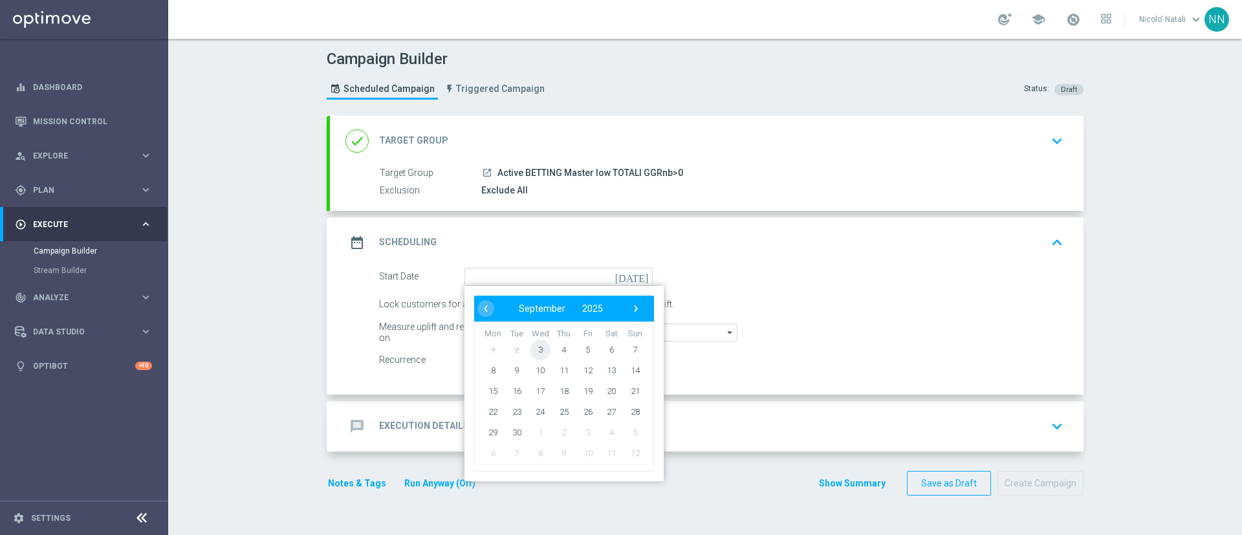
click at [536, 350] on span "3" at bounding box center [540, 349] width 21 height 21
type input "03 Sep 2025"
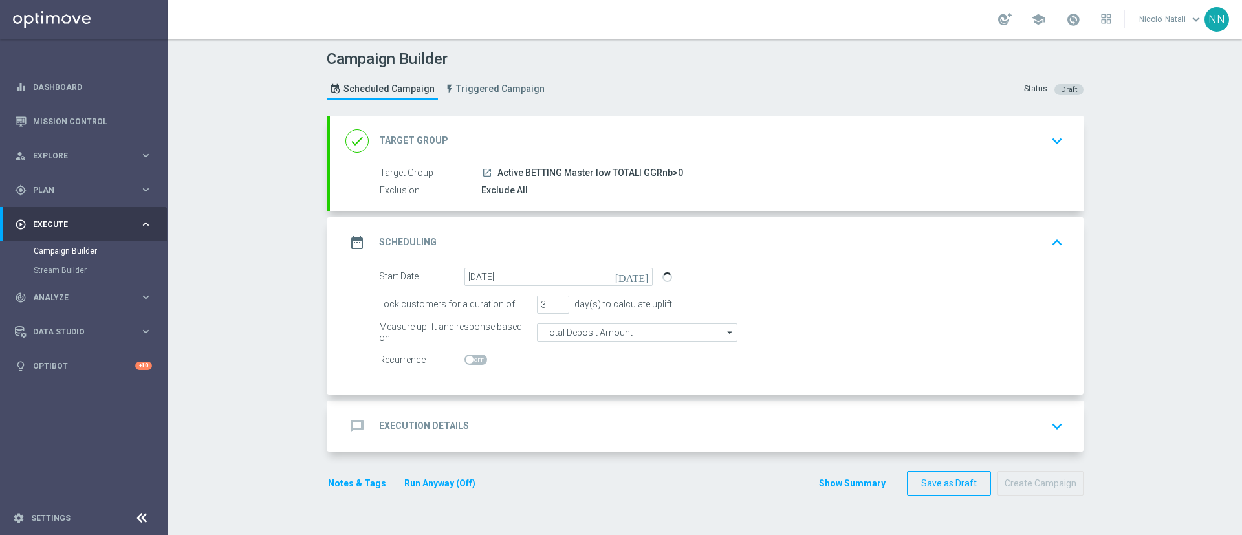
click at [533, 414] on div "message Execution Details keyboard_arrow_down" at bounding box center [706, 426] width 723 height 25
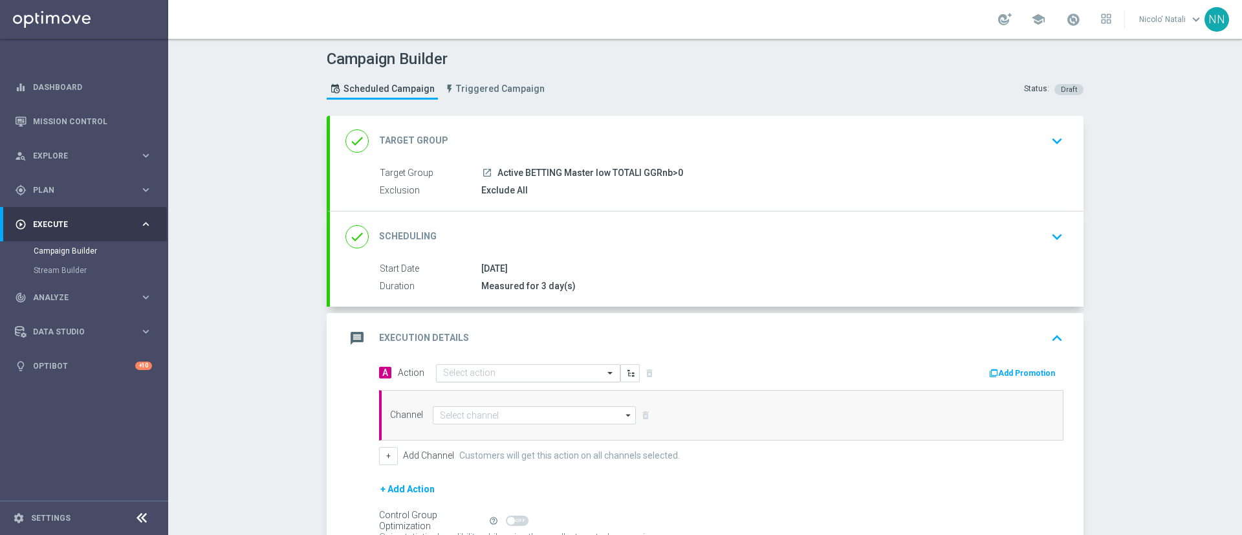
click at [513, 376] on input "text" at bounding box center [515, 373] width 144 height 11
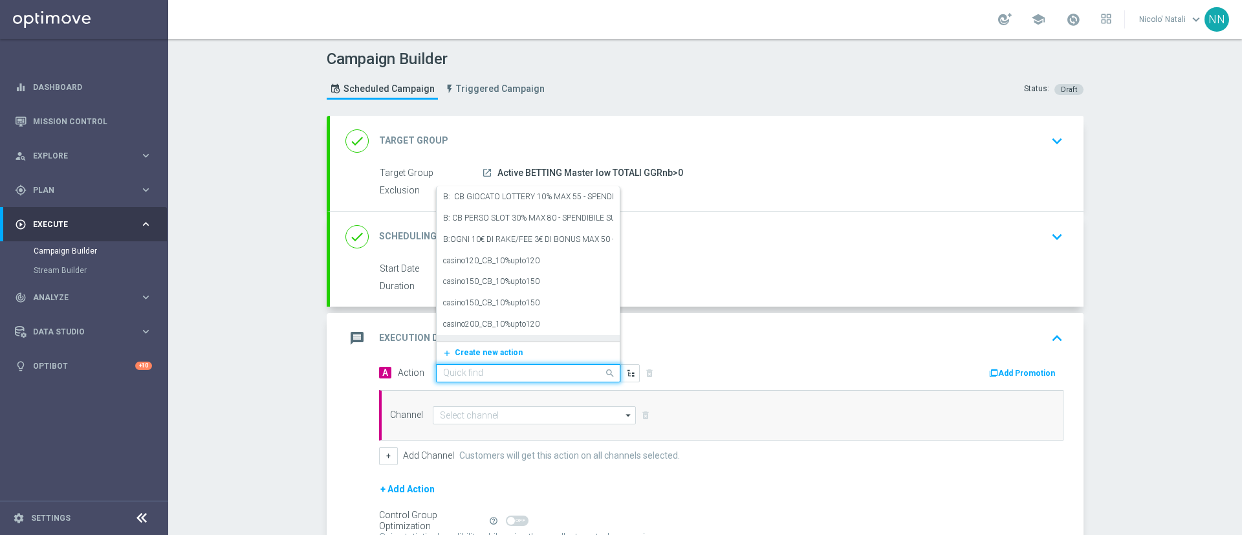
paste input "Deposita almeno 10€ e gioca QEL4 per ricevere il 20% dell'importo giocato sul p…"
type input "Deposita almeno 10€ e gioca QEL4 per ricevere il 20% dell'importo giocato sul p…"
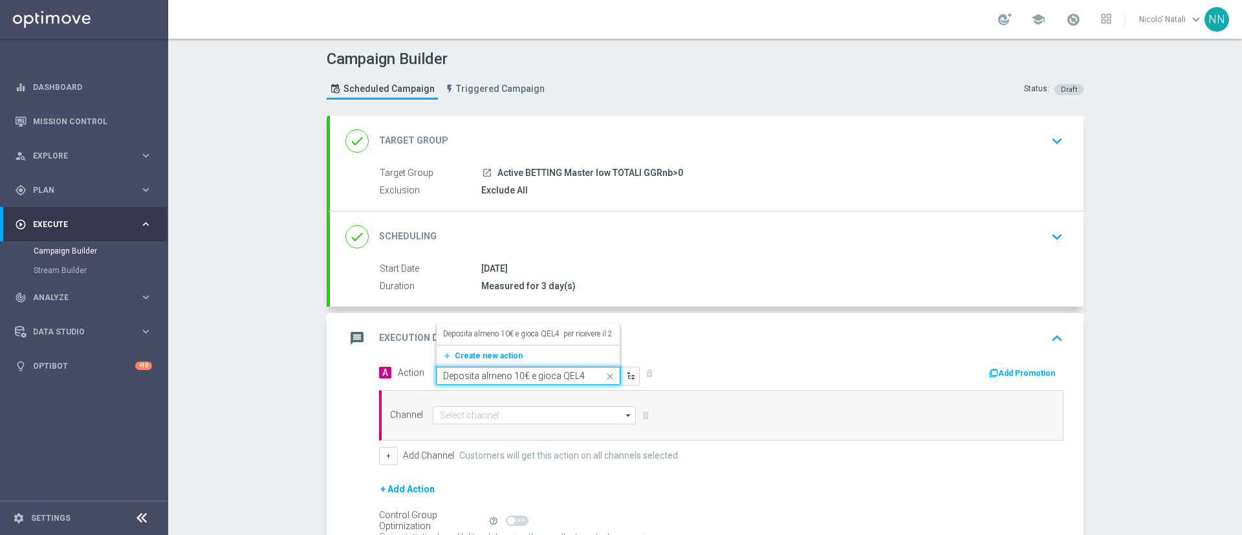
scroll to position [0, 353]
click at [496, 329] on label "Deposita almeno 10€ e gioca QEL4 per ricevere il 20% dell'importo giocato sul p…" at bounding box center [654, 334] width 423 height 11
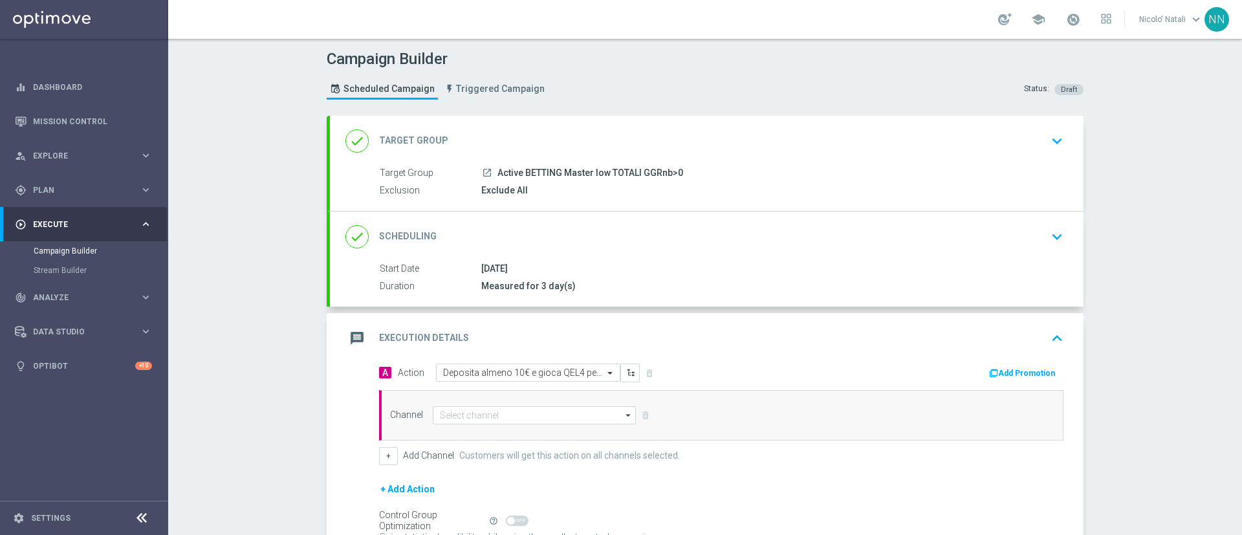
scroll to position [0, 0]
click at [525, 419] on input at bounding box center [534, 415] width 203 height 18
click at [512, 437] on div "Optimail" at bounding box center [529, 434] width 193 height 18
type input "Optimail"
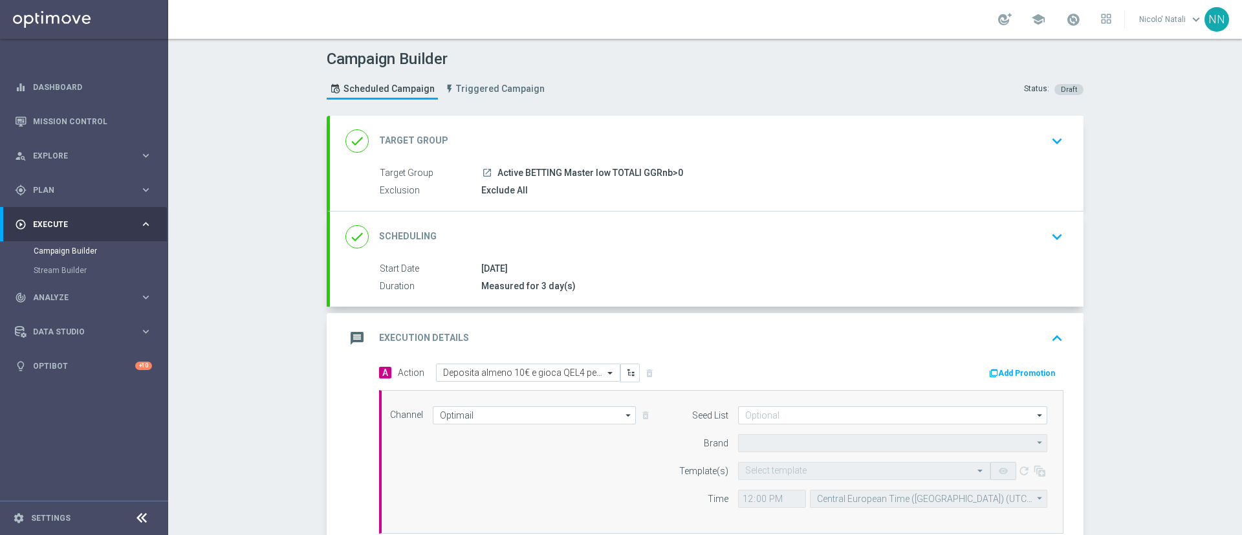
type input "Sisal Marketing"
click at [1019, 366] on button "Add Promotion" at bounding box center [1024, 373] width 72 height 14
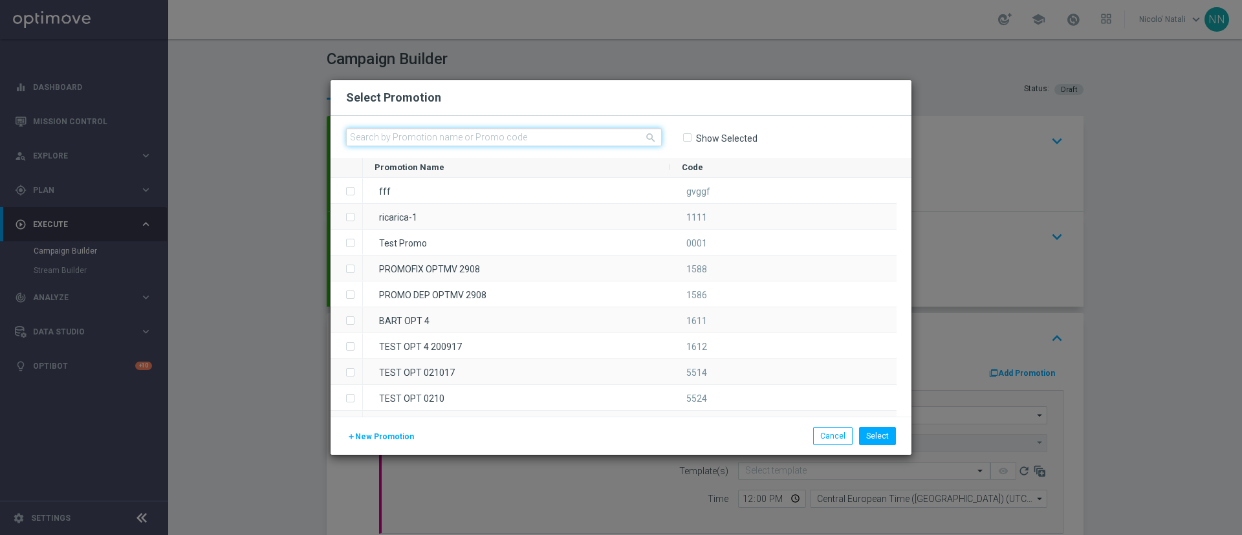
click at [393, 146] on input "text" at bounding box center [504, 137] width 316 height 18
paste input "SPORTDEPCB0309"
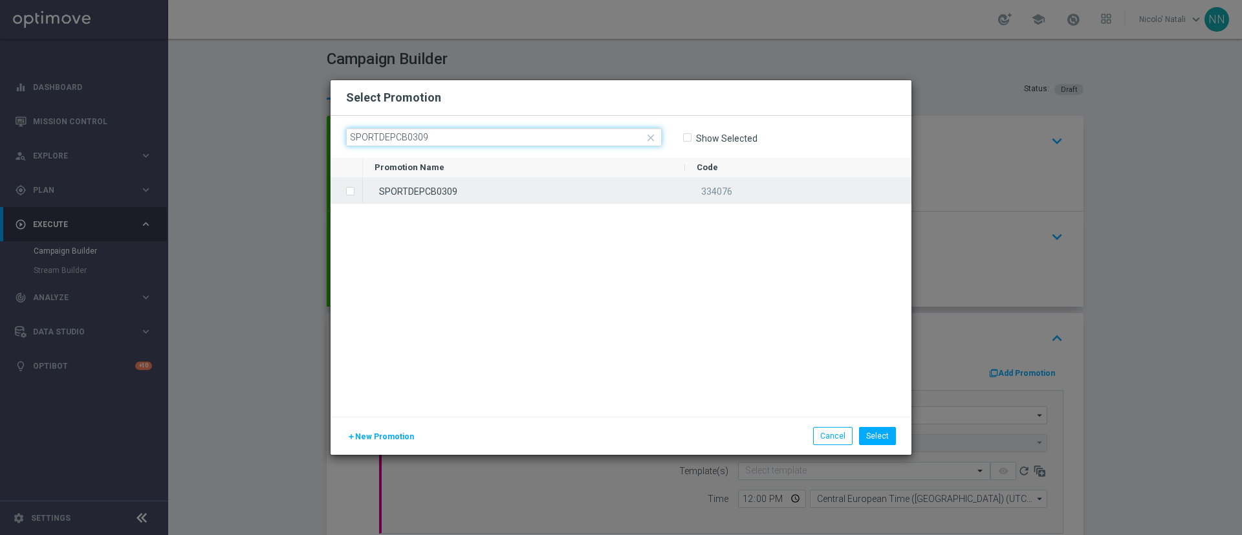
type input "SPORTDEPCB0309"
click at [475, 188] on div "SPORTDEPCB0309" at bounding box center [524, 190] width 322 height 25
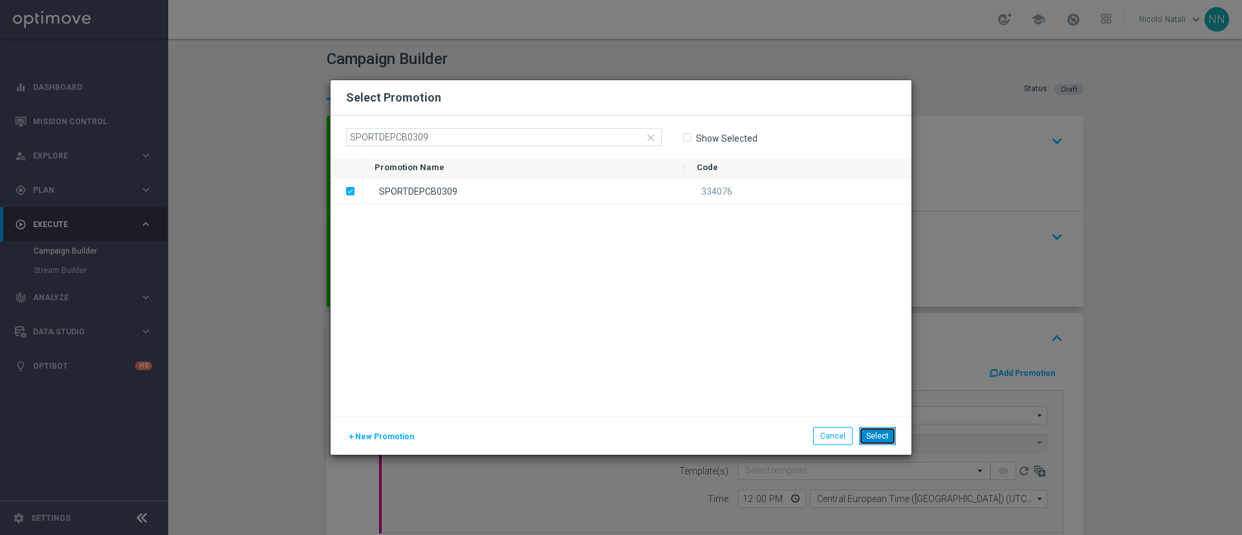
click at [891, 444] on button "Select" at bounding box center [877, 436] width 37 height 18
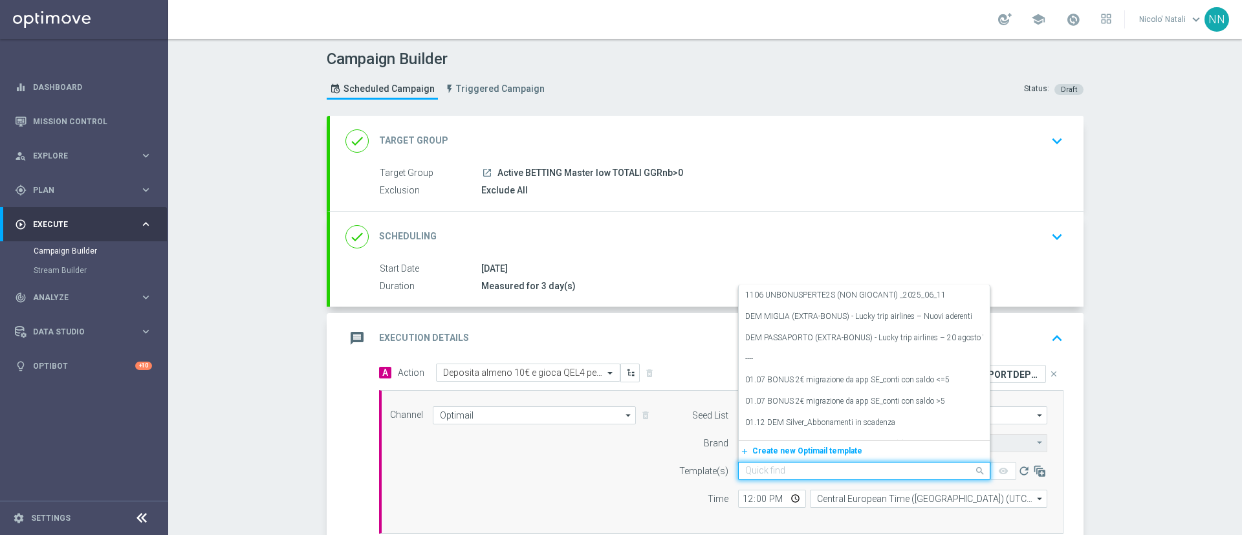
click at [816, 471] on input "text" at bounding box center [851, 471] width 212 height 11
paste input "SPORTDEPCB0309"
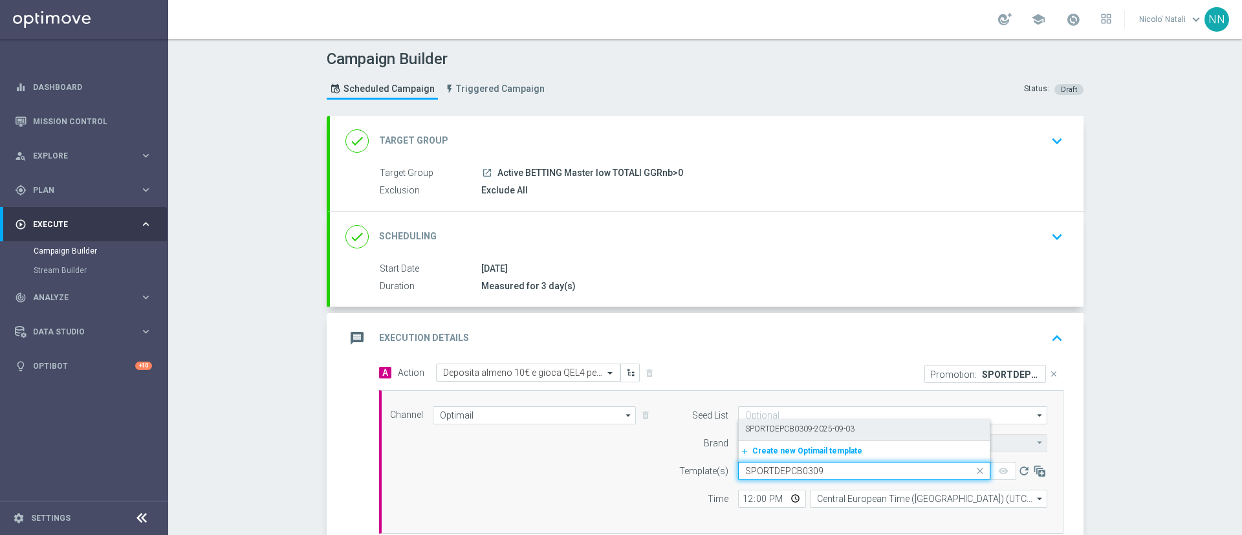
click at [800, 429] on label "SPORTDEPCB0309-2025-09-03" at bounding box center [799, 429] width 109 height 11
type input "SPORTDEPCB0309"
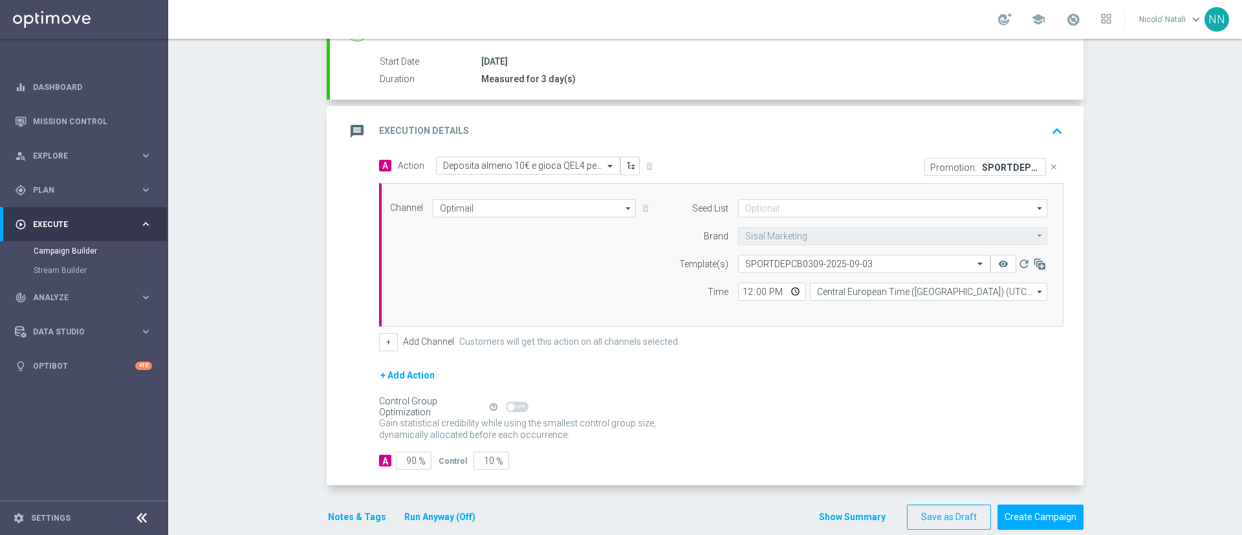
scroll to position [223, 0]
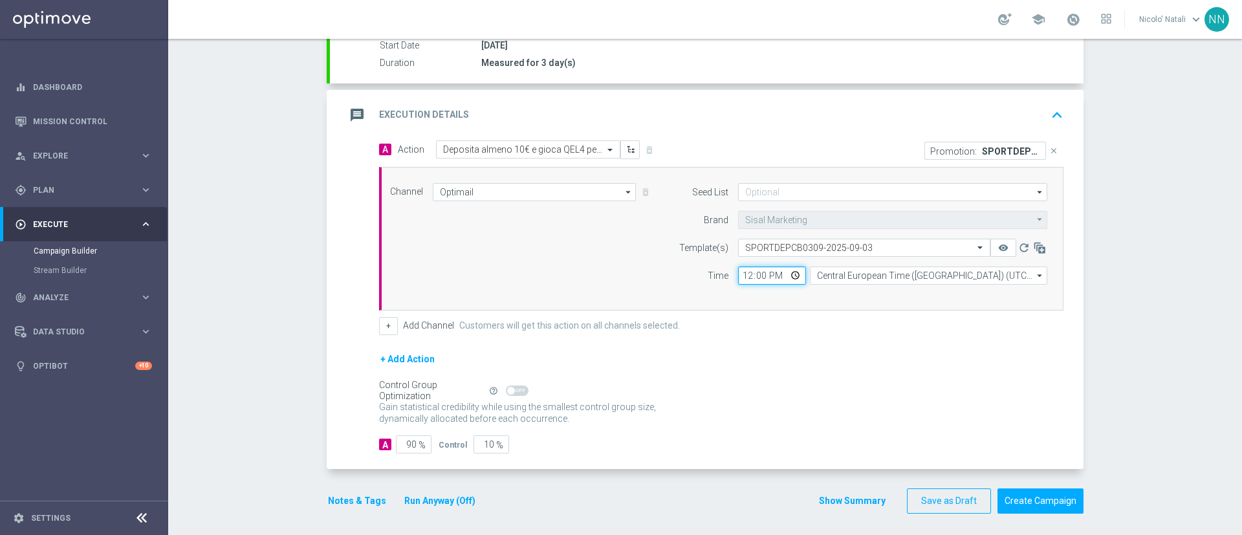
click at [738, 274] on input "12:00" at bounding box center [772, 275] width 68 height 18
type input "18:00"
click at [351, 497] on button "Notes & Tags" at bounding box center [357, 501] width 61 height 16
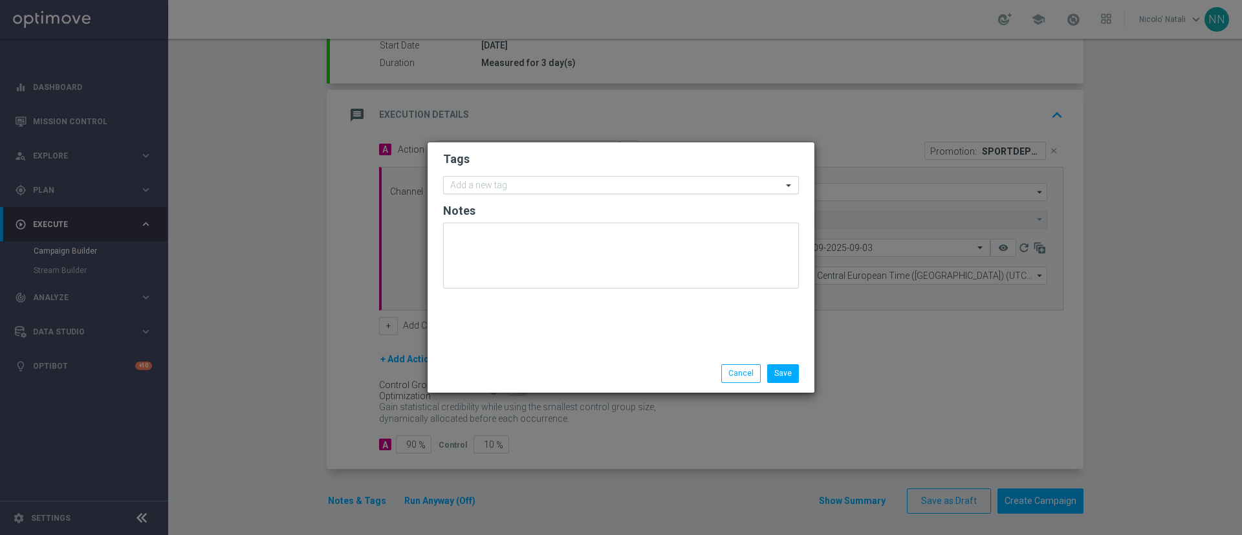
click at [503, 183] on input "text" at bounding box center [616, 185] width 332 height 11
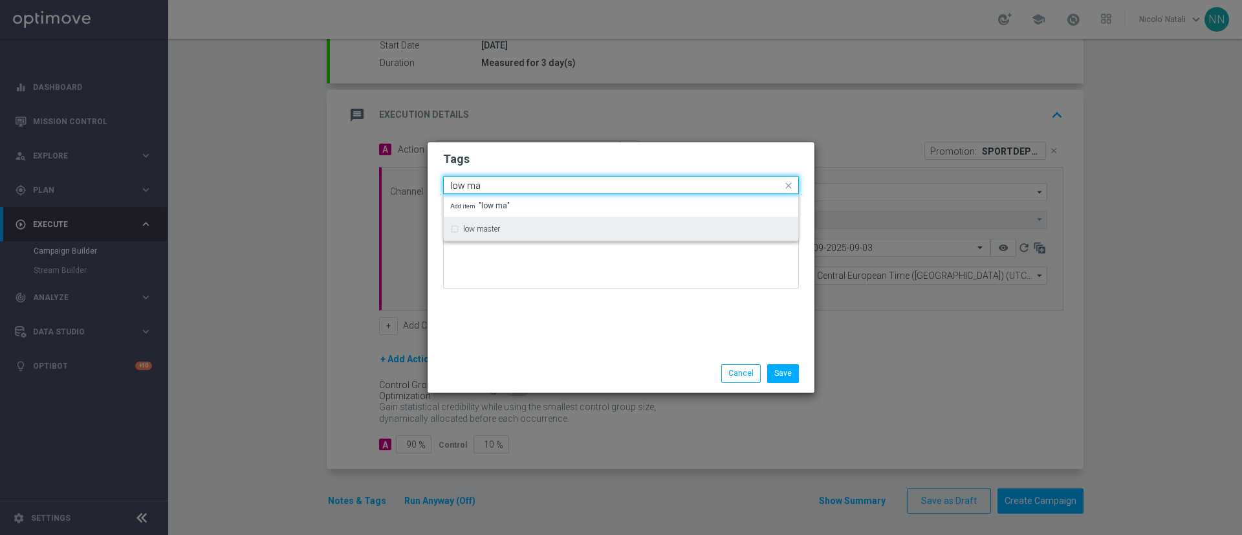
click at [504, 228] on div "low master" at bounding box center [627, 229] width 329 height 8
type input "low ma"
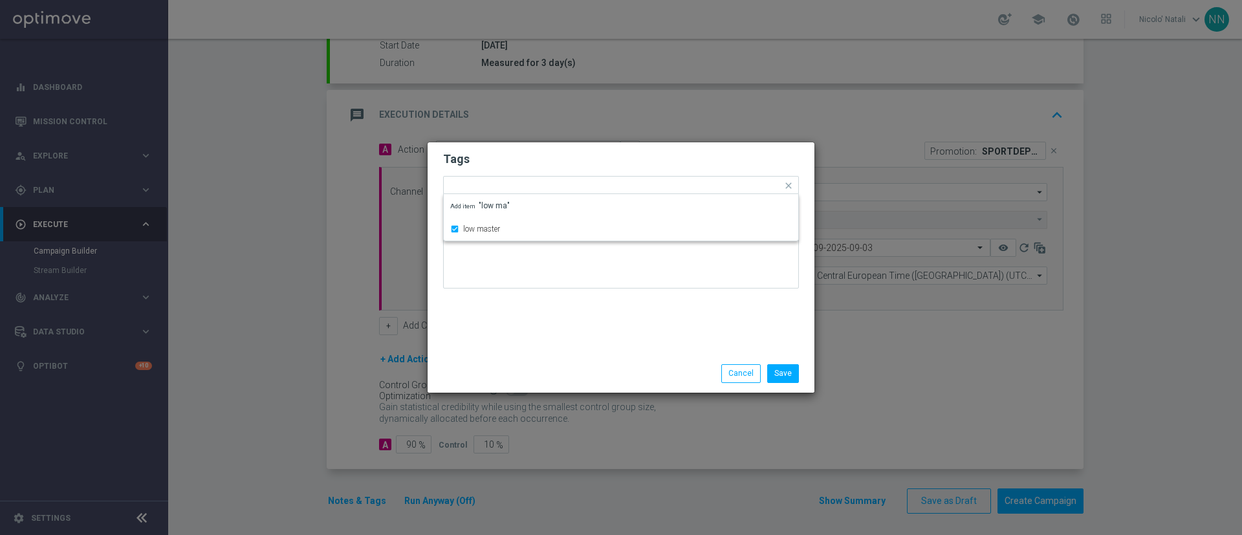
click at [504, 310] on div "Tags Quick find × low master low master Add item "low ma" Notes" at bounding box center [621, 248] width 387 height 212
click at [561, 187] on input "text" at bounding box center [649, 186] width 265 height 11
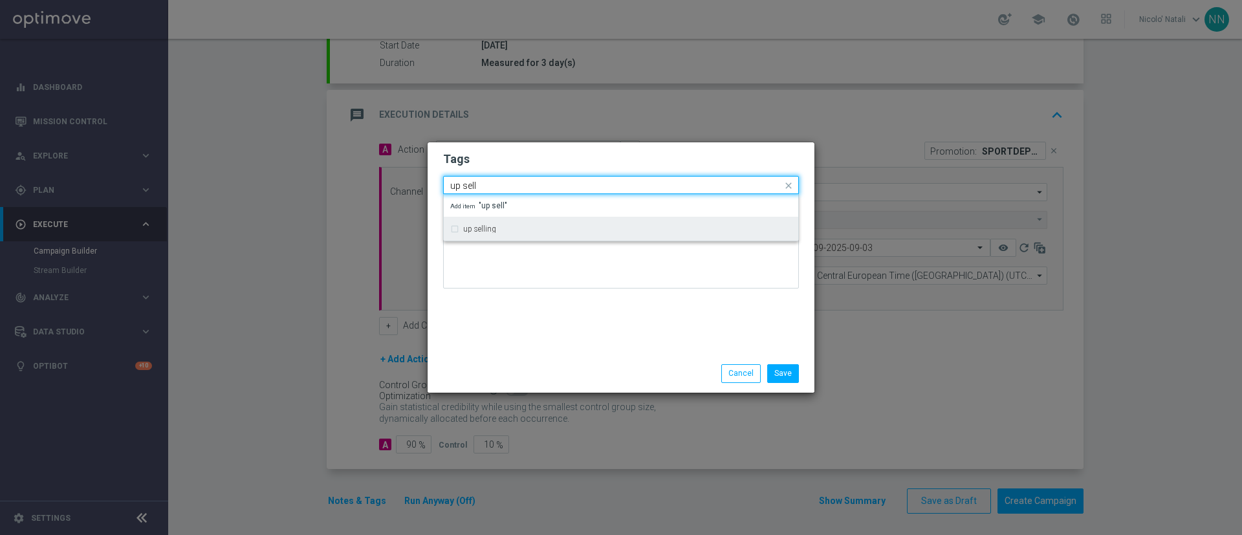
click at [547, 225] on div "up selling" at bounding box center [627, 229] width 329 height 8
type input "up sell"
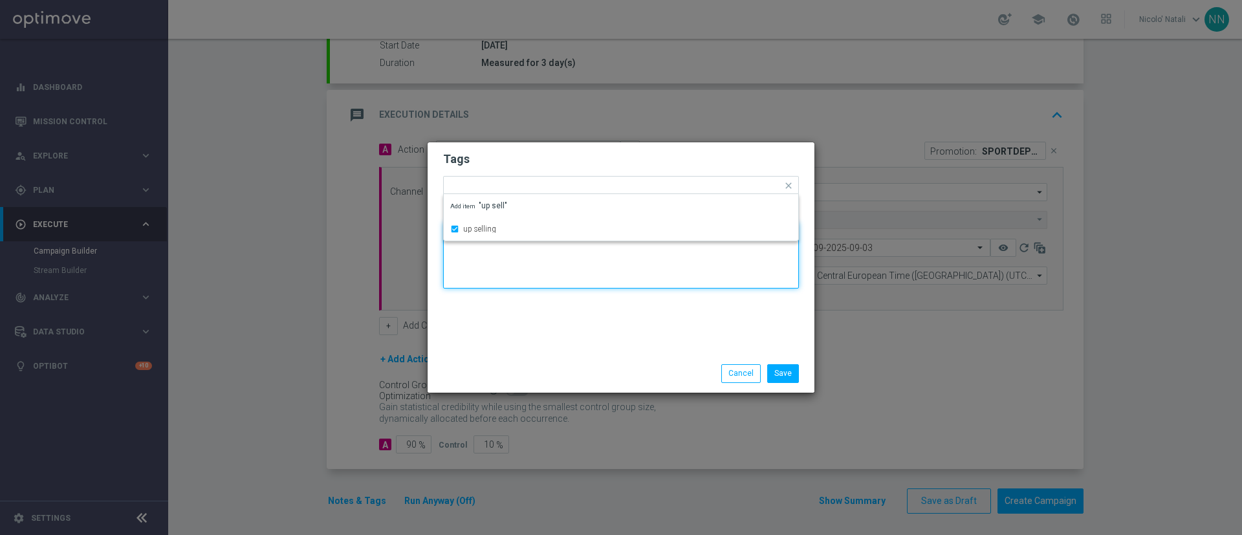
click at [545, 284] on textarea at bounding box center [621, 256] width 356 height 66
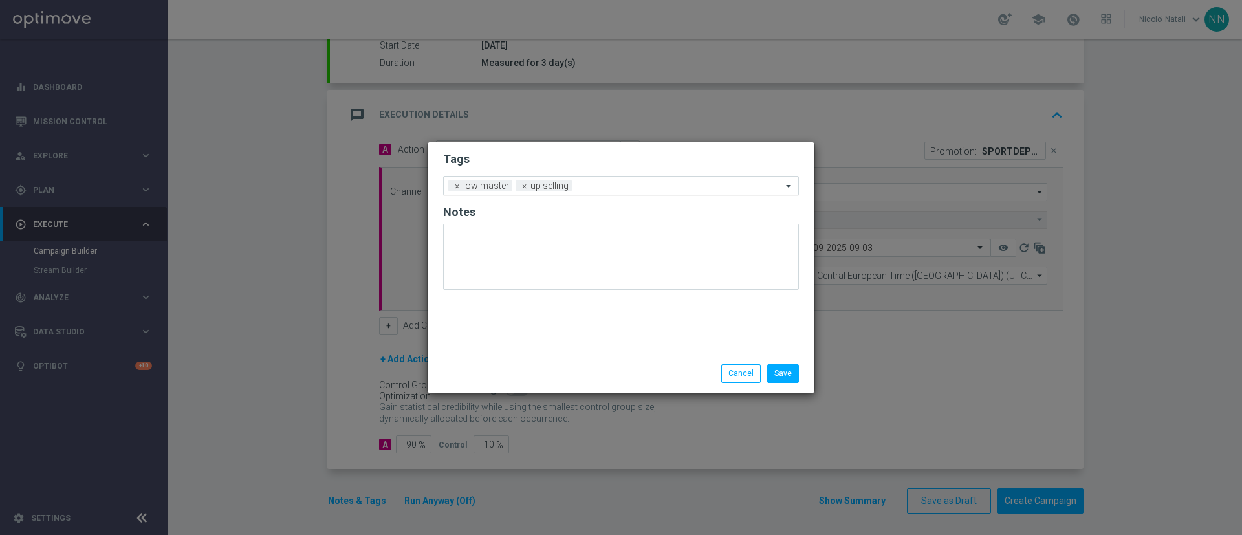
click at [605, 184] on input "text" at bounding box center [679, 186] width 205 height 11
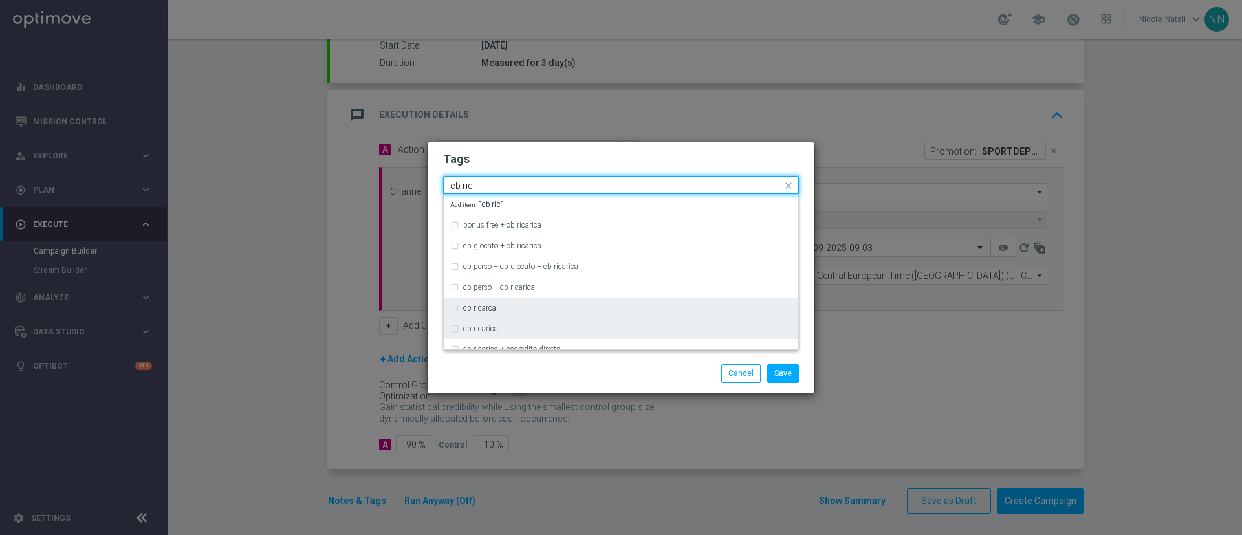
click at [497, 318] on div "cb ricarica" at bounding box center [621, 328] width 342 height 21
type input "cb ric"
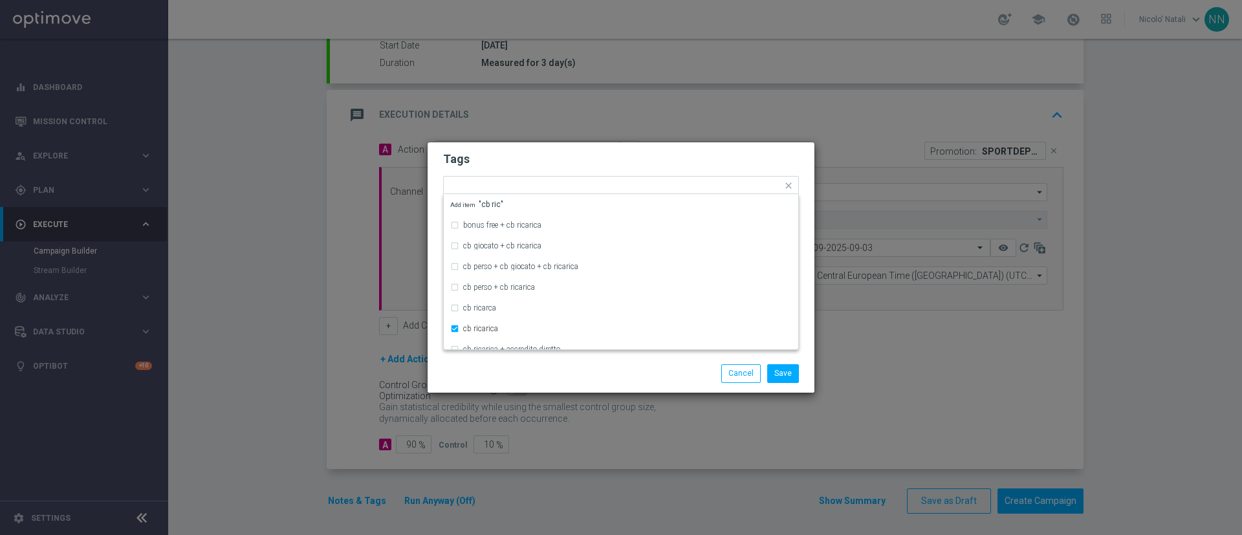
click at [501, 376] on div "Save Cancel" at bounding box center [620, 373] width 375 height 18
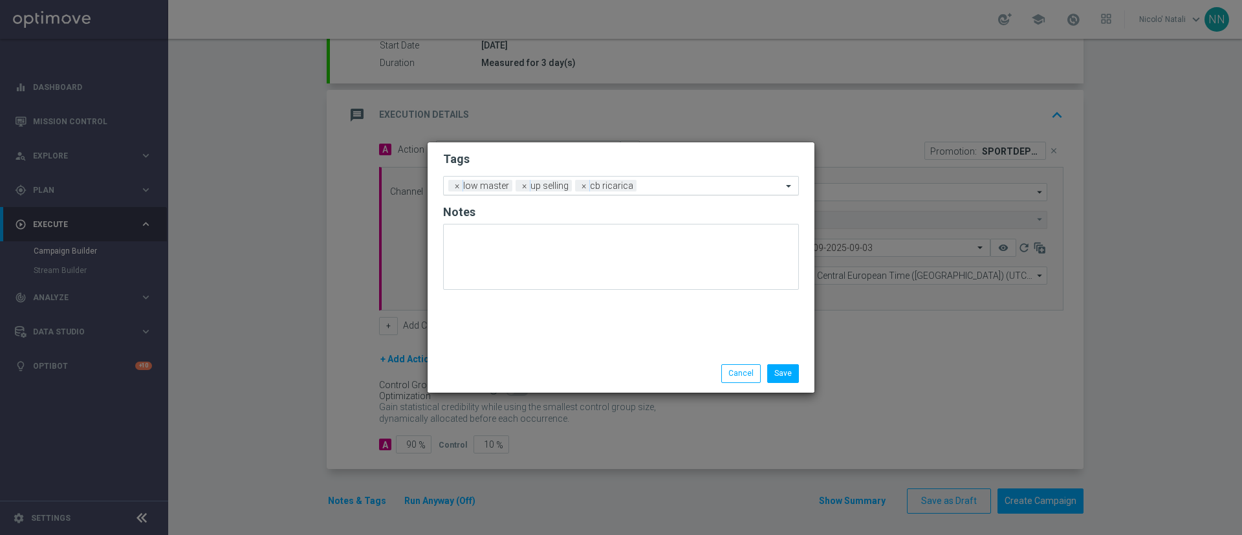
click at [651, 186] on input "text" at bounding box center [712, 186] width 140 height 11
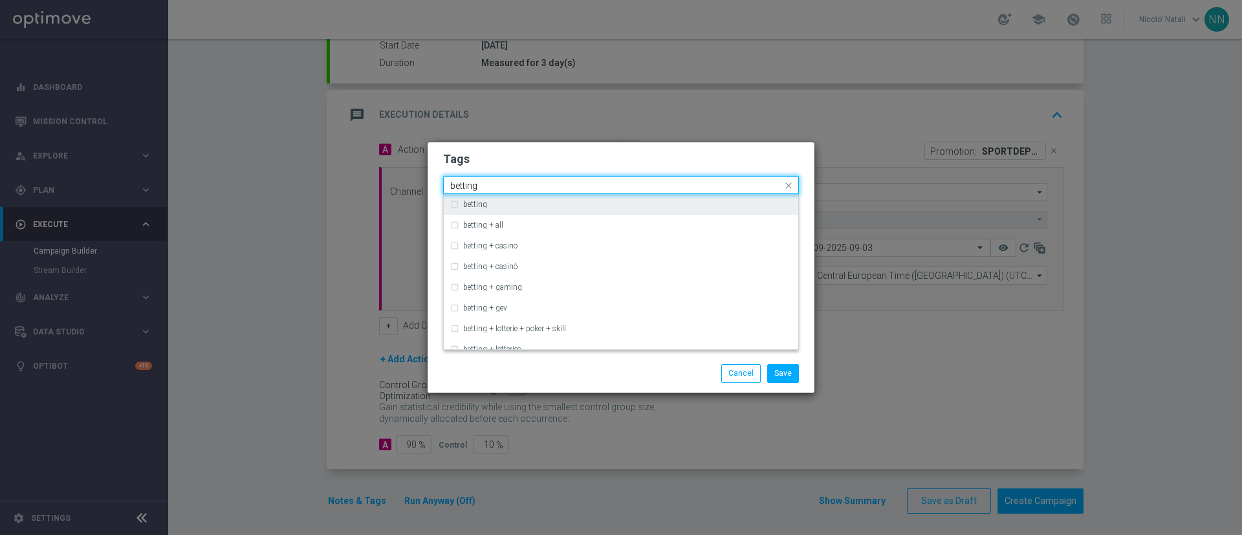
click at [617, 206] on div "betting" at bounding box center [627, 205] width 329 height 8
type input "betting"
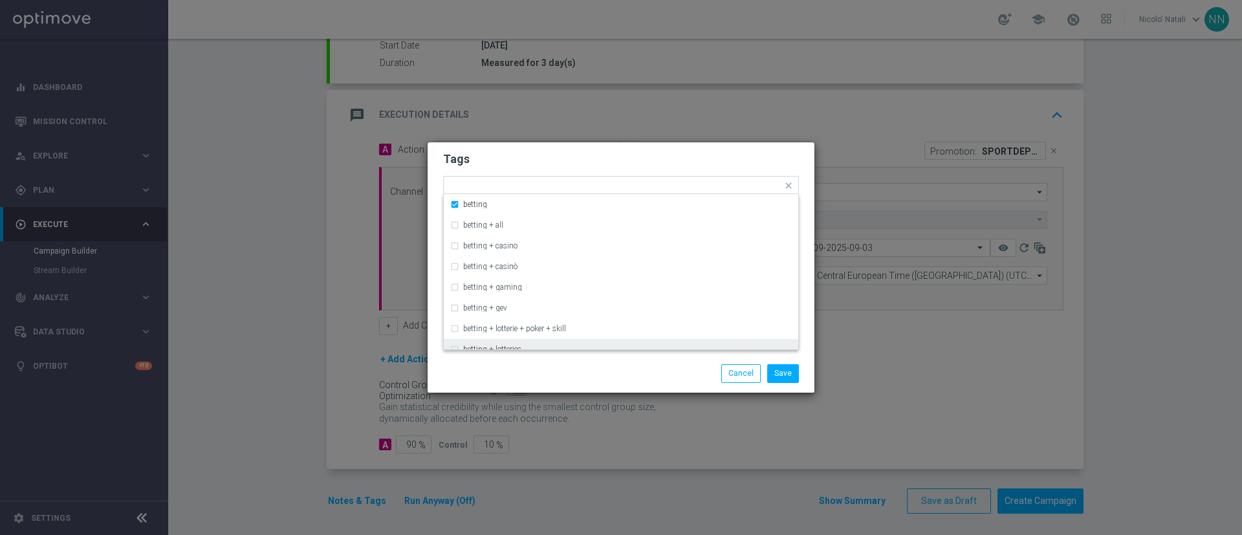
click at [616, 362] on div "Save Cancel" at bounding box center [621, 373] width 387 height 38
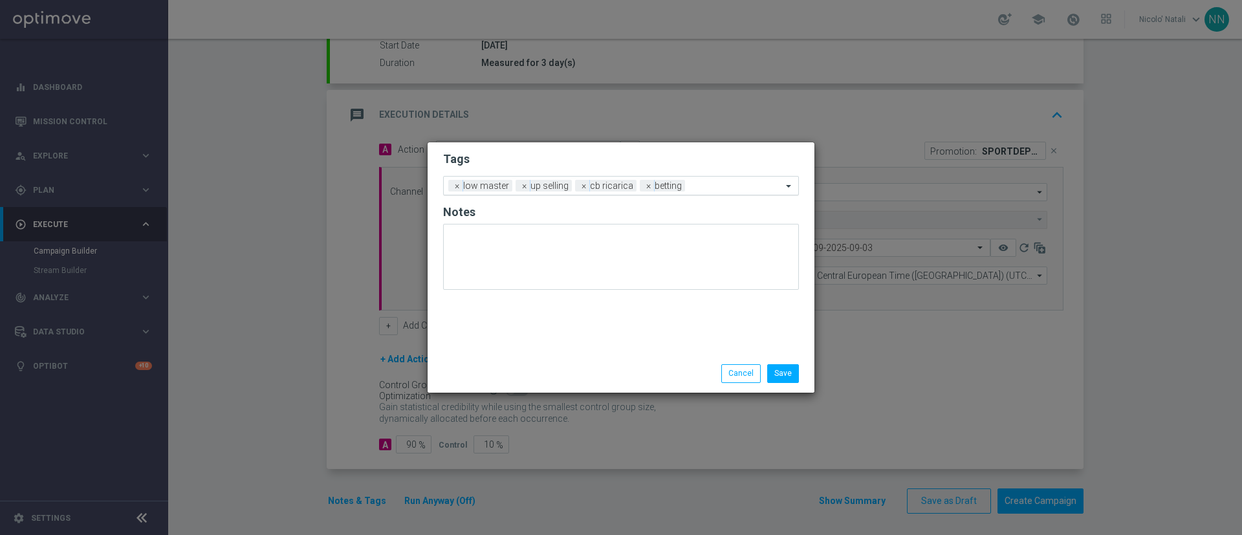
click at [724, 188] on input "text" at bounding box center [736, 186] width 92 height 11
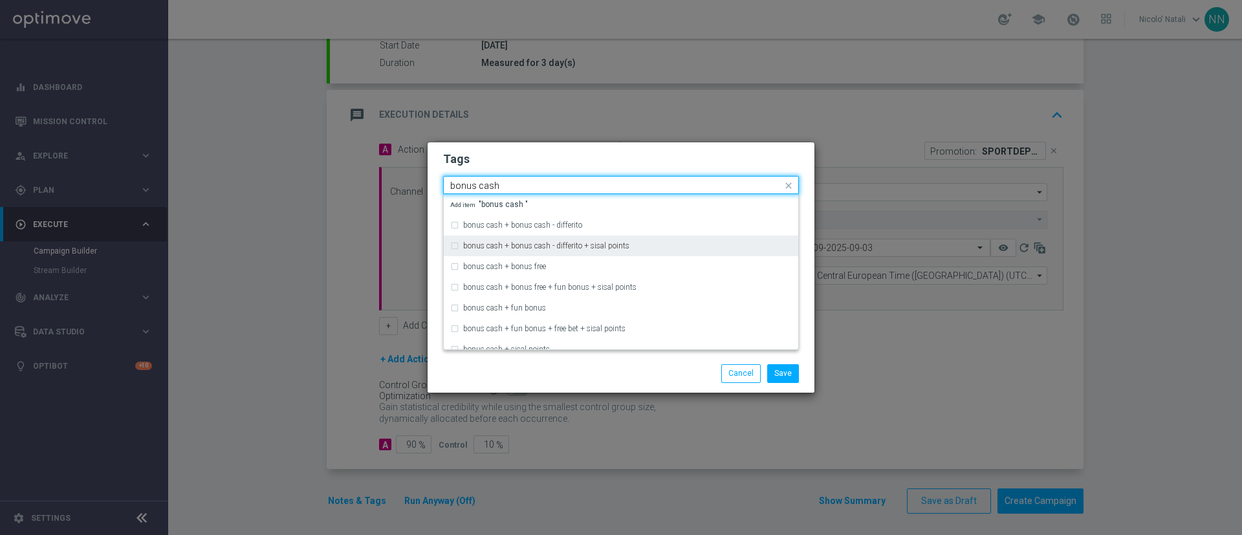
scroll to position [3, 0]
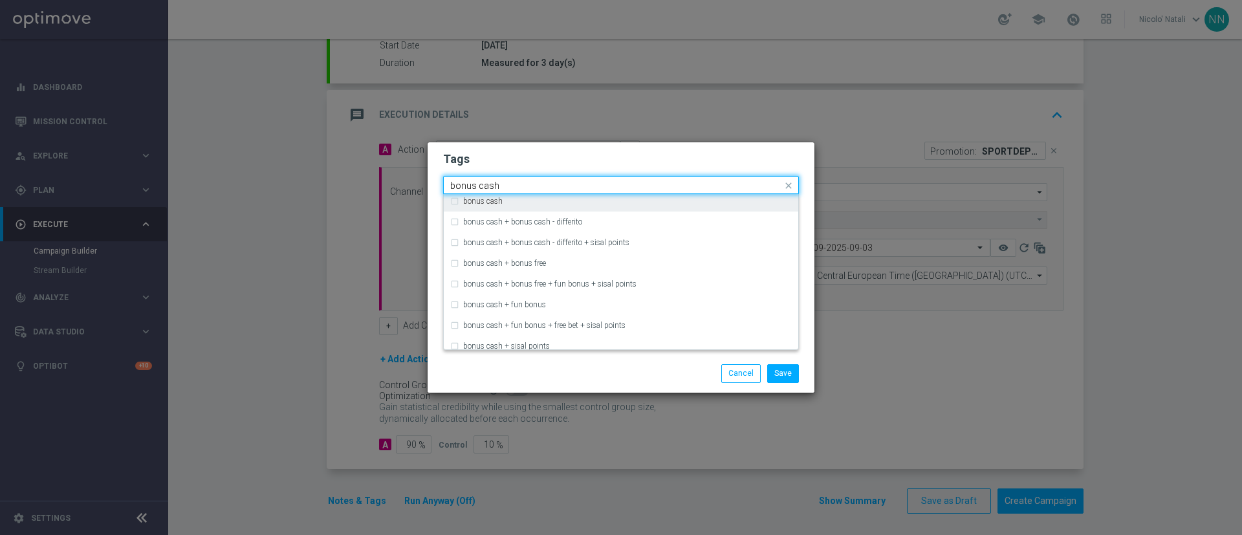
click at [503, 195] on div "bonus cash" at bounding box center [621, 201] width 342 height 21
type input "bonus cash"
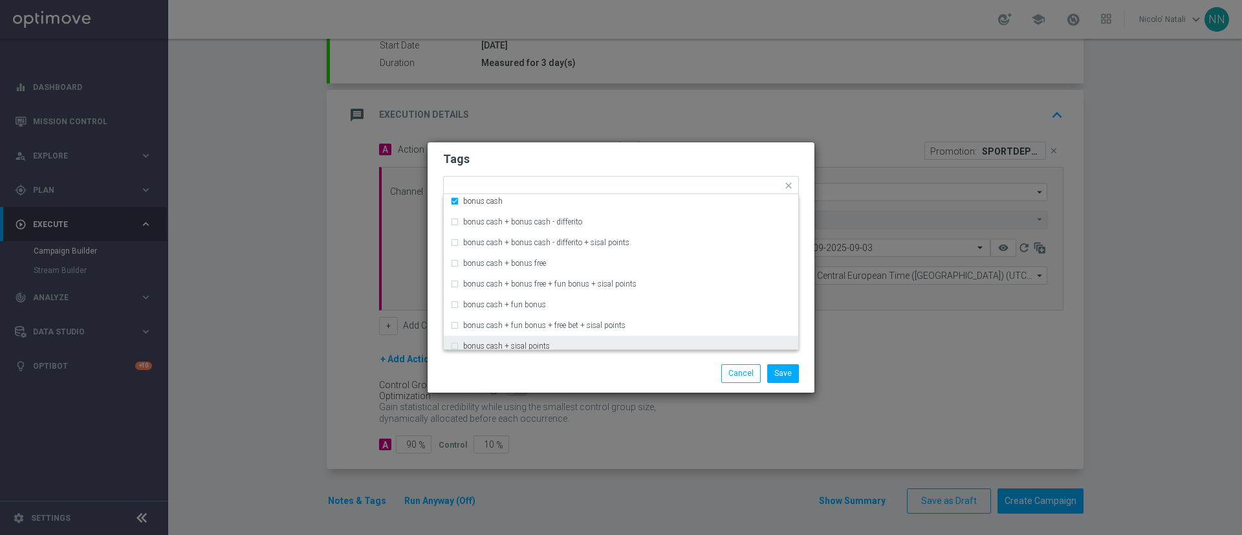
click at [543, 365] on div "Save Cancel" at bounding box center [620, 373] width 375 height 18
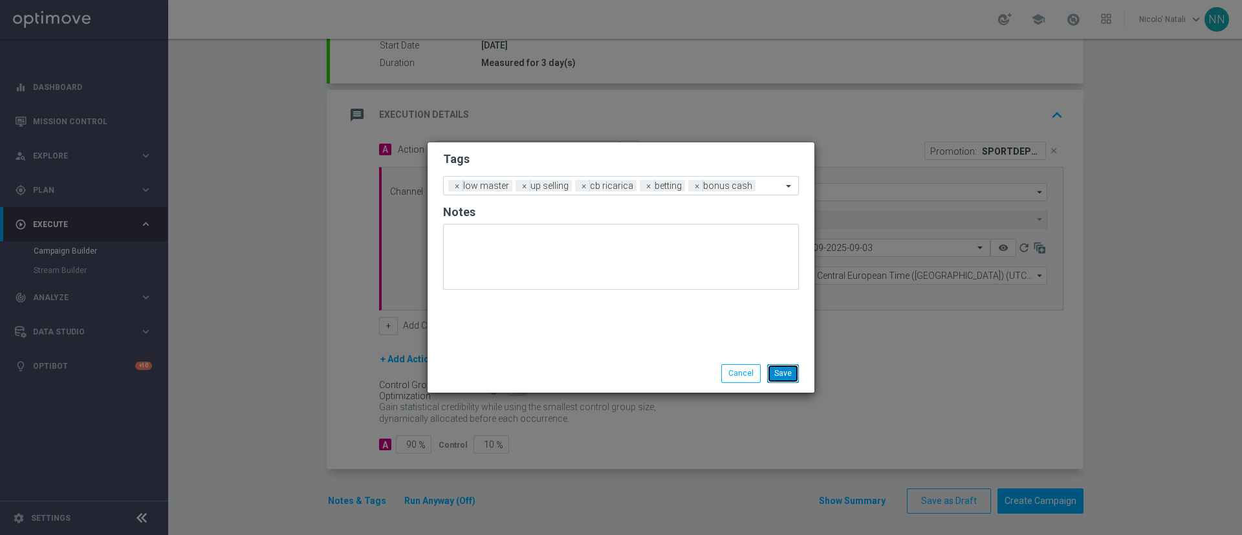
click at [783, 364] on button "Save" at bounding box center [783, 373] width 32 height 18
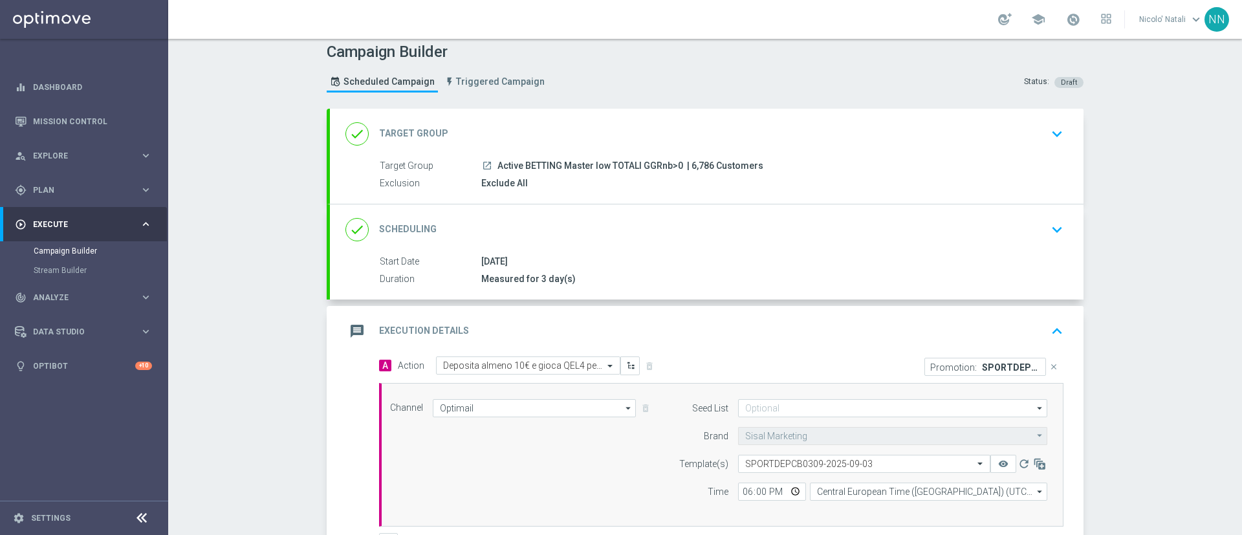
scroll to position [0, 0]
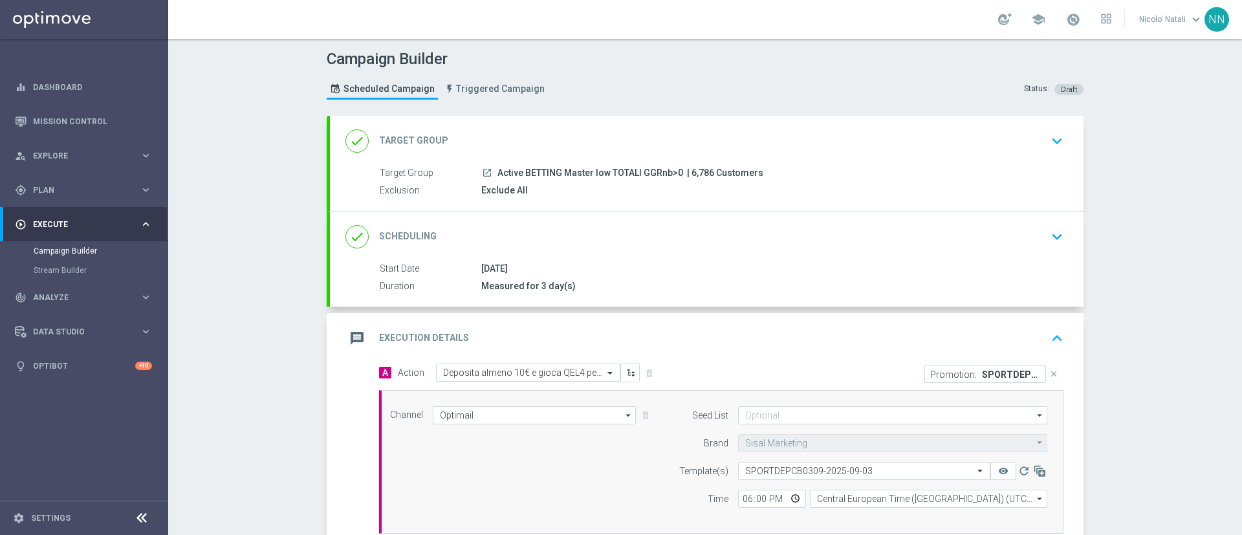
click at [711, 230] on div "done Scheduling keyboard_arrow_down" at bounding box center [706, 236] width 723 height 25
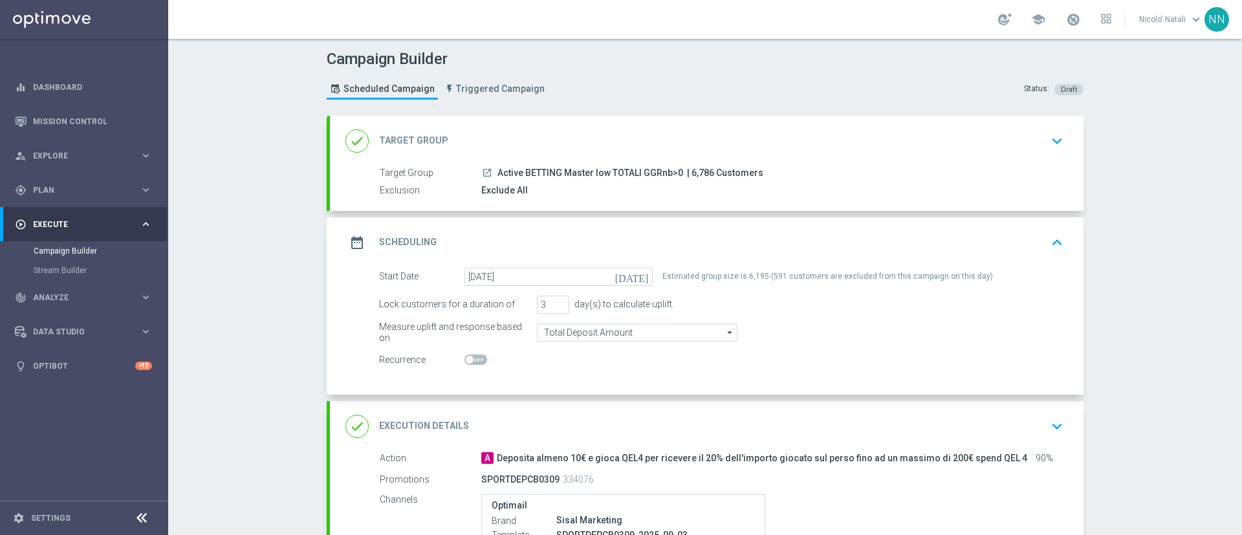
scroll to position [214, 0]
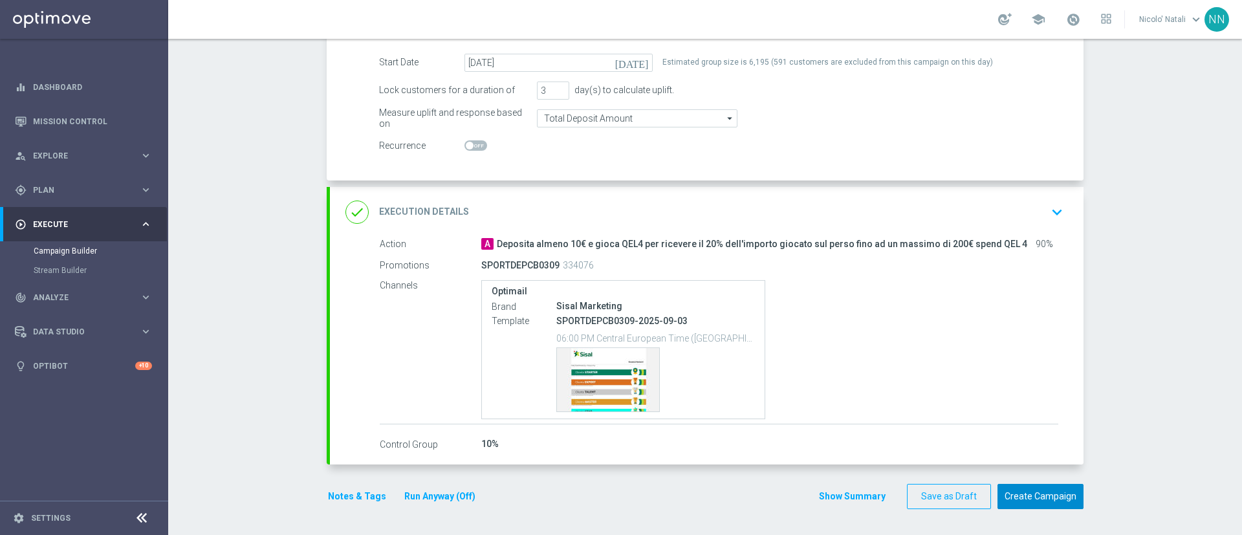
click at [1013, 484] on button "Create Campaign" at bounding box center [1040, 496] width 86 height 25
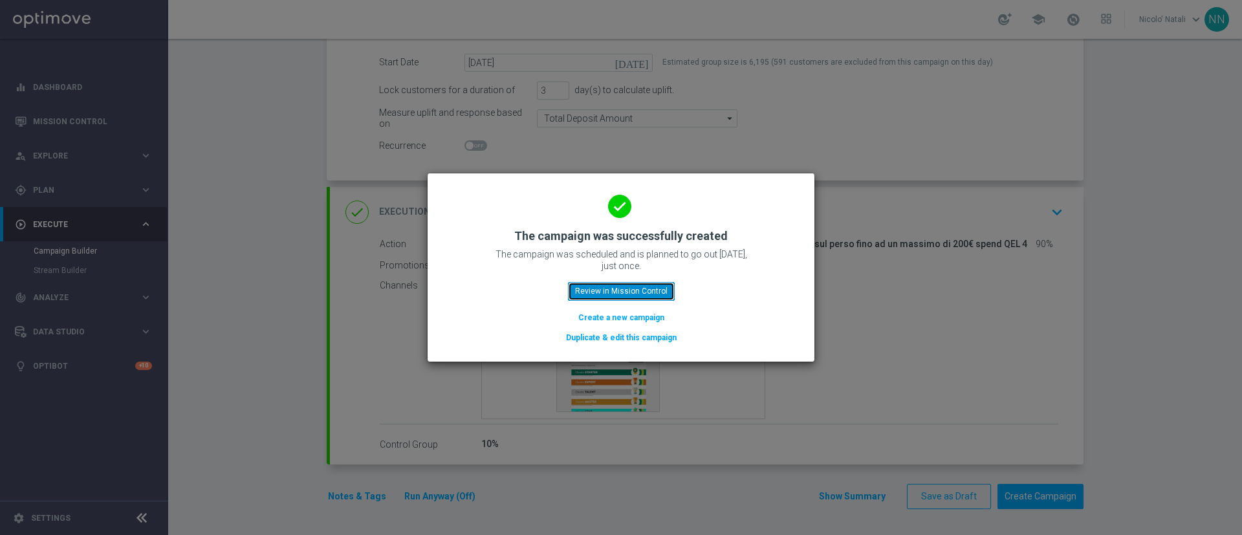
click at [642, 285] on button "Review in Mission Control" at bounding box center [621, 291] width 107 height 18
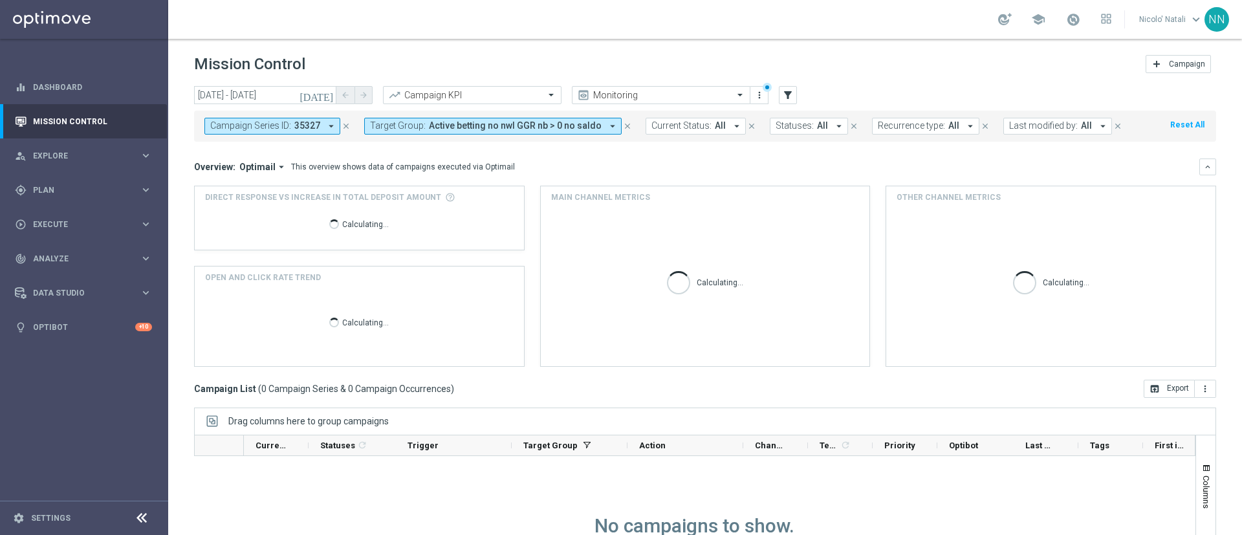
click at [347, 126] on icon "close" at bounding box center [346, 126] width 9 height 9
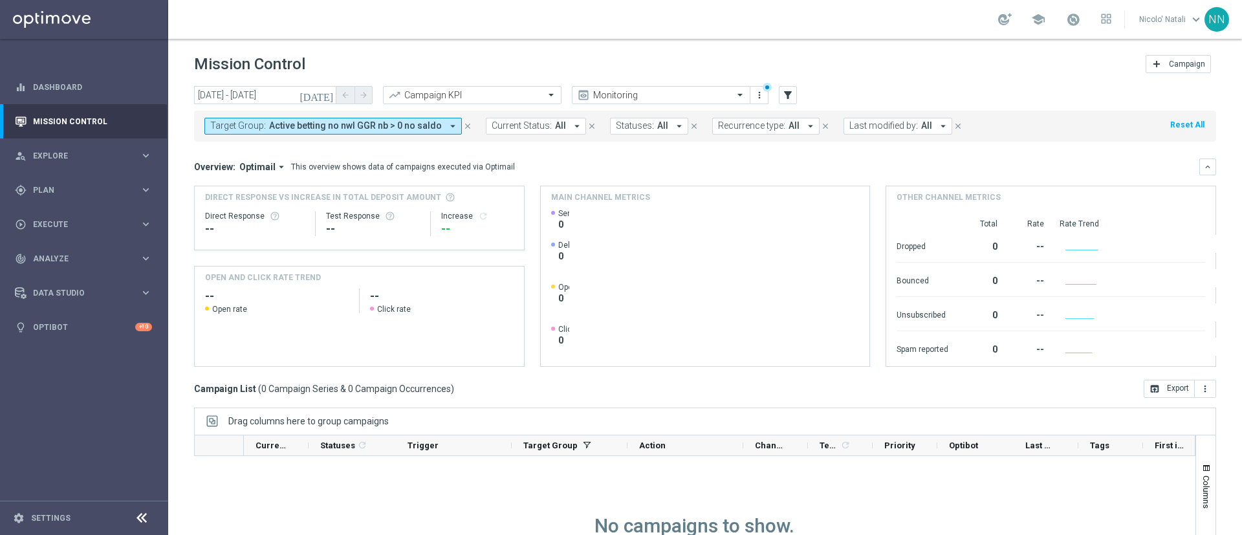
click at [464, 128] on icon "close" at bounding box center [467, 126] width 9 height 9
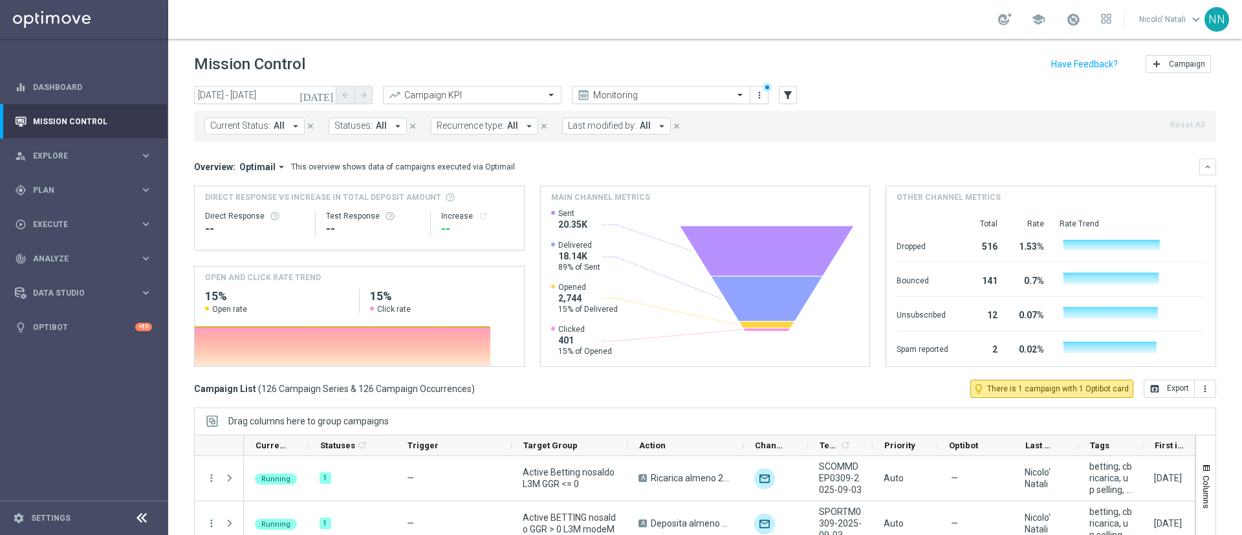
click at [588, 131] on button "Last modified by: All arrow_drop_down" at bounding box center [616, 126] width 109 height 17
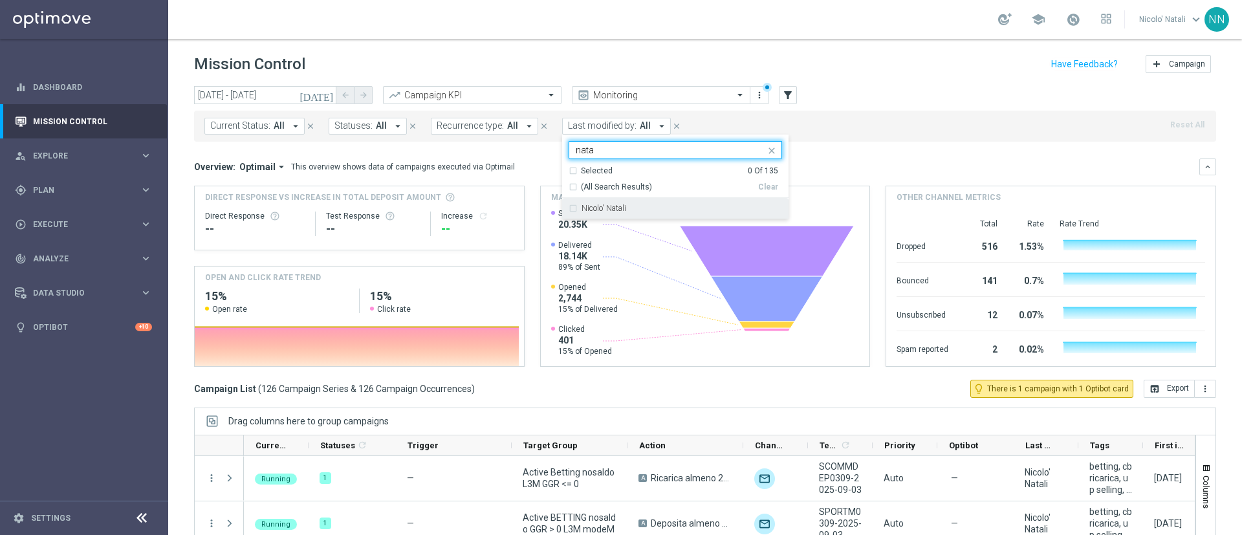
click at [602, 208] on label "Nicolo' Natali" at bounding box center [603, 208] width 45 height 8
type input "nata"
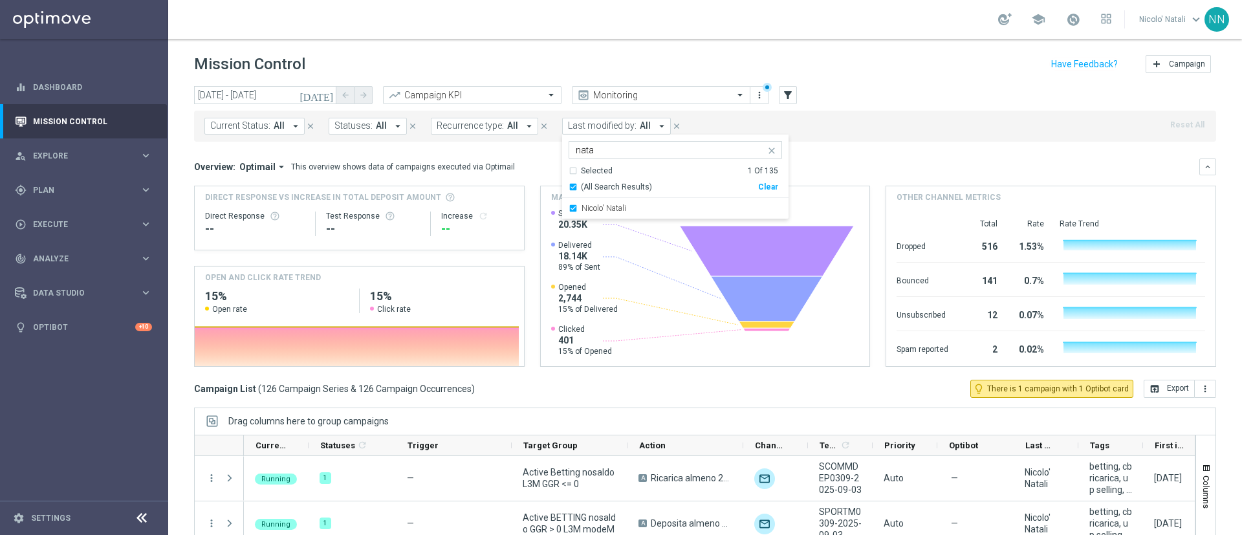
click at [856, 152] on mini-dashboard "Overview: Optimail arrow_drop_down This overview shows data of campaigns execut…" at bounding box center [705, 261] width 1022 height 238
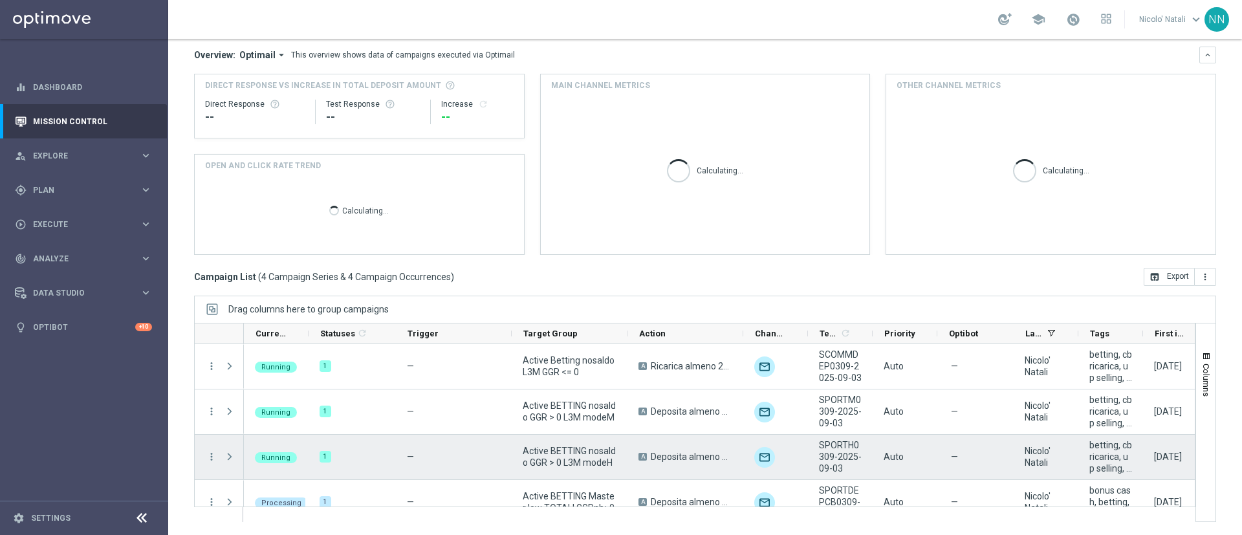
scroll to position [19, 0]
